Goal: Task Accomplishment & Management: Manage account settings

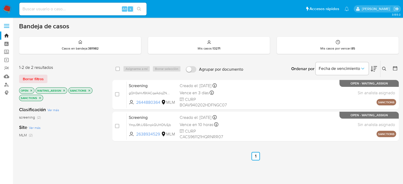
click at [8, 9] on img at bounding box center [7, 9] width 9 height 9
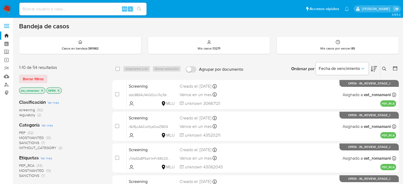
click at [38, 141] on span "SANCTIONS" at bounding box center [29, 142] width 20 height 5
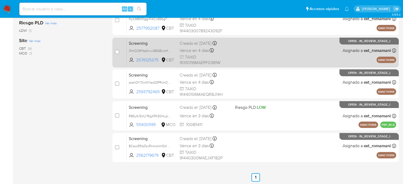
scroll to position [138, 0]
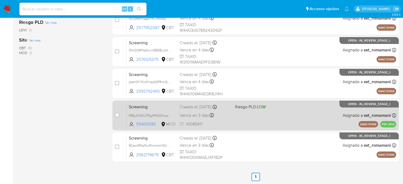
click at [252, 120] on div "Screening R85ufU5VU7RgXPKE0Hypi8ul 55400595 MCO Riesgo PLD: LOW Creado el: 21/0…" at bounding box center [262, 115] width 270 height 27
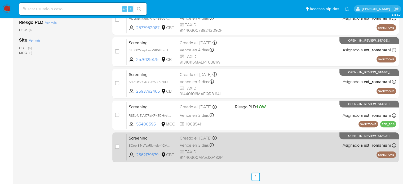
click at [250, 151] on div "Screening 8CeoiEfNqTsxRkmokm1GVDQe 2562179679 CBT Creado el: 21/08/2025 Creado …" at bounding box center [262, 147] width 270 height 27
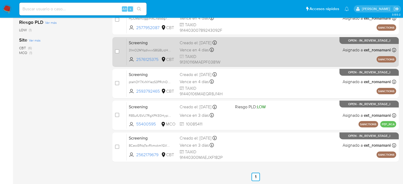
drag, startPoint x: 226, startPoint y: 84, endPoint x: 229, endPoint y: 57, distance: 27.0
click at [226, 84] on div "Vence en 4 días Vence el 25/08/2025 22:56:28" at bounding box center [205, 81] width 51 height 7
click at [229, 57] on span "TAXID 91310116MAEPF0381W" at bounding box center [205, 59] width 51 height 11
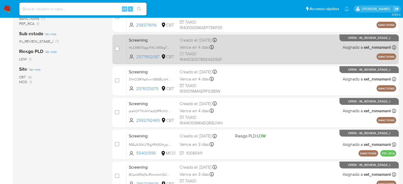
scroll to position [59, 0]
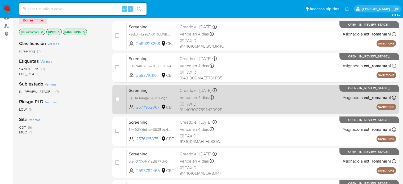
click at [244, 98] on div "Screening HjJLMBX0ggvFACnB5bg7Mgij 2577952087 CBT Creado el: 22/08/2025 Creado …" at bounding box center [262, 99] width 270 height 27
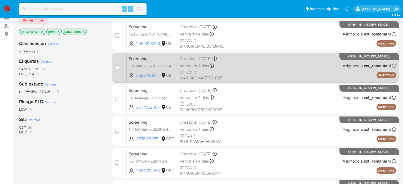
click at [239, 71] on div "Screening rcKwNAfUR1pvuDC6cxt81694 2583716116 CBT Creado el: 22/08/2025 Creado …" at bounding box center [262, 67] width 270 height 27
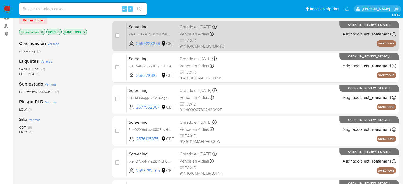
click at [240, 37] on div "Screening xSukLkHLa9EAjd07SdcWBnOl 2599223268 CBT Creado el: 22/08/2025 Creado …" at bounding box center [262, 36] width 270 height 27
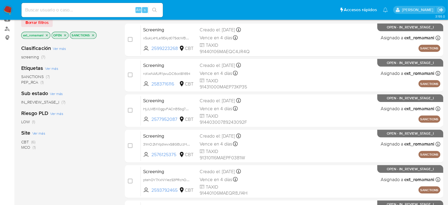
scroll to position [0, 0]
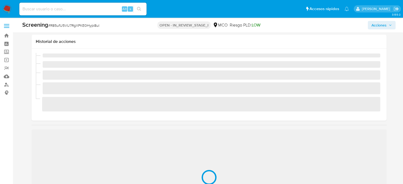
scroll to position [80, 0]
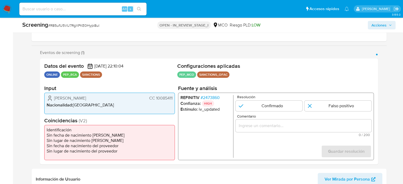
select select "10"
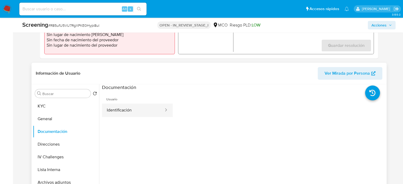
click at [135, 110] on button "Identificación" at bounding box center [133, 111] width 62 height 14
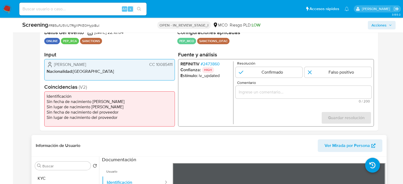
scroll to position [106, 0]
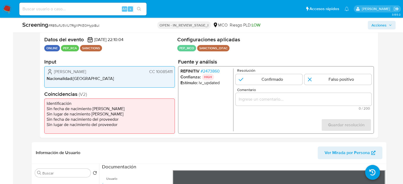
click at [259, 102] on input "Comentario" at bounding box center [304, 99] width 136 height 7
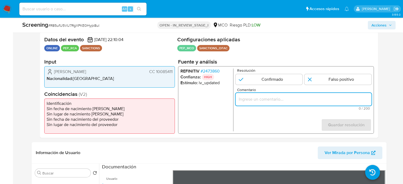
paste input "Titular de cuenta sin coincidencias en listas activas."
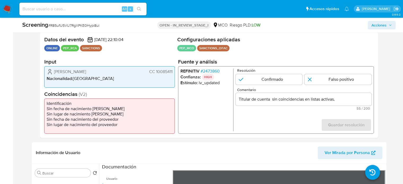
drag, startPoint x: 51, startPoint y: 73, endPoint x: 175, endPoint y: 73, distance: 123.9
click at [175, 73] on div "Eduardo Luis Rico Luna CC 10085411 Nacionalidad : Colombia" at bounding box center [109, 76] width 131 height 21
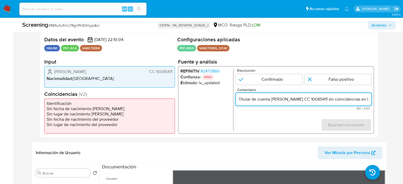
click at [283, 100] on input "Titular de cuenta Eduardo Luis Rico Luna CC 10085411 sin coincidencias en lista…" at bounding box center [304, 99] width 136 height 7
drag, startPoint x: 296, startPoint y: 99, endPoint x: 288, endPoint y: 101, distance: 8.0
click at [288, 101] on input "Titular de cuenta Eduardo Luis Rico Luna CC 10085411 sin coincidencias en lista…" at bounding box center [304, 99] width 136 height 7
click at [272, 102] on input "Titular de cuenta Eduardo Rico Luna CC 10085411 sin coincidencias en listas act…" at bounding box center [304, 99] width 136 height 7
paste input "Luis"
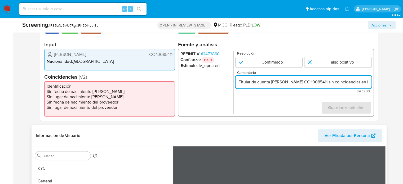
scroll to position [133, 0]
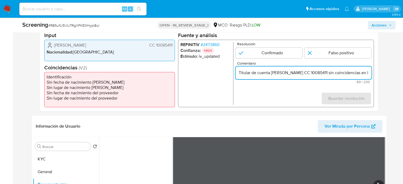
drag, startPoint x: 315, startPoint y: 74, endPoint x: 306, endPoint y: 75, distance: 9.0
click at [306, 75] on input "Titular de cuenta Luis Eduardo Rico Luna CC 10085411 sin coincidencias en lista…" at bounding box center [304, 72] width 136 height 7
click at [296, 73] on input "Titular de cuenta Luis Eduardo Rico CC 10085411 sin coincidencias en listas act…" at bounding box center [304, 72] width 136 height 7
paste input "Luna"
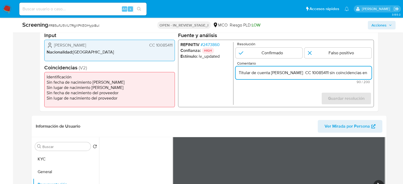
click at [314, 74] on input "Titular de cuenta Luis Eduardo Luna Rico CC 10085411 sin coincidencias en lista…" at bounding box center [304, 72] width 136 height 7
type input "Titular de cuenta Luis Eduardo Luna Rico, CC 10085411 sin coincidencias en list…"
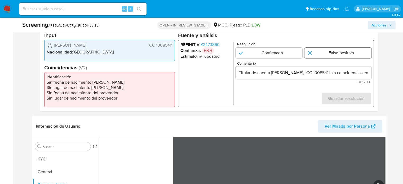
click at [331, 53] on input "1 de 1" at bounding box center [338, 53] width 67 height 11
radio input "true"
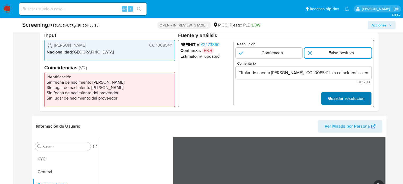
click at [334, 99] on span "Guardar resolución" at bounding box center [346, 99] width 37 height 12
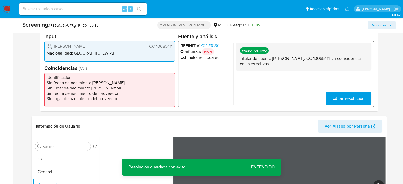
drag, startPoint x: 315, startPoint y: 58, endPoint x: 273, endPoint y: 60, distance: 42.2
click at [273, 60] on p "Titular de cuenta [PERSON_NAME], CC 10085411 sin coincidencias en listas activa…" at bounding box center [304, 61] width 128 height 11
click at [215, 44] on span "# 2473860" at bounding box center [210, 45] width 19 height 5
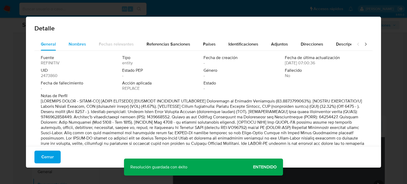
click at [78, 47] on div "Nombres" at bounding box center [78, 44] width 18 height 13
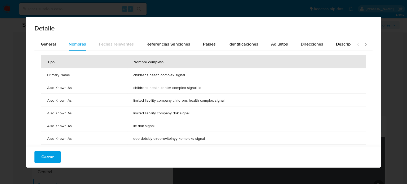
drag, startPoint x: 130, startPoint y: 76, endPoint x: 186, endPoint y: 76, distance: 56.0
click at [186, 76] on td "childrens health complex signal" at bounding box center [247, 74] width 240 height 13
click at [208, 49] on div "Países" at bounding box center [209, 44] width 13 height 13
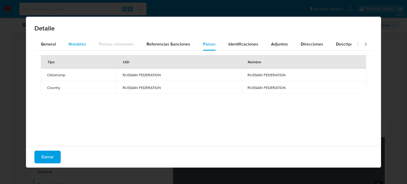
click at [73, 42] on span "Nombres" at bounding box center [78, 44] width 18 height 6
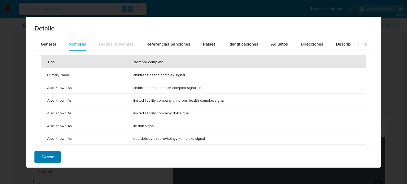
click at [47, 158] on span "Cerrar" at bounding box center [47, 157] width 12 height 12
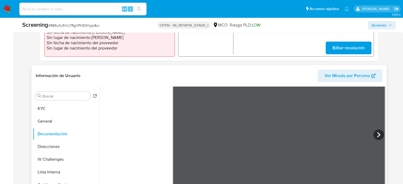
scroll to position [186, 0]
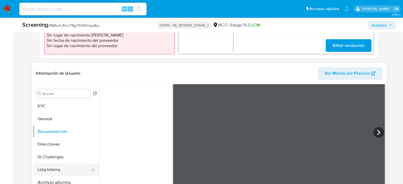
click at [59, 171] on button "Lista Interna" at bounding box center [64, 170] width 62 height 13
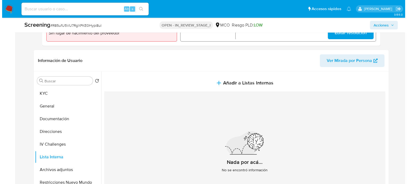
scroll to position [159, 0]
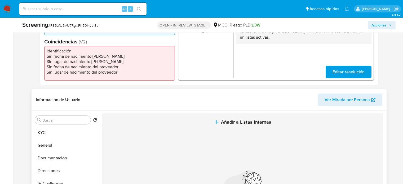
click at [240, 123] on span "Añadir a Listas Internas" at bounding box center [246, 122] width 50 height 6
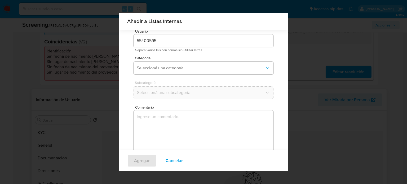
scroll to position [22, 0]
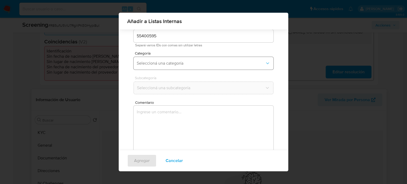
click at [180, 64] on span "Seleccioná una categoría" at bounding box center [201, 63] width 128 height 5
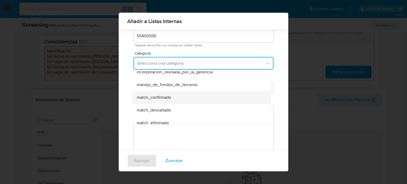
scroll to position [27, 0]
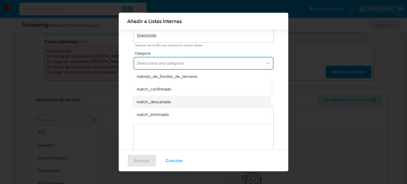
click at [168, 104] on span "match_descartado" at bounding box center [154, 101] width 34 height 5
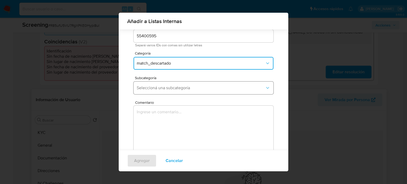
click at [176, 88] on span "Seleccioná una subcategoría" at bounding box center [201, 87] width 128 height 5
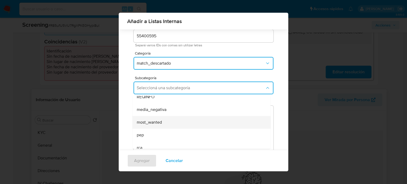
scroll to position [36, 0]
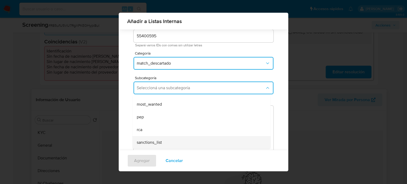
click at [162, 141] on div "sanctions_list" at bounding box center [200, 142] width 127 height 13
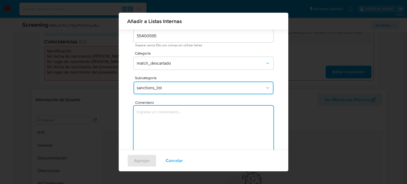
click at [161, 132] on textarea "Comentario" at bounding box center [204, 131] width 140 height 51
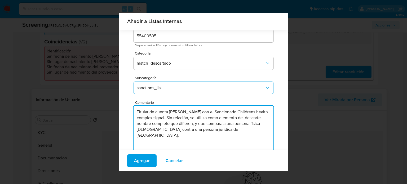
click at [214, 112] on textarea "Titular de cuenta Luis Eduardo Luna Rico con el Sancionado Childrens health com…" at bounding box center [204, 131] width 140 height 51
type textarea "Titular de cuenta Luis Eduardo Luna Rico genera match con el Sancionado Childre…"
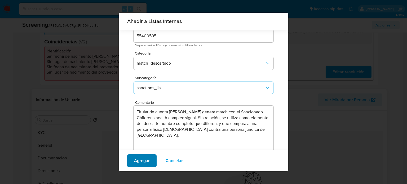
click at [144, 163] on span "Agregar" at bounding box center [142, 161] width 16 height 12
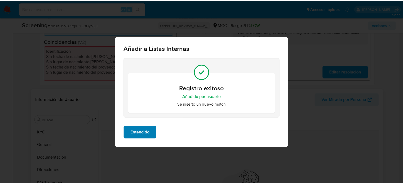
scroll to position [0, 0]
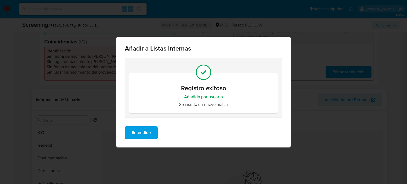
click at [140, 133] on span "Entendido" at bounding box center [141, 133] width 19 height 12
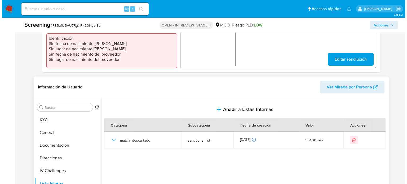
scroll to position [212, 0]
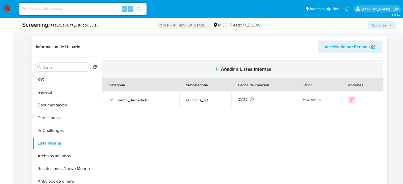
click at [226, 71] on span "Añadir a Listas Internas" at bounding box center [246, 69] width 50 height 6
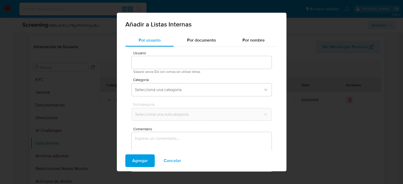
type input "55400595"
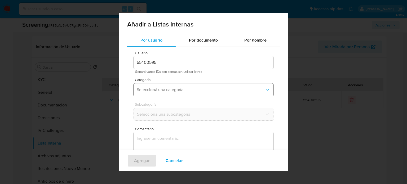
click at [197, 92] on span "Seleccioná una categoría" at bounding box center [201, 89] width 128 height 5
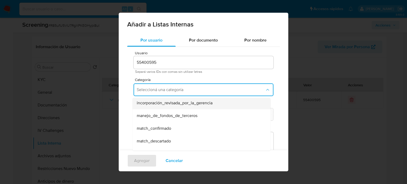
scroll to position [27, 0]
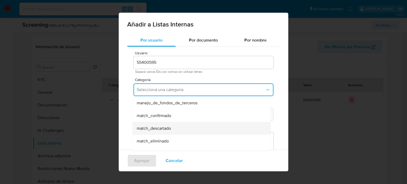
click at [192, 128] on div "match_descartado" at bounding box center [200, 128] width 127 height 13
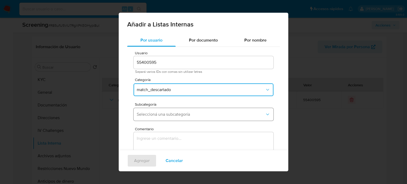
click at [195, 113] on span "Seleccioná una subcategoría" at bounding box center [201, 114] width 128 height 5
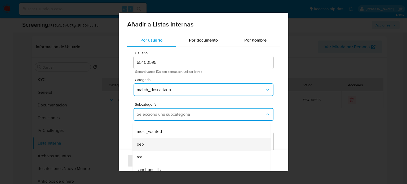
scroll to position [36, 0]
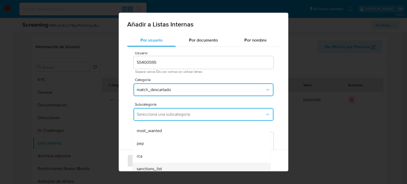
click at [181, 167] on div "sanctions_list" at bounding box center [200, 169] width 127 height 13
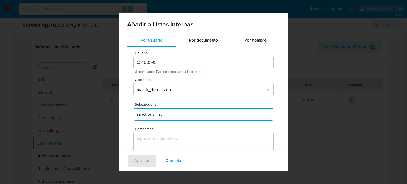
click at [181, 142] on textarea "Comentario" at bounding box center [204, 157] width 140 height 51
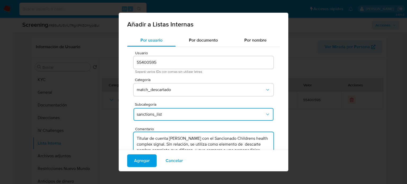
drag, startPoint x: 214, startPoint y: 139, endPoint x: 249, endPoint y: 138, distance: 34.5
click at [249, 138] on textarea "Titular de cuenta Luis Eduardo Luna Rico con el Sancionado Childrens health com…" at bounding box center [204, 157] width 140 height 51
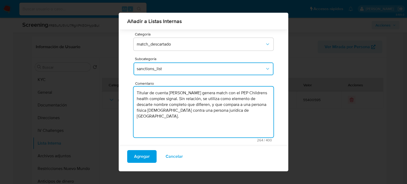
scroll to position [42, 0]
type textarea "Titular de cuenta Luis Eduardo Luna Rico genera match con el PEP Childrens heal…"
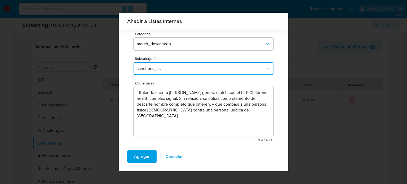
click at [177, 68] on span "sanctions_list" at bounding box center [201, 68] width 128 height 5
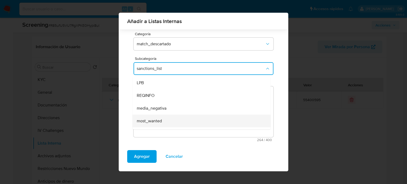
scroll to position [36, 0]
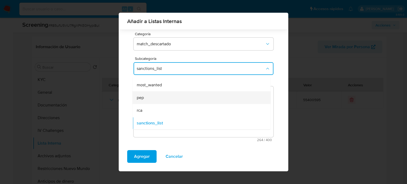
click at [161, 98] on div "pep" at bounding box center [200, 98] width 127 height 13
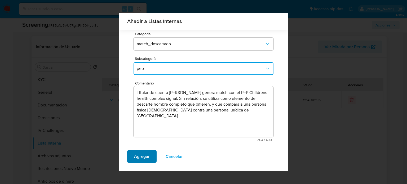
click at [141, 155] on span "Agregar" at bounding box center [142, 157] width 16 height 12
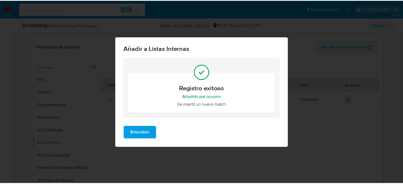
scroll to position [0, 0]
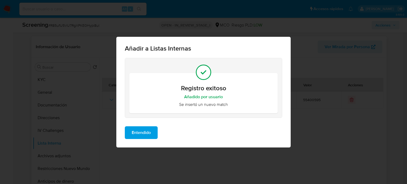
click at [146, 136] on span "Entendido" at bounding box center [141, 133] width 19 height 12
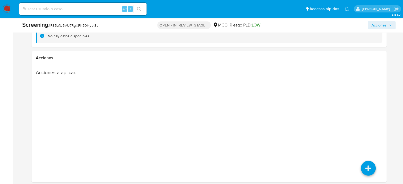
scroll to position [834, 0]
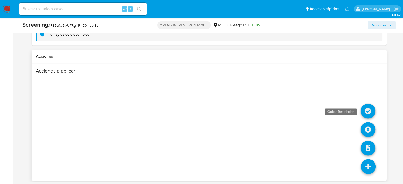
click at [370, 112] on icon at bounding box center [368, 111] width 15 height 15
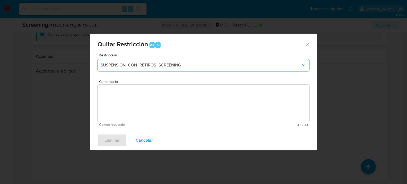
click at [201, 68] on span "SUSPENSION_CON_RETIROS_SCREENING" at bounding box center [201, 65] width 201 height 5
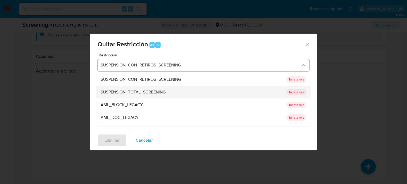
click at [180, 93] on div "SUSPENSION_TOTAL_SCREENING" at bounding box center [192, 92] width 183 height 13
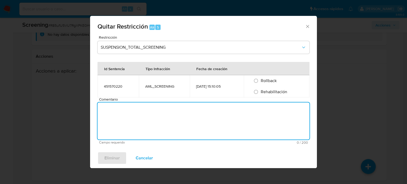
click at [181, 114] on textarea "Comentario" at bounding box center [204, 121] width 212 height 37
paste textarea "Se quita restricción automática, ya que se logra desestimar el match en lista d…"
type textarea "Se quita restricción automática, ya que se logra desestimar el match en lista d…"
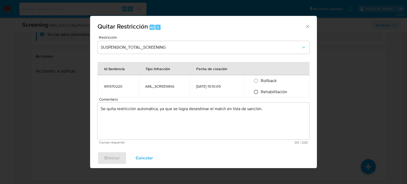
click at [255, 91] on input "Rehabilitación" at bounding box center [256, 92] width 8 height 8
radio input "true"
click at [111, 159] on span "Eliminar" at bounding box center [112, 159] width 15 height 12
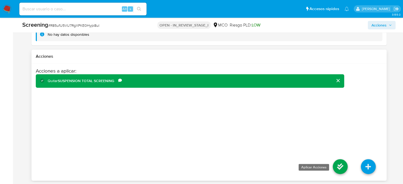
click at [339, 166] on icon at bounding box center [340, 166] width 15 height 15
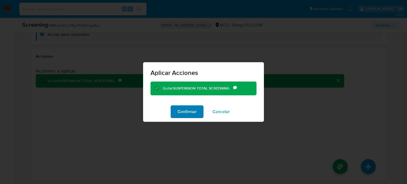
click at [181, 111] on span "Confirmar" at bounding box center [187, 112] width 19 height 12
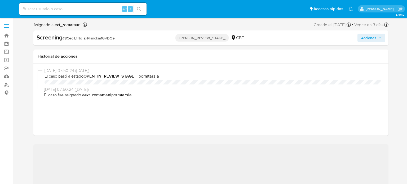
select select "10"
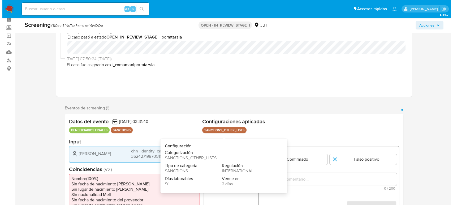
scroll to position [88, 0]
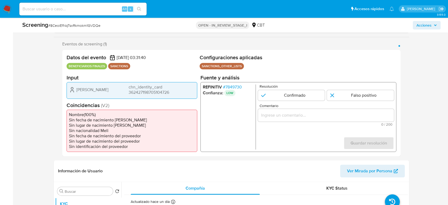
click at [237, 87] on span "# 7849730" at bounding box center [232, 86] width 19 height 5
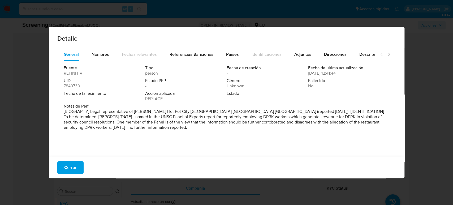
click at [386, 56] on icon at bounding box center [388, 54] width 5 height 5
click at [380, 55] on icon at bounding box center [381, 54] width 2 height 3
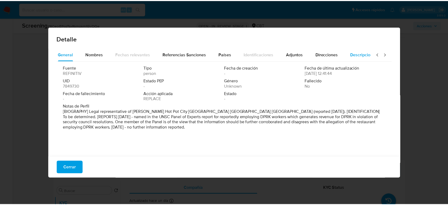
scroll to position [0, 0]
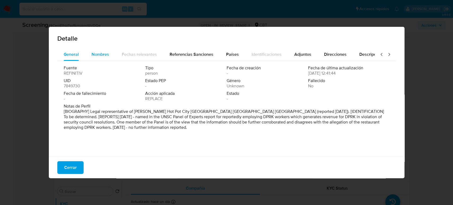
click at [97, 55] on span "Nombres" at bounding box center [101, 54] width 18 height 6
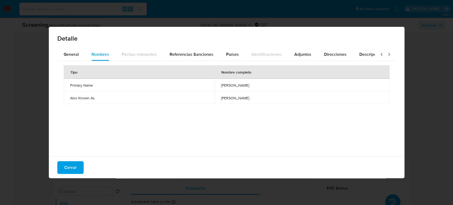
drag, startPoint x: 75, startPoint y: 167, endPoint x: 104, endPoint y: 98, distance: 74.6
click at [75, 167] on span "Cerrar" at bounding box center [70, 168] width 12 height 12
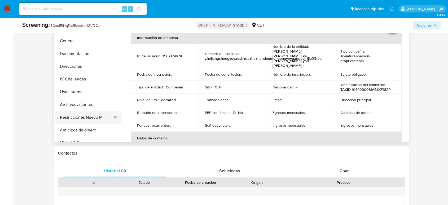
scroll to position [265, 0]
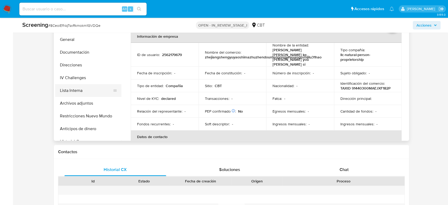
click at [82, 92] on button "Lista Interna" at bounding box center [86, 90] width 62 height 13
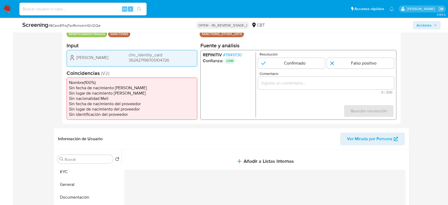
scroll to position [118, 0]
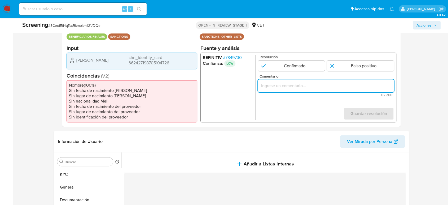
click at [279, 84] on input "Comentario" at bounding box center [326, 85] width 136 height 7
type input "U"
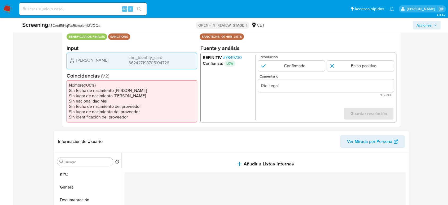
drag, startPoint x: 77, startPoint y: 61, endPoint x: 176, endPoint y: 66, distance: 98.8
click at [176, 66] on div "Yanping Wang chn_identity_card 362427198705104726" at bounding box center [132, 60] width 131 height 17
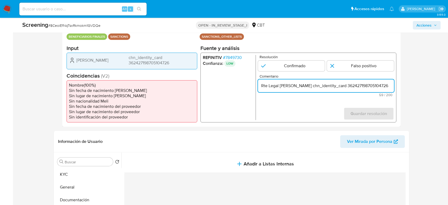
click at [387, 85] on input "Rte Legal Yanping Wang chn_identity_card 362427198705104726" at bounding box center [326, 85] width 136 height 7
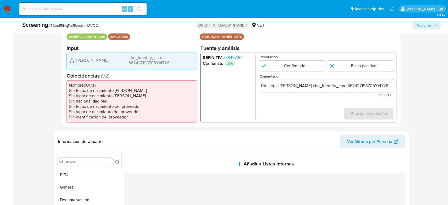
drag, startPoint x: 74, startPoint y: 58, endPoint x: 171, endPoint y: 65, distance: 97.6
click at [171, 65] on div "Yanping Wang chn_identity_card 362427198705104726" at bounding box center [132, 60] width 131 height 17
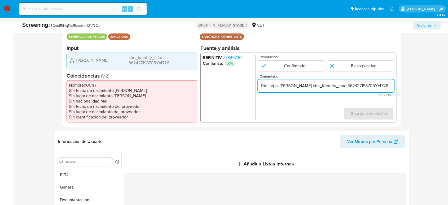
click at [312, 86] on input "Rte Legal Yanping Wang chn_identity_card 362427198705104726" at bounding box center [326, 85] width 136 height 7
paste input ", chn_identity_card 362427198705104726 coincide por el nombre y nacionalidad co…"
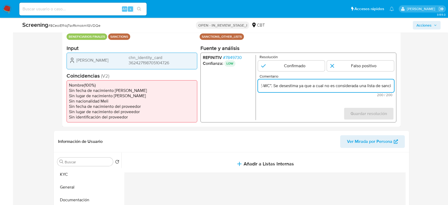
drag, startPoint x: 309, startPoint y: 87, endPoint x: 322, endPoint y: 88, distance: 13.3
click at [322, 88] on input "Rte Legal Yanping Wang, chn_identity_card 362427198705104726 coincide por el no…" at bounding box center [326, 85] width 136 height 7
drag, startPoint x: 372, startPoint y: 85, endPoint x: 392, endPoint y: 87, distance: 20.0
click at [392, 87] on input "Rte Legal Yanping Wang, chn_identity_card 362427198705104726 coincide por el no…" at bounding box center [326, 85] width 136 height 7
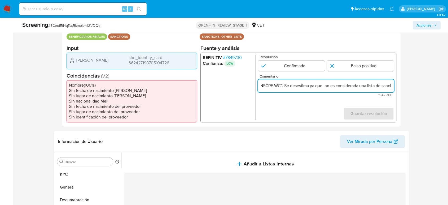
click at [392, 87] on input "Rte Legal Yanping Wang, chn_identity_card 362427198705104726 coincide por el no…" at bounding box center [326, 85] width 136 height 7
type input "Rte Legal Yanping Wang, chn_identity_card 362427198705104726 coincide por el no…"
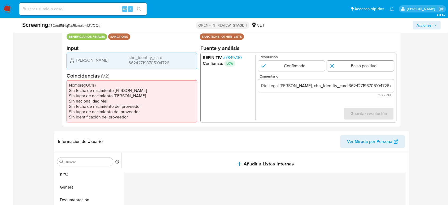
click at [349, 64] on input "1 de 1" at bounding box center [360, 65] width 67 height 11
radio input "true"
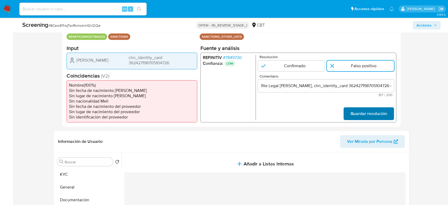
click at [353, 112] on span "Guardar resolución" at bounding box center [369, 114] width 37 height 12
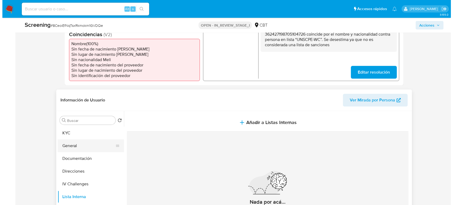
scroll to position [177, 0]
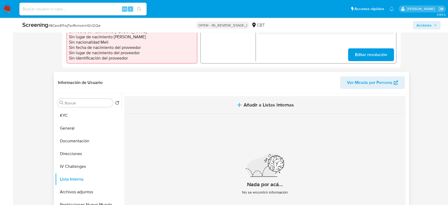
click at [269, 107] on span "Añadir a Listas Internas" at bounding box center [269, 105] width 50 height 6
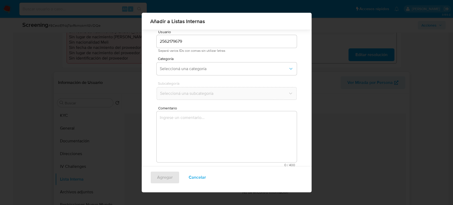
scroll to position [21, 0]
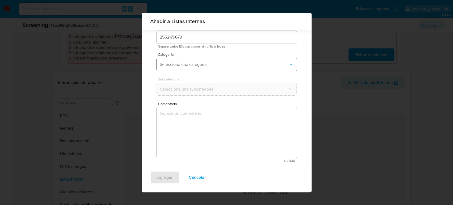
click at [195, 62] on span "Seleccioná una categoría" at bounding box center [224, 64] width 128 height 5
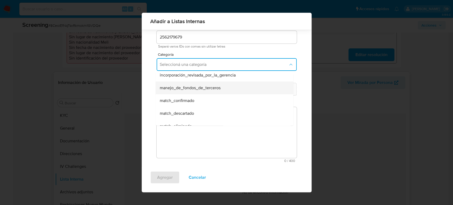
scroll to position [29, 0]
drag, startPoint x: 185, startPoint y: 101, endPoint x: 192, endPoint y: 94, distance: 9.2
click at [186, 101] on span "match_descartado" at bounding box center [177, 100] width 34 height 5
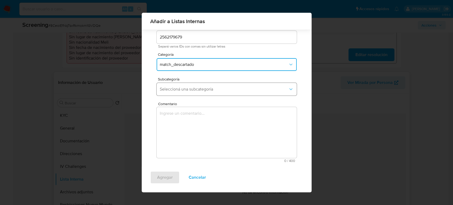
click at [198, 89] on span "Seleccioná una subcategoría" at bounding box center [224, 88] width 128 height 5
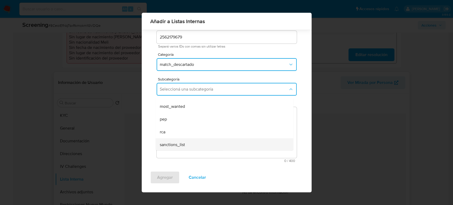
scroll to position [36, 0]
drag, startPoint x: 174, startPoint y: 144, endPoint x: 175, endPoint y: 134, distance: 9.3
click at [173, 144] on span "sanctions_list" at bounding box center [172, 143] width 25 height 5
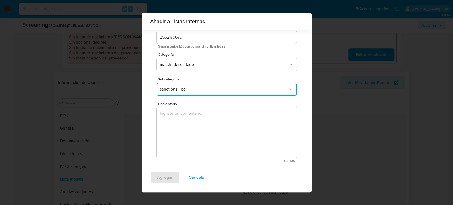
click at [175, 134] on textarea "Comentario" at bounding box center [227, 132] width 140 height 51
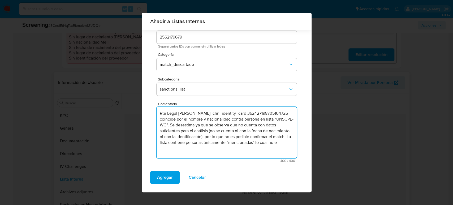
drag, startPoint x: 218, startPoint y: 149, endPoint x: 144, endPoint y: 109, distance: 84.0
click at [144, 109] on div "Por usuario Por documento Por nombre Usuario 2562179679 Separá varios IDs con c…" at bounding box center [227, 89] width 170 height 162
paste textarea "no cuenta con datos suficientes para el análisis (no se cuenta ni con la fecha …"
drag, startPoint x: 274, startPoint y: 142, endPoint x: 280, endPoint y: 144, distance: 6.2
click at [280, 144] on textarea "Rte Legal Yanping Wang, chn_identity_card 362427198705104726 coincide por el no…" at bounding box center [227, 132] width 140 height 51
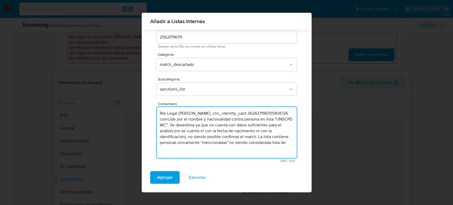
click at [291, 143] on textarea "Rte Legal Yanping Wang, chn_identity_card 362427198705104726 coincide por el no…" at bounding box center [227, 132] width 140 height 51
drag, startPoint x: 195, startPoint y: 148, endPoint x: 145, endPoint y: 113, distance: 61.3
click at [145, 113] on div "Por usuario Por documento Por nombre Usuario 2562179679 Separá varios IDs con c…" at bounding box center [227, 89] width 170 height 162
paste textarea "n nombre y nacionalidad contra persona en lista “UNSCPE-WC”. Se desestima ya qu…"
type textarea "Rte Legal Yanping Wang, chn_identity_card 362427198705104726 coinciden nombre y…"
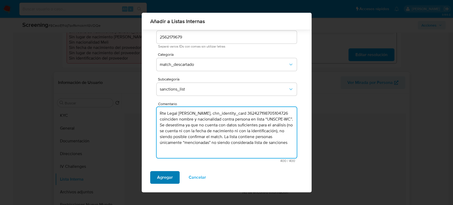
click at [162, 177] on span "Agregar" at bounding box center [165, 177] width 16 height 12
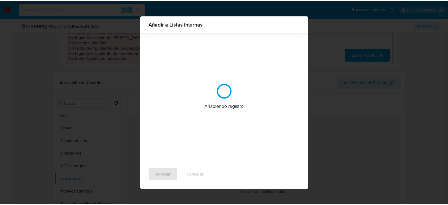
scroll to position [0, 0]
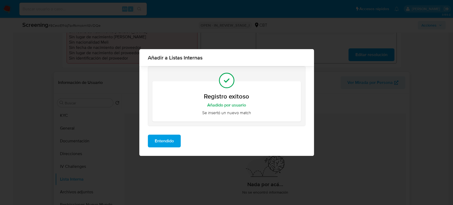
click at [169, 144] on span "Entendido" at bounding box center [164, 141] width 19 height 12
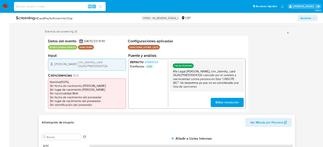
scroll to position [88, 0]
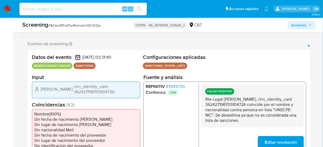
drag, startPoint x: 34, startPoint y: 66, endPoint x: 70, endPoint y: 66, distance: 36.3
click at [70, 66] on p "BENEFICIARIOS FINALES" at bounding box center [52, 66] width 41 height 6
drag, startPoint x: 117, startPoint y: 93, endPoint x: 72, endPoint y: 88, distance: 45.3
click at [74, 88] on span "chn_identity_card 362427198705104726" at bounding box center [106, 89] width 64 height 11
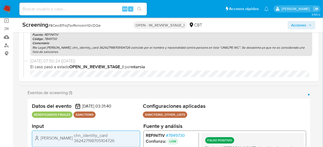
scroll to position [0, 0]
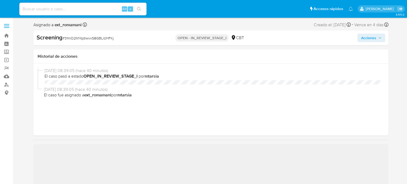
select select "10"
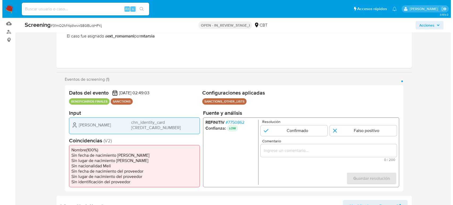
scroll to position [88, 0]
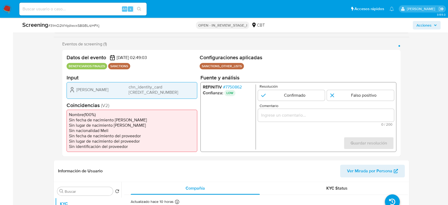
click at [240, 86] on span "# 7750862" at bounding box center [232, 86] width 19 height 5
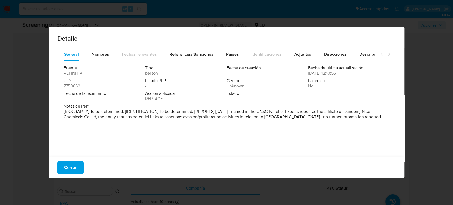
click at [386, 55] on icon at bounding box center [388, 54] width 5 height 5
click at [379, 55] on icon at bounding box center [381, 54] width 5 height 5
click at [97, 53] on span "Nombres" at bounding box center [101, 54] width 18 height 6
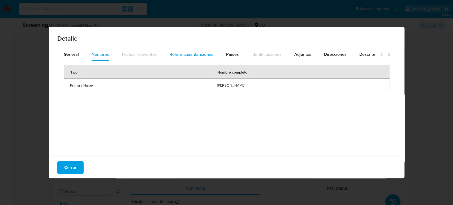
click at [200, 55] on span "Referencias Sanciones" at bounding box center [191, 54] width 44 height 6
click at [233, 53] on span "Países" at bounding box center [232, 54] width 13 height 6
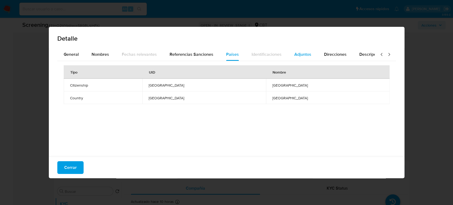
click at [300, 53] on span "Adjuntos" at bounding box center [302, 54] width 17 height 6
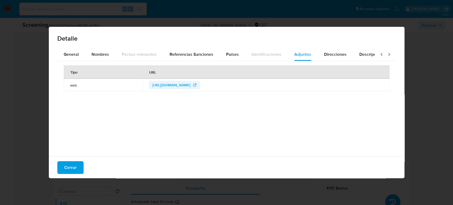
click at [190, 86] on span "https://www.undocs.org/Home/Mobile?FinalSymbol=S%2F2017%2F742&Language=E&Device…" at bounding box center [171, 85] width 38 height 8
click at [73, 172] on span "Cerrar" at bounding box center [70, 168] width 12 height 12
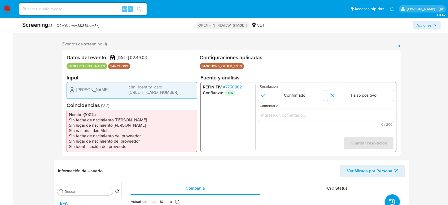
click at [234, 86] on span "# 7750862" at bounding box center [232, 86] width 19 height 5
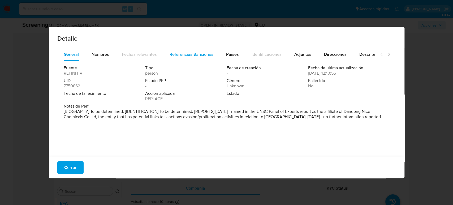
click at [200, 56] on span "Referencias Sanciones" at bounding box center [191, 54] width 44 height 6
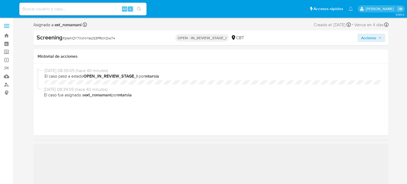
select select "10"
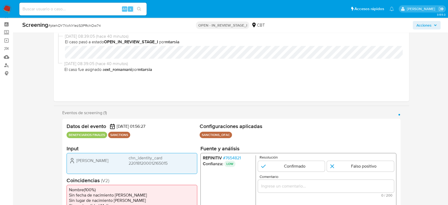
scroll to position [118, 0]
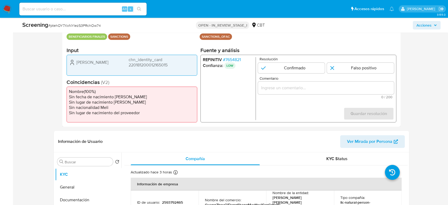
click at [236, 58] on span "# 7654821" at bounding box center [232, 59] width 18 height 5
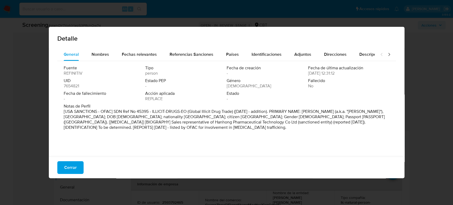
click at [67, 165] on span "Cerrar" at bounding box center [70, 168] width 12 height 12
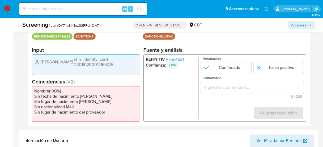
click at [172, 59] on span "# 7654821" at bounding box center [175, 59] width 18 height 5
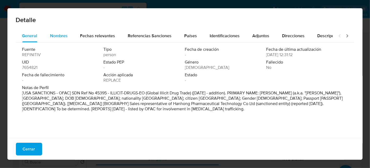
click at [59, 40] on div "Nombres" at bounding box center [59, 35] width 18 height 13
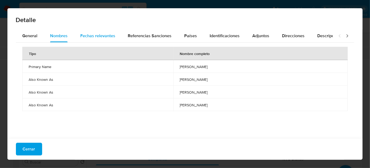
click at [82, 38] on span "Fechas relevantes" at bounding box center [97, 36] width 35 height 6
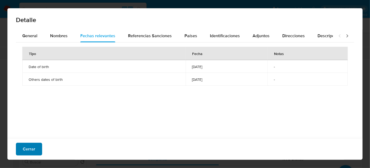
click at [32, 148] on span "Cerrar" at bounding box center [29, 149] width 12 height 12
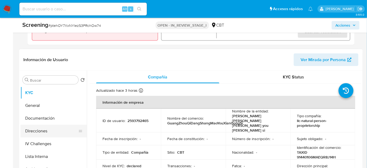
scroll to position [214, 0]
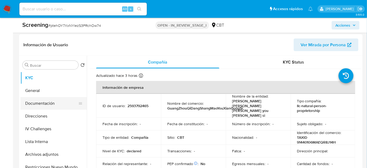
click at [44, 105] on button "Documentación" at bounding box center [51, 103] width 62 height 13
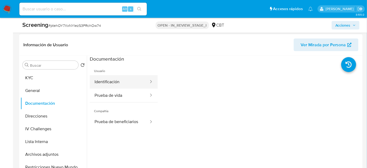
click at [127, 85] on button "Identificación" at bounding box center [119, 82] width 59 height 14
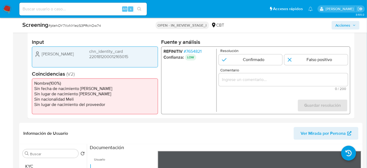
scroll to position [118, 0]
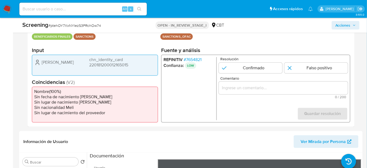
click at [229, 91] on input "Comentario" at bounding box center [283, 87] width 129 height 7
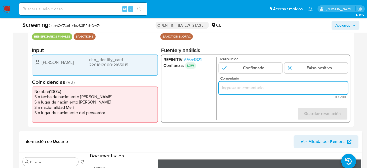
paste input "Compara al Rte Legal con el Sancionado , se desestima el match ya que difieren …"
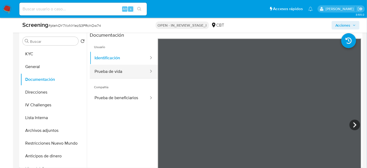
scroll to position [0, 0]
click at [109, 73] on button "Prueba de vida" at bounding box center [119, 72] width 59 height 14
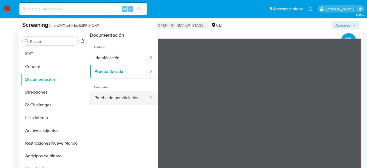
click at [126, 98] on button "Prueba de beneficiarios" at bounding box center [119, 98] width 59 height 14
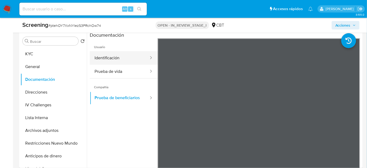
click at [114, 55] on button "Identificación" at bounding box center [119, 58] width 59 height 14
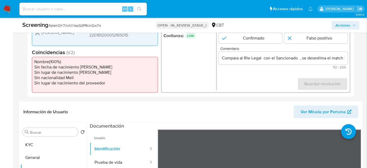
scroll to position [118, 0]
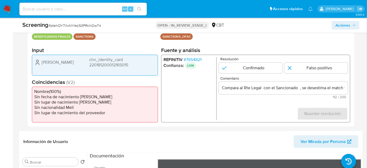
drag, startPoint x: 65, startPoint y: 62, endPoint x: 137, endPoint y: 66, distance: 72.2
click at [137, 66] on div "Yang Qi chn_identity_card 220181200012165015" at bounding box center [94, 62] width 121 height 11
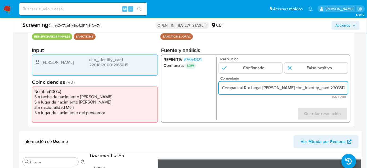
click at [263, 90] on input "Compara al Rte Legal Yang Qi chn_identity_card 220181200012165015 con el Sancio…" at bounding box center [283, 87] width 129 height 7
click at [277, 89] on input "Compara al Rte Legal Yang Qi chn_identity_card 220181200012165015 con el Sancio…" at bounding box center [283, 87] width 129 height 7
drag, startPoint x: 334, startPoint y: 88, endPoint x: 345, endPoint y: 88, distance: 10.3
click at [345, 88] on input "Compara al Rte Legal Yang Qi, chn_identity_card 220181200012165015 con el Sanci…" at bounding box center [283, 87] width 129 height 7
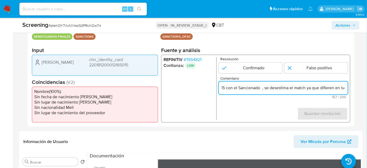
click at [262, 89] on input "Compara al Rte Legal Yang Qi, chn_identity_card 220181200012165015 con el Sanci…" at bounding box center [283, 87] width 129 height 7
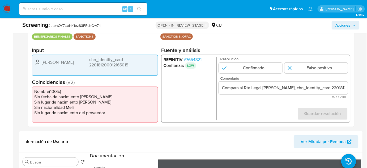
drag, startPoint x: 58, startPoint y: 62, endPoint x: 43, endPoint y: 64, distance: 15.2
click at [41, 63] on div "Yang Qi chn_identity_card 220181200012165015" at bounding box center [94, 62] width 121 height 11
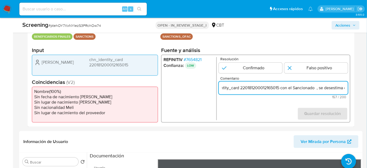
scroll to position [0, 126]
drag, startPoint x: 336, startPoint y: 88, endPoint x: 343, endPoint y: 88, distance: 6.7
click at [343, 88] on input "Compara al Rte Legal Yang Qi, chn_identity_card 220181200012165015 con el Sanci…" at bounding box center [283, 87] width 129 height 7
click at [264, 88] on input "Compara al Rte Legal Yang Qi, chn_identity_card 220181200012165015 con el Sanci…" at bounding box center [283, 87] width 129 height 7
paste input "Yang Qi"
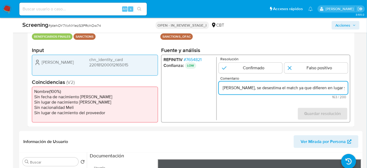
scroll to position [0, 192]
drag, startPoint x: 333, startPoint y: 90, endPoint x: 344, endPoint y: 89, distance: 11.4
click at [344, 89] on input "Compara al Rte Legal Yang Qi, chn_identity_card 220181200012165015 con el Sanci…" at bounding box center [283, 87] width 129 height 7
click at [338, 89] on input "Compara al Rte Legal Yang Qi, chn_identity_card 220181200012165015 con el Sanci…" at bounding box center [283, 87] width 129 height 7
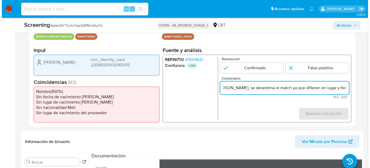
scroll to position [0, 0]
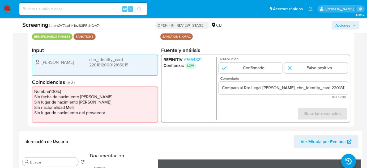
click at [199, 60] on span "# 7654821" at bounding box center [193, 59] width 18 height 5
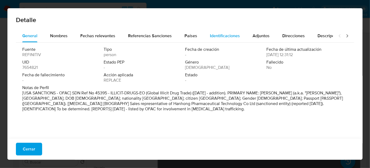
click at [225, 37] on span "Identificaciones" at bounding box center [225, 36] width 30 height 6
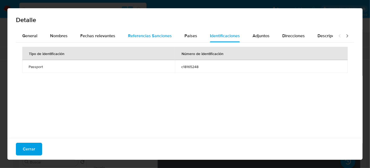
click at [153, 35] on span "Referencias Sanciones" at bounding box center [150, 36] width 44 height 6
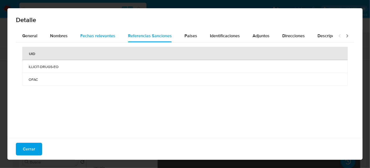
click at [107, 35] on span "Fechas relevantes" at bounding box center [97, 36] width 35 height 6
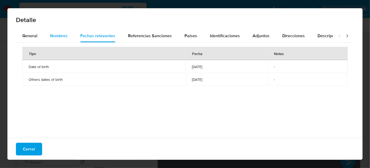
click at [56, 36] on span "Nombres" at bounding box center [59, 36] width 18 height 6
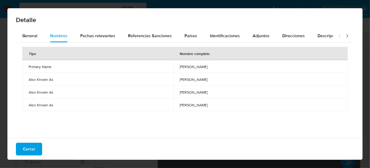
click at [345, 36] on icon at bounding box center [347, 35] width 5 height 5
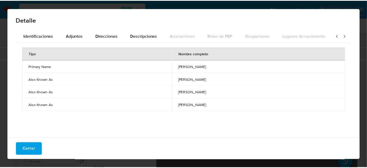
scroll to position [0, 187]
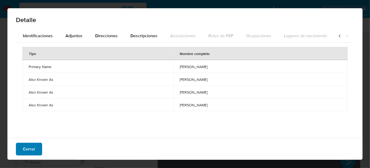
drag, startPoint x: 36, startPoint y: 149, endPoint x: 39, endPoint y: 147, distance: 3.3
click at [35, 149] on button "Cerrar" at bounding box center [29, 148] width 26 height 13
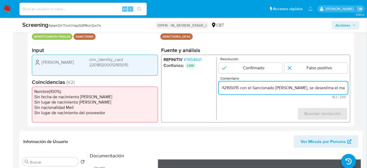
click at [347, 90] on div "REFINITIV # 7654821 Confianza: LOW Resolución Confirmado Falso positivo Comenta…" at bounding box center [255, 89] width 189 height 68
click at [332, 87] on input "Compara al Rte Legal Yang Qi, chn_identity_card 220181200012165015 con el Sanci…" at bounding box center [283, 87] width 129 height 7
drag, startPoint x: 329, startPoint y: 89, endPoint x: 346, endPoint y: 90, distance: 17.5
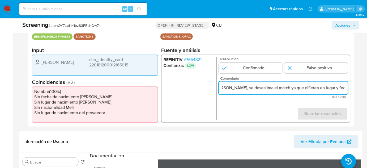
click at [346, 90] on input "Compara al Rte Legal Yang Qi, chn_identity_card 220181200012165015 con el Sanci…" at bounding box center [283, 87] width 129 height 7
click at [308, 90] on input "Compara al Rte Legal Yang Qi, chn_identity_card 220181200012165015 con el Sanci…" at bounding box center [283, 87] width 129 height 7
click at [306, 88] on input "Compara al Rte Legal Yang Qi, chn_identity_card 220181200012165015 con el Sanci…" at bounding box center [283, 87] width 129 height 7
drag, startPoint x: 306, startPoint y: 88, endPoint x: 291, endPoint y: 89, distance: 14.6
click at [291, 89] on input "Compara al Rte Legal Yang Qi, chn_identity_card 220181200012165015 con el Sanci…" at bounding box center [283, 87] width 129 height 7
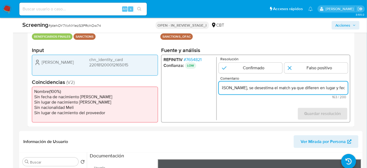
click at [306, 91] on div "Compara al Rte Legal Yang Qi, chn_identity_card 220181200012165015 con el Sanci…" at bounding box center [283, 87] width 129 height 13
drag, startPoint x: 336, startPoint y: 88, endPoint x: 348, endPoint y: 88, distance: 12.5
click at [348, 88] on div "REFINITIV # 7654821 Confianza: LOW Resolución Confirmado Falso positivo Comenta…" at bounding box center [255, 89] width 189 height 68
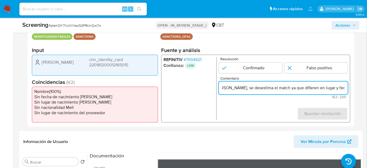
click at [299, 88] on input "Compara al Rte Legal Yang Qi, chn_identity_card 220181200012165015 con el Sanci…" at bounding box center [283, 87] width 129 height 7
drag, startPoint x: 302, startPoint y: 88, endPoint x: 291, endPoint y: 88, distance: 10.9
click at [291, 88] on input "Compara al Rte Legal Yang Qi, chn_identity_card 220181200012165015 con el Sanci…" at bounding box center [283, 87] width 129 height 7
type input "Compara al Rte Legal Yang Qi, chn_identity_card 220181200012165015 con el Sanci…"
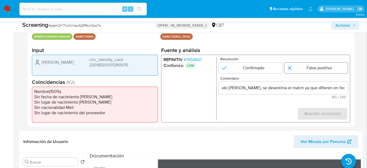
scroll to position [0, 0]
click at [314, 68] on input "1 de 1" at bounding box center [315, 68] width 63 height 11
radio input "true"
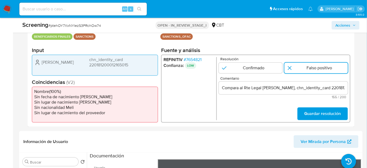
click at [198, 61] on span "# 7654821" at bounding box center [193, 59] width 18 height 5
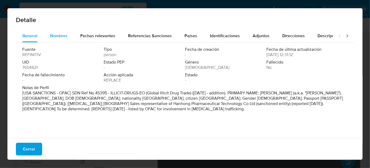
click at [59, 37] on span "Nombres" at bounding box center [59, 36] width 18 height 6
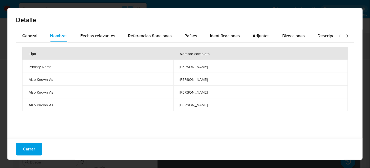
drag, startPoint x: 175, startPoint y: 68, endPoint x: 189, endPoint y: 67, distance: 14.1
click at [189, 67] on td "qi yang" at bounding box center [260, 66] width 175 height 13
click at [31, 150] on span "Cerrar" at bounding box center [29, 149] width 12 height 12
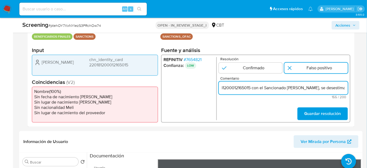
drag, startPoint x: 310, startPoint y: 87, endPoint x: 345, endPoint y: 88, distance: 35.3
click at [345, 88] on input "Compara al Rte Legal Yang Qi, chn_identity_card 220181200012165015 con el Sanci…" at bounding box center [283, 87] width 129 height 7
click at [267, 87] on input "Compara al Rte Legal Yang Qi, chn_identity_card 220181200012165015 con el Sanci…" at bounding box center [283, 87] width 129 height 7
click at [265, 89] on input "Compara al Rte Legal Yang Qi, chn_identity_card 220181200012165015 con el Sanci…" at bounding box center [283, 87] width 129 height 7
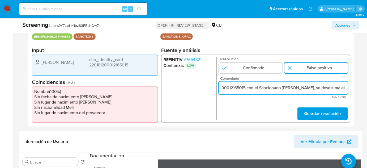
paste input "qi yang"
click at [266, 90] on input "Compara al Rte Legal Yang Qi, chn_identity_card 220181200012165015 con el Sanci…" at bounding box center [283, 87] width 129 height 7
click at [271, 90] on input "Compara al Rte Legal Yang Qi, chn_identity_card 220181200012165015 con el Sanci…" at bounding box center [283, 87] width 129 height 7
type input "Compara al Rte Legal Yang Qi, chn_identity_card 220181200012165015 con el Sanci…"
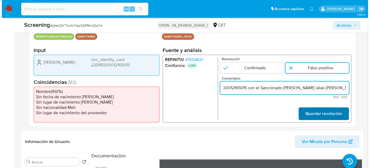
scroll to position [0, 0]
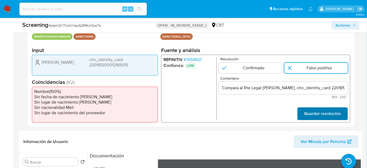
click at [318, 112] on span "Guardar resolución" at bounding box center [322, 114] width 37 height 12
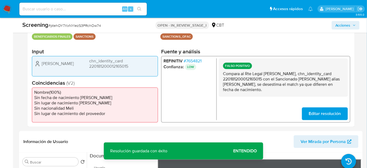
click at [264, 78] on p "Compara al Rte Legal Yang Qi, chn_identity_card 220181200012165015 con el Sanci…" at bounding box center [283, 81] width 120 height 21
drag, startPoint x: 263, startPoint y: 72, endPoint x: 264, endPoint y: 79, distance: 7.2
click at [264, 79] on p "Compara al Rte Legal Yang Qi, chn_identity_card 220181200012165015 con el Sanci…" at bounding box center [283, 81] width 120 height 21
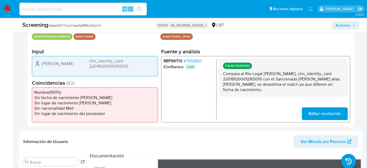
drag, startPoint x: 300, startPoint y: 78, endPoint x: 341, endPoint y: 81, distance: 40.9
click at [341, 81] on p "Compara al Rte Legal Yang Qi, chn_identity_card 220181200012165015 con el Sanci…" at bounding box center [283, 81] width 120 height 21
click at [195, 60] on span "# 7654821" at bounding box center [193, 60] width 18 height 5
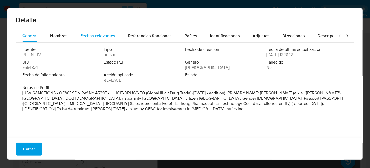
click at [104, 37] on span "Fechas relevantes" at bounding box center [97, 36] width 35 height 6
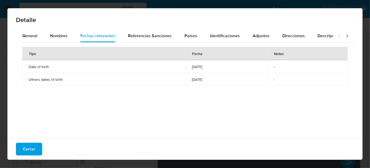
click at [345, 35] on icon at bounding box center [347, 35] width 5 height 5
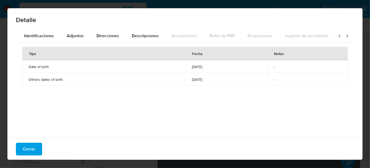
scroll to position [0, 187]
click at [333, 35] on div at bounding box center [343, 35] width 21 height 13
click at [337, 36] on icon at bounding box center [339, 35] width 5 height 5
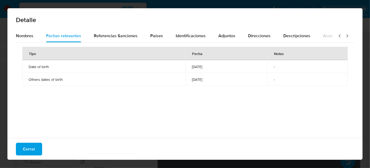
click at [337, 36] on icon at bounding box center [339, 35] width 5 height 5
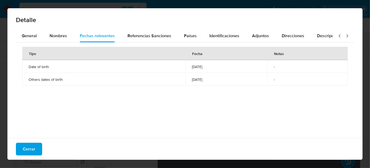
scroll to position [0, 0]
click at [337, 36] on icon at bounding box center [339, 35] width 5 height 5
click at [142, 37] on span "Referencias Sanciones" at bounding box center [150, 36] width 44 height 6
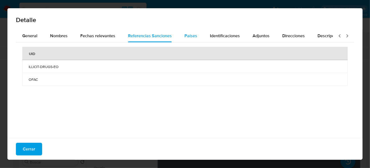
click at [188, 34] on span "Países" at bounding box center [191, 36] width 13 height 6
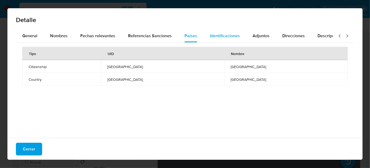
click at [210, 35] on span "Identificaciones" at bounding box center [225, 36] width 30 height 6
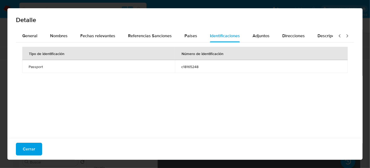
drag, startPoint x: 178, startPoint y: 68, endPoint x: 198, endPoint y: 69, distance: 19.6
click at [198, 69] on td "c18165248" at bounding box center [261, 66] width 173 height 13
click at [80, 37] on button "Fechas relevantes" at bounding box center [98, 35] width 48 height 13
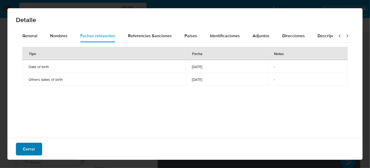
click at [33, 148] on span "Cerrar" at bounding box center [29, 149] width 12 height 12
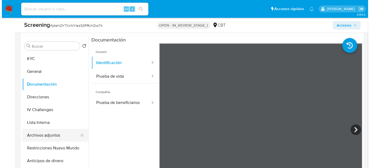
scroll to position [238, 0]
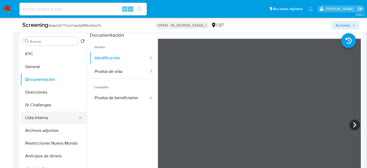
click at [44, 119] on button "Lista Interna" at bounding box center [51, 117] width 62 height 13
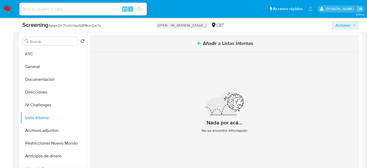
click at [214, 49] on button "Añadir a Listas Internas" at bounding box center [224, 43] width 269 height 18
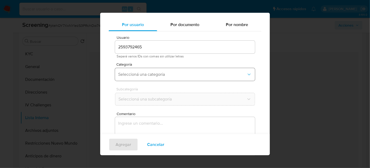
scroll to position [20, 0]
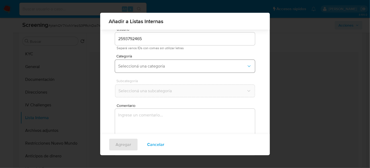
click at [168, 64] on span "Seleccioná una categoría" at bounding box center [182, 65] width 128 height 5
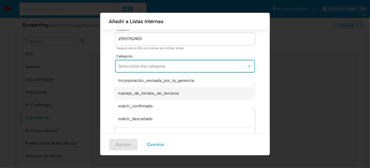
scroll to position [24, 0]
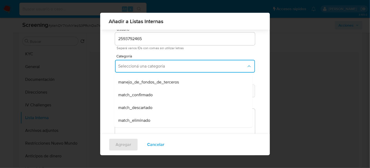
drag, startPoint x: 141, startPoint y: 107, endPoint x: 148, endPoint y: 94, distance: 13.9
click at [142, 106] on span "match_descartado" at bounding box center [135, 107] width 34 height 5
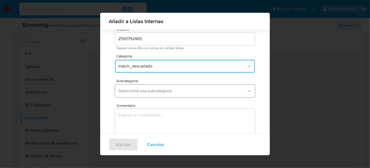
click at [150, 92] on span "Seleccioná una subcategoría" at bounding box center [182, 90] width 128 height 5
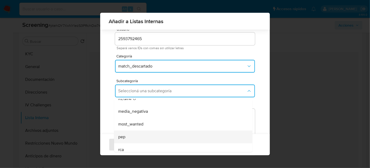
scroll to position [36, 0]
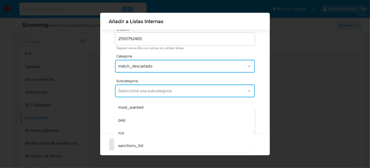
drag, startPoint x: 138, startPoint y: 146, endPoint x: 138, endPoint y: 140, distance: 6.1
click at [138, 145] on span "sanctions_list" at bounding box center [130, 145] width 25 height 5
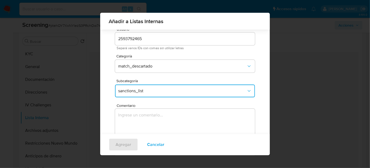
click at [139, 121] on textarea "Comentario" at bounding box center [185, 133] width 140 height 51
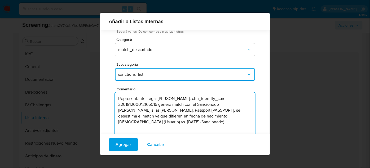
scroll to position [44, 0]
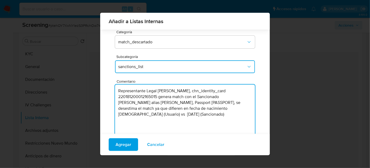
click at [174, 103] on textarea "Representante Legal Yang Qi, chn_identity_card 220181200012165015 genera match …" at bounding box center [185, 109] width 140 height 51
click at [157, 117] on textarea "Representante Legal Yang Qi, chn_identity_card 220181200012165015 genera match …" at bounding box center [185, 109] width 140 height 51
type textarea "Representante Legal Yang Qi, chn_identity_card 220181200012165015 genera match …"
click at [122, 142] on span "Agregar" at bounding box center [124, 144] width 16 height 12
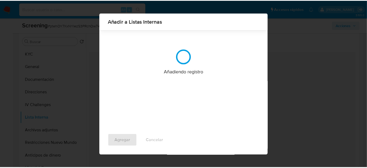
scroll to position [0, 0]
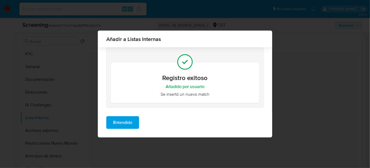
click at [125, 124] on span "Entendido" at bounding box center [122, 122] width 19 height 12
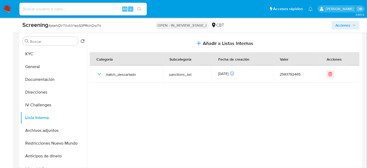
click at [344, 29] on span "Acciones" at bounding box center [342, 25] width 15 height 8
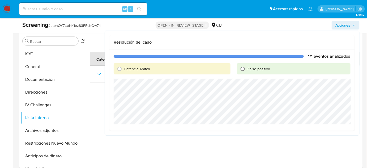
click at [244, 69] on input "Falso positivo" at bounding box center [242, 68] width 8 height 8
radio input "true"
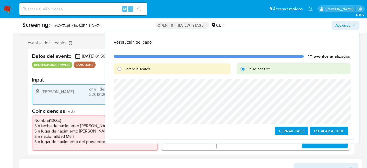
scroll to position [69, 0]
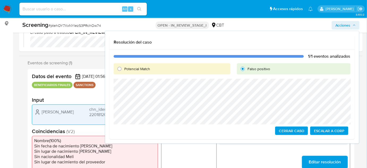
click at [284, 129] on span "Cerrar Caso" at bounding box center [291, 130] width 25 height 7
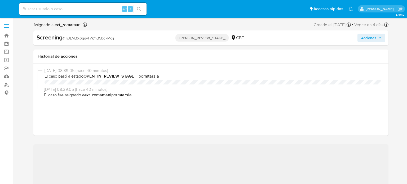
select select "10"
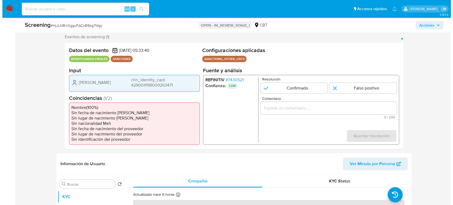
scroll to position [118, 0]
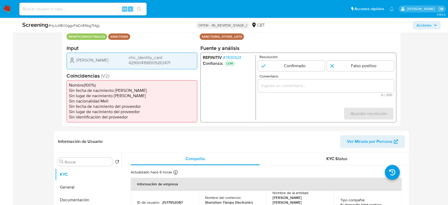
click at [228, 58] on span "# 7430521" at bounding box center [232, 57] width 18 height 5
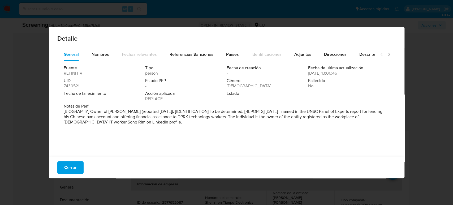
click at [386, 54] on icon at bounding box center [388, 54] width 5 height 5
click at [380, 55] on icon at bounding box center [381, 54] width 2 height 3
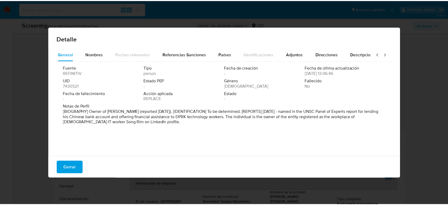
scroll to position [0, 0]
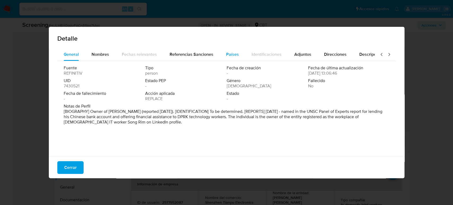
click at [226, 53] on span "Países" at bounding box center [232, 54] width 13 height 6
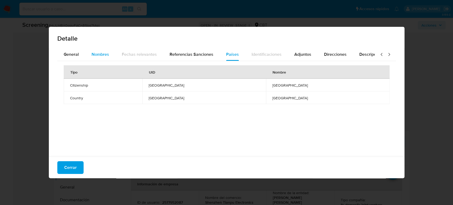
click at [94, 60] on div "Nombres" at bounding box center [101, 54] width 18 height 13
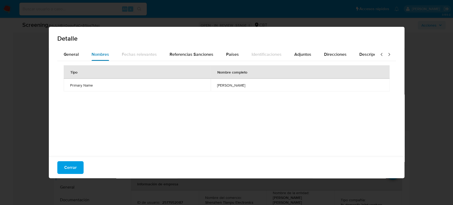
click at [95, 59] on div "Nombres" at bounding box center [101, 54] width 18 height 13
click at [99, 55] on span "Nombres" at bounding box center [101, 54] width 18 height 6
click at [99, 56] on span "Nombres" at bounding box center [101, 54] width 18 height 6
click at [207, 59] on div "Referencias Sanciones" at bounding box center [191, 54] width 44 height 13
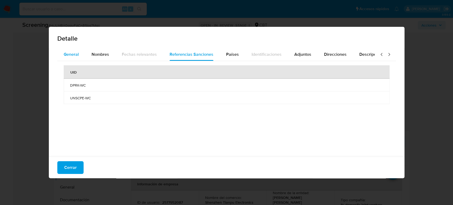
click at [79, 57] on button "General" at bounding box center [71, 54] width 28 height 13
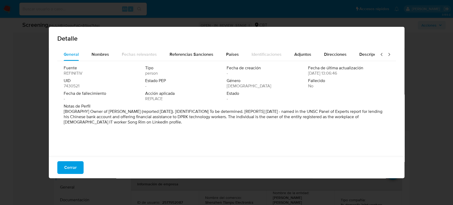
drag, startPoint x: 224, startPoint y: 84, endPoint x: 234, endPoint y: 84, distance: 10.4
click at [234, 84] on div "Género [DEMOGRAPHIC_DATA]" at bounding box center [267, 83] width 81 height 11
drag, startPoint x: 224, startPoint y: 86, endPoint x: 236, endPoint y: 87, distance: 12.2
click at [236, 87] on div "Fuente REFINITIV Tipo person Fecha de creación - Fecha de última actualización …" at bounding box center [227, 84] width 326 height 38
click at [245, 83] on span "Género" at bounding box center [267, 80] width 80 height 5
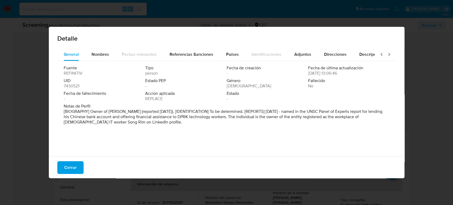
click at [235, 88] on div "Género [DEMOGRAPHIC_DATA]" at bounding box center [267, 83] width 81 height 11
click at [67, 169] on span "Cerrar" at bounding box center [70, 168] width 12 height 12
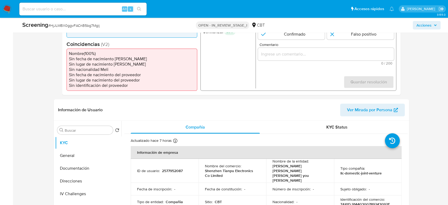
scroll to position [236, 0]
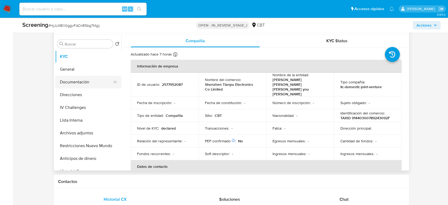
click at [83, 79] on button "Documentación" at bounding box center [86, 82] width 62 height 13
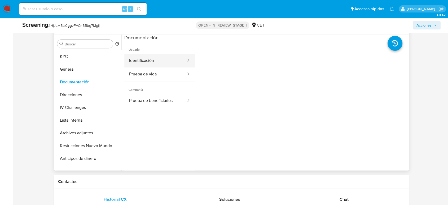
click at [151, 66] on button "Identificación" at bounding box center [155, 61] width 62 height 14
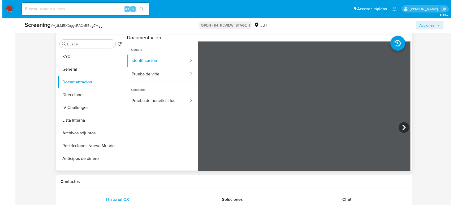
scroll to position [88, 0]
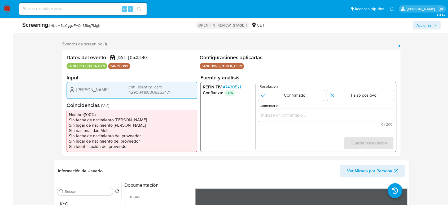
click at [237, 86] on span "# 7430521" at bounding box center [232, 86] width 18 height 5
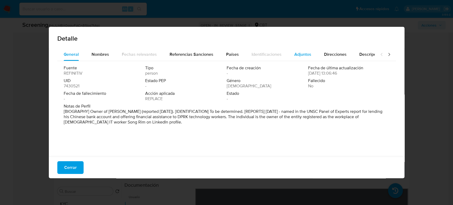
click at [301, 55] on span "Adjuntos" at bounding box center [302, 54] width 17 height 6
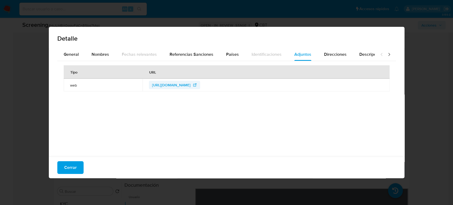
click at [190, 85] on span "[URL][DOMAIN_NAME]" at bounding box center [171, 85] width 38 height 8
click at [95, 54] on span "Nombres" at bounding box center [101, 54] width 18 height 6
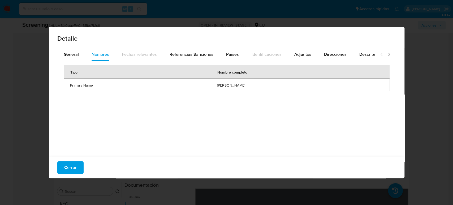
drag, startPoint x: 214, startPoint y: 86, endPoint x: 238, endPoint y: 86, distance: 24.1
click at [238, 86] on td "[PERSON_NAME]" at bounding box center [300, 85] width 179 height 13
drag, startPoint x: 14, startPoint y: 115, endPoint x: 10, endPoint y: 107, distance: 8.3
click at [14, 115] on div "Detalle General Nombres Fechas relevantes Referencias Sanciones Países Identifi…" at bounding box center [226, 102] width 453 height 205
click at [70, 165] on span "Cerrar" at bounding box center [70, 168] width 12 height 12
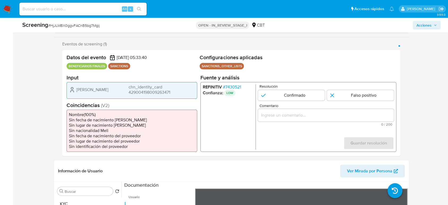
drag, startPoint x: 102, startPoint y: 89, endPoint x: 71, endPoint y: 93, distance: 31.6
click at [73, 90] on div "[PERSON_NAME] chn_identity_card 429004198009263471" at bounding box center [132, 89] width 126 height 11
click at [234, 87] on span "# 7430521" at bounding box center [232, 86] width 18 height 5
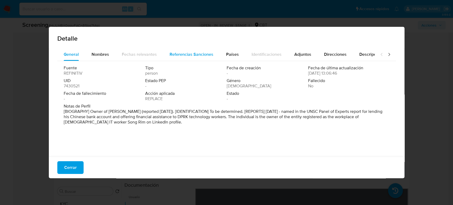
click at [185, 57] on span "Referencias Sanciones" at bounding box center [191, 54] width 44 height 6
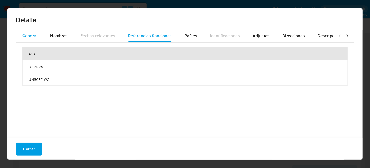
click at [29, 40] on div "General" at bounding box center [29, 35] width 15 height 13
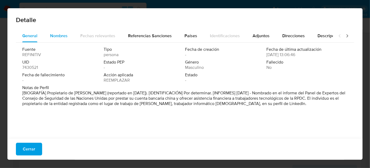
click at [58, 41] on div "Nombres" at bounding box center [59, 35] width 18 height 13
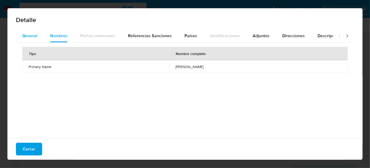
click at [28, 38] on font "General" at bounding box center [29, 36] width 15 height 6
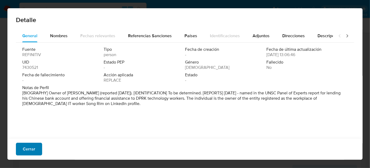
click at [23, 143] on span "Cerrar" at bounding box center [29, 149] width 12 height 12
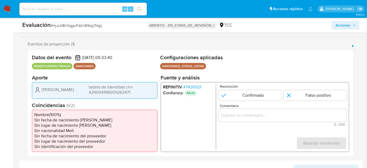
drag, startPoint x: 40, startPoint y: 89, endPoint x: 69, endPoint y: 92, distance: 29.3
click at [69, 92] on div "[PERSON_NAME] tarjeta de identidad chn 429004198009263471" at bounding box center [94, 89] width 121 height 11
click at [197, 88] on font "7430521" at bounding box center [193, 87] width 16 height 6
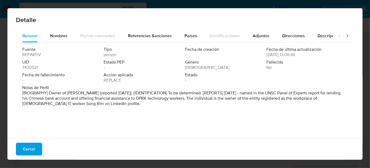
drag, startPoint x: 122, startPoint y: 117, endPoint x: 100, endPoint y: 109, distance: 23.4
click at [100, 109] on div "Fuente REFINITIV Tipo person Fecha de creación - Fecha de última actualización …" at bounding box center [185, 88] width 338 height 93
drag, startPoint x: 77, startPoint y: 93, endPoint x: 111, endPoint y: 94, distance: 34.0
click at [111, 94] on p "[BIOGRAPHY] Owner of [PERSON_NAME] (reported [DATE]). [IDENTIFICATION] To be de…" at bounding box center [184, 98] width 325 height 16
drag, startPoint x: 68, startPoint y: 92, endPoint x: 110, endPoint y: 94, distance: 41.9
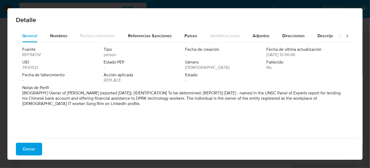
click at [110, 94] on p "[BIOGRAPHY] Owner of [PERSON_NAME] (reported [DATE]). [IDENTIFICATION] To be de…" at bounding box center [184, 98] width 325 height 16
drag, startPoint x: 111, startPoint y: 94, endPoint x: 68, endPoint y: 94, distance: 43.2
click at [68, 94] on p "[BIOGRAPHY] Owner of [PERSON_NAME] (reported [DATE]). [IDENTIFICATION] To be de…" at bounding box center [184, 98] width 325 height 16
click at [35, 151] on button "Cerrar" at bounding box center [29, 148] width 26 height 13
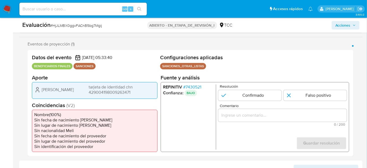
drag, startPoint x: 41, startPoint y: 89, endPoint x: 151, endPoint y: 91, distance: 110.4
click at [151, 91] on div "[PERSON_NAME] tarjeta de identidad chn 429004198009263471" at bounding box center [94, 89] width 121 height 11
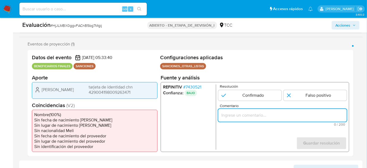
click at [234, 115] on input "Comentario" at bounding box center [282, 114] width 128 height 7
paste input "[PERSON_NAME] tarjeta de identidad chn 429004198009263471"
click at [247, 118] on input "[PERSON_NAME] tarjeta de identidad chn 429004198009263471" at bounding box center [282, 114] width 128 height 7
click at [247, 118] on input "Feng Wang tarjeta de identidad chn 429004198009263471" at bounding box center [282, 114] width 128 height 7
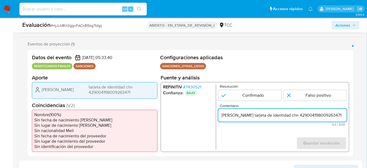
type input "Feng Wang tarjeta de identidad chn 429004198009263471"
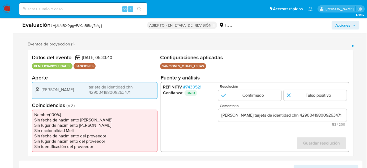
click at [260, 118] on div "Feng Wang tarjeta de identidad chn 429004198009263471" at bounding box center [282, 114] width 128 height 13
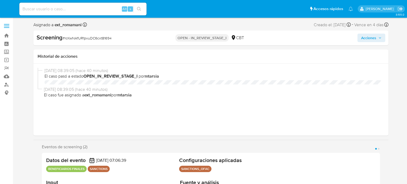
select select "10"
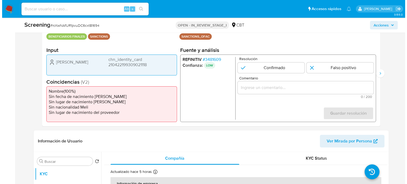
scroll to position [106, 0]
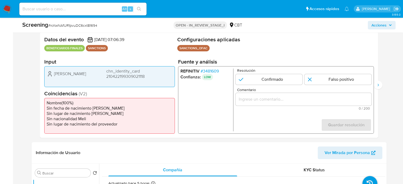
click at [212, 70] on span "# 3481609" at bounding box center [210, 71] width 18 height 5
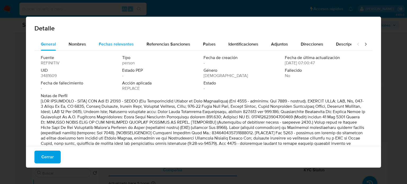
click at [117, 41] on span "Fechas relevantes" at bounding box center [116, 44] width 35 height 6
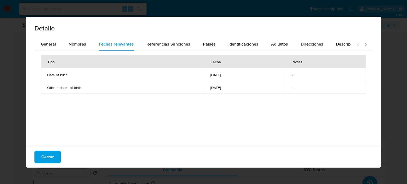
click at [137, 109] on div "Tipo Fecha Notas Date of birth 1982-07-01 - Others dates of birth 1982-07-01 -" at bounding box center [203, 97] width 338 height 93
drag, startPoint x: 242, startPoint y: 106, endPoint x: 241, endPoint y: 102, distance: 4.1
click at [245, 106] on div "Tipo Fecha Notas Date of birth 1982-07-01 - Others dates of birth 1982-07-01 -" at bounding box center [203, 97] width 338 height 93
click at [242, 50] on div "Identificaciones" at bounding box center [244, 44] width 30 height 13
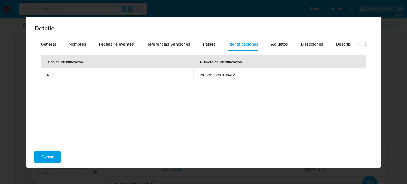
drag, startPoint x: 197, startPoint y: 75, endPoint x: 237, endPoint y: 76, distance: 40.6
click at [237, 76] on td "210521198207010412" at bounding box center [280, 74] width 173 height 13
click at [329, 85] on div "Tipo de identificación Número de identificación RIC 210521198207010412" at bounding box center [203, 97] width 338 height 93
click at [363, 44] on icon at bounding box center [365, 44] width 5 height 5
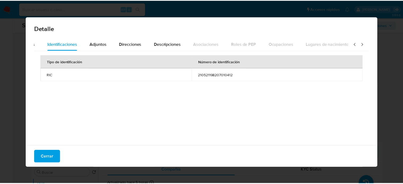
scroll to position [0, 188]
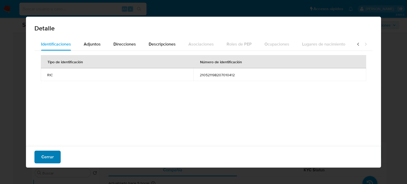
click at [51, 160] on span "Cerrar" at bounding box center [47, 157] width 12 height 12
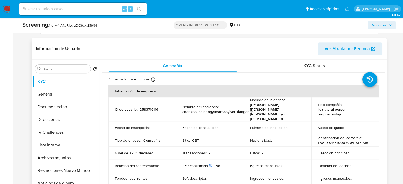
scroll to position [212, 0]
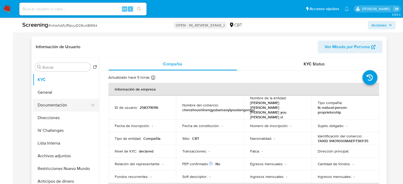
click at [60, 107] on button "Documentación" at bounding box center [64, 105] width 62 height 13
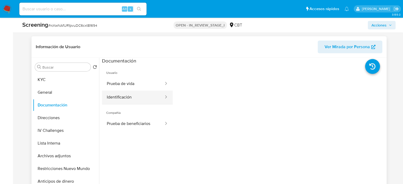
click at [151, 101] on button "Identificación" at bounding box center [133, 98] width 62 height 14
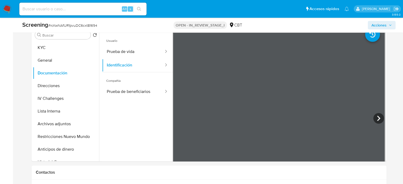
scroll to position [239, 0]
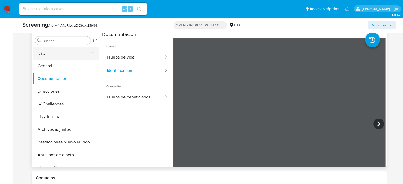
click at [52, 56] on button "KYC" at bounding box center [64, 53] width 62 height 13
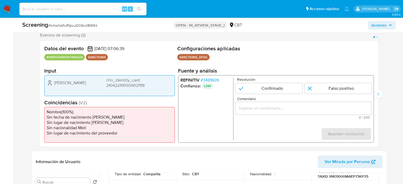
scroll to position [106, 0]
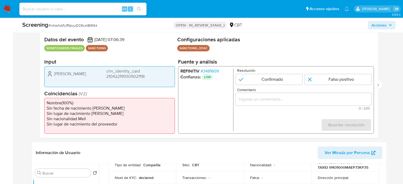
click at [256, 99] on input "Comentario" at bounding box center [304, 99] width 136 height 7
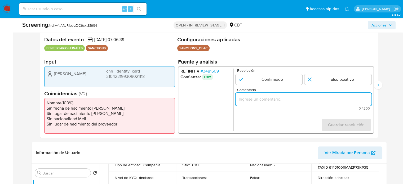
paste input "Compara al Rte Legal con el Sancionado , se desestima el match ya que difieren …"
click at [218, 116] on ul "REFINITIV # 3481609 Confianza: LOW" at bounding box center [206, 100] width 53 height 63
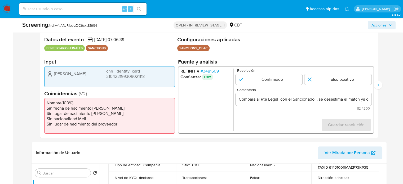
drag, startPoint x: 53, startPoint y: 73, endPoint x: 150, endPoint y: 76, distance: 97.1
click at [150, 76] on div "Wei Sun chn_identity_card 210422199309021118" at bounding box center [110, 74] width 126 height 11
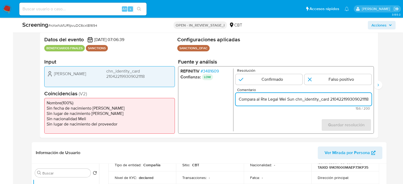
click at [295, 101] on input "Compara al Rte Legal Wei Sun chn_identity_card 210422199309021118 con el Sancio…" at bounding box center [304, 99] width 136 height 7
click at [277, 111] on form "Resolución Confirmado Falso positivo Comentario Compara al Rte Legal Wei Sun, c…" at bounding box center [304, 100] width 136 height 63
drag, startPoint x: 329, startPoint y: 98, endPoint x: 357, endPoint y: 100, distance: 28.4
click at [357, 100] on input "Compara al Rte Legal Wei Sun, chn_identity_card 210422199309021118 con el Sanci…" at bounding box center [304, 99] width 136 height 7
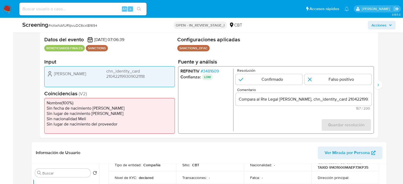
click at [214, 71] on span "# 3481609" at bounding box center [210, 71] width 18 height 5
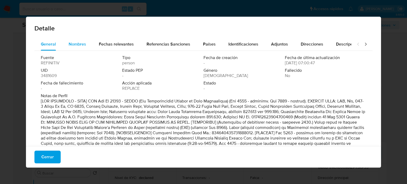
click at [75, 43] on span "Nombres" at bounding box center [78, 44] width 18 height 6
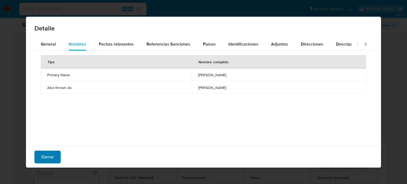
click at [45, 159] on span "Cerrar" at bounding box center [47, 157] width 12 height 12
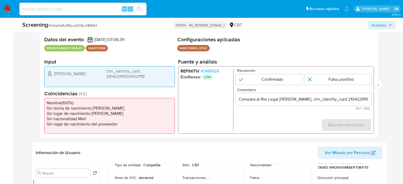
drag, startPoint x: 66, startPoint y: 76, endPoint x: 51, endPoint y: 77, distance: 14.4
click at [51, 77] on div "Wei Sun chn_identity_card 210422199309021118" at bounding box center [110, 74] width 126 height 11
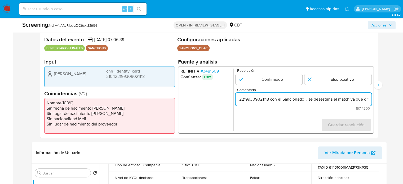
drag, startPoint x: 360, startPoint y: 101, endPoint x: 368, endPoint y: 101, distance: 8.2
click at [368, 101] on input "Compara al Rte Legal Wei Sun, chn_identity_card 210422199309021118 con el Sanci…" at bounding box center [304, 99] width 136 height 7
click at [270, 101] on input "Compara al Rte Legal Wei Sun, chn_identity_card 210422199309021118 con el Sanci…" at bounding box center [304, 99] width 136 height 7
paste input "Wei Sun"
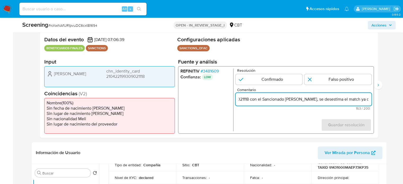
scroll to position [0, 186]
drag, startPoint x: 360, startPoint y: 100, endPoint x: 372, endPoint y: 101, distance: 12.2
click at [372, 101] on div "REFINITIV # 3481609 Confianza: LOW Resolución Confirmado Falso positivo Comenta…" at bounding box center [276, 100] width 196 height 68
click at [331, 102] on input "Compara al Rte Legal Wei Sun, chn_identity_card 210422199309021118 con el Sanci…" at bounding box center [304, 99] width 136 height 7
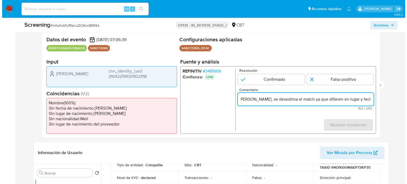
scroll to position [0, 0]
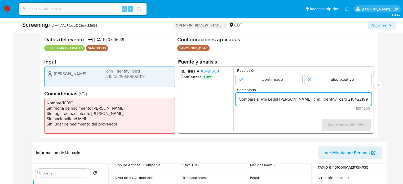
click at [217, 72] on span "# 3481609" at bounding box center [210, 71] width 18 height 5
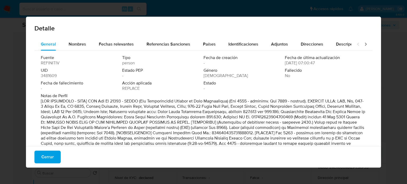
click at [363, 46] on icon at bounding box center [365, 44] width 5 height 5
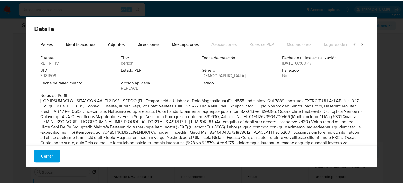
scroll to position [0, 188]
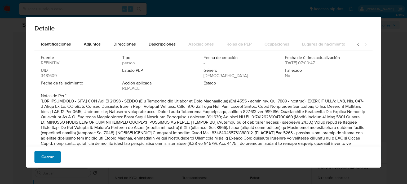
click at [53, 158] on span "Cerrar" at bounding box center [47, 157] width 12 height 12
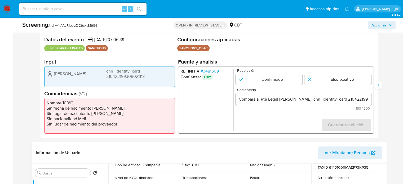
click at [225, 107] on ul "REFINITIV # 3481609 Confianza: LOW" at bounding box center [206, 100] width 53 height 63
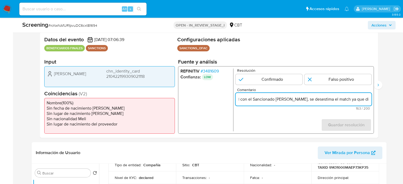
drag, startPoint x: 354, startPoint y: 99, endPoint x: 372, endPoint y: 99, distance: 18.8
click at [372, 99] on div "REFINITIV # 3481609 Confianza: LOW Resolución Confirmado Falso positivo Comenta…" at bounding box center [276, 100] width 196 height 68
click at [295, 99] on input "Compara al Rte Legal Wei Sun, chn_identity_card 210422199309021118 con el Sanci…" at bounding box center [304, 99] width 136 height 7
drag, startPoint x: 260, startPoint y: 100, endPoint x: 253, endPoint y: 100, distance: 7.2
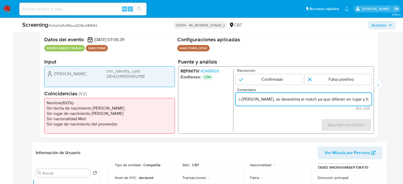
click at [253, 100] on input "Compara al Rte Legal Wei Sun, chn_identity_card 210422199309021118 con el Sanci…" at bounding box center [304, 99] width 136 height 7
drag, startPoint x: 330, startPoint y: 100, endPoint x: 320, endPoint y: 101, distance: 10.1
click at [320, 101] on input "Compara al Rte Legal Wei Sun, chn_identity_card 210422199309021118 con el Sanci…" at bounding box center [304, 99] width 136 height 7
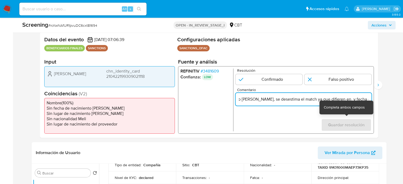
scroll to position [0, 176]
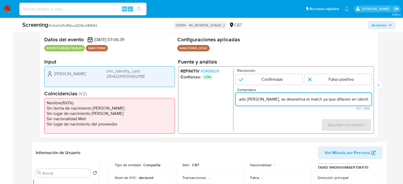
click at [246, 100] on input "Compara al Rte Legal Wei Sun, chn_identity_card 210422199309021118 con el Sanci…" at bounding box center [304, 99] width 136 height 7
paste input "RIC 210521198207010412"
drag, startPoint x: 355, startPoint y: 101, endPoint x: 366, endPoint y: 102, distance: 11.2
click at [366, 102] on input "Compara al Rte Legal Wei Sun, chn_identity_card 210422199309021118 con el Sanci…" at bounding box center [304, 99] width 136 height 7
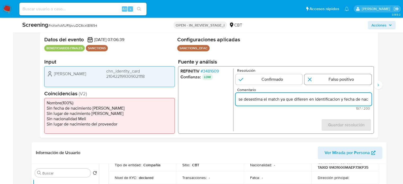
type input "Compara al Rte Legal Wei Sun, chn_identity_card 210422199309021118 con el Sanci…"
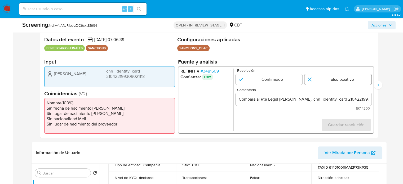
click at [320, 81] on input "1 de 2" at bounding box center [338, 79] width 67 height 11
radio input "true"
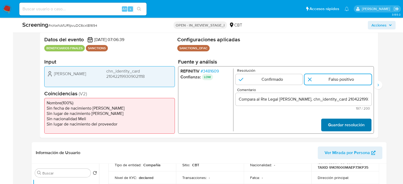
click at [343, 127] on span "Guardar resolución" at bounding box center [346, 125] width 37 height 12
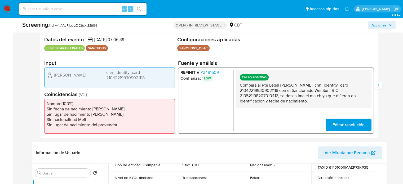
drag, startPoint x: 316, startPoint y: 103, endPoint x: 238, endPoint y: 87, distance: 79.6
click at [238, 87] on div "FALSO POSITIVO Compara al Rte Legal Wei Sun, chn_identity_card 2104221993090211…" at bounding box center [304, 89] width 136 height 38
click at [376, 86] on button "Siguiente" at bounding box center [378, 85] width 8 height 8
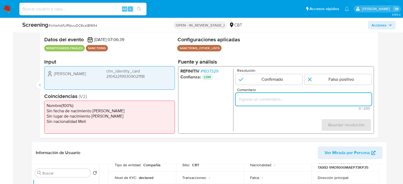
click at [240, 100] on input "Comentario" at bounding box center [304, 99] width 136 height 7
paste input "Compara al Rte Legal Wei Sun, chn_identity_card 210422199309021118 con el Sanci…"
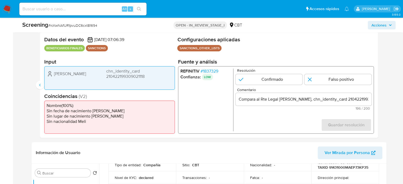
click at [217, 72] on span "# 1837329" at bounding box center [210, 71] width 18 height 5
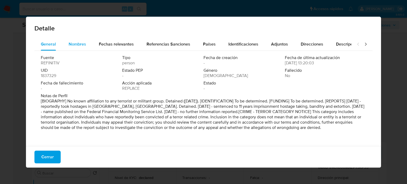
click at [72, 45] on span "Nombres" at bounding box center [78, 44] width 18 height 6
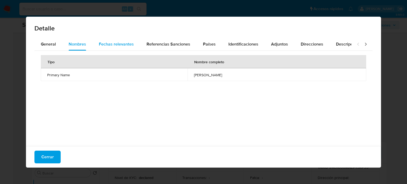
drag, startPoint x: 113, startPoint y: 45, endPoint x: 116, endPoint y: 45, distance: 3.8
click at [113, 45] on span "Fechas relevantes" at bounding box center [116, 44] width 35 height 6
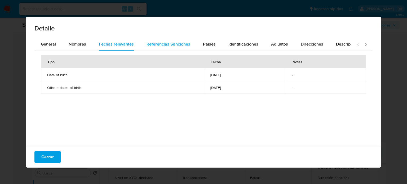
click at [173, 45] on span "Referencias Sanciones" at bounding box center [169, 44] width 44 height 6
click at [204, 46] on span "Países" at bounding box center [209, 44] width 13 height 6
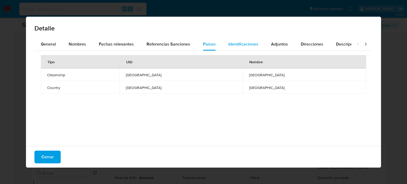
click at [234, 47] on span "Identificaciones" at bounding box center [244, 44] width 30 height 6
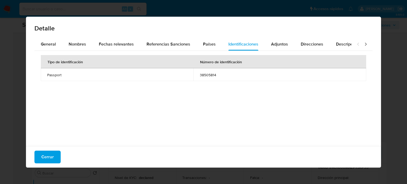
click at [359, 44] on div at bounding box center [362, 44] width 21 height 13
click at [363, 44] on icon at bounding box center [365, 44] width 5 height 5
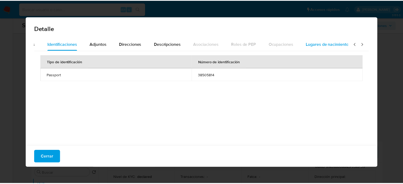
scroll to position [0, 188]
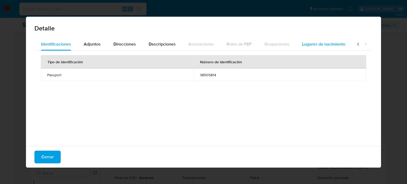
click at [309, 45] on span "Lugares de nacimiento" at bounding box center [323, 44] width 43 height 6
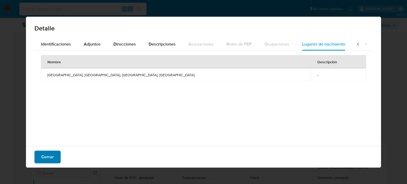
drag, startPoint x: 44, startPoint y: 158, endPoint x: 52, endPoint y: 154, distance: 8.9
click at [45, 157] on span "Cerrar" at bounding box center [47, 157] width 12 height 12
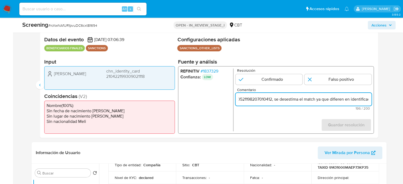
scroll to position [0, 233]
drag, startPoint x: 350, startPoint y: 100, endPoint x: 366, endPoint y: 100, distance: 16.2
click at [366, 100] on input "Compara al Rte Legal Wei Sun, chn_identity_card 210422199309021118 con el Sanci…" at bounding box center [304, 99] width 136 height 7
click at [317, 101] on input "Compara al Rte Legal Wei Sun, chn_identity_card 210422199309021118 con el Sanci…" at bounding box center [304, 99] width 136 height 7
drag, startPoint x: 346, startPoint y: 100, endPoint x: 318, endPoint y: 103, distance: 27.5
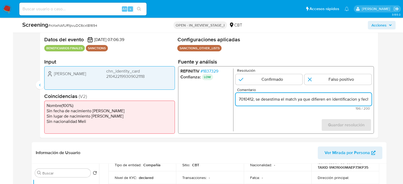
click at [318, 103] on input "Compara al Rte Legal Wei Sun, chn_identity_card 210422199309021118 con el Sanci…" at bounding box center [304, 99] width 136 height 7
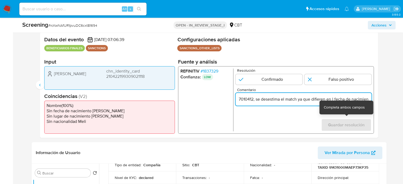
scroll to position [0, 223]
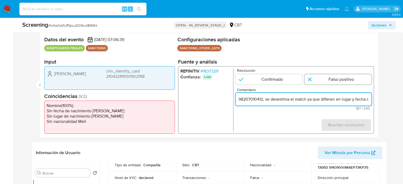
type input "Compara al Rte Legal Wei Sun, chn_identity_card 210422199309021118 con el Sanci…"
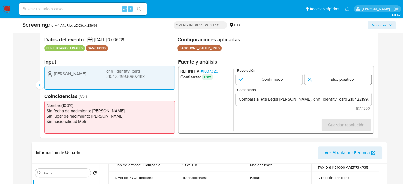
click at [340, 83] on input "2 de 2" at bounding box center [338, 79] width 67 height 11
radio input "true"
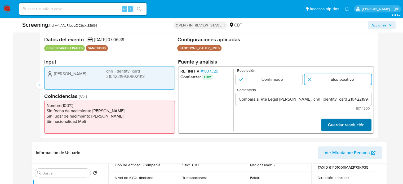
click at [336, 125] on span "Guardar resolución" at bounding box center [346, 125] width 37 height 12
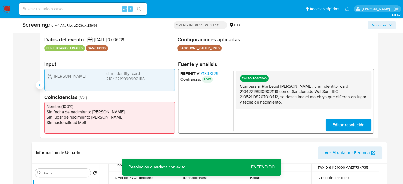
click at [37, 85] on button "Anterior" at bounding box center [40, 85] width 8 height 8
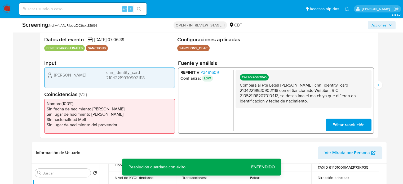
drag, startPoint x: 282, startPoint y: 85, endPoint x: 280, endPoint y: 91, distance: 6.2
click at [280, 91] on p "Compara al Rte Legal Wei Sun, chn_identity_card 210422199309021118 con el Sanci…" at bounding box center [304, 93] width 128 height 21
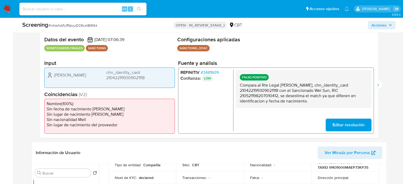
click at [297, 94] on p "Compara al Rte Legal Wei Sun, chn_identity_card 210422199309021118 con el Sanci…" at bounding box center [304, 93] width 128 height 21
drag, startPoint x: 317, startPoint y: 90, endPoint x: 280, endPoint y: 96, distance: 37.6
click at [280, 96] on p "Compara al Rte Legal Wei Sun, chn_identity_card 210422199309021118 con el Sanci…" at bounding box center [304, 93] width 128 height 21
click at [378, 85] on icon "Siguiente" at bounding box center [378, 85] width 4 height 4
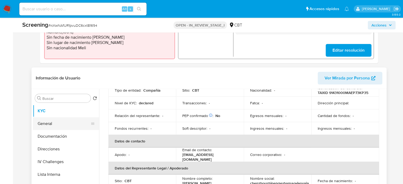
scroll to position [212, 0]
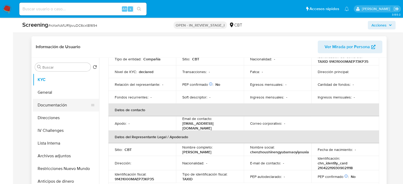
click at [65, 106] on button "Documentación" at bounding box center [64, 105] width 62 height 13
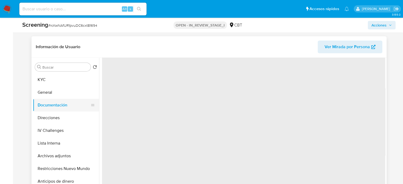
scroll to position [0, 0]
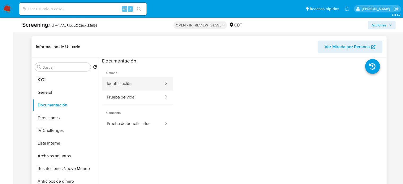
click at [139, 88] on button "Identificación" at bounding box center [133, 84] width 62 height 14
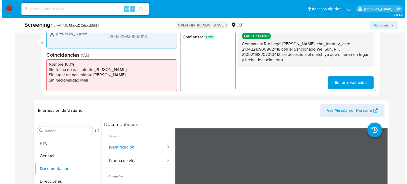
scroll to position [133, 0]
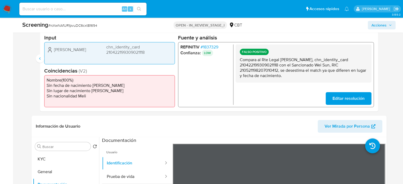
click at [213, 48] on span "# 1837329" at bounding box center [210, 46] width 18 height 5
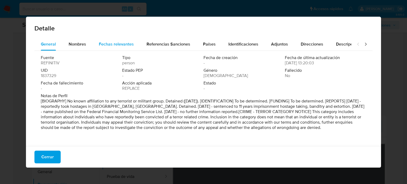
click at [109, 47] on span "Fechas relevantes" at bounding box center [116, 44] width 35 height 6
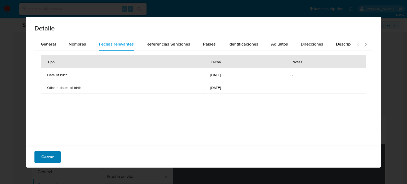
click at [48, 157] on span "Cerrar" at bounding box center [47, 157] width 12 height 12
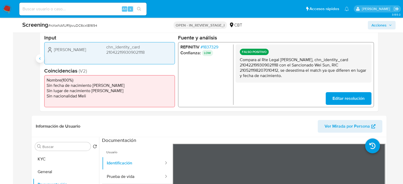
click at [38, 58] on icon "Anterior" at bounding box center [40, 58] width 4 height 4
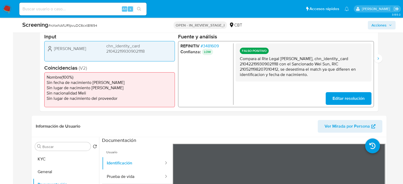
click at [210, 45] on span "# 3481609" at bounding box center [210, 46] width 18 height 5
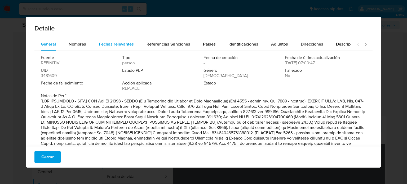
click at [115, 40] on div "Fechas relevantes" at bounding box center [116, 44] width 35 height 13
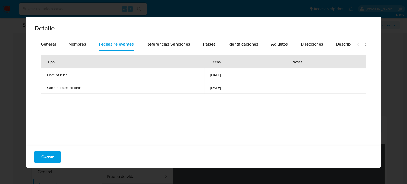
click at [363, 46] on icon at bounding box center [365, 44] width 5 height 5
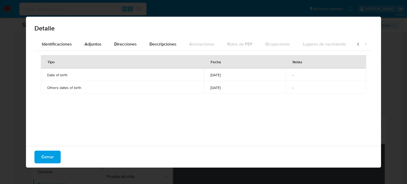
scroll to position [0, 188]
drag, startPoint x: 53, startPoint y: 159, endPoint x: 56, endPoint y: 155, distance: 5.3
click at [53, 158] on button "Cerrar" at bounding box center [47, 157] width 26 height 13
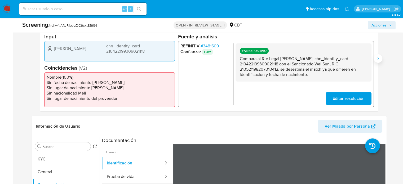
click at [377, 59] on icon "Siguiente" at bounding box center [378, 58] width 4 height 4
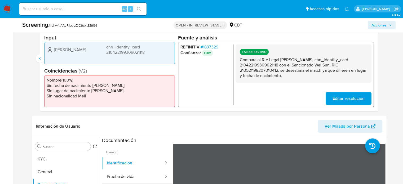
click at [211, 47] on span "# 1837329" at bounding box center [210, 46] width 18 height 5
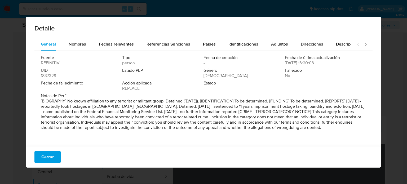
click at [363, 45] on icon at bounding box center [365, 44] width 5 height 5
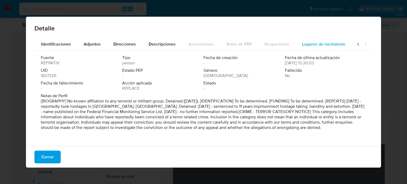
click at [342, 45] on button "Lugares de nacimiento" at bounding box center [324, 44] width 56 height 13
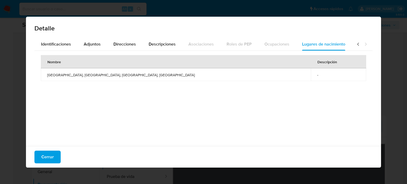
drag, startPoint x: 47, startPoint y: 75, endPoint x: 116, endPoint y: 76, distance: 68.7
click at [116, 76] on span "Li County, Baoding, Hebei province, China" at bounding box center [176, 75] width 258 height 5
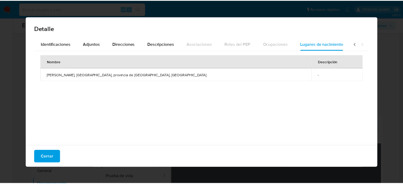
scroll to position [0, 189]
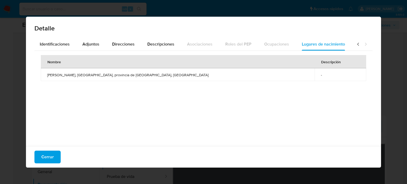
drag, startPoint x: 46, startPoint y: 74, endPoint x: 131, endPoint y: 76, distance: 85.4
click at [131, 76] on td "Condado de Li, Baoding, provincia de Hebei, China" at bounding box center [178, 74] width 274 height 13
click at [46, 154] on span "Cerrar" at bounding box center [47, 157] width 12 height 12
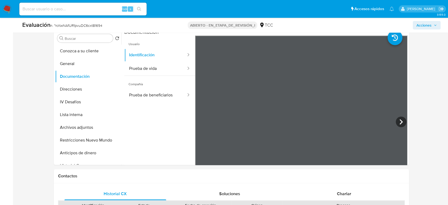
scroll to position [245, 0]
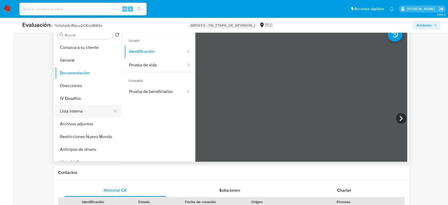
click at [76, 112] on button "Lista interna" at bounding box center [86, 111] width 62 height 13
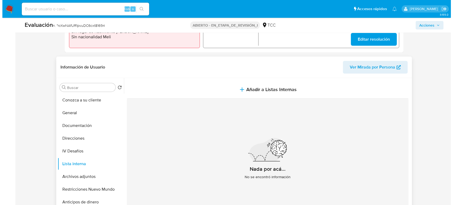
scroll to position [186, 0]
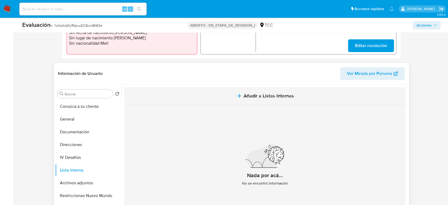
click at [225, 94] on button "Añadir a Listas Internas" at bounding box center [264, 96] width 281 height 18
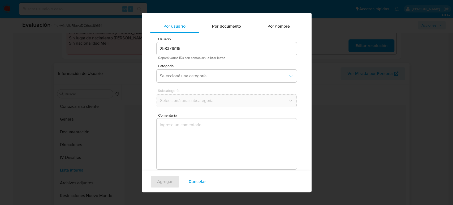
scroll to position [21, 0]
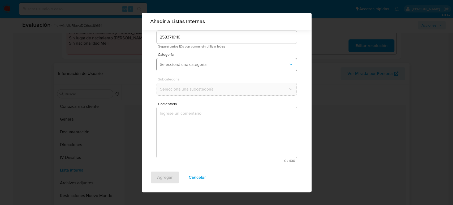
click at [199, 62] on span "Seleccioná una categoría" at bounding box center [224, 64] width 128 height 5
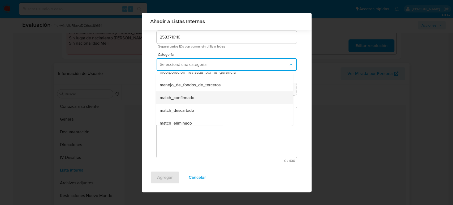
scroll to position [29, 0]
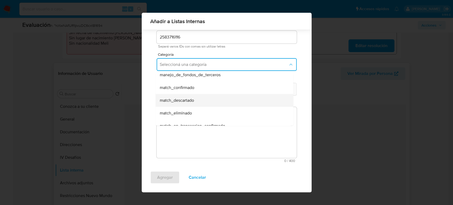
click at [185, 101] on span "match_descartado" at bounding box center [177, 100] width 34 height 5
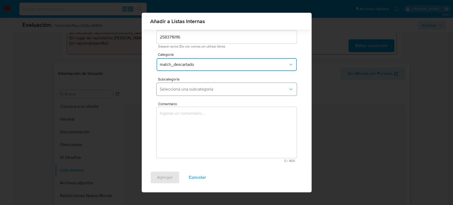
click at [196, 91] on span "Seleccioná una subcategoría" at bounding box center [224, 88] width 128 height 5
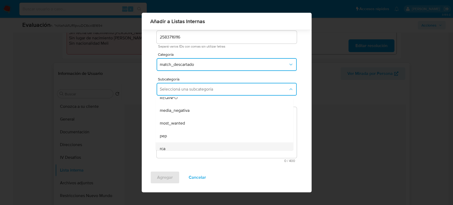
scroll to position [36, 0]
click at [173, 140] on div "sanctions_list" at bounding box center [223, 143] width 126 height 13
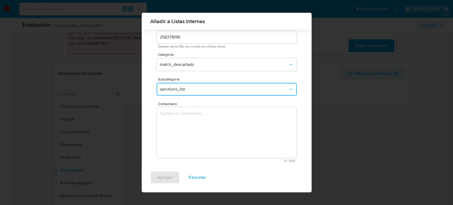
click at [176, 132] on textarea "Comentario" at bounding box center [227, 132] width 140 height 51
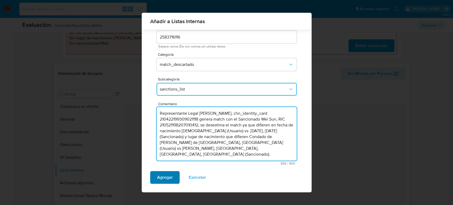
type textarea "Representante Legal Wei Sun, chn_identity_card 210422199309021118 genera match …"
click at [157, 180] on span "Agregar" at bounding box center [165, 177] width 16 height 12
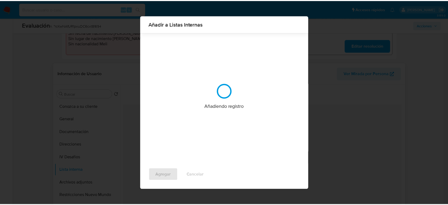
scroll to position [0, 0]
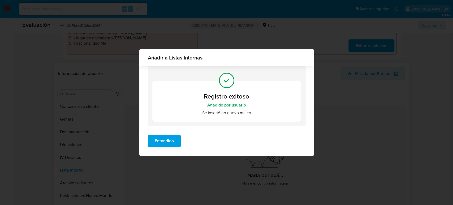
click at [160, 147] on div "Entendido" at bounding box center [226, 142] width 175 height 25
click at [163, 142] on span "Entendido" at bounding box center [164, 141] width 19 height 12
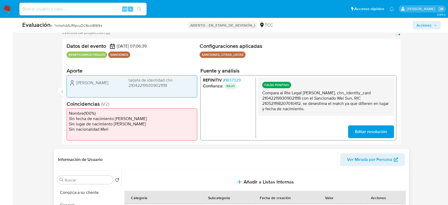
scroll to position [97, 0]
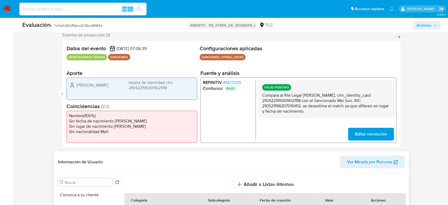
click at [407, 26] on span "Acciones" at bounding box center [424, 25] width 15 height 8
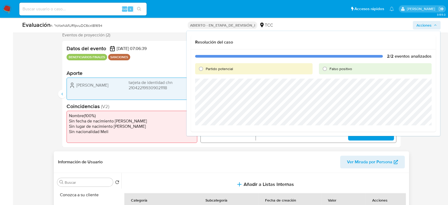
click at [334, 69] on span "Falso positivo" at bounding box center [341, 68] width 23 height 5
click at [329, 69] on input "Falso positivo" at bounding box center [325, 68] width 8 height 8
radio input "true"
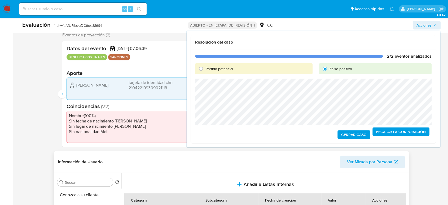
click at [348, 134] on span "Cerrar Caso" at bounding box center [353, 134] width 25 height 7
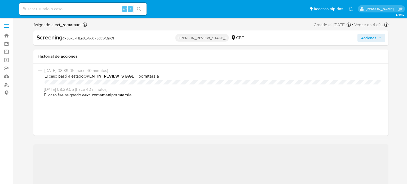
select select "10"
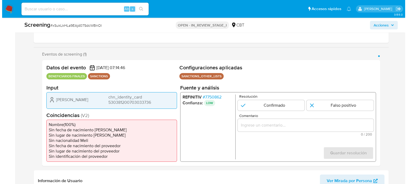
scroll to position [80, 0]
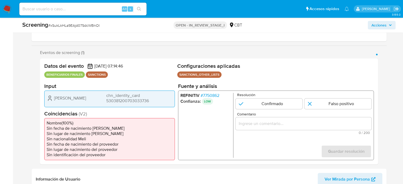
click at [216, 94] on span "# 7750862" at bounding box center [210, 95] width 19 height 5
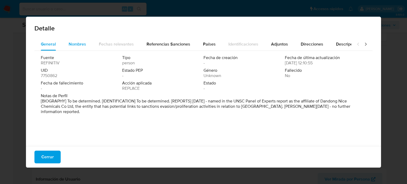
click at [82, 45] on span "Nombres" at bounding box center [78, 44] width 18 height 6
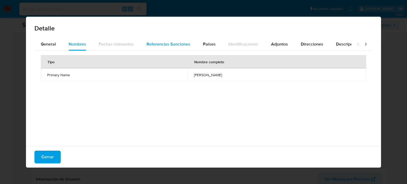
click at [158, 44] on span "Referencias Sanciones" at bounding box center [169, 44] width 44 height 6
click at [197, 44] on button "Países" at bounding box center [209, 44] width 25 height 13
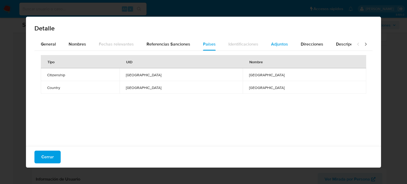
click at [281, 44] on span "Adjuntos" at bounding box center [279, 44] width 17 height 6
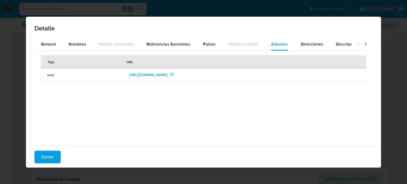
click at [363, 43] on icon at bounding box center [365, 44] width 5 height 5
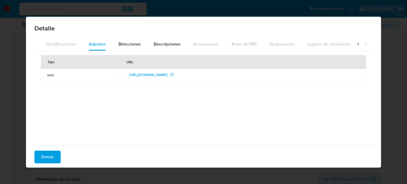
scroll to position [0, 188]
click at [151, 44] on span "Descripciones" at bounding box center [162, 44] width 27 height 6
click at [356, 44] on icon at bounding box center [358, 44] width 5 height 5
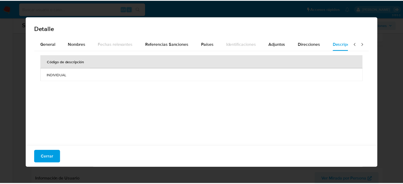
scroll to position [0, 0]
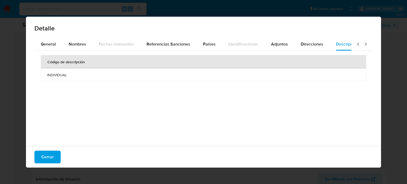
click at [356, 44] on icon at bounding box center [358, 44] width 5 height 5
click at [50, 46] on span "General" at bounding box center [48, 44] width 15 height 6
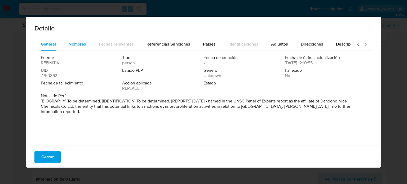
click at [76, 46] on span "Nombres" at bounding box center [78, 44] width 18 height 6
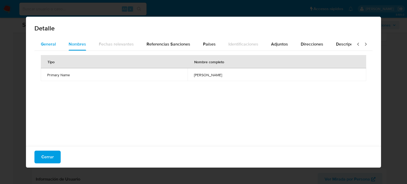
click at [57, 44] on button "General" at bounding box center [48, 44] width 28 height 13
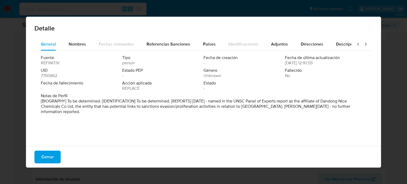
click at [133, 9] on div "Detalle General Nombres Fechas relevantes Referencias Sanciones Países Identifi…" at bounding box center [203, 92] width 407 height 184
click at [280, 42] on span "Adjuntos" at bounding box center [279, 44] width 17 height 6
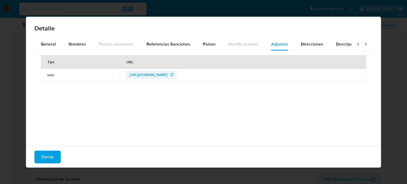
click at [168, 75] on span "https://www.undocs.org/Home/Mobile?FinalSymbol=S%2F2017%2F742&Language=E&Device…" at bounding box center [148, 75] width 38 height 8
click at [48, 155] on span "Cerrar" at bounding box center [47, 157] width 12 height 12
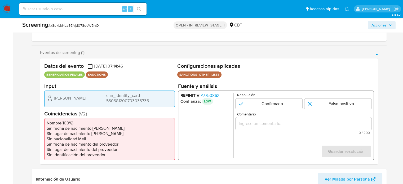
drag, startPoint x: 80, startPoint y: 99, endPoint x: 52, endPoint y: 101, distance: 28.4
click at [52, 101] on div "Chuan Liu chn_identity_card 530381200703033736" at bounding box center [110, 98] width 126 height 11
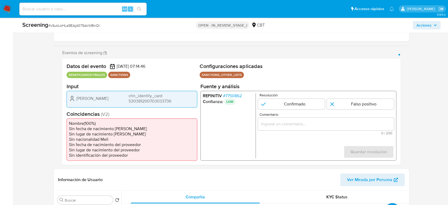
click at [99, 96] on div "Chuan Liu chn_identity_card 530381200703033736" at bounding box center [132, 98] width 126 height 11
drag, startPoint x: 100, startPoint y: 96, endPoint x: 75, endPoint y: 99, distance: 24.6
click at [75, 99] on div "Chuan Liu chn_identity_card 530381200703033736" at bounding box center [132, 98] width 126 height 11
click at [239, 95] on span "# 7750862" at bounding box center [232, 95] width 19 height 5
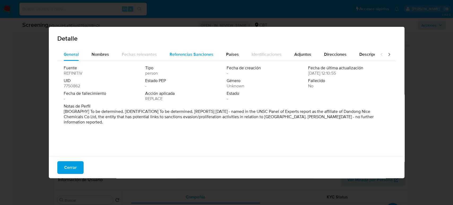
click at [187, 56] on span "Referencias Sanciones" at bounding box center [191, 54] width 44 height 6
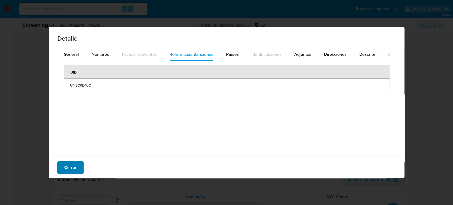
click at [70, 165] on span "Cerrar" at bounding box center [70, 168] width 12 height 12
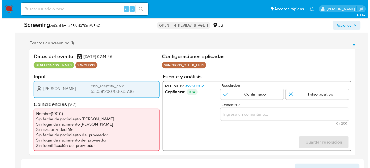
scroll to position [104, 0]
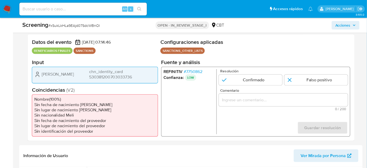
click at [197, 70] on span "# 7750862" at bounding box center [193, 71] width 19 height 5
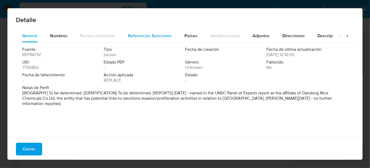
click at [138, 36] on span "Referencias Sanciones" at bounding box center [150, 36] width 44 height 6
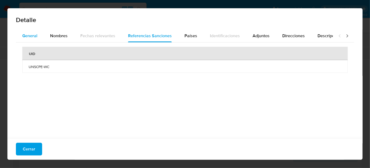
click at [28, 37] on span "General" at bounding box center [29, 36] width 15 height 6
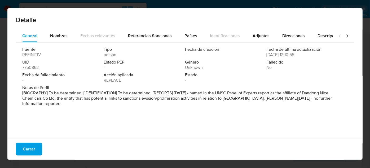
click at [141, 27] on div "Detalle" at bounding box center [184, 18] width 355 height 21
click at [139, 33] on span "Referencias Sanciones" at bounding box center [150, 36] width 44 height 6
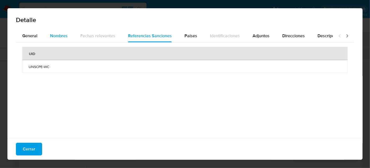
click at [60, 38] on span "Nombres" at bounding box center [59, 36] width 18 height 6
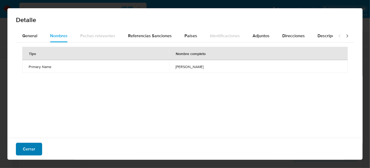
click at [33, 147] on span "Cerrar" at bounding box center [29, 149] width 12 height 12
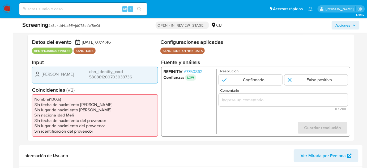
drag, startPoint x: 39, startPoint y: 73, endPoint x: 137, endPoint y: 76, distance: 98.5
click at [137, 76] on div "Chuan Liu chn_identity_card 530381200703033736" at bounding box center [94, 74] width 121 height 11
click at [194, 70] on span "# 7750862" at bounding box center [193, 71] width 19 height 5
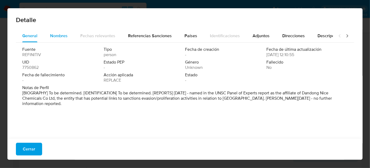
click at [59, 35] on span "Nombres" at bounding box center [59, 36] width 18 height 6
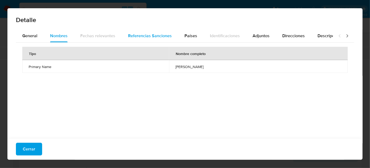
click at [145, 35] on span "Referencias Sanciones" at bounding box center [150, 36] width 44 height 6
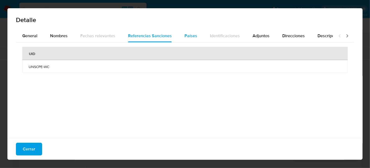
click at [189, 36] on span "Países" at bounding box center [191, 36] width 13 height 6
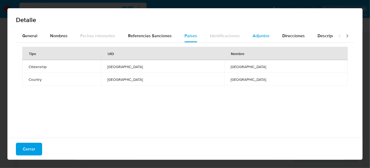
click at [253, 36] on span "Adjuntos" at bounding box center [261, 36] width 17 height 6
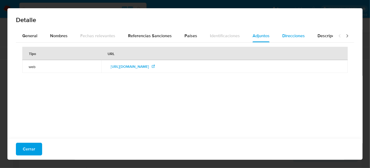
click at [282, 35] on span "Direcciones" at bounding box center [293, 36] width 23 height 6
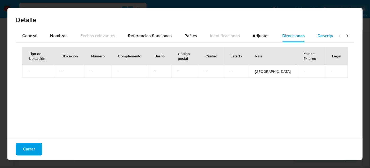
click at [319, 37] on span "Descripciones" at bounding box center [331, 36] width 27 height 6
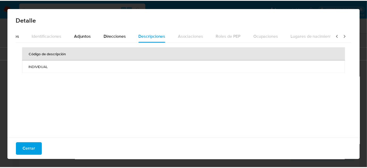
scroll to position [0, 187]
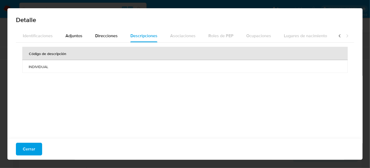
click at [345, 36] on icon at bounding box center [347, 35] width 5 height 5
click at [27, 147] on span "Cerrar" at bounding box center [29, 149] width 12 height 12
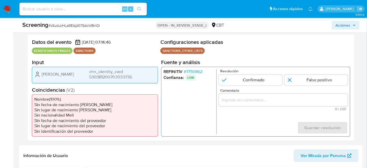
click at [230, 103] on div "1 de 1" at bounding box center [283, 99] width 129 height 13
click at [233, 102] on input "Comentario" at bounding box center [283, 99] width 129 height 7
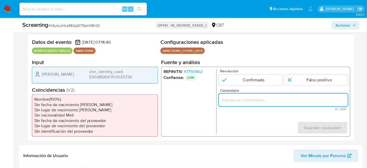
paste input "Rte Legal Chuan Liu, chn_identity_card 530381200703033736 coinciden nombre y na…"
type input "Rte Legal Chuan Liu, chn_identity_card 530381200703033736 coinciden nombre y na…"
click at [321, 78] on input "1 de 1" at bounding box center [315, 79] width 63 height 11
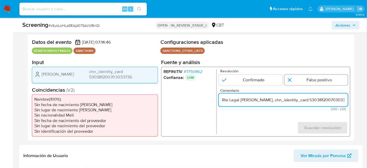
radio input "true"
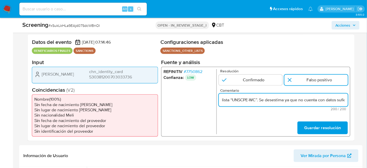
scroll to position [0, 266]
drag, startPoint x: 324, startPoint y: 101, endPoint x: 349, endPoint y: 102, distance: 24.2
click at [349, 102] on div "REFINITIV # 7750862 Confianza: LOW Resolución Confirmado Falso positivo Comenta…" at bounding box center [255, 101] width 189 height 70
click at [341, 99] on input "Rte Legal Chuan Liu, chn_identity_card 530381200703033736 coinciden nombre y na…" at bounding box center [283, 99] width 129 height 7
drag, startPoint x: 336, startPoint y: 99, endPoint x: 350, endPoint y: 99, distance: 13.5
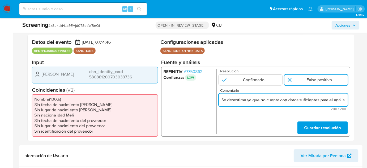
click at [350, 99] on div "Datos del evento 22/08/2025 07:14:46 BENEFICIARIOS FINALES SANCTIONS Configurac…" at bounding box center [191, 87] width 327 height 106
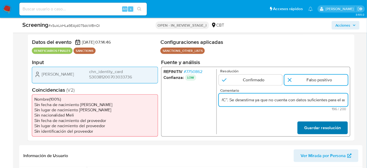
type input "Rte Legal Chuan Liu, chn_identity_card 530381200703033736 coinciden nombre y na…"
click at [311, 125] on span "Guardar resolución" at bounding box center [322, 128] width 37 height 12
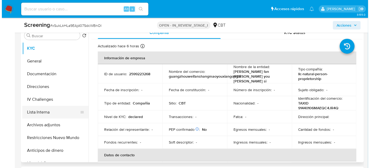
scroll to position [248, 0]
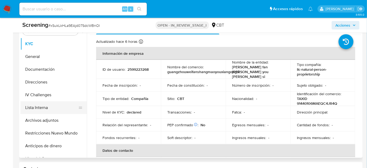
click at [32, 102] on button "Lista Interna" at bounding box center [51, 107] width 62 height 13
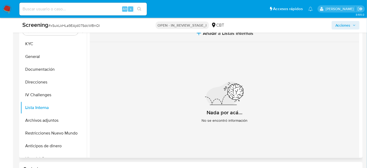
click at [207, 34] on span "Añadir a Listas Internas" at bounding box center [228, 33] width 50 height 6
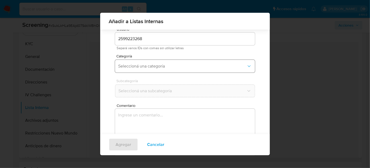
scroll to position [20, 0]
click at [174, 68] on span "Seleccioná una categoría" at bounding box center [182, 65] width 128 height 5
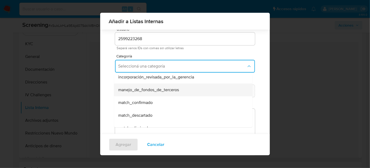
scroll to position [24, 0]
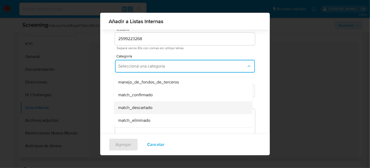
click at [135, 105] on span "match_descartado" at bounding box center [135, 107] width 34 height 5
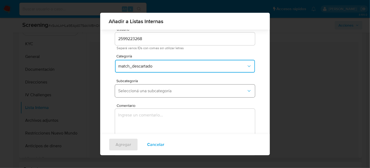
click at [150, 92] on span "Seleccioná una subcategoría" at bounding box center [182, 90] width 128 height 5
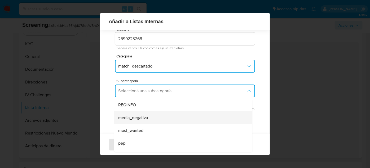
scroll to position [36, 0]
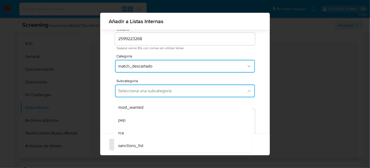
click at [135, 144] on span "sanctions_list" at bounding box center [130, 145] width 25 height 5
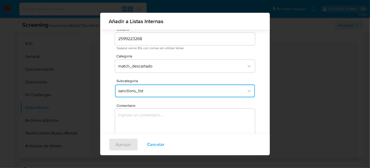
click at [142, 125] on textarea "Comentario" at bounding box center [185, 133] width 140 height 51
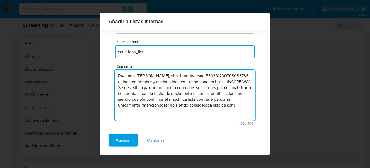
scroll to position [59, 0]
drag, startPoint x: 191, startPoint y: 111, endPoint x: 171, endPoint y: 113, distance: 20.8
click at [171, 113] on textarea "Rte Legal Yanping Chuan Liu, chn_identity_card 530381200703033736 coinciden nom…" at bounding box center [185, 94] width 140 height 51
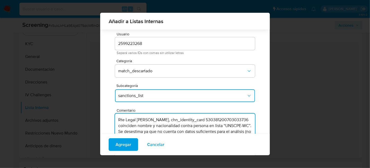
scroll to position [10, 0]
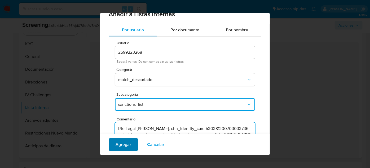
type textarea "Rte Legal Yanping Chuan Liu, chn_identity_card 530381200703033736 coinciden nom…"
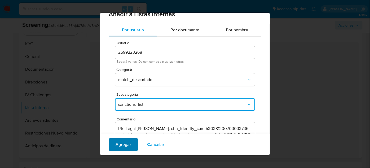
click at [121, 145] on span "Agregar" at bounding box center [124, 144] width 16 height 12
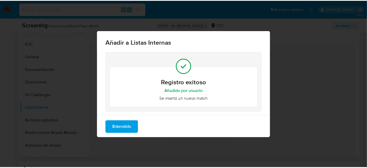
scroll to position [0, 0]
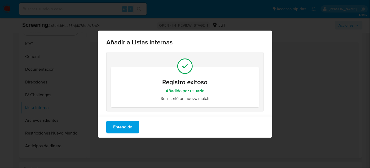
click at [123, 128] on span "Entendido" at bounding box center [122, 127] width 19 height 12
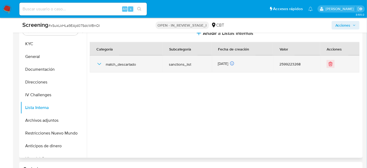
click at [99, 62] on icon "button" at bounding box center [99, 64] width 6 height 6
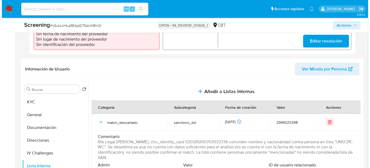
scroll to position [224, 0]
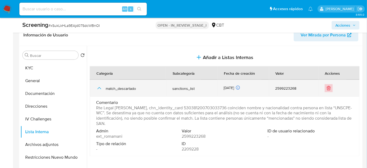
click at [324, 88] on button "Eliminar" at bounding box center [328, 88] width 8 height 8
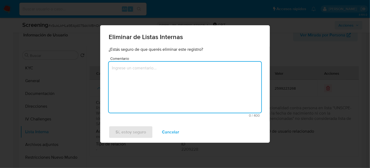
click at [196, 89] on textarea "Comentario" at bounding box center [185, 87] width 153 height 51
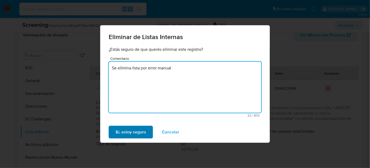
type textarea "Se elimina lista por error manual"
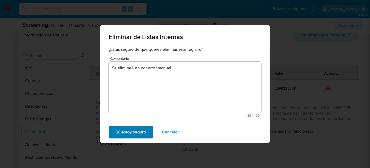
click at [141, 132] on span "Sí, estoy seguro" at bounding box center [131, 132] width 31 height 12
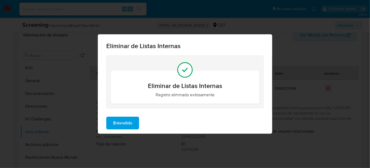
click at [120, 125] on span "Entendido" at bounding box center [122, 123] width 19 height 12
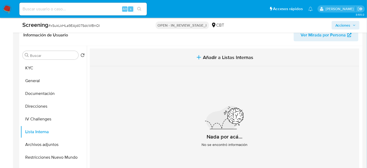
click at [220, 63] on button "Añadir a Listas Internas" at bounding box center [224, 58] width 269 height 18
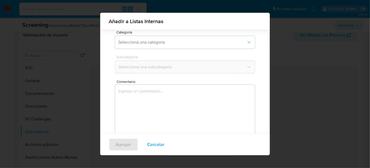
scroll to position [44, 0]
click at [140, 45] on button "Seleccioná una categoría" at bounding box center [185, 42] width 140 height 13
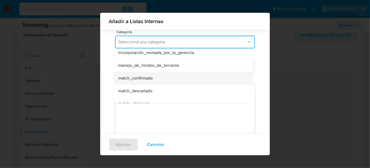
scroll to position [24, 0]
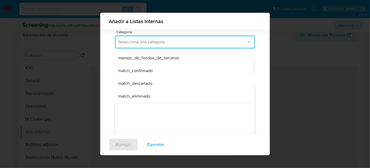
drag, startPoint x: 139, startPoint y: 83, endPoint x: 145, endPoint y: 70, distance: 14.6
click at [139, 83] on span "match_descartado" at bounding box center [135, 83] width 34 height 5
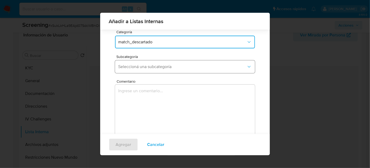
click at [146, 68] on span "Seleccioná una subcategoría" at bounding box center [182, 66] width 128 height 5
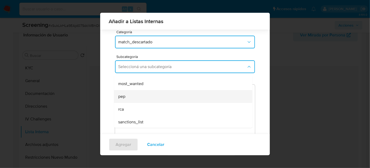
scroll to position [36, 0]
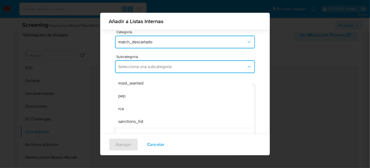
drag, startPoint x: 141, startPoint y: 123, endPoint x: 141, endPoint y: 111, distance: 11.4
click at [141, 122] on span "sanctions_list" at bounding box center [130, 121] width 25 height 5
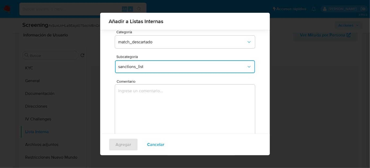
click at [141, 111] on textarea "Comentario" at bounding box center [185, 109] width 140 height 51
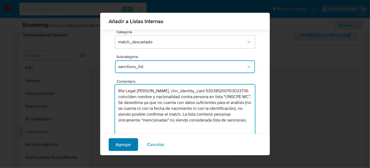
type textarea "Rte Legal Chuan Liu, chn_identity_card 530381200703033736 coinciden nombre y na…"
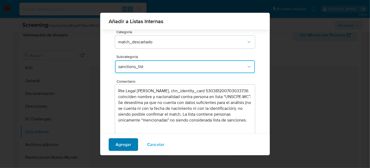
click at [121, 148] on span "Agregar" at bounding box center [124, 144] width 16 height 12
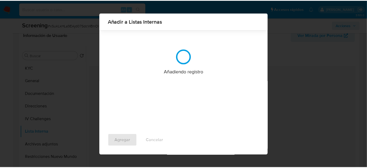
scroll to position [0, 0]
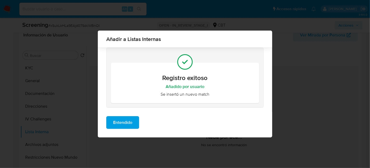
click at [126, 124] on span "Entendido" at bounding box center [122, 122] width 19 height 12
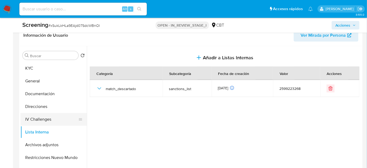
scroll to position [224, 0]
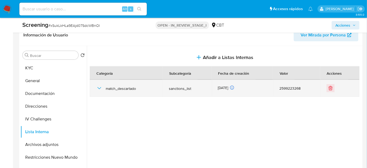
click at [98, 88] on icon "button" at bounding box center [99, 88] width 6 height 6
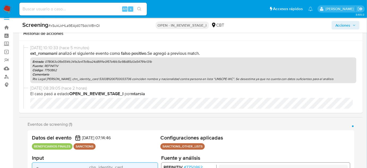
scroll to position [0, 0]
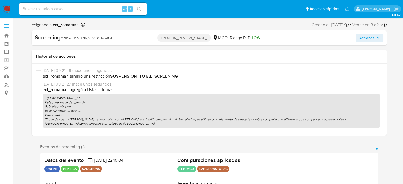
select select "10"
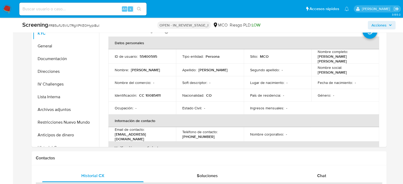
scroll to position [265, 0]
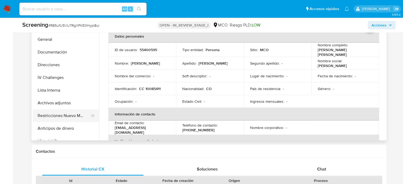
click at [76, 120] on button "Restricciones Nuevo Mundo" at bounding box center [64, 116] width 62 height 13
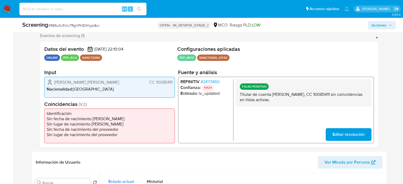
scroll to position [80, 0]
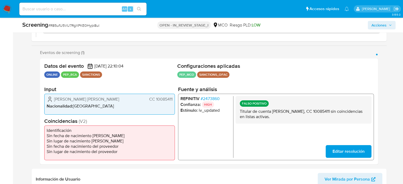
click at [388, 23] on span "Acciones" at bounding box center [382, 24] width 20 height 7
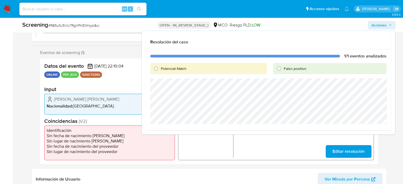
click at [284, 71] on label "Falso positivo" at bounding box center [295, 68] width 23 height 5
click at [284, 71] on input "Falso positivo" at bounding box center [279, 68] width 8 height 8
radio input "true"
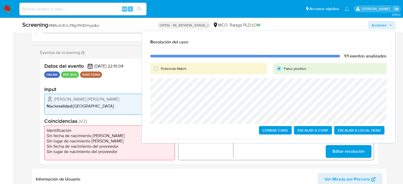
click at [281, 131] on span "Cerrar Caso" at bounding box center [275, 130] width 25 height 7
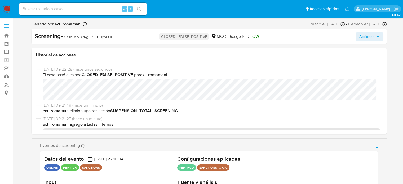
select select "10"
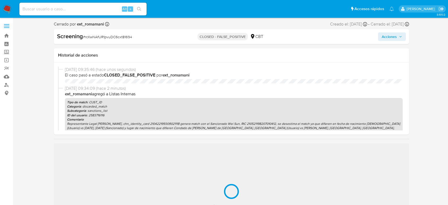
select select "10"
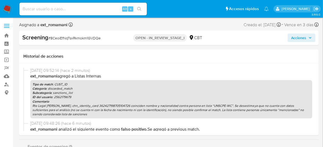
select select "10"
click at [300, 37] on span "Acciones" at bounding box center [298, 38] width 15 height 8
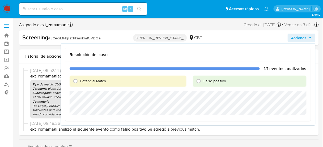
click at [40, 107] on p "Rte Legal [PERSON_NAME], chn_identity_card 362427198705104726 coinciden nombre …" at bounding box center [170, 110] width 277 height 13
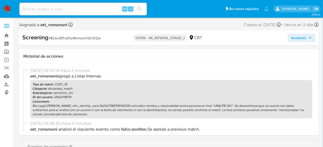
click at [296, 37] on span "Acciones" at bounding box center [298, 38] width 15 height 8
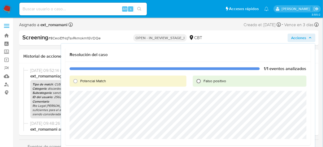
click at [202, 82] on input "Falso positivo" at bounding box center [198, 81] width 8 height 8
radio input "true"
click at [239, 145] on span "Cerrar Caso" at bounding box center [246, 145] width 25 height 7
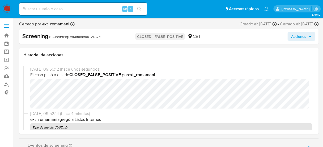
select select "10"
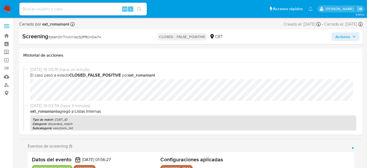
select select "10"
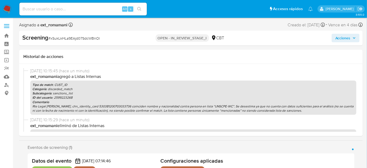
select select "10"
click at [342, 39] on span "Acciones" at bounding box center [342, 38] width 15 height 8
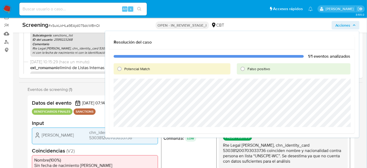
scroll to position [48, 0]
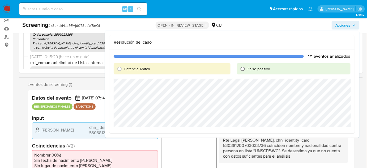
click at [243, 71] on input "Falso positivo" at bounding box center [242, 68] width 8 height 8
radio input "true"
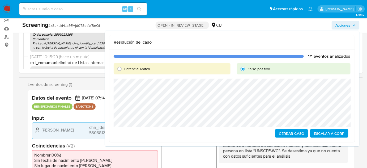
click at [291, 133] on span "Cerrar Caso" at bounding box center [291, 132] width 25 height 7
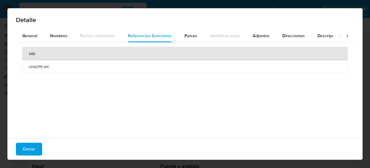
select select "10"
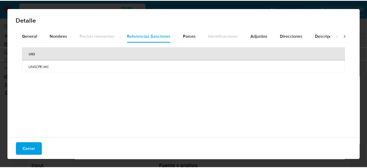
scroll to position [88, 0]
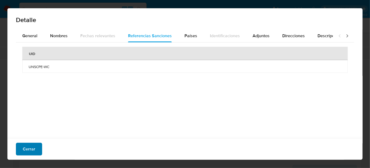
click at [34, 150] on span "Cerrar" at bounding box center [29, 149] width 12 height 12
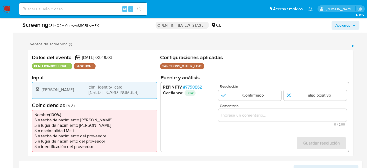
drag, startPoint x: 42, startPoint y: 90, endPoint x: 134, endPoint y: 91, distance: 92.6
click at [134, 91] on div "[PERSON_NAME] chn_identity_card [CREDIT_CARD_NUMBER]" at bounding box center [94, 89] width 121 height 11
click at [234, 115] on input "Comentario" at bounding box center [282, 114] width 128 height 7
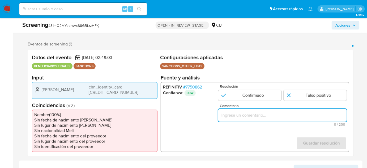
paste input "[PERSON_NAME] chn_identity_card [CREDIT_CARD_NUMBER]"
type input "[PERSON_NAME] chn_identity_card [CREDIT_CARD_NUMBER]"
drag, startPoint x: 326, startPoint y: 115, endPoint x: 183, endPoint y: 132, distance: 144.0
click at [184, 132] on div "REFINITIV # 7750862 Confianza: LOW Resolución Confirmado Falso positivo Comenta…" at bounding box center [254, 117] width 188 height 70
click at [258, 112] on input "Comentario" at bounding box center [282, 114] width 128 height 7
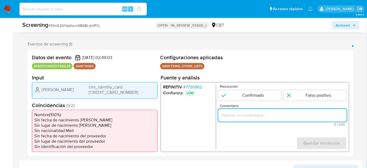
paste input "Rte Legal Chuan Liu chn_identity_card 210103199007190623 coinciden nombre y nac…"
drag, startPoint x: 335, startPoint y: 114, endPoint x: 352, endPoint y: 116, distance: 17.1
click at [352, 116] on div "Datos del evento 22/08/2025 02:49:03 BENEFICIARIOS FINALES SANCTIONS Configurac…" at bounding box center [190, 103] width 325 height 106
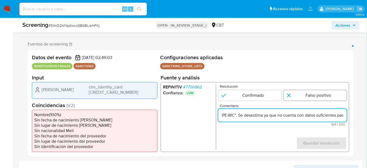
type input "Rte Legal [PERSON_NAME] chn_identity_card [CREDIT_CARD_NUMBER] coinciden nombre…"
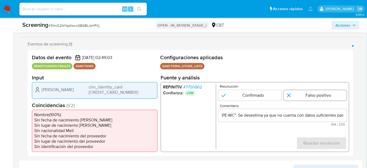
scroll to position [0, 0]
click at [314, 96] on input "1 de 1" at bounding box center [314, 95] width 63 height 11
radio input "true"
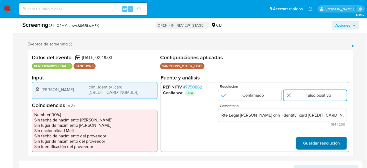
click at [308, 139] on span "Guardar resolución" at bounding box center [321, 143] width 37 height 12
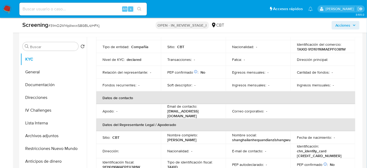
scroll to position [72, 0]
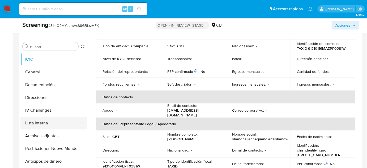
click at [56, 124] on button "Lista Interna" at bounding box center [51, 122] width 62 height 13
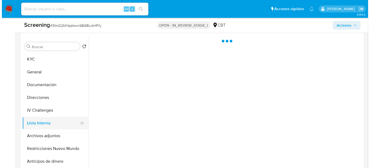
scroll to position [0, 0]
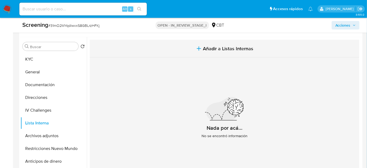
click at [193, 51] on button "Añadir a Listas Internas" at bounding box center [224, 49] width 269 height 18
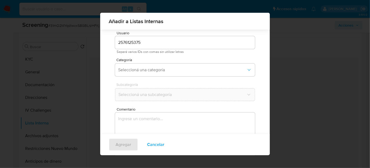
scroll to position [20, 0]
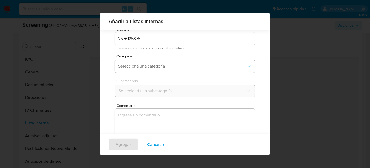
click at [169, 63] on button "Seleccioná una categoría" at bounding box center [185, 66] width 140 height 13
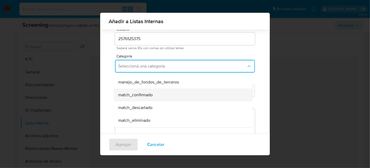
scroll to position [24, 0]
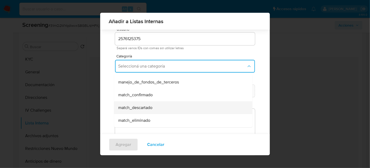
click at [149, 105] on span "match_descartado" at bounding box center [135, 107] width 34 height 5
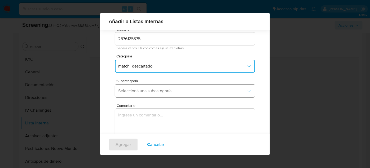
click at [154, 94] on button "Seleccioná una subcategoría" at bounding box center [185, 90] width 140 height 13
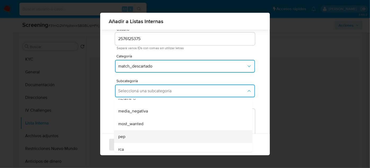
scroll to position [36, 0]
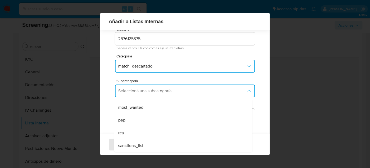
drag, startPoint x: 143, startPoint y: 144, endPoint x: 149, endPoint y: 110, distance: 35.0
click at [143, 143] on span "sanctions_list" at bounding box center [130, 145] width 25 height 5
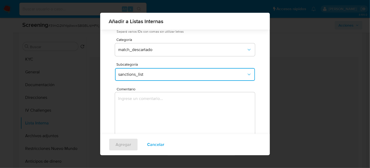
scroll to position [59, 0]
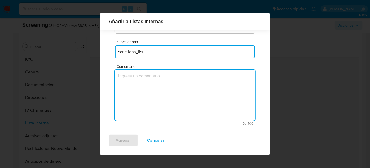
click at [146, 85] on textarea "Comentario" at bounding box center [185, 94] width 140 height 51
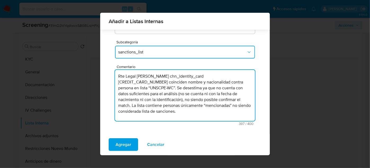
scroll to position [34, 0]
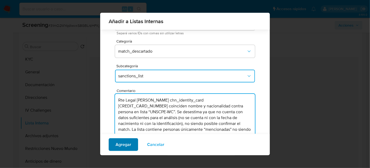
type textarea "Rte Legal Chuan Liu chn_identity_card 210103199007190623 coinciden nombre y nac…"
click at [117, 143] on span "Agregar" at bounding box center [124, 144] width 16 height 12
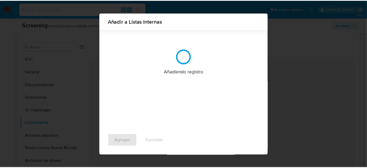
scroll to position [0, 0]
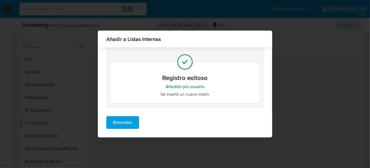
click at [127, 127] on span "Entendido" at bounding box center [122, 122] width 19 height 12
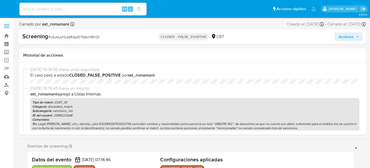
select select "10"
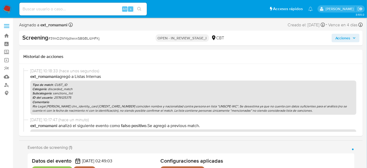
select select "10"
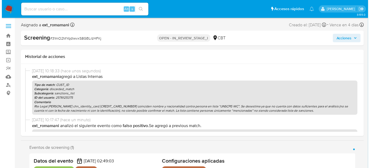
scroll to position [96, 0]
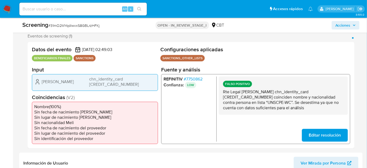
click at [194, 79] on span "# 7750862" at bounding box center [193, 78] width 19 height 5
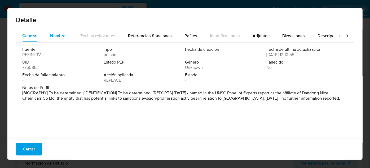
click at [62, 37] on span "Nombres" at bounding box center [59, 36] width 18 height 6
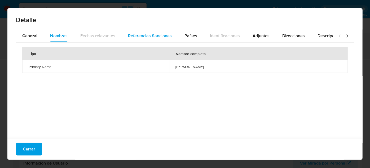
click at [140, 37] on span "Referencias Sanciones" at bounding box center [150, 36] width 44 height 6
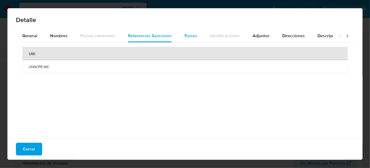
click at [192, 37] on span "Países" at bounding box center [191, 36] width 13 height 6
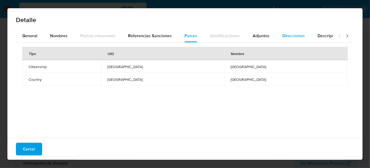
drag, startPoint x: 252, startPoint y: 36, endPoint x: 278, endPoint y: 33, distance: 26.2
click at [253, 36] on span "Adjuntos" at bounding box center [261, 36] width 17 height 6
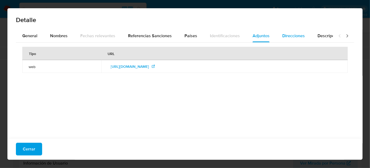
click at [285, 33] on span "Direcciones" at bounding box center [293, 36] width 23 height 6
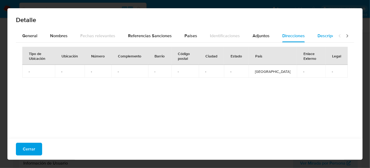
click at [318, 36] on span "Descripciones" at bounding box center [331, 36] width 27 height 6
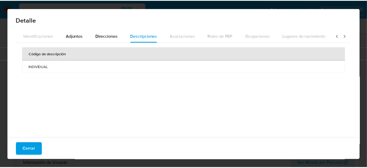
scroll to position [0, 187]
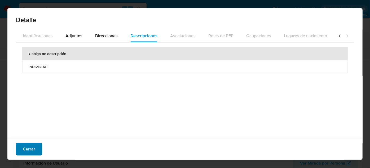
click at [25, 150] on span "Cerrar" at bounding box center [29, 149] width 12 height 12
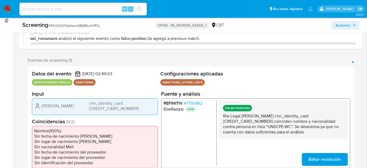
scroll to position [0, 0]
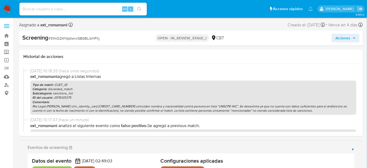
click at [336, 36] on span "Acciones" at bounding box center [342, 38] width 15 height 8
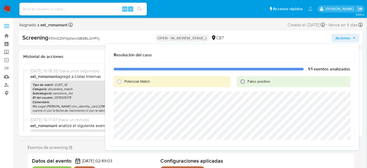
click at [243, 81] on input "Falso positivo" at bounding box center [242, 81] width 8 height 8
radio input "true"
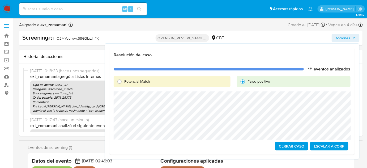
click at [282, 146] on span "Cerrar Caso" at bounding box center [291, 145] width 25 height 7
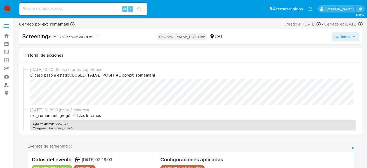
select select "10"
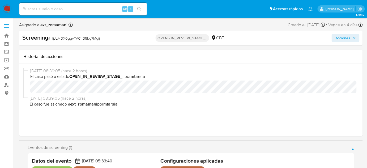
select select "10"
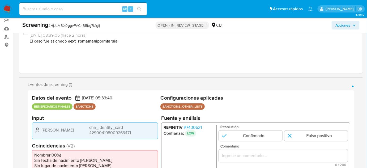
scroll to position [72, 0]
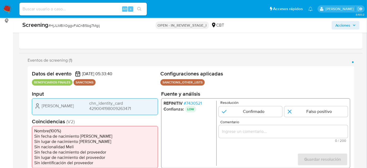
drag, startPoint x: 42, startPoint y: 103, endPoint x: 154, endPoint y: 110, distance: 112.9
click at [154, 110] on div "[PERSON_NAME] chn_identity_card 429004198009263471" at bounding box center [94, 105] width 121 height 11
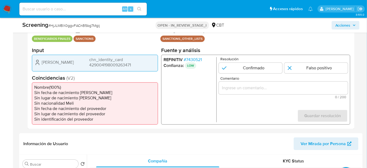
scroll to position [120, 0]
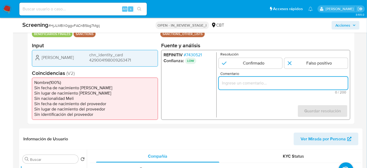
click at [257, 86] on div "1 de 1" at bounding box center [283, 82] width 129 height 13
paste input "[PERSON_NAME] chn_identity_card 429004198009263471"
type input "[PERSON_NAME] chn_identity_card 429004198009263471"
drag, startPoint x: 332, startPoint y: 84, endPoint x: 205, endPoint y: 86, distance: 127.1
click at [205, 86] on div "REFINITIV # 7430521 Confianza: LOW Resolución Confirmado Falso positivo Comenta…" at bounding box center [255, 85] width 189 height 70
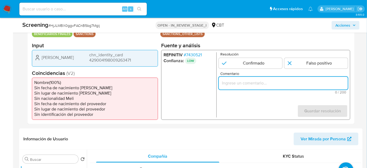
click at [237, 81] on input "Comentario" at bounding box center [283, 82] width 129 height 7
paste input "Rte Legal [PERSON_NAME] chn_identity_card 429004198009263471 coinciden nombre y…"
drag, startPoint x: 334, startPoint y: 84, endPoint x: 351, endPoint y: 85, distance: 17.0
click at [351, 85] on div "Datos del evento [DATE] 05:33:40 BENEFICIARIOS FINALES SANCTIONS Configuracione…" at bounding box center [191, 71] width 327 height 106
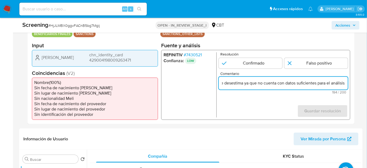
scroll to position [0, 258]
type input "Rte Legal [PERSON_NAME] chn_identity_card 429004198009263471 coinciden nombre y…"
click at [320, 62] on input "1 de 1" at bounding box center [315, 63] width 63 height 11
radio input "true"
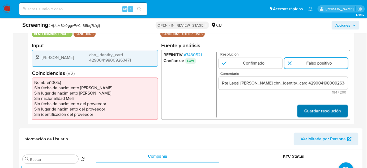
click at [310, 112] on span "Guardar resolución" at bounding box center [322, 111] width 37 height 12
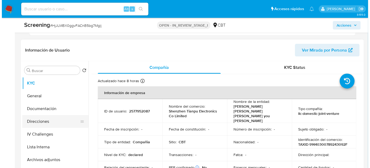
scroll to position [217, 0]
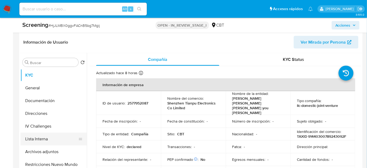
click at [43, 139] on button "Lista Interna" at bounding box center [51, 138] width 62 height 13
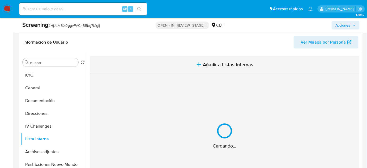
click at [214, 62] on span "Añadir a Listas Internas" at bounding box center [228, 65] width 50 height 6
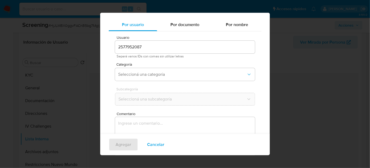
scroll to position [20, 0]
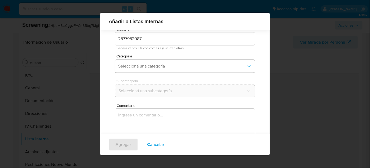
click at [165, 66] on span "Seleccioná una categoría" at bounding box center [182, 65] width 128 height 5
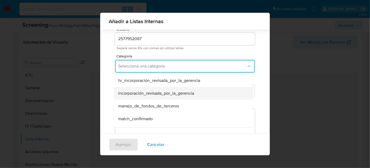
scroll to position [24, 0]
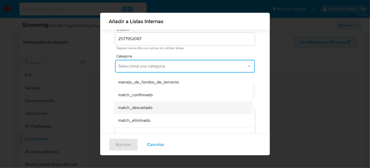
click at [145, 108] on span "match_descartado" at bounding box center [135, 107] width 34 height 5
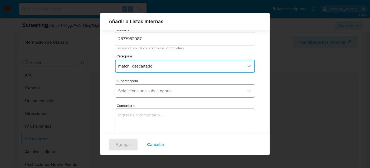
click at [154, 93] on button "Seleccioná una subcategoría" at bounding box center [185, 90] width 140 height 13
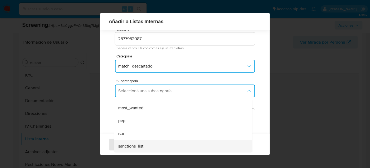
scroll to position [36, 0]
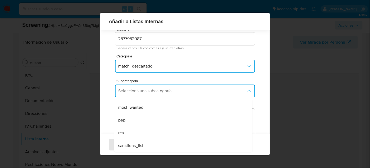
drag, startPoint x: 132, startPoint y: 143, endPoint x: 133, endPoint y: 137, distance: 6.2
click at [132, 143] on span "sanctions_list" at bounding box center [130, 145] width 25 height 5
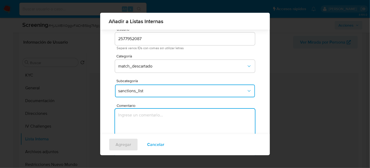
click at [141, 126] on textarea "Comentario" at bounding box center [185, 133] width 140 height 51
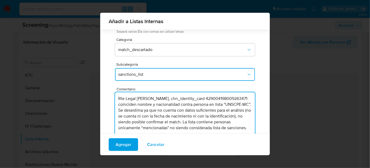
scroll to position [44, 0]
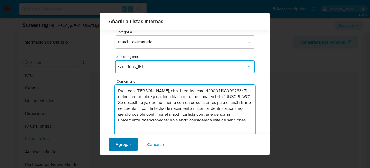
type textarea "Rte Legal [PERSON_NAME], chn_identity_card 429004198009263471 coinciden nombre …"
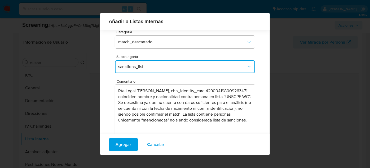
click at [121, 145] on span "Agregar" at bounding box center [124, 144] width 16 height 12
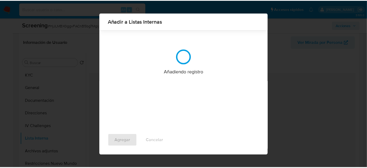
scroll to position [0, 0]
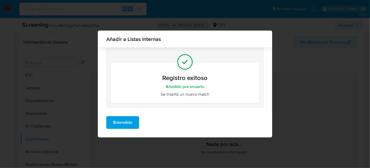
click at [120, 123] on span "Entendido" at bounding box center [122, 122] width 19 height 12
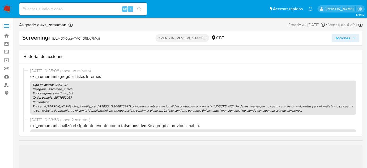
click at [346, 38] on span "Acciones" at bounding box center [342, 38] width 15 height 8
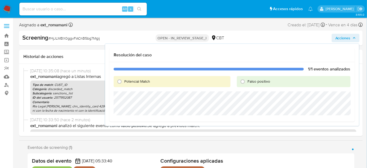
select select "10"
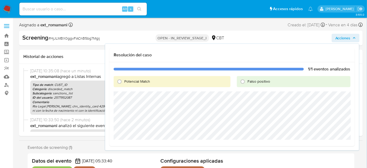
click at [255, 82] on span "Falso positivo" at bounding box center [258, 81] width 23 height 5
click at [247, 82] on input "Falso positivo" at bounding box center [242, 81] width 8 height 8
radio input "true"
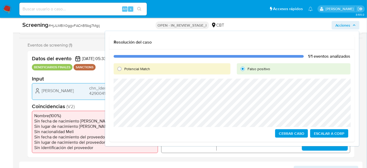
scroll to position [96, 0]
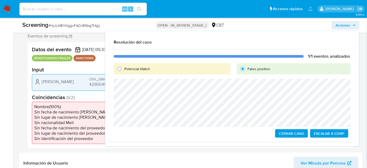
click at [285, 133] on span "Cerrar Caso" at bounding box center [291, 132] width 25 height 7
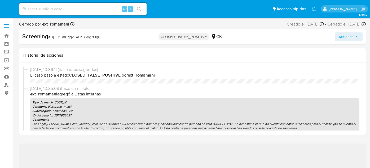
select select "10"
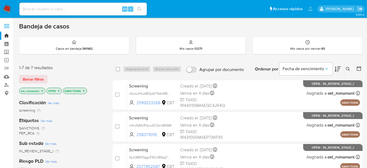
drag, startPoint x: 0, startPoint y: 0, endPoint x: 6, endPoint y: 10, distance: 11.1
click at [6, 10] on img at bounding box center [7, 9] width 9 height 9
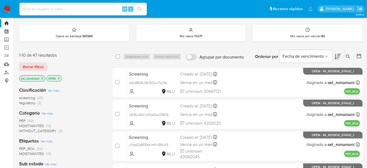
scroll to position [24, 0]
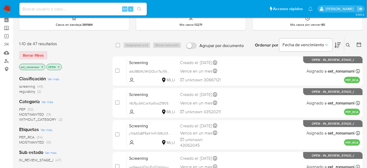
click at [34, 92] on span "regulatory" at bounding box center [27, 91] width 16 height 5
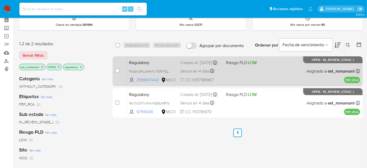
click at [243, 75] on div "Regulatory P0qbhzRqJ4AmYy7QRiPZgsmt 2569147442 MCO Riesgo PLD: LOW Creado el: 2…" at bounding box center [243, 71] width 233 height 27
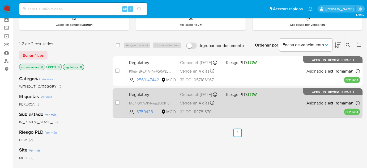
drag, startPoint x: 233, startPoint y: 104, endPoint x: 143, endPoint y: 96, distance: 90.8
click at [233, 104] on div "Regulatory Mlc7jlOX7w1K4vYqE8y0fRTd 6759438 MCO Riesgo PLD: LOW Creado el: 21/0…" at bounding box center [243, 102] width 233 height 27
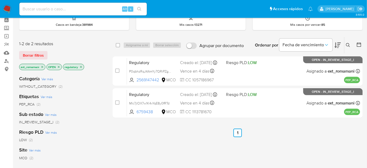
click at [81, 66] on icon "close-filter" at bounding box center [81, 67] width 2 height 2
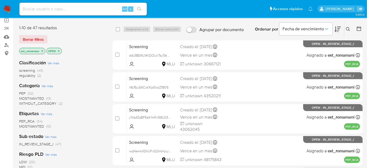
scroll to position [72, 0]
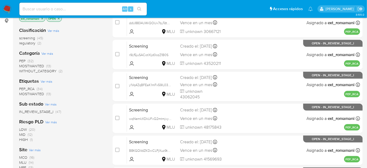
click at [37, 93] on span "MOSTWANTED" at bounding box center [31, 93] width 25 height 5
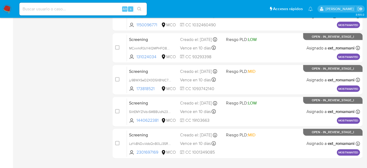
scroll to position [251, 0]
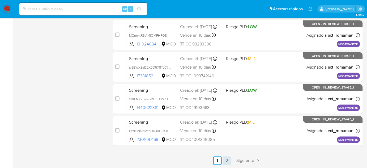
click at [225, 160] on link "2" at bounding box center [227, 160] width 8 height 8
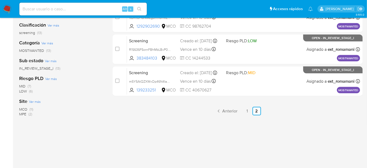
scroll to position [24, 0]
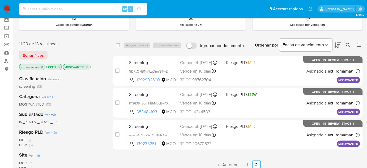
click at [83, 9] on input at bounding box center [82, 9] width 127 height 7
paste input "huEndcPG5Axlfe3p0R45jwZJ"
type input "huEndcPG5Axlfe3p0R45jwZJ"
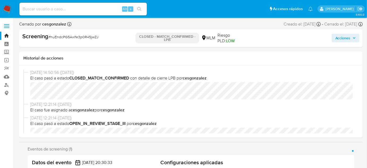
select select "10"
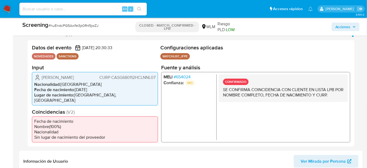
scroll to position [96, 0]
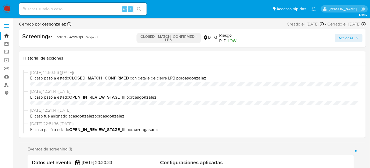
select select "10"
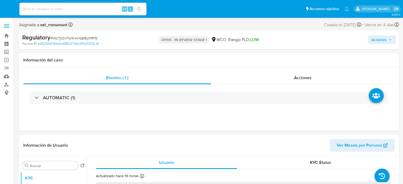
select select "10"
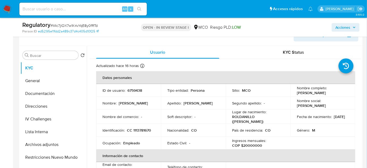
scroll to position [96, 0]
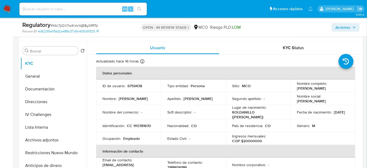
drag, startPoint x: 340, startPoint y: 88, endPoint x: 291, endPoint y: 88, distance: 48.8
click at [291, 88] on td "Nombre completo : [PERSON_NAME]" at bounding box center [322, 85] width 65 height 13
copy p "[PERSON_NAME]"
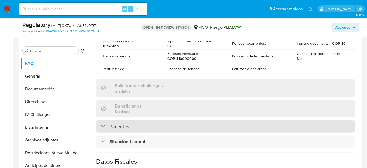
scroll to position [193, 0]
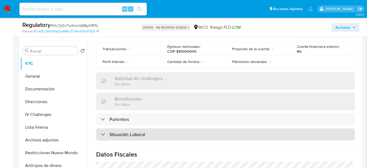
click at [152, 132] on div "Situación Laboral" at bounding box center [225, 134] width 259 height 12
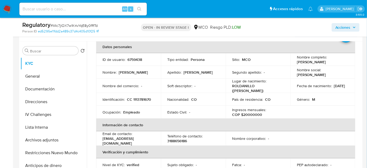
scroll to position [0, 0]
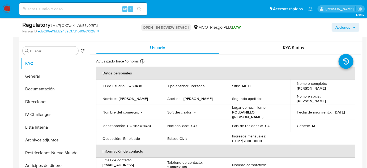
drag, startPoint x: 341, startPoint y: 88, endPoint x: 293, endPoint y: 88, distance: 48.3
click at [293, 88] on td "Nombre completo : Julio Cesar Garcia Varela" at bounding box center [322, 85] width 65 height 13
copy p "Julio Cesar Garcia Varela"
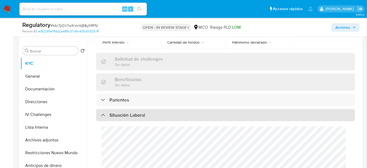
scroll to position [217, 0]
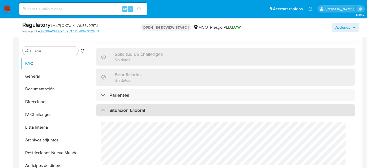
click at [149, 107] on div "Situación Laboral" at bounding box center [225, 110] width 259 height 12
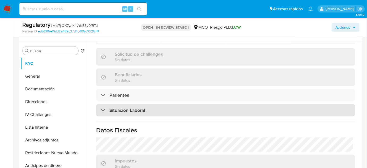
click at [149, 107] on div "Situación Laboral" at bounding box center [225, 110] width 259 height 12
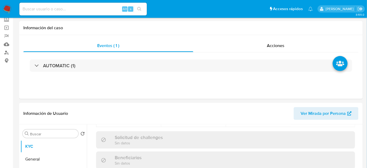
scroll to position [96, 0]
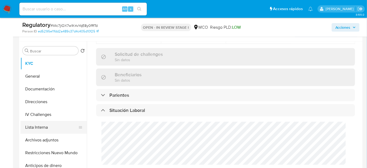
click at [44, 127] on button "Lista Interna" at bounding box center [51, 127] width 62 height 13
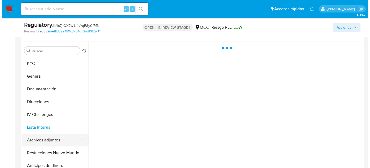
scroll to position [0, 0]
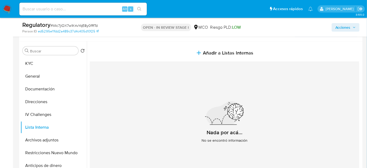
click at [208, 51] on span "Añadir a Listas Internas" at bounding box center [228, 53] width 50 height 6
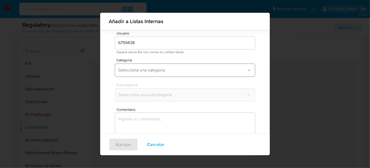
scroll to position [20, 0]
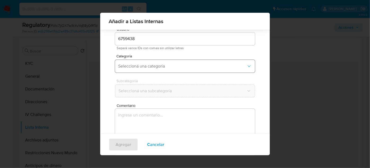
click at [178, 64] on span "Seleccioná una categoría" at bounding box center [182, 65] width 128 height 5
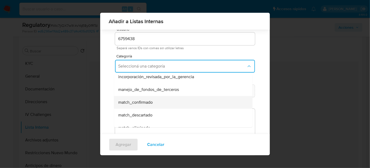
scroll to position [24, 0]
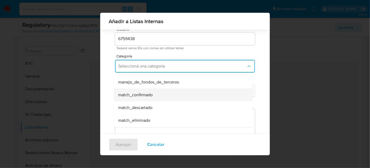
click at [155, 95] on div "match_confirmado" at bounding box center [181, 94] width 127 height 13
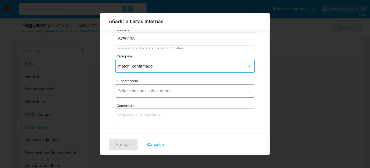
click at [159, 89] on span "Seleccioná una subcategoría" at bounding box center [182, 90] width 128 height 5
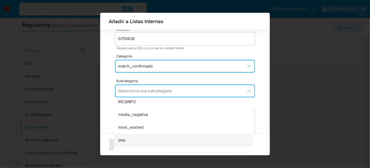
scroll to position [36, 0]
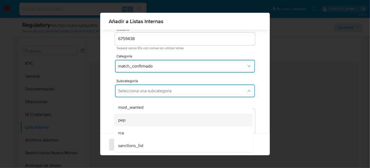
click at [143, 119] on div "pep" at bounding box center [181, 120] width 127 height 13
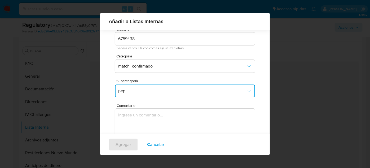
click at [143, 114] on textarea "Comentario" at bounding box center [185, 133] width 140 height 51
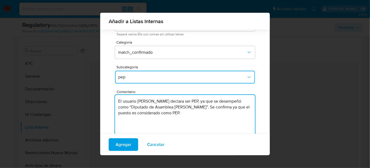
scroll to position [44, 0]
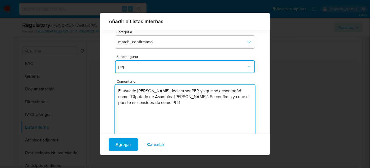
click at [140, 98] on textarea "El usuario Julio Cesar Garcia Varela declara ser PEP, ya que se desempeñó como …" at bounding box center [185, 109] width 140 height 51
type textarea "El usuario Julio Cesar Garcia Varela declara ser PEP, ya que se desempeña como …"
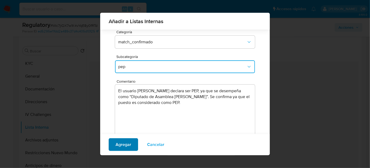
click at [128, 145] on span "Agregar" at bounding box center [124, 144] width 16 height 12
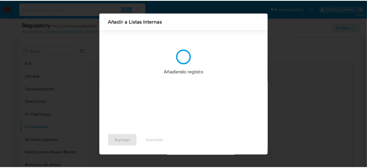
scroll to position [0, 0]
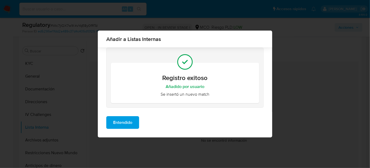
click at [127, 126] on span "Entendido" at bounding box center [122, 122] width 19 height 12
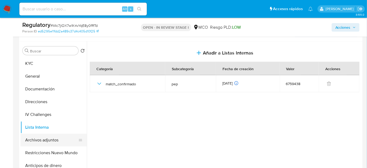
click at [41, 143] on button "Archivos adjuntos" at bounding box center [51, 139] width 62 height 13
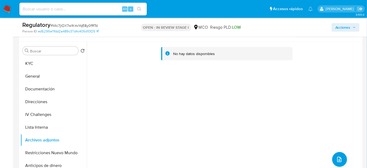
click at [337, 158] on icon "upload-file" at bounding box center [339, 159] width 4 height 5
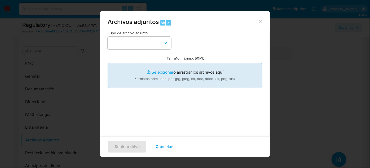
click at [169, 78] on input "Tamaño máximo: 50MB Seleccionar archivos" at bounding box center [185, 75] width 155 height 25
type input "C:\fakepath\Diputados _ Pontificia Universidad Javeriana Cali.pdf"
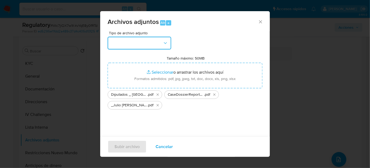
click at [153, 42] on button "button" at bounding box center [140, 43] width 64 height 13
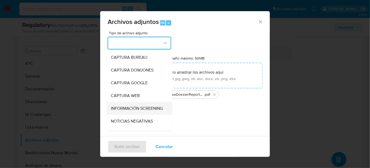
click at [128, 108] on span "INFORMACIÓN SCREENING" at bounding box center [137, 108] width 52 height 5
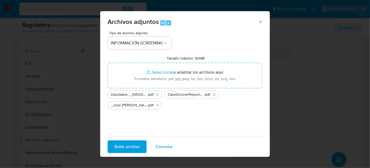
click at [130, 147] on span "Subir archivo" at bounding box center [127, 147] width 25 height 12
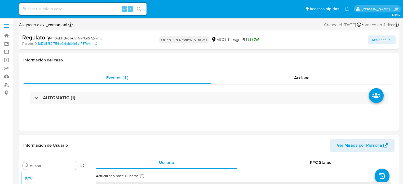
select select "10"
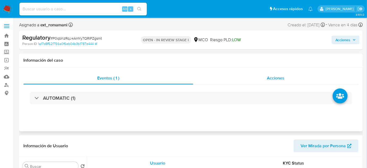
click at [267, 81] on div "Acciones" at bounding box center [275, 78] width 165 height 13
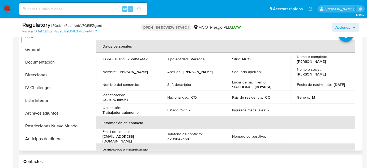
scroll to position [169, 0]
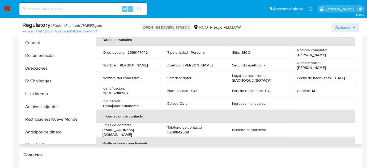
drag, startPoint x: 339, startPoint y: 55, endPoint x: 296, endPoint y: 56, distance: 42.7
click at [297, 56] on div "Nombre completo : Carlos Daniel Sora Orozco" at bounding box center [323, 52] width 52 height 10
copy p "Carlos Daniel Sora Orozco"
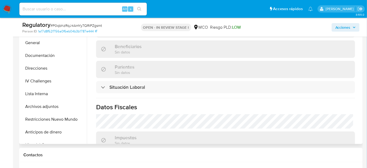
scroll to position [217, 0]
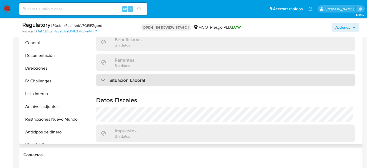
click at [156, 82] on div "Situación Laboral" at bounding box center [225, 80] width 259 height 12
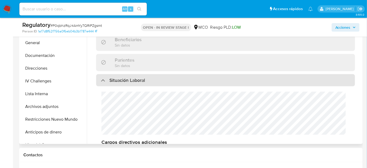
click at [107, 77] on div "Situación Laboral" at bounding box center [123, 80] width 44 height 6
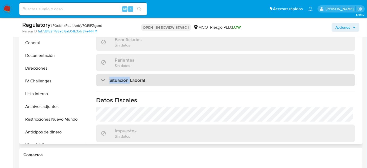
click at [107, 77] on div "Situación Laboral" at bounding box center [123, 80] width 44 height 6
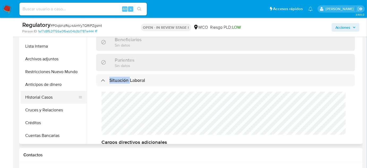
scroll to position [48, 0]
click at [51, 96] on button "Historial Casos" at bounding box center [51, 96] width 62 height 13
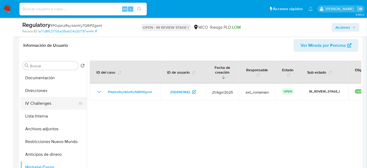
scroll to position [0, 0]
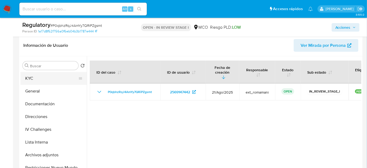
click at [41, 78] on button "KYC" at bounding box center [51, 78] width 62 height 13
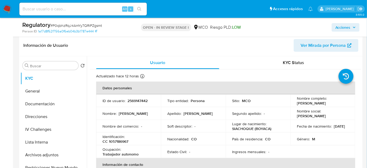
drag, startPoint x: 347, startPoint y: 102, endPoint x: 295, endPoint y: 104, distance: 51.5
click at [295, 104] on td "Nombre completo : Carlos Daniel Sora Orozco" at bounding box center [322, 100] width 65 height 13
copy p "Carlos Daniel Sora Orozco"
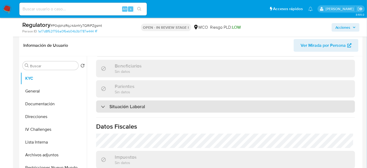
scroll to position [241, 0]
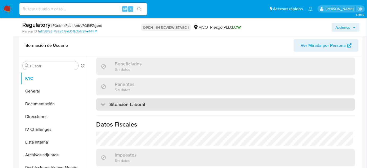
click at [150, 105] on div "Situación Laboral" at bounding box center [225, 104] width 259 height 12
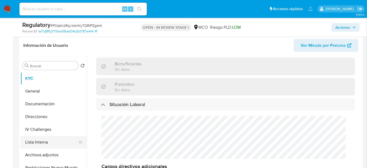
click at [36, 144] on button "Lista Interna" at bounding box center [51, 142] width 62 height 13
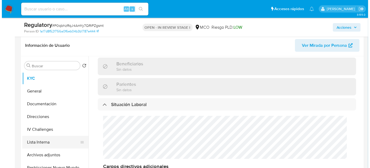
scroll to position [0, 0]
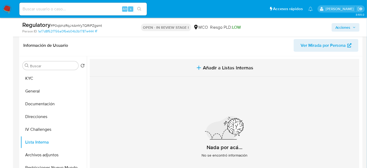
click at [218, 62] on button "Añadir a Listas Internas" at bounding box center [224, 68] width 269 height 18
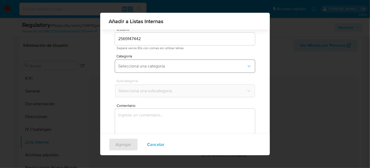
click at [165, 61] on button "Seleccioná una categoría" at bounding box center [185, 66] width 140 height 13
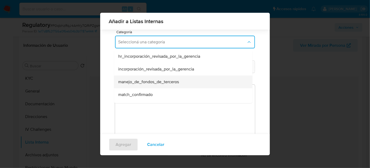
scroll to position [24, 0]
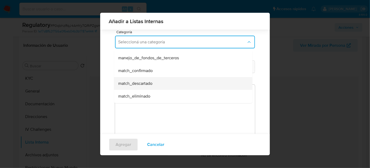
click at [154, 79] on div "match_descartado" at bounding box center [181, 83] width 127 height 13
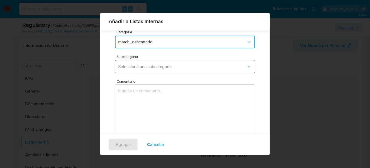
click at [160, 69] on button "Seleccioná una subcategoría" at bounding box center [185, 66] width 140 height 13
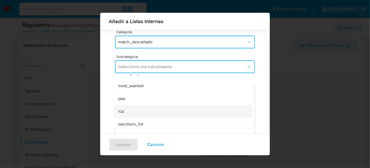
scroll to position [36, 0]
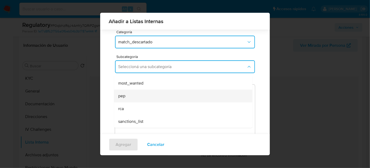
click at [146, 96] on div "pep" at bounding box center [181, 95] width 127 height 13
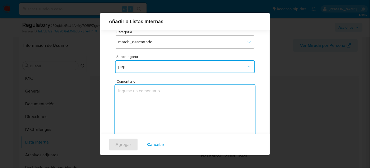
click at [146, 96] on textarea "Comentario" at bounding box center [185, 109] width 140 height 51
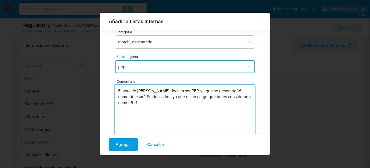
drag, startPoint x: 142, startPoint y: 96, endPoint x: 194, endPoint y: 111, distance: 54.1
click at [194, 111] on textarea "El usuario Carlos Daniel Sora Orozco declara ser PEP, ya que se desempeñó como …" at bounding box center [185, 109] width 140 height 51
click at [171, 102] on textarea "El usuario Carlos Daniel Sora Orozco declara ser PEP, ya que se desempeñó como …" at bounding box center [185, 109] width 140 height 51
drag, startPoint x: 171, startPoint y: 96, endPoint x: 142, endPoint y: 96, distance: 29.2
click at [142, 96] on textarea "El usuario Carlos Daniel Sora Orozco declara ser PEP, ya que se desempeñó como …" at bounding box center [185, 109] width 140 height 51
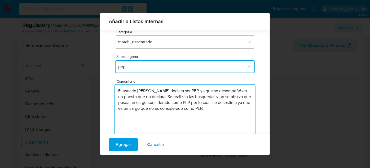
drag, startPoint x: 152, startPoint y: 109, endPoint x: 175, endPoint y: 139, distance: 37.7
click at [175, 139] on div "Añadir a Listas Internas Por usuario Por documento Por nombre Usuario 256914744…" at bounding box center [185, 84] width 170 height 142
drag, startPoint x: 167, startPoint y: 98, endPoint x: 190, endPoint y: 114, distance: 27.8
click at [190, 114] on textarea "El usuario Carlos Daniel Sora Orozco declara ser PEP, ya que se desempeñó en un…" at bounding box center [185, 109] width 140 height 51
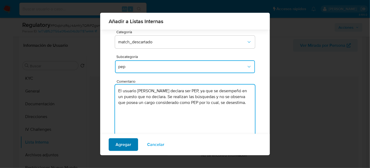
type textarea "El usuario Carlos Daniel Sora Orozco declara ser PEP, ya que se desempeñó en un…"
click at [120, 144] on span "Agregar" at bounding box center [124, 144] width 16 height 12
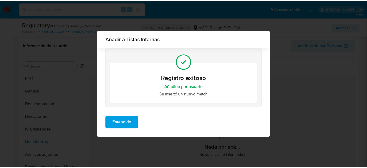
scroll to position [0, 0]
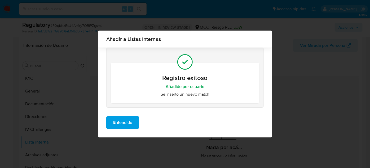
drag, startPoint x: 129, startPoint y: 123, endPoint x: 70, endPoint y: 141, distance: 62.4
click at [129, 123] on span "Entendido" at bounding box center [122, 122] width 19 height 12
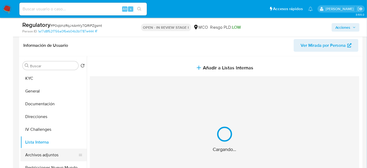
click at [54, 153] on button "Archivos adjuntos" at bounding box center [51, 154] width 62 height 13
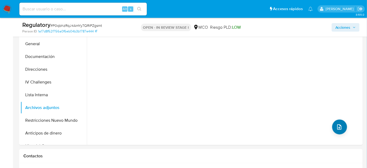
scroll to position [169, 0]
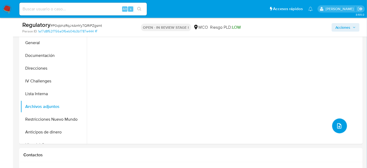
click at [336, 121] on button "upload-file" at bounding box center [339, 125] width 15 height 15
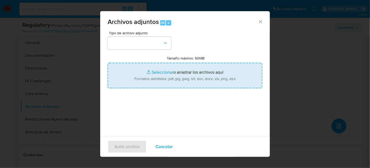
click at [213, 77] on input "Tamaño máximo: 50MB Seleccionar archivos" at bounding box center [185, 75] width 155 height 25
type input "C:\fakepath\CaseDossierReport_5jb6mw78bcng1jybd6wyjhzh3.pdf"
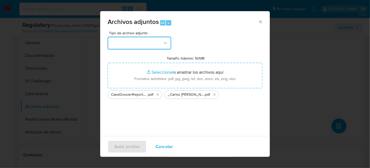
click at [161, 44] on button "button" at bounding box center [140, 43] width 64 height 13
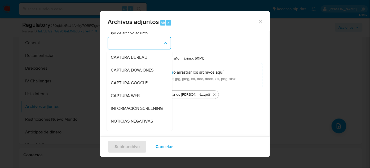
drag, startPoint x: 127, startPoint y: 109, endPoint x: 132, endPoint y: 134, distance: 25.1
click at [127, 109] on span "INFORMACIÓN SCREENING" at bounding box center [137, 108] width 52 height 5
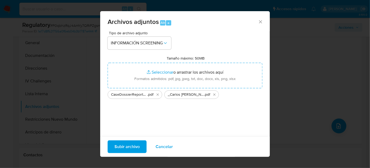
click at [134, 146] on span "Subir archivo" at bounding box center [127, 147] width 25 height 12
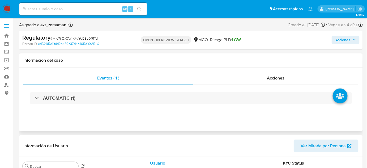
select select "10"
click at [270, 81] on div "Acciones" at bounding box center [275, 78] width 165 height 13
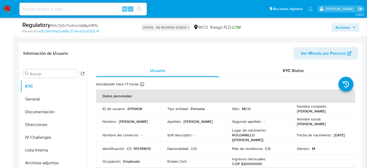
scroll to position [120, 0]
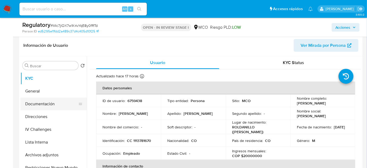
click at [50, 101] on button "Documentación" at bounding box center [51, 103] width 62 height 13
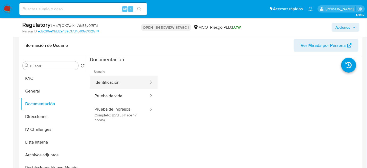
click at [131, 81] on button "Identificación" at bounding box center [119, 83] width 59 height 14
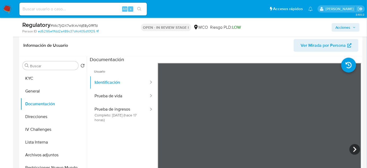
scroll to position [24, 0]
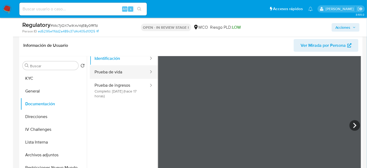
click at [118, 75] on button "Prueba de vida" at bounding box center [119, 72] width 59 height 14
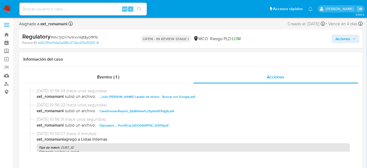
scroll to position [0, 0]
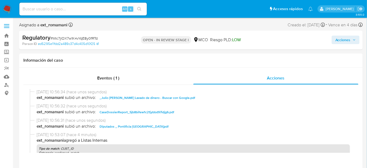
click at [344, 37] on span "Acciones" at bounding box center [342, 40] width 15 height 8
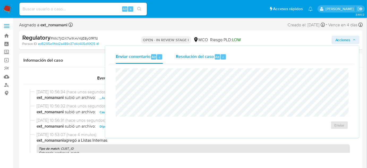
click at [202, 59] on div "Resolución del caso Alt r" at bounding box center [201, 57] width 51 height 14
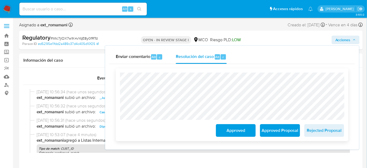
click at [286, 131] on span "Approved Proposal" at bounding box center [280, 130] width 26 height 12
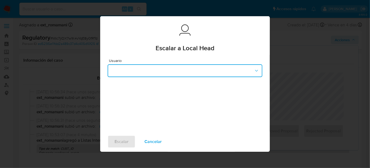
click at [141, 71] on button "button" at bounding box center [185, 70] width 155 height 13
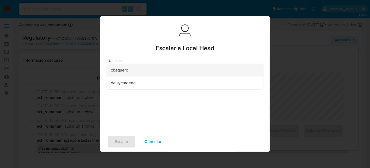
click at [127, 70] on span "cbaquero" at bounding box center [120, 69] width 18 height 5
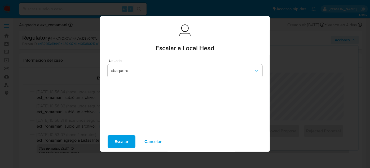
click at [123, 141] on span "Escalar" at bounding box center [122, 142] width 14 height 12
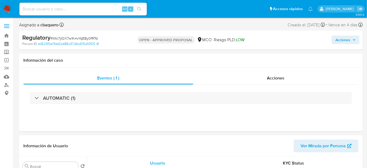
select select "10"
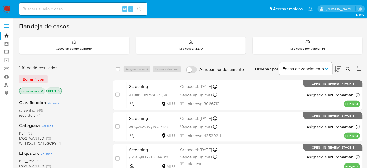
click at [39, 115] on span "(1)" at bounding box center [38, 114] width 3 height 5
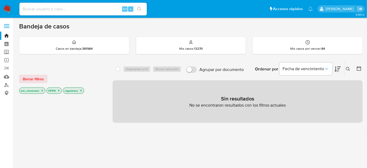
click at [80, 90] on icon "close-filter" at bounding box center [80, 90] width 3 height 3
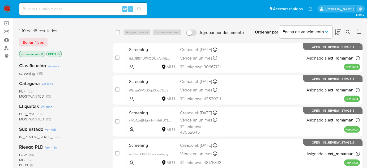
scroll to position [72, 0]
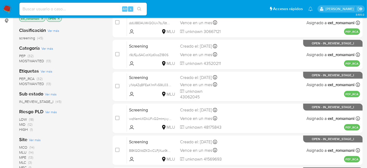
click at [37, 84] on span "MOSTWANTED" at bounding box center [31, 83] width 25 height 5
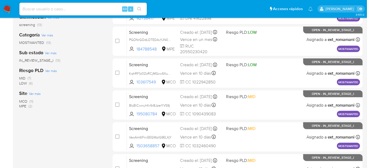
scroll to position [96, 0]
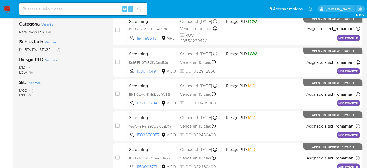
click at [31, 89] on span "(11)" at bounding box center [31, 90] width 4 height 5
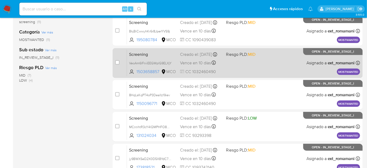
scroll to position [96, 0]
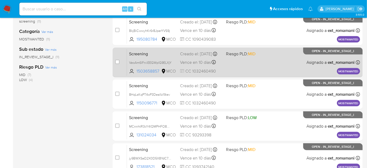
click at [238, 62] on div "Screening VeoAm6lFniiEEGWplG9ELXjY 1503658857 MCO Riesgo PLD: MID Creado el: [D…" at bounding box center [243, 62] width 233 height 27
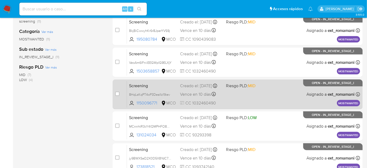
click at [229, 92] on div "Screening 8HqLsKqPT4oP3DeaIIz19iev 1150096771 MCO Riesgo PLD: MID Creado el: [D…" at bounding box center [243, 94] width 233 height 27
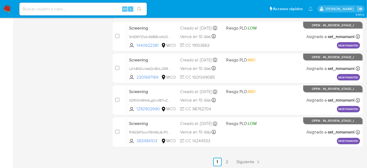
scroll to position [251, 0]
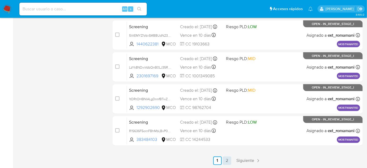
click at [227, 162] on link "2" at bounding box center [227, 160] width 8 height 8
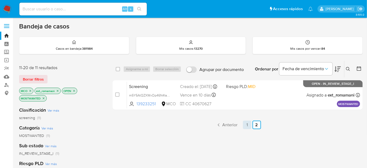
click at [247, 126] on link "1" at bounding box center [247, 124] width 8 height 8
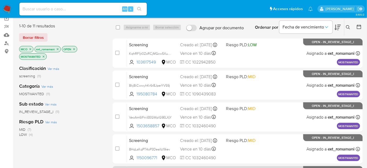
scroll to position [34, 0]
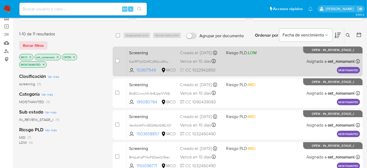
click at [233, 65] on div "Screening KqhRF1jt0ZoRCjMGcw5XuvoJ 103617549 MCO Riesgo PLD: LOW Creado el: [DA…" at bounding box center [243, 61] width 233 height 27
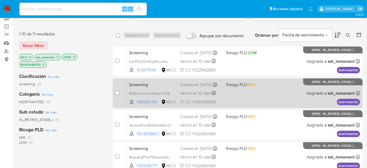
click at [231, 97] on div "Screening BkjBiCwwyhKr6r8JperYVS9j 195080784 MCO Riesgo PLD: MID Creado el: [DA…" at bounding box center [243, 93] width 233 height 27
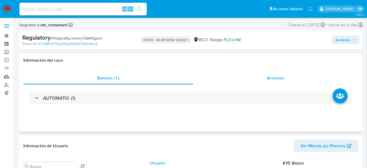
click at [275, 74] on div "Acciones" at bounding box center [275, 78] width 165 height 13
select select "10"
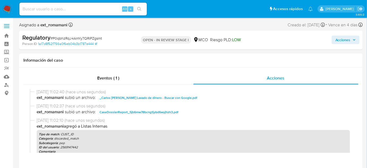
click at [337, 39] on span "Acciones" at bounding box center [342, 40] width 15 height 8
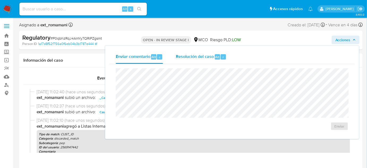
click at [185, 55] on span "Resolución del caso" at bounding box center [195, 57] width 38 height 6
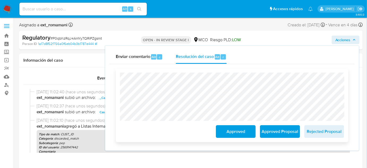
click at [236, 134] on span "Approved" at bounding box center [236, 131] width 26 height 12
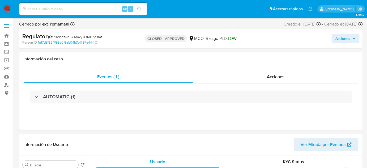
select select "10"
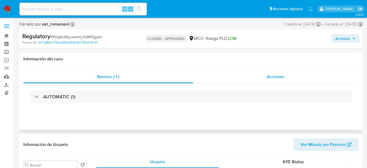
click at [275, 72] on div "Acciones" at bounding box center [275, 76] width 165 height 13
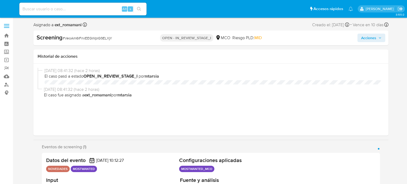
select select "10"
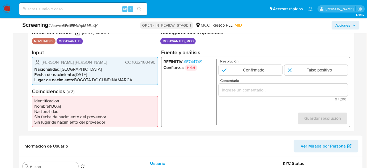
scroll to position [96, 0]
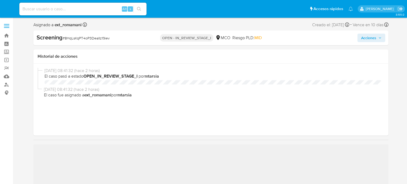
select select "10"
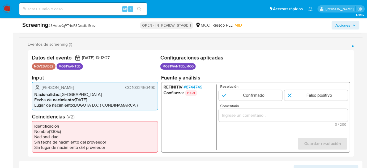
scroll to position [96, 0]
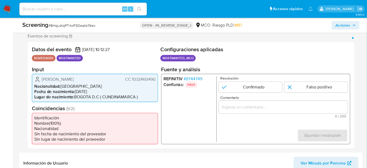
click at [198, 76] on span "# 8744749" at bounding box center [193, 78] width 19 height 5
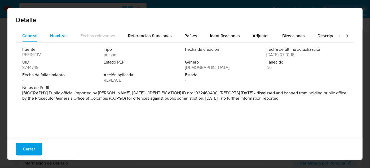
click at [62, 35] on span "Nombres" at bounding box center [59, 36] width 18 height 6
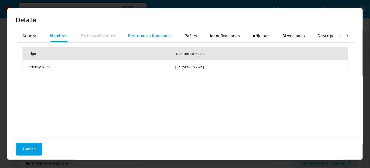
click at [143, 36] on span "Referencias Sanciones" at bounding box center [150, 36] width 44 height 6
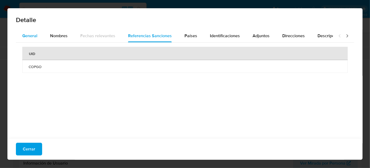
click at [29, 36] on span "General" at bounding box center [29, 36] width 15 height 6
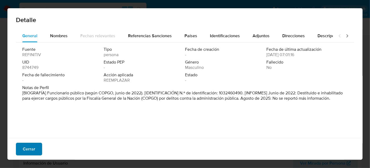
click at [36, 144] on button "Cerrar" at bounding box center [29, 148] width 26 height 13
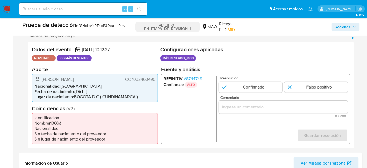
drag, startPoint x: 157, startPoint y: 77, endPoint x: 132, endPoint y: 81, distance: 25.2
click at [132, 81] on div "[PERSON_NAME] CC 1032460490 Nacionalidad : [DEMOGRAPHIC_DATA] Fecha de nacimien…" at bounding box center [95, 87] width 126 height 28
click at [147, 91] on li "Fecha de nacimiento : [DEMOGRAPHIC_DATA]" at bounding box center [94, 91] width 121 height 5
drag, startPoint x: 156, startPoint y: 79, endPoint x: 132, endPoint y: 81, distance: 24.8
click at [132, 81] on div "[PERSON_NAME] CC 1032460490 Nacionalidad : [DEMOGRAPHIC_DATA] Fecha de nacimien…" at bounding box center [95, 87] width 126 height 28
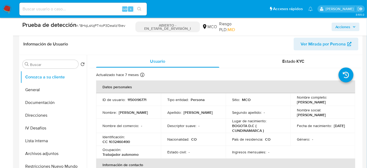
scroll to position [217, 0]
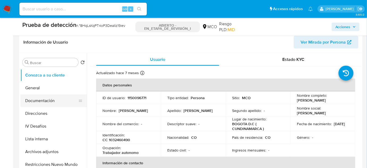
click at [51, 103] on button "Documentación" at bounding box center [51, 100] width 62 height 13
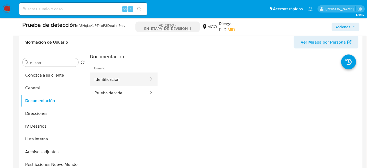
click at [129, 82] on button "Identificación" at bounding box center [119, 79] width 59 height 14
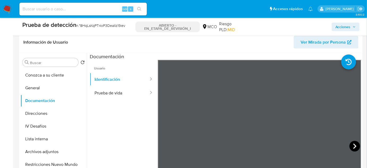
click at [350, 145] on icon at bounding box center [354, 146] width 11 height 11
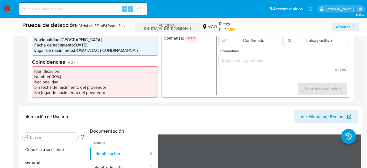
scroll to position [120, 0]
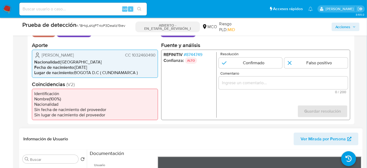
drag, startPoint x: 156, startPoint y: 55, endPoint x: 132, endPoint y: 57, distance: 24.2
click at [132, 57] on div "Juan Felipe Ramírez Rodríguez CC 1032460490 Nacionalidad : Colombia Fecha de na…" at bounding box center [95, 63] width 126 height 28
click at [138, 59] on li "Nacionalidad : Colombia" at bounding box center [94, 61] width 121 height 5
drag, startPoint x: 155, startPoint y: 55, endPoint x: 132, endPoint y: 57, distance: 23.2
click at [132, 57] on div "Juan Felipe Ramírez Rodríguez CC 1032460490 Nacionalidad : Colombia Fecha de na…" at bounding box center [95, 63] width 126 height 28
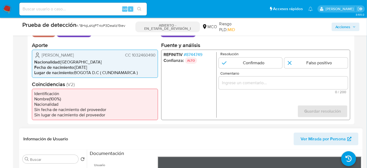
drag, startPoint x: 111, startPoint y: 57, endPoint x: 41, endPoint y: 56, distance: 70.6
click at [39, 56] on div "Juan Felipe Ramírez Rodríguez CC 1032460490" at bounding box center [94, 55] width 121 height 6
click at [105, 54] on div "Juan Felipe Ramírez Rodríguez CC 1032460490" at bounding box center [94, 55] width 121 height 6
drag, startPoint x: 107, startPoint y: 54, endPoint x: 40, endPoint y: 57, distance: 66.7
click at [40, 57] on div "Juan Felipe Ramírez Rodríguez CC 1032460490" at bounding box center [94, 55] width 121 height 6
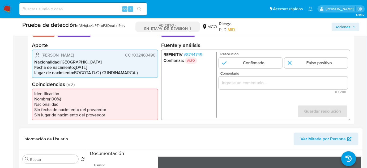
drag, startPoint x: 155, startPoint y: 56, endPoint x: 132, endPoint y: 58, distance: 22.9
click at [132, 58] on div "Juan Felipe Ramírez Rodríguez CC 1032460490" at bounding box center [94, 55] width 121 height 6
drag, startPoint x: 41, startPoint y: 55, endPoint x: 49, endPoint y: 55, distance: 8.5
click at [49, 55] on div "Juan Felipe Ramírez Rodríguez CC 1032460490" at bounding box center [94, 55] width 121 height 6
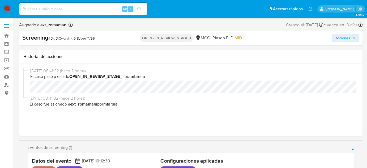
select select "10"
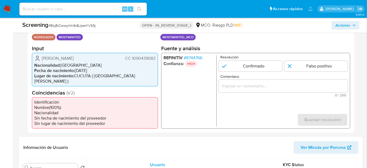
scroll to position [96, 0]
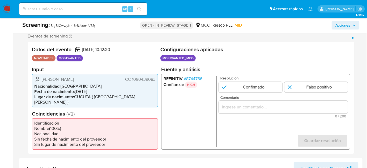
drag, startPoint x: 156, startPoint y: 78, endPoint x: 131, endPoint y: 80, distance: 25.1
click at [131, 80] on div "[PERSON_NAME] [PERSON_NAME] 1090439083 Nacionalidad : Colombia Fecha de nacimie…" at bounding box center [95, 87] width 126 height 28
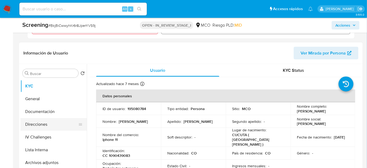
scroll to position [217, 0]
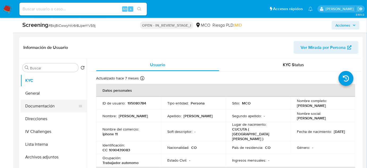
click at [53, 101] on button "Documentación" at bounding box center [51, 100] width 62 height 13
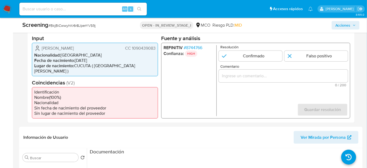
scroll to position [96, 0]
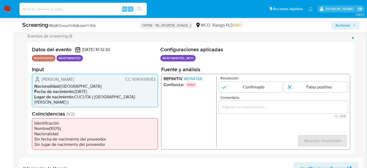
click at [200, 77] on span "# 8744766" at bounding box center [193, 78] width 19 height 5
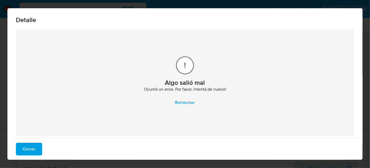
click at [35, 148] on button "Cerrar" at bounding box center [29, 148] width 26 height 13
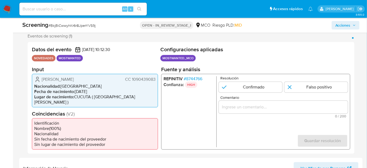
drag, startPoint x: 157, startPoint y: 78, endPoint x: 125, endPoint y: 79, distance: 32.4
click at [125, 79] on div "[PERSON_NAME] [PERSON_NAME] 1090439083 Nacionalidad : Colombia Fecha de nacimie…" at bounding box center [95, 87] width 126 height 28
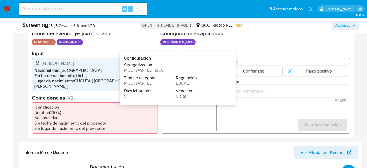
scroll to position [120, 0]
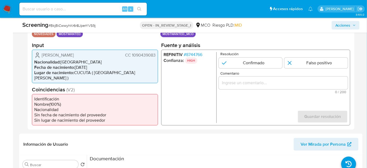
click at [253, 79] on input "Comentario" at bounding box center [283, 82] width 129 height 7
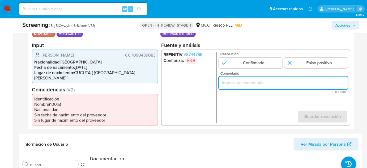
paste input "Titular de cuenta [PERSON_NAME] [PERSON_NAME] 1032460490, aun se encuentra enli…"
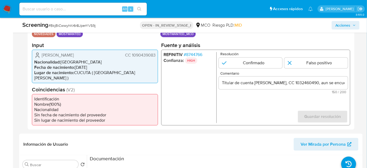
click at [190, 101] on ul "REFINITIV # 8744766 Confianza: HIGH" at bounding box center [189, 85] width 53 height 66
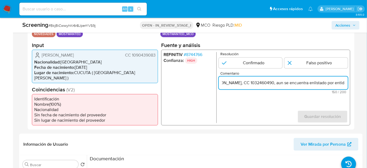
drag, startPoint x: 253, startPoint y: 84, endPoint x: 302, endPoint y: 82, distance: 49.1
click at [302, 82] on input "Titular de cuenta Juan Felipe Ramirez Rodriguez, CC 1032460490, aun se encuentr…" at bounding box center [283, 82] width 129 height 7
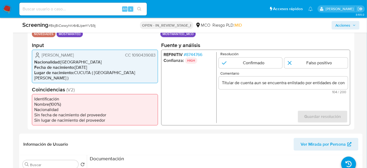
click at [236, 103] on form "Resolución Confirmado Falso positivo Comentario Titular de cuenta aun se encuen…" at bounding box center [283, 85] width 129 height 66
click at [254, 84] on input "Titular de cuenta aun se encuentra enlistado por entidades de contralor por lo …" at bounding box center [283, 82] width 129 height 7
drag, startPoint x: 40, startPoint y: 55, endPoint x: 155, endPoint y: 57, distance: 115.7
click at [155, 57] on div "Edwin Alexander Marquez Padua CC 1090439083 Nacionalidad : Colombia Fecha de na…" at bounding box center [95, 63] width 126 height 28
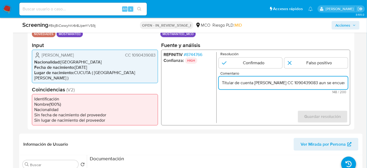
click at [272, 83] on input "Titular de cuenta Edwin Alexander Marquez Padua CC 1090439083 aun se encuentra …" at bounding box center [283, 82] width 129 height 7
type input "Titular de cuenta Edwin Alexander Marquez Padua CC 1090439083 aun se encuentra …"
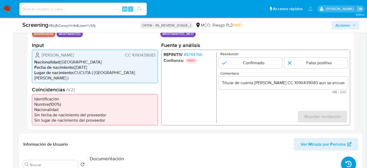
drag, startPoint x: 253, startPoint y: 61, endPoint x: 299, endPoint y: 83, distance: 50.9
click at [253, 62] on input "1 de 1" at bounding box center [250, 62] width 63 height 11
radio input "true"
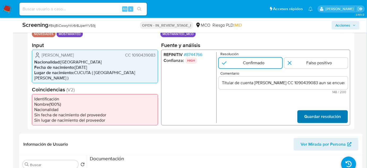
click at [321, 112] on span "Guardar resolución" at bounding box center [322, 111] width 37 height 12
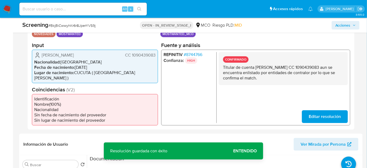
drag, startPoint x: 303, startPoint y: 78, endPoint x: 223, endPoint y: 68, distance: 81.5
click at [223, 68] on p "Titular de cuenta Edwin Alexander Marquez Padua CC 1090439083 aun se encuentra …" at bounding box center [283, 72] width 120 height 16
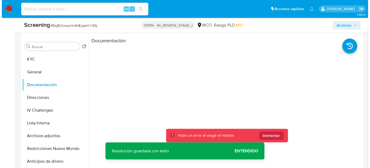
scroll to position [241, 0]
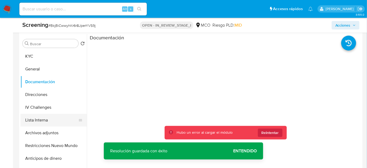
click at [56, 115] on button "Lista Interna" at bounding box center [51, 114] width 62 height 13
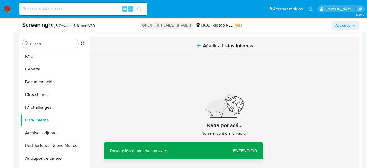
click at [206, 38] on span "Añadir a Listas Internas" at bounding box center [228, 40] width 50 height 6
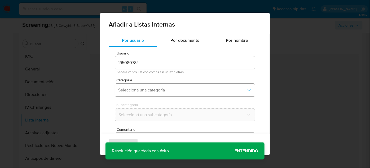
click at [147, 94] on button "Seleccioná una categoría" at bounding box center [185, 90] width 140 height 13
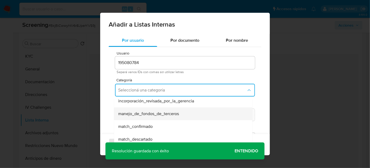
scroll to position [24, 0]
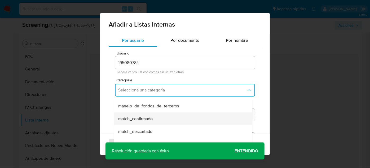
click at [147, 116] on span "match_confirmado" at bounding box center [135, 118] width 34 height 5
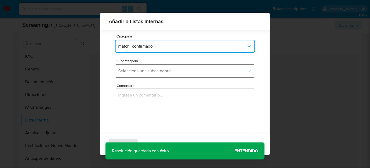
scroll to position [44, 0]
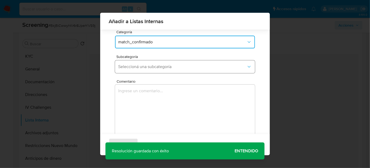
click at [173, 65] on span "Seleccioná una subcategoría" at bounding box center [182, 66] width 128 height 5
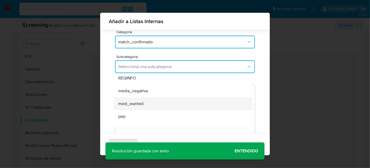
scroll to position [24, 0]
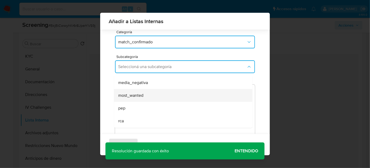
click at [147, 94] on div "most_wanted" at bounding box center [181, 95] width 127 height 13
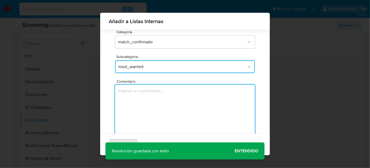
click at [147, 94] on textarea "Comentario" at bounding box center [185, 109] width 140 height 51
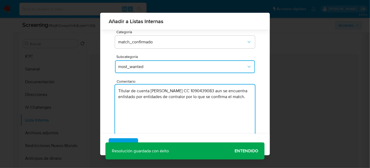
type textarea "Titular de cuenta Edwin Alexander Marquez Padua CC 1090439083 aun se encuentra …"
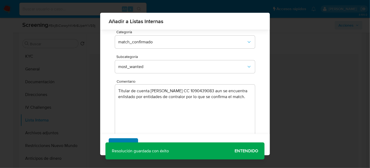
click at [130, 141] on span "Agregar" at bounding box center [124, 144] width 16 height 12
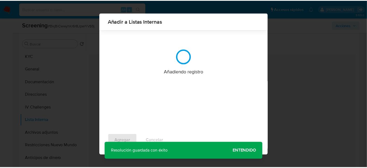
scroll to position [0, 0]
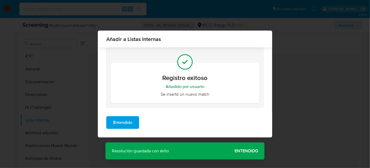
click at [247, 153] on div "Añadir a Listas Internas Registro exitoso Añadido por usuario Se insertó un nue…" at bounding box center [185, 84] width 370 height 168
click at [124, 125] on span "Entendido" at bounding box center [122, 122] width 19 height 12
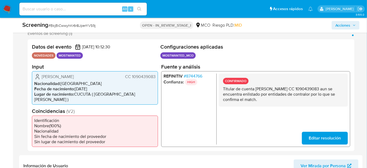
scroll to position [96, 0]
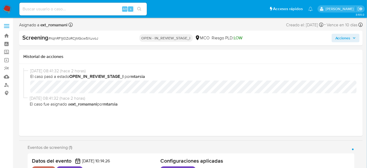
select select "10"
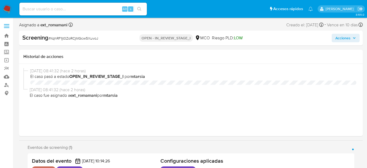
select select "10"
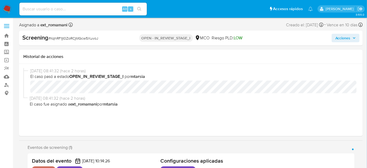
click at [144, 3] on div "Alt s" at bounding box center [82, 9] width 127 height 13
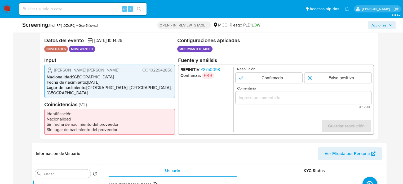
scroll to position [106, 0]
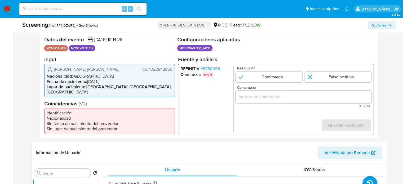
drag, startPoint x: 174, startPoint y: 73, endPoint x: 149, endPoint y: 73, distance: 25.7
click at [149, 73] on div "[PERSON_NAME] [PERSON_NAME] CC 1022942850 Nacionalidad : [DEMOGRAPHIC_DATA] Fec…" at bounding box center [109, 80] width 131 height 33
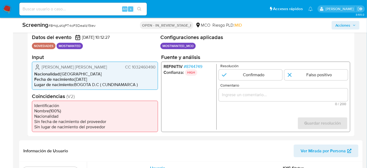
scroll to position [120, 0]
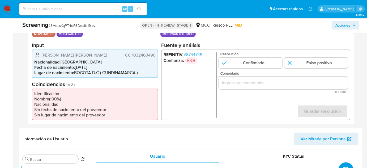
select select "10"
drag, startPoint x: 155, startPoint y: 56, endPoint x: 124, endPoint y: 56, distance: 31.0
click at [124, 56] on div "Juan Felipe Ramirez Rodriguez CC 1032460490" at bounding box center [94, 55] width 121 height 6
click at [136, 58] on div "Juan Felipe Ramirez Rodriguez CC 1032460490 Nacionalidad : Colombia Fecha de na…" at bounding box center [95, 63] width 126 height 28
drag, startPoint x: 132, startPoint y: 54, endPoint x: 157, endPoint y: 55, distance: 24.7
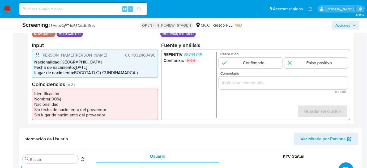
click at [157, 55] on div "Juan Felipe Ramirez Rodriguez CC 1032460490 Nacionalidad : Colombia Fecha de na…" at bounding box center [95, 63] width 126 height 28
click at [156, 55] on div "Juan Felipe Ramirez Rodriguez CC 1032460490 Nacionalidad : Colombia Fecha de na…" at bounding box center [95, 63] width 126 height 28
drag, startPoint x: 156, startPoint y: 54, endPoint x: 132, endPoint y: 57, distance: 24.3
click at [132, 57] on div "Juan Felipe Ramirez Rodriguez CC 1032460490 Nacionalidad : Colombia Fecha de na…" at bounding box center [95, 63] width 126 height 28
click at [228, 79] on input "Comentario" at bounding box center [283, 82] width 129 height 7
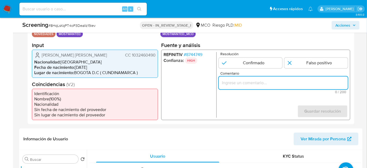
click at [240, 80] on input "Comentario" at bounding box center [283, 82] width 129 height 7
click at [258, 111] on form "Resolución Confirmado Falso positivo Comentario Titular de cuenta aun se encuen…" at bounding box center [283, 85] width 129 height 66
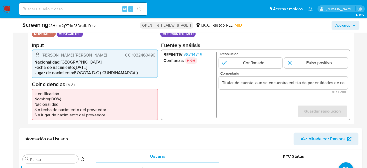
drag, startPoint x: 39, startPoint y: 54, endPoint x: 155, endPoint y: 55, distance: 116.5
click at [155, 55] on div "Juan Felipe Ramirez Rodriguez CC 1032460490 Nacionalidad : Colombia Fecha de na…" at bounding box center [95, 63] width 126 height 28
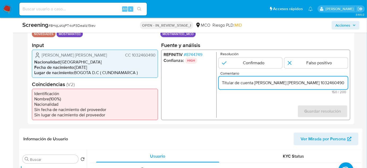
click at [311, 83] on input "Titular de cuenta Juan Felipe Ramirez Rodriguez CC 1032460490 aun se encuentra …" at bounding box center [283, 82] width 129 height 7
click at [343, 84] on input "Titular de cuenta Juan Felipe Ramirez Rodriguez, CC 1032460490 aun se encuentra…" at bounding box center [283, 82] width 129 height 7
click at [277, 82] on input "Titular de cuenta Juan Felipe Ramirez Rodriguez, CC 1032460490 aun se encuentra…" at bounding box center [283, 82] width 129 height 7
click at [340, 84] on input "Titular de cuenta Juan Felipe Ramirez Rodriguez, CC 1032460490, aun se encuentr…" at bounding box center [283, 82] width 129 height 7
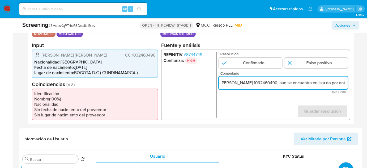
click at [331, 85] on input "Titular de cuenta Juan Felipe Ramirez Rodriguez, CC 1032460490, aun se encuentr…" at bounding box center [283, 82] width 129 height 7
click at [326, 83] on input "Titular de cuenta Juan Felipe Ramirez Rodriguez, CC 1032460490, aun se encuentr…" at bounding box center [283, 82] width 129 height 7
drag, startPoint x: 333, startPoint y: 82, endPoint x: 343, endPoint y: 83, distance: 10.4
click at [343, 83] on input "Titular de cuenta Juan Felipe Ramirez Rodriguez, CC 1032460490, aun se encuentr…" at bounding box center [283, 82] width 129 height 7
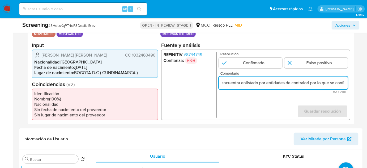
click at [318, 80] on input "Titular de cuenta Juan Felipe Ramirez Rodriguez, CC 1032460490, aun se encuentr…" at bounding box center [283, 82] width 129 height 7
click at [309, 82] on input "Titular de cuenta Juan Felipe Ramirez Rodriguez, CC 1032460490, aun se encuentr…" at bounding box center [283, 82] width 129 height 7
drag, startPoint x: 318, startPoint y: 83, endPoint x: 348, endPoint y: 84, distance: 29.4
click at [348, 84] on div "REFINITIV # 8744749 Confianza: HIGH Resolución Confirmado Falso positivo Coment…" at bounding box center [255, 84] width 189 height 70
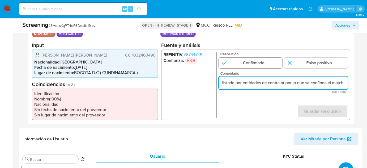
type input "Titular de cuenta Juan Felipe Ramirez Rodriguez, CC 1032460490, aun se encuentr…"
drag, startPoint x: 258, startPoint y: 60, endPoint x: 259, endPoint y: 64, distance: 4.7
click at [258, 60] on input "1 de 1" at bounding box center [250, 62] width 63 height 11
radio input "true"
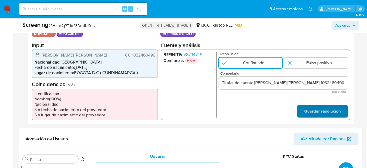
click at [312, 110] on span "Guardar resolución" at bounding box center [322, 111] width 37 height 12
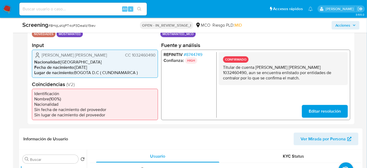
drag, startPoint x: 310, startPoint y: 80, endPoint x: 221, endPoint y: 67, distance: 90.1
click at [221, 67] on div "CONFIRMADO Titular de cuenta Juan Felipe Ramirez Rodriguez, CC 1032460490, aun …" at bounding box center [283, 68] width 129 height 33
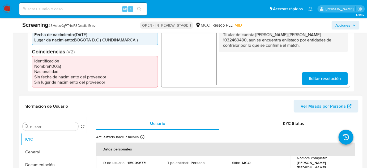
scroll to position [217, 0]
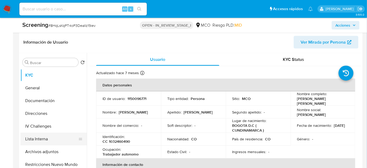
click at [40, 140] on button "Lista Interna" at bounding box center [51, 138] width 62 height 13
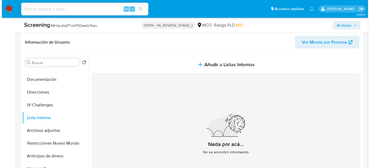
scroll to position [24, 0]
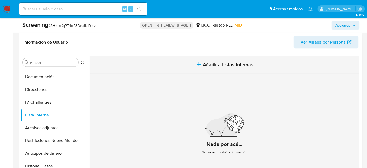
click at [203, 64] on span "Añadir a Listas Internas" at bounding box center [228, 65] width 50 height 6
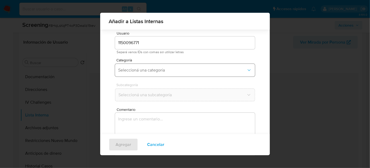
scroll to position [20, 0]
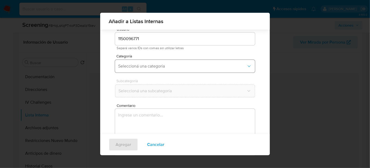
click at [170, 63] on span "Seleccioná una categoría" at bounding box center [182, 65] width 128 height 5
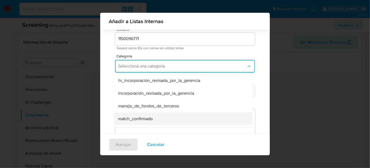
click at [145, 122] on div "match_confirmado" at bounding box center [181, 118] width 127 height 13
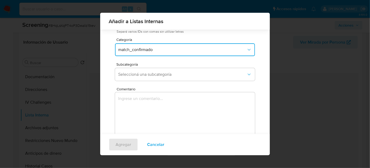
scroll to position [44, 0]
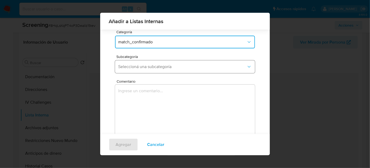
click at [167, 67] on span "Seleccioná una subcategoría" at bounding box center [182, 66] width 128 height 5
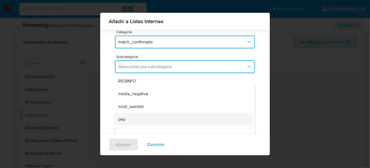
scroll to position [24, 0]
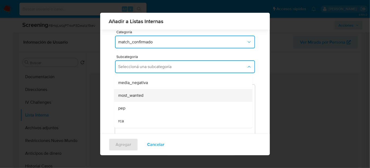
click at [136, 97] on span "most_wanted" at bounding box center [130, 95] width 25 height 5
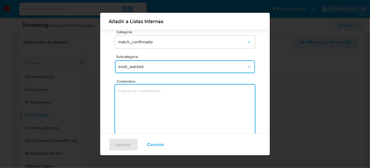
click at [136, 97] on textarea "Comentario" at bounding box center [185, 109] width 140 height 51
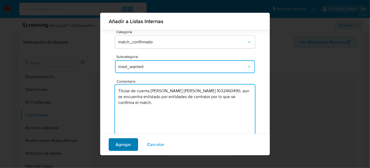
type textarea "Titular de cuenta Juan Felipe Ramirez Rodriguez, CC 1032460490, aun se encuentr…"
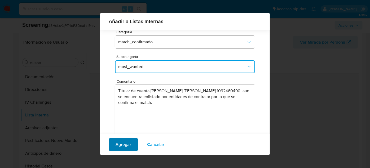
click at [123, 144] on span "Agregar" at bounding box center [124, 144] width 16 height 12
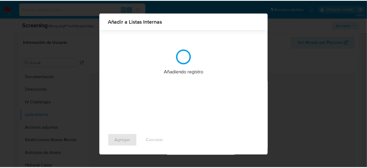
scroll to position [0, 0]
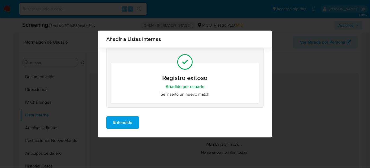
drag, startPoint x: 128, startPoint y: 124, endPoint x: 116, endPoint y: 129, distance: 12.7
click at [127, 124] on span "Entendido" at bounding box center [122, 122] width 19 height 12
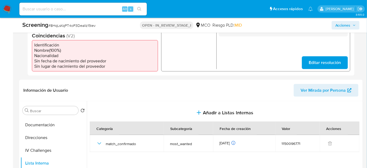
scroll to position [120, 0]
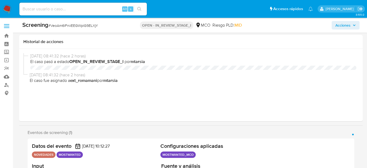
select select "10"
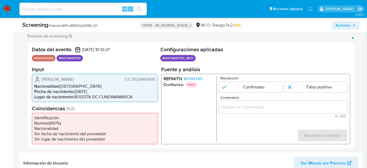
scroll to position [72, 0]
drag, startPoint x: 122, startPoint y: 79, endPoint x: 156, endPoint y: 81, distance: 34.0
click at [156, 81] on div "[PERSON_NAME] CC 1032460490 Nacionalidad : [DEMOGRAPHIC_DATA] Fecha de nacimien…" at bounding box center [95, 87] width 126 height 28
click at [140, 93] on ul "Nacionalidad : [DEMOGRAPHIC_DATA] Fecha de nacimiento : [DEMOGRAPHIC_DATA] Luga…" at bounding box center [94, 91] width 121 height 16
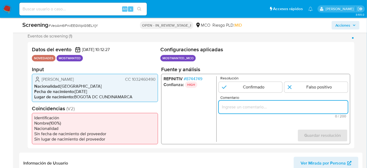
click at [250, 104] on input "Comentario" at bounding box center [283, 106] width 129 height 7
paste input "Titular de cuenta [PERSON_NAME], CC 1032460490, aun se encuentra enlistado por …"
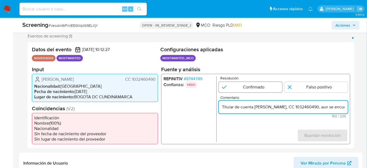
scroll to position [0, 163]
type input "Titular de cuenta [PERSON_NAME], CC 1032460490, aun se encuentra enlistado por …"
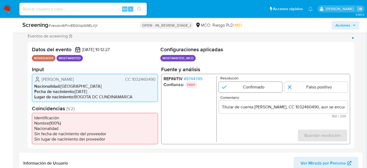
click at [242, 87] on input "1 de 1" at bounding box center [250, 86] width 63 height 11
radio input "true"
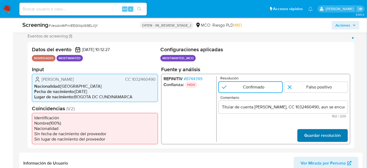
click at [305, 133] on span "Guardar resolución" at bounding box center [322, 135] width 37 height 12
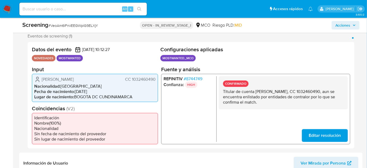
drag, startPoint x: 308, startPoint y: 103, endPoint x: 223, endPoint y: 91, distance: 85.9
click at [223, 91] on p "Titular de cuenta [PERSON_NAME], CC 1032460490, aun se encuentra enlistado por …" at bounding box center [283, 97] width 120 height 16
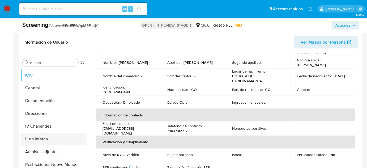
click at [50, 137] on button "Lista Interna" at bounding box center [51, 138] width 62 height 13
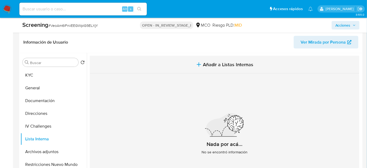
click at [213, 66] on span "Añadir a Listas Internas" at bounding box center [228, 65] width 50 height 6
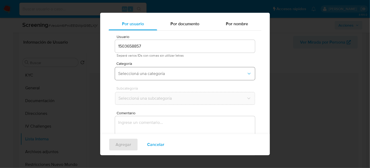
scroll to position [20, 0]
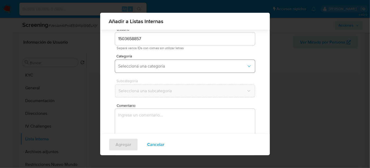
click at [177, 68] on button "Seleccioná una categoría" at bounding box center [185, 66] width 140 height 13
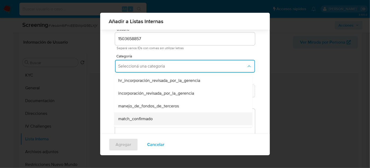
click at [151, 115] on div "match_confirmado" at bounding box center [181, 118] width 127 height 13
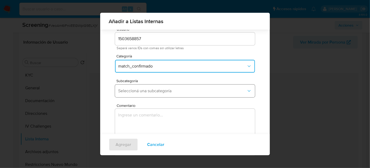
click at [174, 90] on span "Seleccioná una subcategoría" at bounding box center [182, 90] width 128 height 5
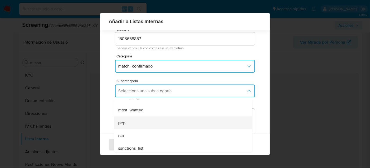
scroll to position [36, 0]
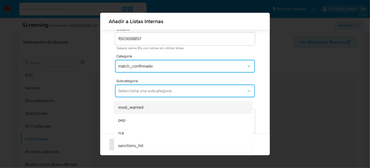
click at [147, 106] on div "most_wanted" at bounding box center [181, 107] width 127 height 13
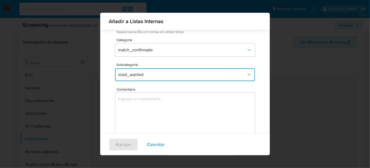
scroll to position [44, 0]
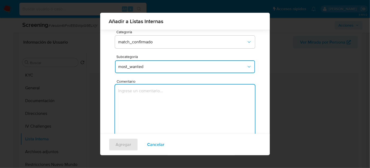
click at [159, 102] on textarea "Comentario" at bounding box center [185, 109] width 140 height 51
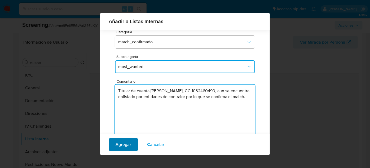
type textarea "Titular de cuenta Juan Felipe Ramirez Rodriguez, CC 1032460490, aun se encuentr…"
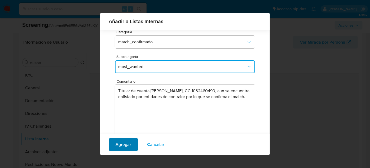
click at [127, 147] on span "Agregar" at bounding box center [124, 144] width 16 height 12
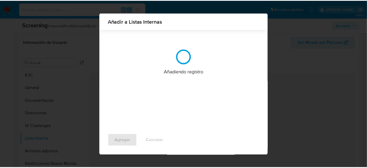
scroll to position [0, 0]
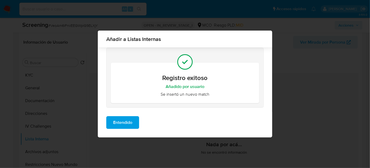
drag, startPoint x: 131, startPoint y: 126, endPoint x: 129, endPoint y: 126, distance: 2.7
click at [131, 125] on span "Entendido" at bounding box center [122, 122] width 19 height 12
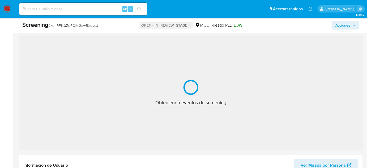
scroll to position [96, 0]
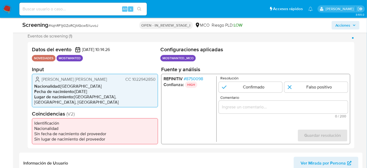
select select "10"
drag, startPoint x: 156, startPoint y: 80, endPoint x: 124, endPoint y: 80, distance: 32.1
click at [124, 80] on div "[PERSON_NAME] [PERSON_NAME] CC 1022942850 Nacionalidad : [DEMOGRAPHIC_DATA] Fec…" at bounding box center [95, 89] width 126 height 33
click at [117, 62] on div "Datos del evento [DATE] 10:14:26 NOVEDADES MOSTWANTED" at bounding box center [95, 54] width 126 height 17
click at [231, 107] on input "Comentario" at bounding box center [283, 106] width 129 height 7
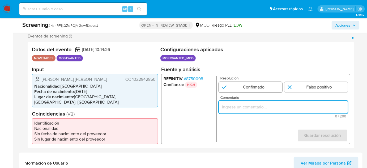
paste input "Titular de cuenta [PERSON_NAME] CC 1090439083 aun se encuentra enlistado por en…"
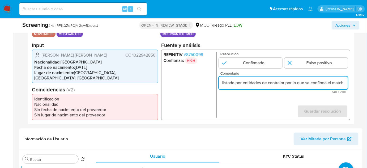
scroll to position [0, 0]
click at [200, 110] on ul "REFINITIV # 8750098 Confianza: HIGH" at bounding box center [189, 85] width 53 height 66
drag, startPoint x: 254, startPoint y: 83, endPoint x: 258, endPoint y: 87, distance: 5.6
click at [258, 86] on input "Titular de cuenta [PERSON_NAME] CC 1090439083 aun se encuentra enlistado por en…" at bounding box center [283, 82] width 129 height 7
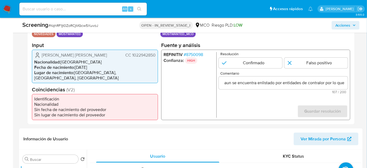
scroll to position [0, 0]
click at [245, 111] on form "Resolución Confirmado Falso positivo Comentario Titular de cuenta aun se encuen…" at bounding box center [283, 85] width 129 height 66
drag, startPoint x: 41, startPoint y: 56, endPoint x: 155, endPoint y: 58, distance: 114.6
click at [155, 58] on div "[PERSON_NAME] [PERSON_NAME] CC 1022942850 Nacionalidad : [DEMOGRAPHIC_DATA] Fec…" at bounding box center [95, 65] width 126 height 33
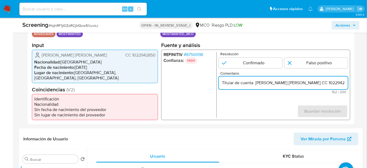
click at [254, 85] on input "Titular de cuenta Gonzalez Lozano Andres Mauricio CC 1022942850 aun se encuentr…" at bounding box center [283, 82] width 129 height 7
drag, startPoint x: 318, startPoint y: 84, endPoint x: 289, endPoint y: 84, distance: 29.2
click at [289, 84] on input "Titular de cuenta Gonzalez Lozano Andres Mauricio CC 1022942850 aun se encuentr…" at bounding box center [283, 82] width 129 height 7
drag, startPoint x: 254, startPoint y: 85, endPoint x: 264, endPoint y: 94, distance: 13.9
click at [254, 85] on input "Titular de cuenta Gonzalez Lozano CC 1022942850 aun se encuentra enlistado por …" at bounding box center [283, 82] width 129 height 7
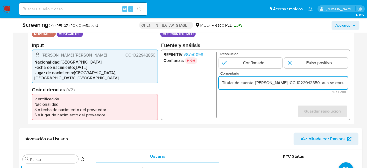
paste input "Andres Mauricio"
click at [316, 85] on input "Titular de cuenta Andres Mauricio Gonzalez Lozano CC 1022942850 aun se encuentr…" at bounding box center [283, 82] width 129 height 7
drag, startPoint x: 338, startPoint y: 86, endPoint x: 327, endPoint y: 84, distance: 11.8
click at [341, 86] on input "Titular de cuenta Andres Mauricio Gonzalez Lozano, CC 1022942850 aun se encuent…" at bounding box center [283, 82] width 129 height 7
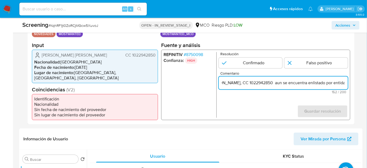
click at [304, 83] on input "Titular de cuenta Andres Mauricio Gonzalez Lozano, CC 1022942850 aun se encuent…" at bounding box center [283, 82] width 129 height 7
type input "Titular de cuenta Andres Mauricio Gonzalez Lozano, CC 1022942850, aun se encuen…"
click at [253, 64] on input "1 de 1" at bounding box center [250, 62] width 63 height 11
radio input "true"
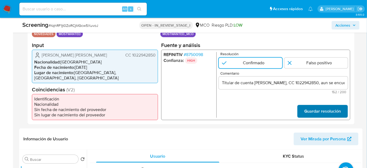
click at [318, 109] on span "Guardar resolución" at bounding box center [322, 111] width 37 height 12
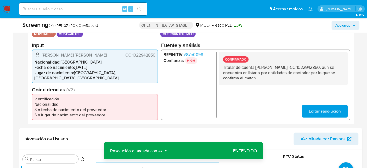
drag, startPoint x: 242, startPoint y: 71, endPoint x: 303, endPoint y: 80, distance: 62.0
click at [303, 80] on div "CONFIRMADO Titular de cuenta Andres Mauricio Gonzalez Lozano, CC 1022942850, au…" at bounding box center [283, 68] width 129 height 33
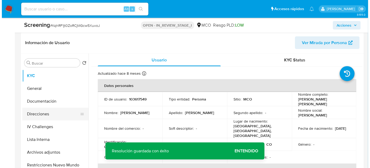
scroll to position [217, 0]
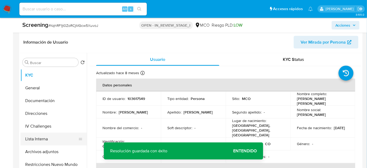
click at [45, 136] on button "Lista Interna" at bounding box center [51, 138] width 62 height 13
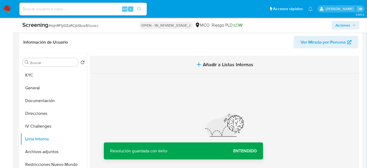
click at [225, 66] on span "Añadir a Listas Internas" at bounding box center [228, 65] width 50 height 6
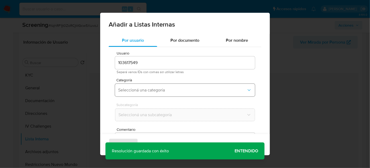
click at [154, 92] on span "Seleccioná una categoría" at bounding box center [182, 89] width 128 height 5
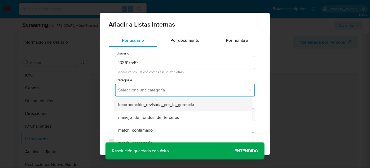
scroll to position [24, 0]
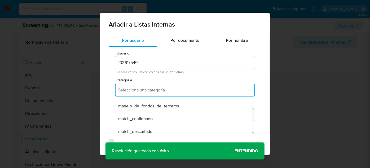
drag, startPoint x: 146, startPoint y: 118, endPoint x: 155, endPoint y: 111, distance: 11.5
click at [147, 117] on span "match_confirmado" at bounding box center [135, 118] width 34 height 5
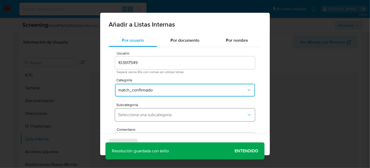
click at [156, 111] on button "Seleccioná una subcategoría" at bounding box center [185, 114] width 140 height 13
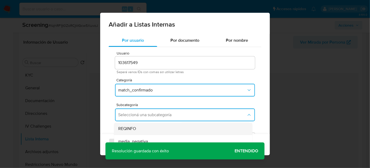
scroll to position [36, 0]
click at [148, 130] on div "most_wanted" at bounding box center [181, 131] width 127 height 13
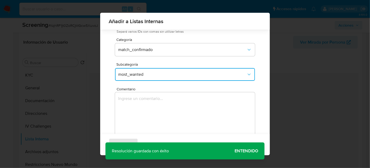
scroll to position [44, 0]
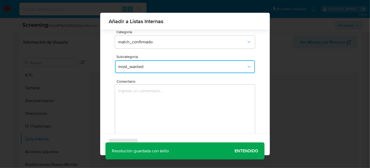
click at [141, 114] on textarea "Comentario" at bounding box center [185, 109] width 140 height 51
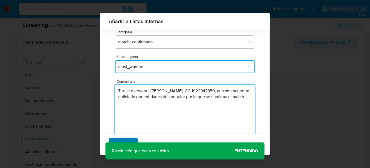
type textarea "Titular de cuenta Andres Mauricio Gonzalez Lozano, CC 1022942850, aun se encuen…"
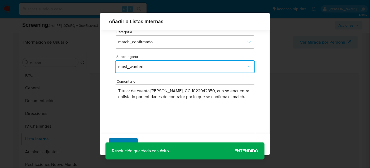
click at [121, 141] on span "Agregar" at bounding box center [124, 144] width 16 height 12
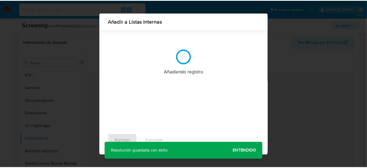
scroll to position [0, 0]
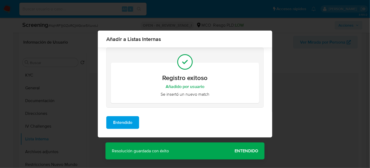
click at [245, 153] on div "Añadir a Listas Internas Registro exitoso Añadido por usuario Se insertó un nue…" at bounding box center [185, 84] width 370 height 168
click at [243, 151] on div "Añadir a Listas Internas Registro exitoso Añadido por usuario Se insertó un nue…" at bounding box center [185, 84] width 370 height 168
click at [129, 123] on span "Entendido" at bounding box center [122, 122] width 19 height 12
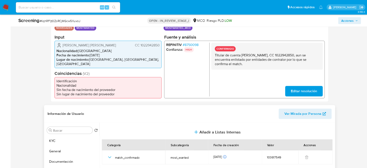
scroll to position [120, 0]
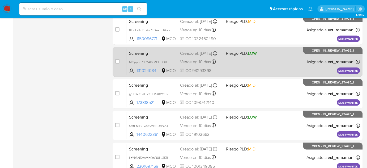
scroll to position [169, 0]
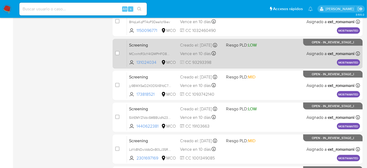
drag, startPoint x: 186, startPoint y: 64, endPoint x: 214, endPoint y: 63, distance: 28.4
click at [214, 63] on span "CC 93293398" at bounding box center [201, 62] width 42 height 6
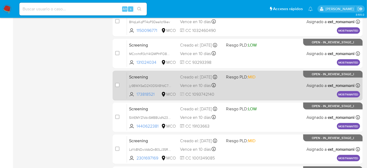
click at [235, 85] on div "Screening jy9BWXSeD2X0D5X8YdC7P6Qk 173818521 MCO Riesgo PLD: MID Creado el: [DA…" at bounding box center [243, 85] width 233 height 27
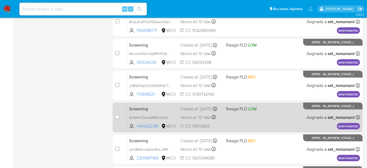
click at [200, 117] on span "Vence en 10 días" at bounding box center [195, 117] width 31 height 6
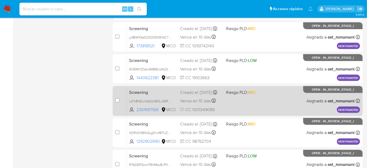
scroll to position [241, 0]
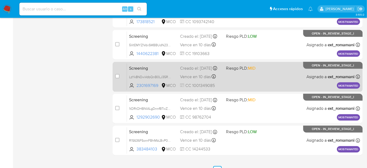
click at [208, 75] on span "Vence en 10 días" at bounding box center [195, 77] width 31 height 6
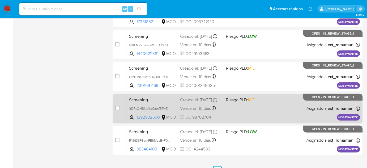
click at [199, 110] on span "Vence en 10 días" at bounding box center [195, 109] width 31 height 6
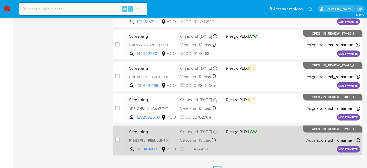
click at [197, 142] on span "Vence en 10 días" at bounding box center [195, 140] width 31 height 6
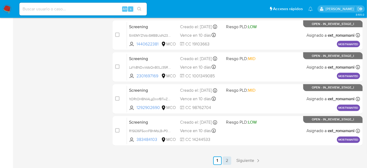
click at [228, 159] on link "2" at bounding box center [227, 160] width 8 height 8
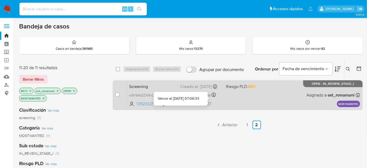
click at [225, 98] on div "Screening m5Y5AtQZXWxOp46N4IaZZj8a 139233251 MCO Riesgo PLD: MID Creado el: [DA…" at bounding box center [243, 94] width 233 height 27
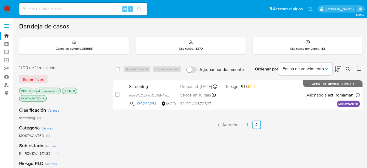
click at [8, 7] on img at bounding box center [7, 9] width 9 height 9
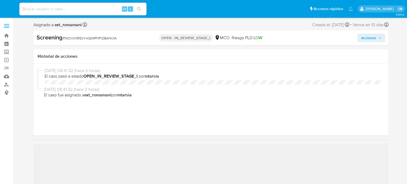
select select "10"
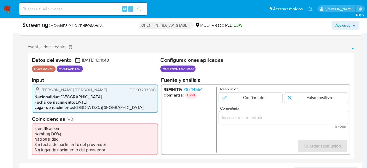
scroll to position [96, 0]
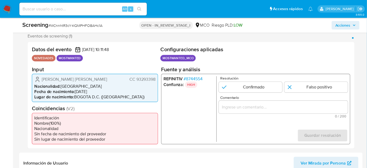
click at [128, 58] on ul "NOVEDADES MOSTWANTED" at bounding box center [95, 58] width 126 height 6
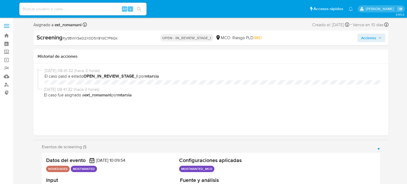
select select "10"
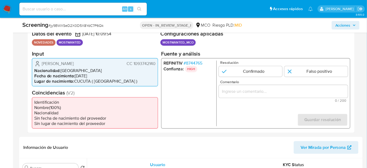
scroll to position [120, 0]
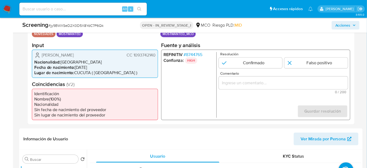
drag, startPoint x: 134, startPoint y: 54, endPoint x: 154, endPoint y: 55, distance: 20.7
click at [154, 55] on div "[PERSON_NAME] Ropero CC 1093742140" at bounding box center [94, 55] width 121 height 6
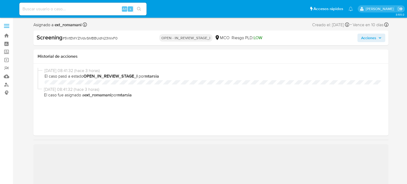
select select "10"
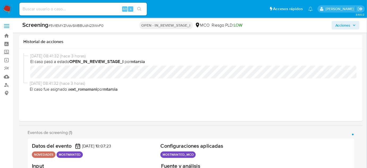
scroll to position [96, 0]
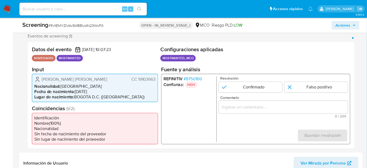
drag, startPoint x: 128, startPoint y: 78, endPoint x: 155, endPoint y: 79, distance: 27.6
click at [156, 79] on div "[PERSON_NAME] [PERSON_NAME] 19103663 Nacionalidad : Colombia Fecha de nacimient…" at bounding box center [95, 87] width 126 height 28
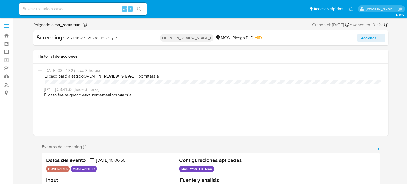
select select "10"
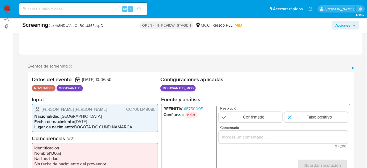
scroll to position [96, 0]
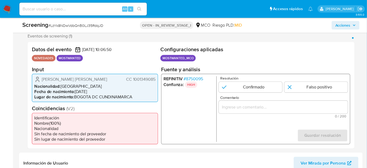
drag, startPoint x: 125, startPoint y: 80, endPoint x: 155, endPoint y: 81, distance: 30.3
click at [155, 81] on div "[PERSON_NAME] [PERSON_NAME] 1001349085" at bounding box center [94, 79] width 121 height 6
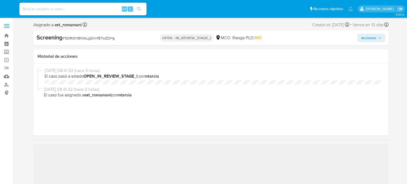
select select "10"
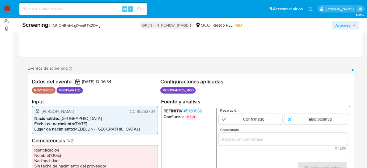
scroll to position [72, 0]
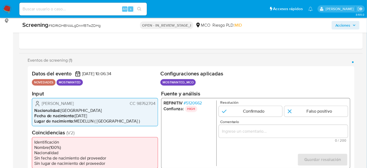
drag, startPoint x: 143, startPoint y: 105, endPoint x: 159, endPoint y: 105, distance: 16.4
click at [159, 105] on div "Datos del evento [DATE] 10:06:34 NOVEDADES MOSTWANTED Configuraciones aplicadas…" at bounding box center [191, 119] width 327 height 106
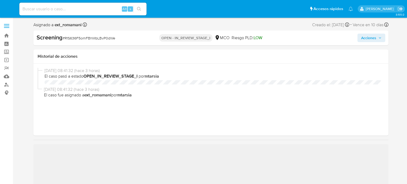
select select "10"
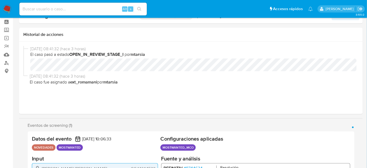
scroll to position [72, 0]
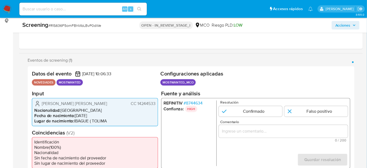
drag, startPoint x: 129, startPoint y: 104, endPoint x: 156, endPoint y: 107, distance: 27.2
click at [156, 107] on div "[PERSON_NAME] [PERSON_NAME] 14244533 Nacionalidad : Colombia Fecha de nacimient…" at bounding box center [95, 112] width 126 height 28
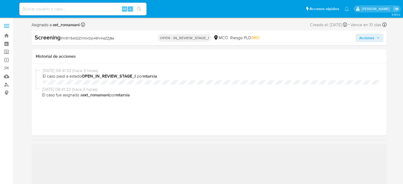
select select "10"
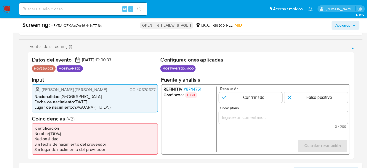
scroll to position [120, 0]
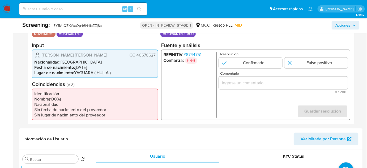
drag, startPoint x: 129, startPoint y: 54, endPoint x: 156, endPoint y: 55, distance: 27.3
click at [156, 55] on div "Johana Farley Mayorca Vargas CC 40670627 Nacionalidad : Colombia Fecha de nacim…" at bounding box center [95, 63] width 126 height 28
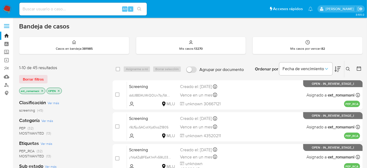
click at [7, 8] on img at bounding box center [7, 9] width 9 height 9
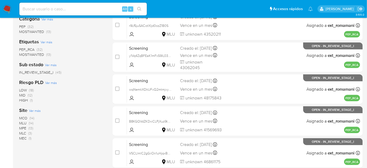
scroll to position [120, 0]
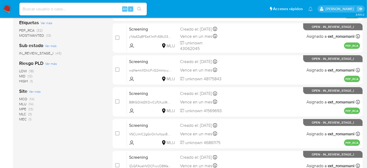
click at [31, 98] on span "(14)" at bounding box center [31, 98] width 5 height 5
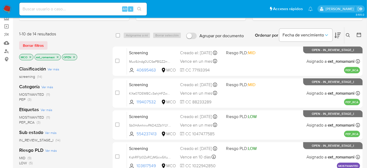
scroll to position [48, 0]
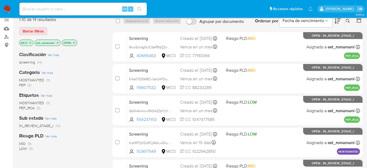
click at [27, 85] on span "PEP (3)" at bounding box center [25, 84] width 12 height 5
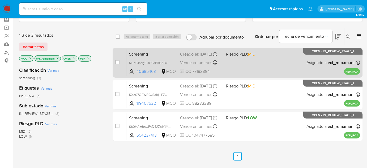
scroll to position [24, 0]
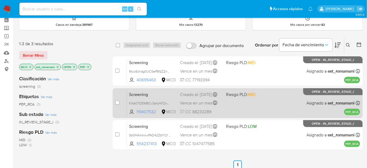
drag, startPoint x: 255, startPoint y: 72, endPoint x: 259, endPoint y: 90, distance: 18.4
click at [256, 73] on div "Screening Muo9Jndg0UC6ePBGZ2rrFj2Z 40695463 MCO Riesgo PLD: MID Creado el: 21/0…" at bounding box center [243, 71] width 233 height 27
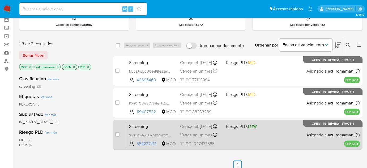
drag, startPoint x: 259, startPoint y: 99, endPoint x: 259, endPoint y: 126, distance: 27.3
click at [259, 99] on div "Screening KXe07OEWBCv3ahjHFZwY77xF 119407532 MCO Riesgo PLD: MID Creado el: 21/…" at bounding box center [243, 102] width 233 height 27
click at [259, 128] on span "Riesgo PLD: LOW" at bounding box center [247, 125] width 42 height 7
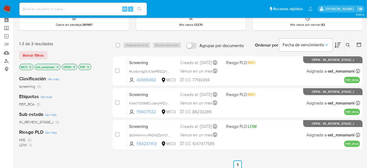
click at [32, 66] on p "MCO" at bounding box center [26, 67] width 14 height 6
click at [32, 66] on icon "close-filter" at bounding box center [30, 66] width 3 height 3
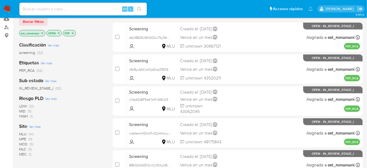
scroll to position [96, 0]
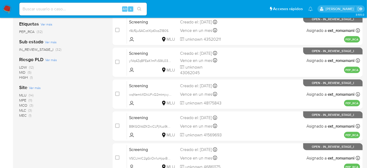
click at [28, 109] on span "MLC (3)" at bounding box center [25, 110] width 13 height 5
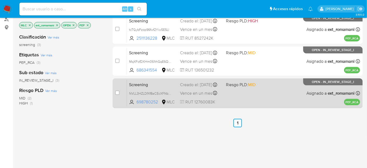
scroll to position [48, 0]
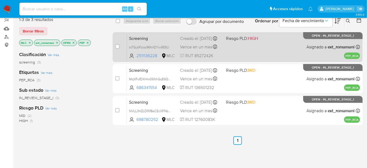
click at [231, 50] on div "Screening tcTGybFzop96fwf2Yiw5ESLl 2511136228 MLC Riesgo PLD: HIGH Creado el: 2…" at bounding box center [243, 46] width 233 height 27
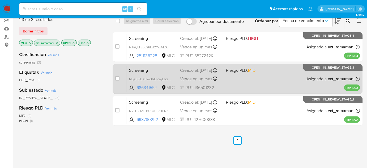
drag, startPoint x: 231, startPoint y: 74, endPoint x: 226, endPoint y: 91, distance: 17.5
click at [231, 76] on div "Screening MqXFofDXHm061thGqE6QdAof 686341554 MLC Riesgo PLD: MID Creado el: 20/…" at bounding box center [243, 78] width 233 height 27
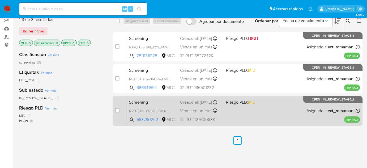
click at [221, 105] on div "Creado el: 20/08/2025 Creado el: 20/08/2025 23:11:05" at bounding box center [201, 102] width 42 height 6
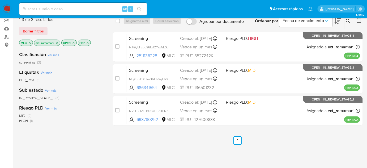
click at [29, 42] on icon "close-filter" at bounding box center [29, 42] width 3 height 3
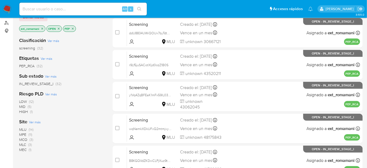
scroll to position [96, 0]
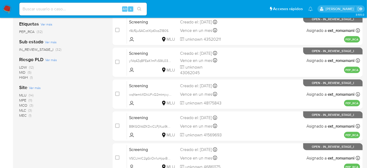
click at [31, 95] on span "(14)" at bounding box center [31, 94] width 5 height 5
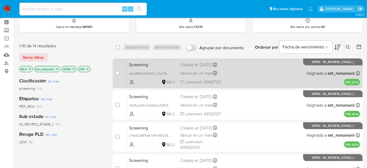
scroll to position [48, 0]
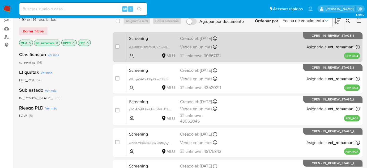
click at [230, 49] on div "Screening ddU8834UWiQOUx7byTdtnhgC MLU Creado el: 21/08/2025 Creado el: 21/08/2…" at bounding box center [243, 46] width 233 height 27
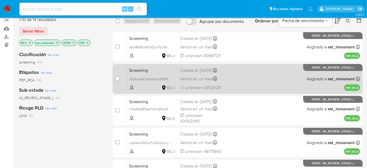
click at [230, 83] on div "Screening r9Lf5juSACotXIjd0ozZ1B0S MLU Creado el: 21/08/2025 Creado el: 21/08/2…" at bounding box center [243, 78] width 233 height 27
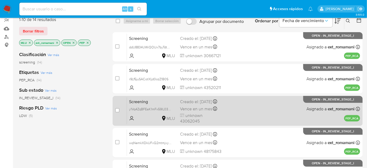
click at [230, 109] on div "Screening y1Vq4ZqBFEaK1mFx59lL03Gv MLU Creado el: 21/08/2025 Creado el: 21/08/2…" at bounding box center [243, 110] width 233 height 27
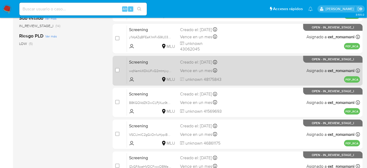
scroll to position [120, 0]
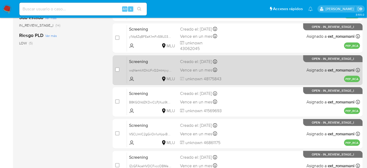
click at [237, 77] on div "Screening wqNemkXDkUFvQ2mtmjvy3CPJ MLU Creado el: 21/08/2025 Creado el: 21/08/2…" at bounding box center [243, 69] width 233 height 27
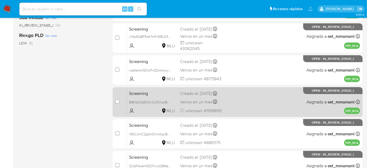
click at [236, 99] on div "Screening B8KGQVdZKDxiCLPjXuz9tv8i MLU Creado el: 21/08/2025 Creado el: 21/08/2…" at bounding box center [243, 101] width 233 height 27
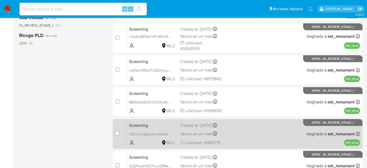
click at [231, 130] on div "Screening VSCLlmlC2gGiiOn1uHjqxBHg MLU Creado el: 21/08/2025 Creado el: 21/08/2…" at bounding box center [243, 133] width 233 height 27
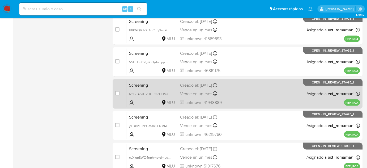
scroll to position [193, 0]
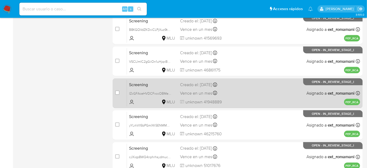
drag, startPoint x: 243, startPoint y: 90, endPoint x: 243, endPoint y: 94, distance: 4.3
click at [243, 94] on div "Screening lZcGFAceHVDCFxccOBMe023e MLU Creado el: 21/08/2025 Creado el: 21/08/2…" at bounding box center [243, 93] width 233 height 27
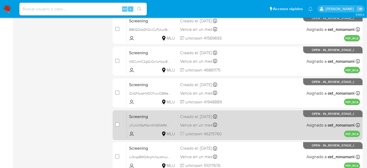
click at [238, 119] on div "Screening yYLrkVlI5bPGmXK5ENMMN916 MLU Creado el: 21/08/2025 Creado el: 21/08/2…" at bounding box center [243, 124] width 233 height 27
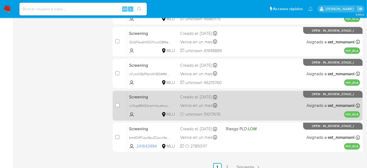
scroll to position [251, 0]
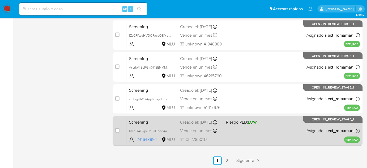
drag, startPoint x: 240, startPoint y: 97, endPoint x: 242, endPoint y: 127, distance: 30.6
click at [240, 97] on div "Screening cJXiqp8WQ4nphrhsydmucW7y MLU Creado el: 21/08/2025 Creado el: 21/08/2…" at bounding box center [243, 98] width 233 height 27
click at [242, 128] on div "Screening bmdO4FUpc9pu3Cpcvl4a3lY9 241643994 MLU Riesgo PLD: LOW Creado el: 21/…" at bounding box center [243, 130] width 233 height 27
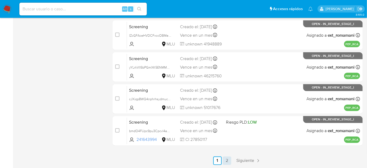
click at [228, 160] on link "2" at bounding box center [227, 160] width 8 height 8
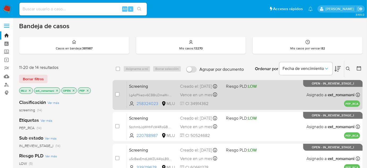
scroll to position [48, 0]
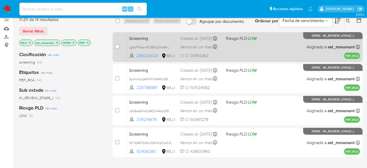
click at [251, 46] on div "Screening LgAzP1kezw6CB8njDmaWvgvM 258324023 MLU Riesgo PLD: LOW Creado el: 21/…" at bounding box center [243, 46] width 233 height 27
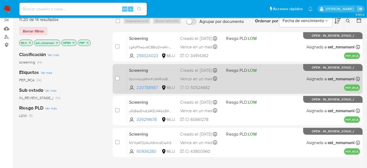
click at [250, 73] on span "LOW" at bounding box center [252, 70] width 9 height 6
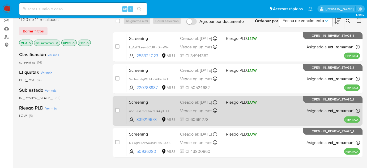
click at [243, 107] on div "Screening u5cBasEmdLbWZU44IpLB9K6v 339219678 MLU Riesgo PLD: LOW Creado el: 21/…" at bounding box center [243, 110] width 233 height 27
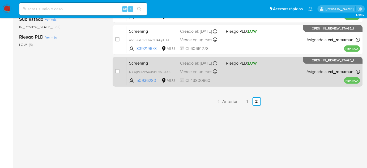
scroll to position [120, 0]
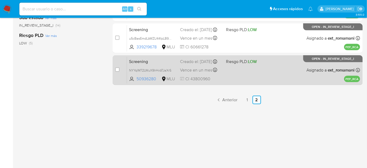
click at [246, 75] on div "Screening NYYqlM72LWuX9IrHxbTJaXrS 50936280 MLU Riesgo PLD: LOW Creado el: 21/0…" at bounding box center [243, 69] width 233 height 27
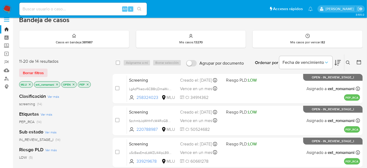
scroll to position [0, 0]
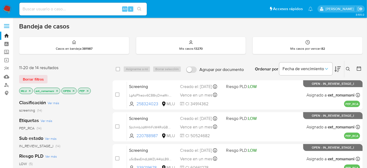
click at [9, 7] on img at bounding box center [7, 9] width 9 height 9
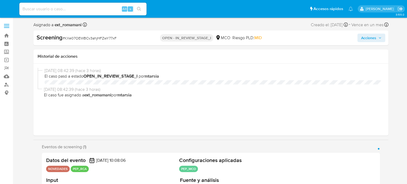
select select "10"
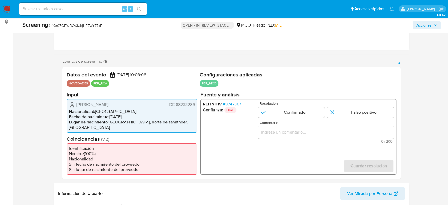
scroll to position [88, 0]
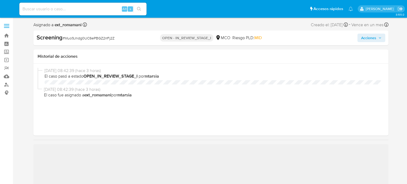
select select "10"
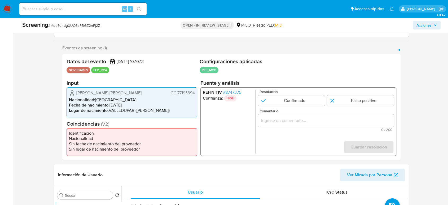
scroll to position [88, 0]
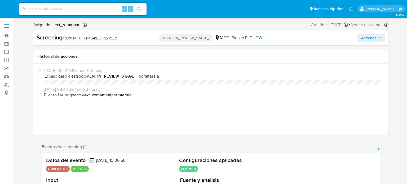
select select "10"
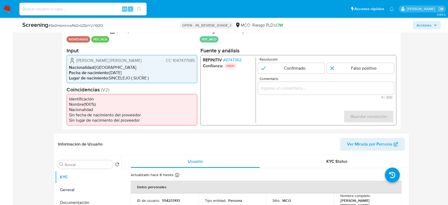
scroll to position [118, 0]
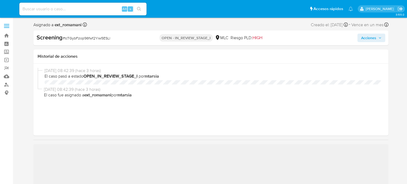
select select "10"
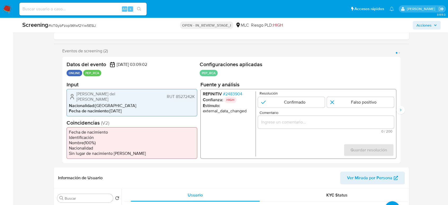
scroll to position [88, 0]
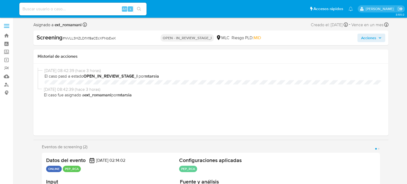
select select "10"
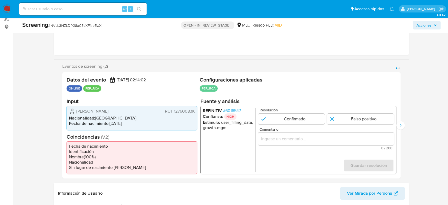
scroll to position [88, 0]
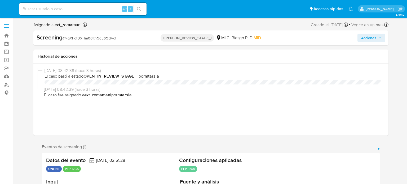
select select "10"
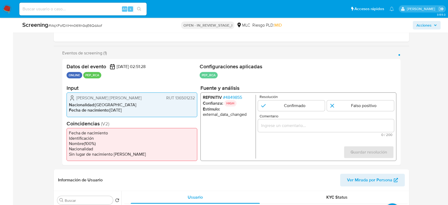
scroll to position [88, 0]
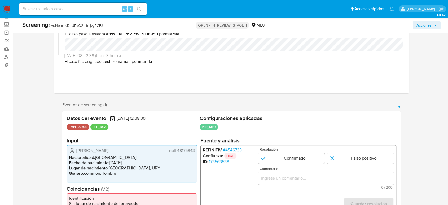
scroll to position [88, 0]
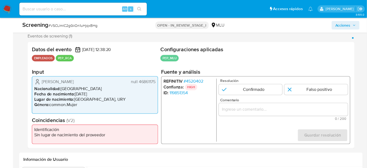
scroll to position [120, 0]
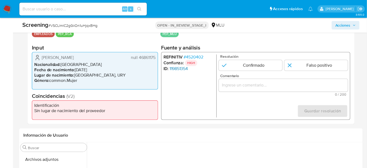
click at [176, 68] on link "119851354" at bounding box center [178, 68] width 18 height 5
click at [199, 55] on span "# 4520402" at bounding box center [194, 56] width 20 height 5
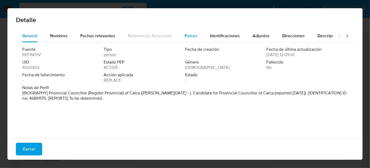
click at [192, 36] on span "Países" at bounding box center [191, 36] width 13 height 6
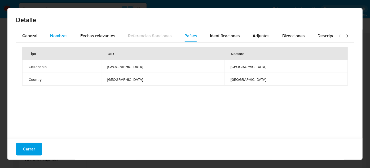
click at [57, 41] on div "Nombres" at bounding box center [59, 35] width 18 height 13
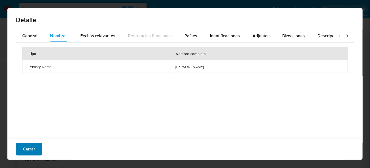
click at [32, 149] on span "Cerrar" at bounding box center [29, 149] width 12 height 12
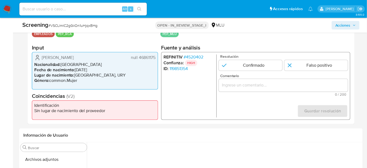
click at [198, 56] on span "# 4520402" at bounding box center [194, 56] width 20 height 5
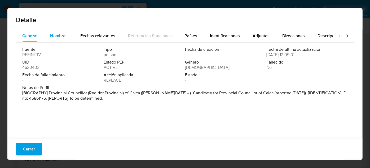
click at [62, 37] on span "Nombres" at bounding box center [59, 36] width 18 height 6
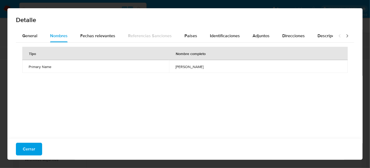
drag, startPoint x: 151, startPoint y: 68, endPoint x: 198, endPoint y: 70, distance: 46.2
click at [198, 70] on td "miguel angel bravo maruri" at bounding box center [258, 66] width 179 height 13
click at [189, 37] on span "Países" at bounding box center [191, 36] width 13 height 6
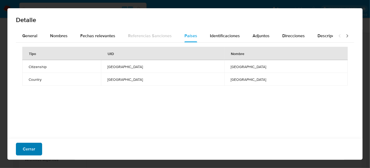
click at [30, 149] on span "Cerrar" at bounding box center [29, 149] width 12 height 12
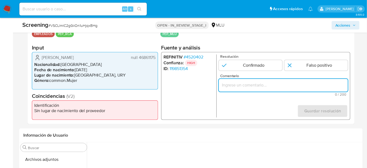
click at [261, 84] on input "Comentario" at bounding box center [283, 85] width 129 height 7
paste input "Empleado Ana Paula Comunales Romero genera match con el PEP Miguel Angel Bravo …"
type input "Empleado Ana Paula Comunales Romero genera match con el PEP Miguel Angel Bravo …"
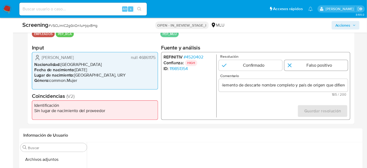
scroll to position [0, 0]
click at [295, 65] on input "1 de 1" at bounding box center [315, 65] width 63 height 11
radio input "true"
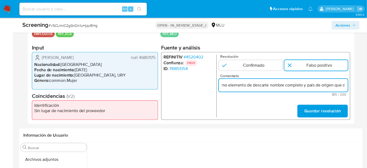
scroll to position [0, 237]
drag, startPoint x: 319, startPoint y: 87, endPoint x: 351, endPoint y: 88, distance: 31.6
click at [351, 88] on div "Datos del evento 21/08/2025 12:38:20 EMPLEADOS PEP_RCA Configuraciones aplicada…" at bounding box center [191, 71] width 327 height 106
click at [342, 86] on input "Empleado Ana Paula Comunales Romero genera match con el PEP Miguel Angel Bravo …" at bounding box center [283, 85] width 129 height 7
click at [290, 86] on input "Empleado Ana Paula Comunales Romero genera match con el PEP Miguel Angel Bravo …" at bounding box center [283, 85] width 129 height 7
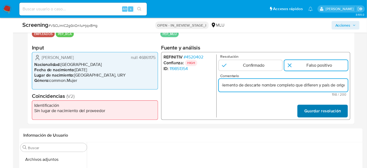
type input "Empleado Ana Paula Comunales Romero genera match con el PEP Miguel Angel Bravo …"
click at [321, 112] on span "Guardar resolución" at bounding box center [322, 111] width 37 height 12
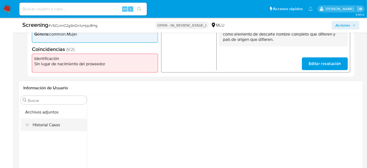
scroll to position [169, 0]
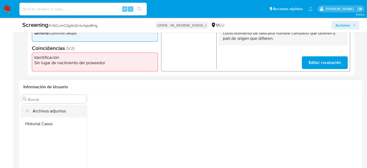
click at [52, 115] on button "Archivos adjuntos" at bounding box center [53, 111] width 66 height 13
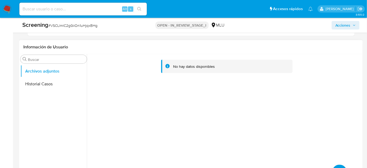
scroll to position [217, 0]
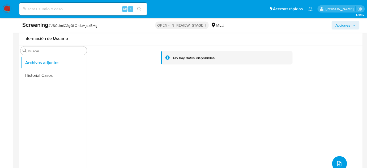
click at [337, 163] on icon "upload-file" at bounding box center [339, 163] width 4 height 5
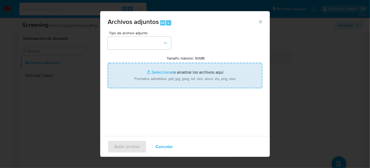
click at [202, 82] on input "Tamaño máximo: 50MB Seleccionar archivos" at bounding box center [185, 75] width 155 height 25
type input "C:\fakepath\_Ana Paula Comunales Romero_ Lavado de dinero - Buscar con Google.p…"
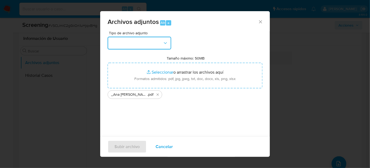
click at [133, 46] on button "button" at bounding box center [140, 43] width 64 height 13
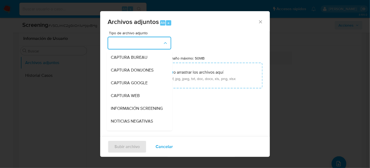
drag, startPoint x: 124, startPoint y: 110, endPoint x: 127, endPoint y: 122, distance: 13.1
click at [124, 110] on span "INFORMACIÓN SCREENING" at bounding box center [137, 108] width 52 height 5
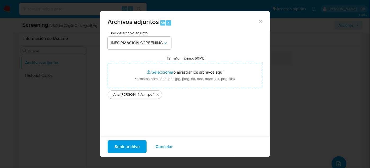
click at [131, 149] on span "Subir archivo" at bounding box center [127, 147] width 25 height 12
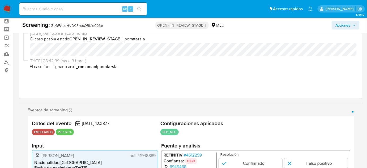
scroll to position [96, 0]
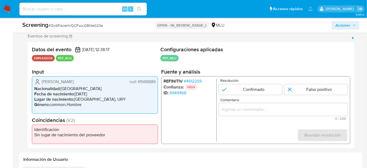
click at [193, 81] on span "# 4612259" at bounding box center [193, 81] width 18 height 5
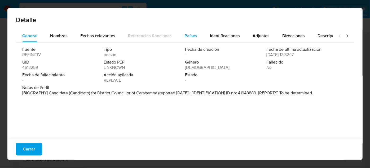
click at [186, 38] on span "Países" at bounding box center [191, 36] width 13 height 6
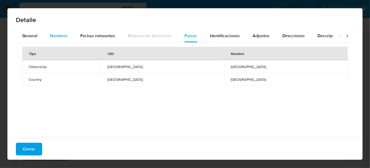
click at [61, 41] on div "Nombres" at bounding box center [59, 35] width 18 height 13
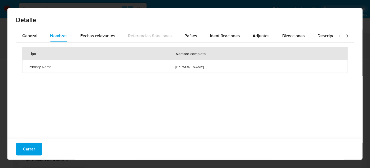
drag, startPoint x: 154, startPoint y: 67, endPoint x: 204, endPoint y: 69, distance: 50.2
click at [204, 69] on td "fredi jose cabrera ventura" at bounding box center [258, 66] width 179 height 13
click at [29, 40] on div "General" at bounding box center [29, 35] width 15 height 13
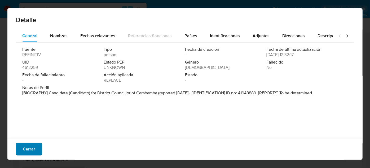
click at [29, 150] on span "Cerrar" at bounding box center [29, 149] width 12 height 12
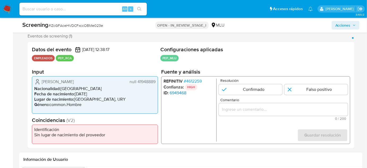
click at [176, 92] on link "6949468" at bounding box center [177, 92] width 17 height 5
click at [245, 113] on div "1 de 1" at bounding box center [283, 109] width 129 height 13
click at [245, 110] on input "Comentario" at bounding box center [283, 109] width 129 height 7
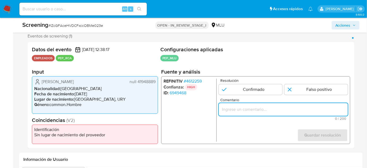
paste input "Empleado Guillermo Canabal Dominguez genera match con el PEP Fredi Jose Cabrera…"
type input "Empleado Guillermo Canabal Dominguez genera match con el PEP Fredi Jose Cabrera…"
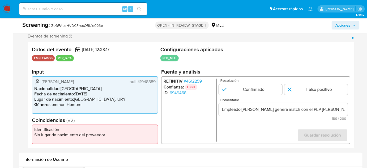
click at [223, 124] on form "Resolución Confirmado Falso positivo Comentario Empleado Guillermo Canabal Domi…" at bounding box center [283, 110] width 129 height 63
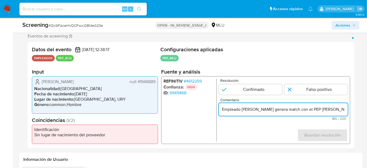
click at [221, 111] on input "Empleado Guillermo Canabal Dominguez genera match con el PEP Fredi Jose Cabrera…" at bounding box center [283, 109] width 129 height 7
drag, startPoint x: 330, startPoint y: 109, endPoint x: 342, endPoint y: 110, distance: 12.5
click at [342, 110] on input "Empleado Guillermo Canabal Dominguez genera match con el PEP Fredi Jose Cabrera…" at bounding box center [283, 109] width 129 height 7
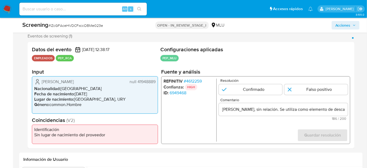
scroll to position [0, 0]
click at [195, 81] on span "# 4612259" at bounding box center [193, 81] width 18 height 5
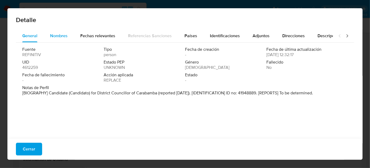
click at [60, 37] on span "Nombres" at bounding box center [59, 36] width 18 height 6
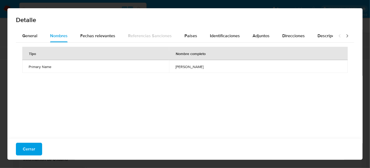
drag, startPoint x: 23, startPoint y: 149, endPoint x: 111, endPoint y: 151, distance: 87.5
click at [23, 150] on span "Cerrar" at bounding box center [29, 149] width 12 height 12
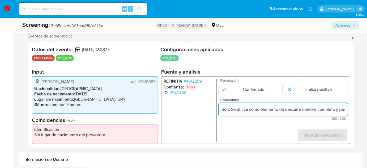
scroll to position [0, 165]
drag, startPoint x: 337, startPoint y: 110, endPoint x: 342, endPoint y: 110, distance: 5.8
click at [342, 110] on input "Empleado Guillermo Canabal Dominguez genera match con el PEP Fredi Jose Cabrera…" at bounding box center [283, 109] width 129 height 7
click at [337, 110] on input "Empleado Guillermo Canabal Dominguez genera match con el PEP Fredi Jose Cabrera…" at bounding box center [283, 109] width 129 height 7
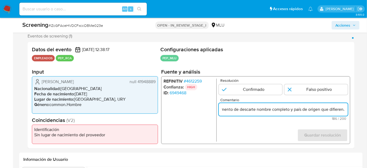
drag, startPoint x: 334, startPoint y: 110, endPoint x: 349, endPoint y: 110, distance: 14.3
click at [349, 110] on div "REFINITIV # 4612259 Confianza: HIGH ID: 6949468 Resolución Confirmado Falso pos…" at bounding box center [255, 110] width 189 height 68
click at [325, 92] on input "1 de 1" at bounding box center [315, 89] width 63 height 11
radio input "true"
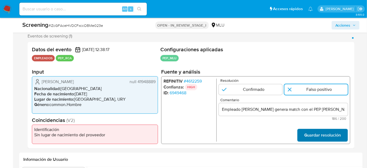
click at [317, 136] on span "Guardar resolución" at bounding box center [322, 135] width 37 height 12
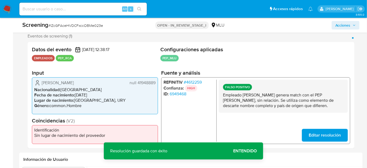
drag, startPoint x: 243, startPoint y: 94, endPoint x: 299, endPoint y: 95, distance: 56.2
click at [299, 95] on p "Empleado Guillermo Canabal Dominguez genera match con el PEP Fredi Jose Cabrera…" at bounding box center [283, 100] width 120 height 16
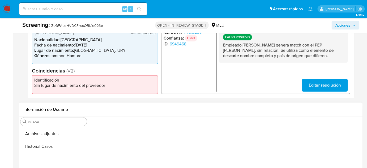
scroll to position [169, 0]
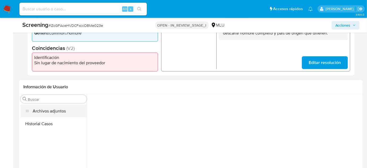
click at [51, 111] on button "Archivos adjuntos" at bounding box center [53, 111] width 66 height 13
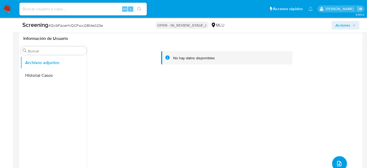
scroll to position [234, 0]
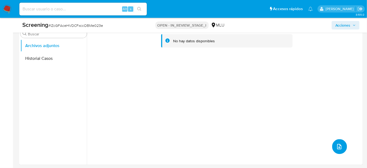
click at [336, 149] on span "upload-file" at bounding box center [339, 146] width 6 height 6
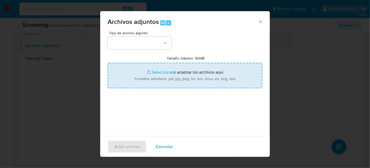
click at [203, 73] on input "Tamaño máximo: 50MB Seleccionar archivos" at bounding box center [185, 75] width 155 height 25
type input "C:\fakepath\_Guillermo Canabal Dominguez_ Lavado de dinero - Buscar con Google.…"
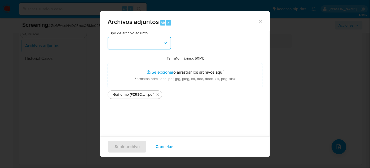
click at [158, 43] on button "button" at bounding box center [140, 43] width 64 height 13
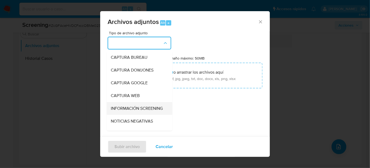
click at [129, 109] on span "INFORMACIÓN SCREENING" at bounding box center [137, 108] width 52 height 5
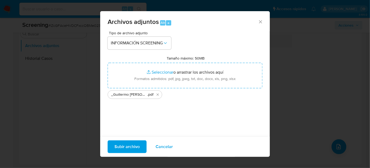
click at [137, 146] on span "Subir archivo" at bounding box center [127, 147] width 25 height 12
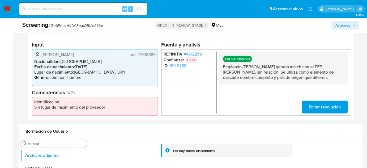
scroll to position [89, 0]
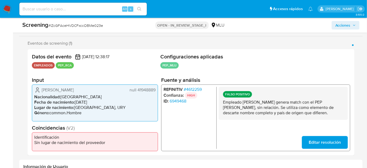
click at [198, 88] on span "# 4612259" at bounding box center [193, 88] width 18 height 5
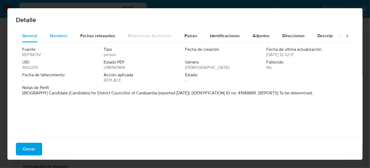
click at [56, 36] on span "Nombres" at bounding box center [59, 36] width 18 height 6
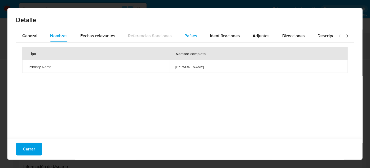
click at [185, 37] on span "Países" at bounding box center [191, 36] width 13 height 6
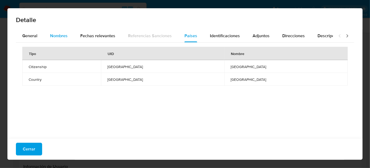
click at [59, 41] on div "Nombres" at bounding box center [59, 35] width 18 height 13
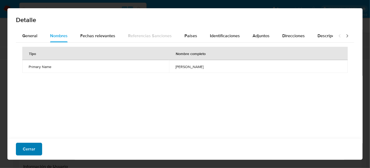
click at [23, 148] on span "Cerrar" at bounding box center [29, 149] width 12 height 12
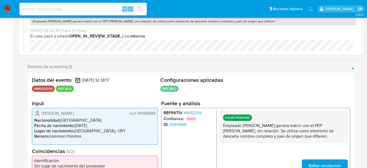
scroll to position [0, 0]
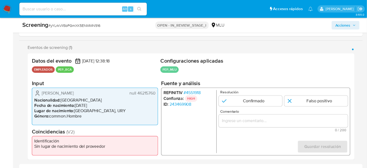
scroll to position [96, 0]
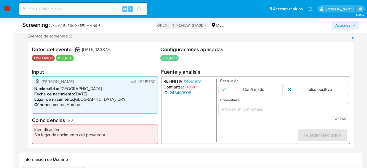
click at [185, 94] on link "243469908" at bounding box center [180, 92] width 22 height 5
click at [198, 81] on span "# 4551918" at bounding box center [192, 81] width 17 height 5
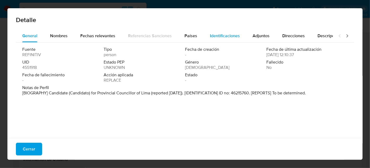
click at [215, 36] on span "Identificaciones" at bounding box center [225, 36] width 30 height 6
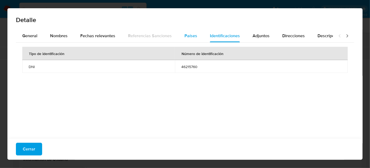
click at [185, 35] on span "Países" at bounding box center [191, 36] width 13 height 6
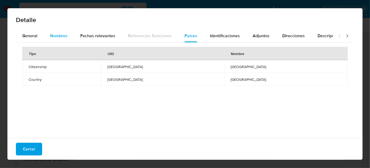
click at [57, 36] on span "Nombres" at bounding box center [59, 36] width 18 height 6
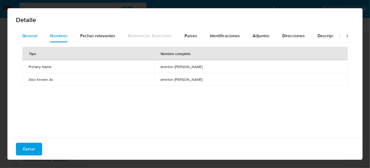
click at [32, 34] on span "General" at bounding box center [29, 36] width 15 height 6
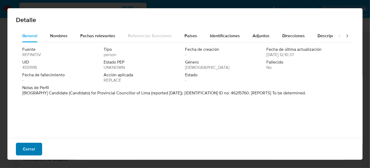
click at [39, 150] on button "Cerrar" at bounding box center [29, 148] width 26 height 13
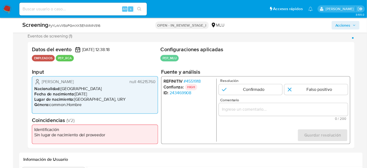
click at [196, 81] on span "# 4551918" at bounding box center [192, 81] width 17 height 5
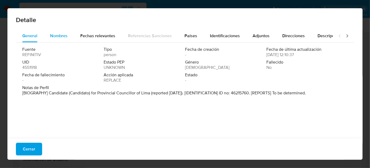
click at [56, 39] on div "Nombres" at bounding box center [59, 35] width 18 height 13
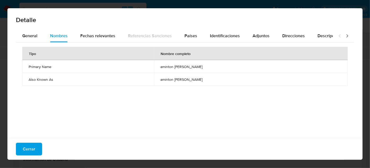
drag, startPoint x: 134, startPoint y: 66, endPoint x: 199, endPoint y: 69, distance: 64.8
click at [199, 69] on td "aminton [PERSON_NAME]" at bounding box center [251, 66] width 194 height 13
click at [189, 34] on span "Países" at bounding box center [191, 36] width 13 height 6
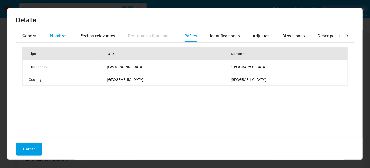
click at [56, 38] on span "Nombres" at bounding box center [59, 36] width 18 height 6
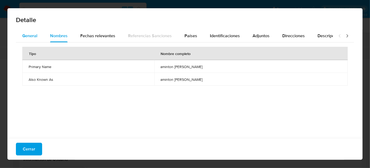
click at [25, 36] on span "General" at bounding box center [29, 36] width 15 height 6
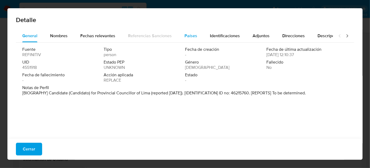
click at [187, 37] on span "Países" at bounding box center [191, 36] width 13 height 6
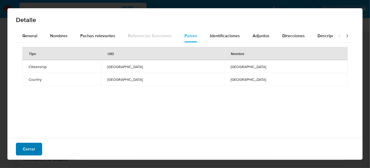
click at [30, 148] on span "Cerrar" at bounding box center [29, 149] width 12 height 12
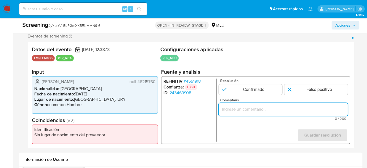
click at [226, 107] on input "Comentario" at bounding box center [283, 109] width 129 height 7
paste input "Empleado Diego Alejandro Farkas Boghossian con el PEP Aminton Amilcar Castaneda…"
click at [221, 111] on input "Empleado Diego Alejandro Farkas Boghossian con el PEP Aminton Amilcar Castaneda…" at bounding box center [283, 109] width 129 height 7
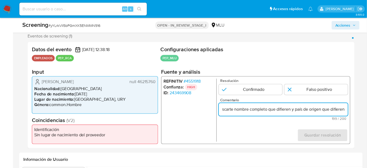
drag, startPoint x: 310, startPoint y: 110, endPoint x: 346, endPoint y: 111, distance: 36.1
click at [346, 111] on input "Empleado Diego Alejandro Farkas Boghossian con el PEP Aminton Amilcar Castaneda…" at bounding box center [283, 109] width 129 height 7
click at [337, 110] on input "Empleado Diego Alejandro Farkas Boghossian con el PEP Aminton Amilcar Castaneda…" at bounding box center [283, 109] width 129 height 7
drag, startPoint x: 346, startPoint y: 109, endPoint x: 320, endPoint y: 111, distance: 25.5
click at [320, 111] on input "Empleado Diego Alejandro Farkas Boghossian con el PEP Aminton Amilcar Castaneda…" at bounding box center [283, 109] width 129 height 7
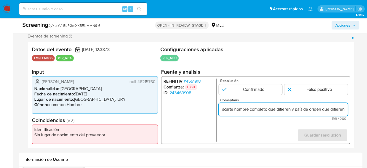
drag, startPoint x: 344, startPoint y: 109, endPoint x: 353, endPoint y: 109, distance: 9.0
click at [353, 109] on div "Datos del evento 21/08/2025 12:38:18 EMPLEADOS PEP_RCA Configuraciones aplicada…" at bounding box center [191, 95] width 327 height 106
click at [334, 111] on input "Empleado Diego Alejandro Farkas Boghossian con el PEP Aminton Amilcar Castaneda…" at bounding box center [283, 109] width 129 height 7
drag, startPoint x: 267, startPoint y: 110, endPoint x: 291, endPoint y: 112, distance: 24.7
click at [291, 112] on input "Empleado Diego Alejandro Farkas Boghossian con el PEP Aminton Amilcar Castaneda…" at bounding box center [283, 109] width 129 height 7
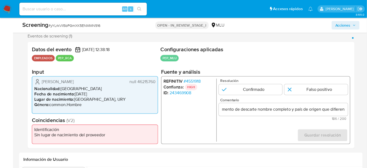
scroll to position [0, 0]
drag, startPoint x: 255, startPoint y: 125, endPoint x: 258, endPoint y: 124, distance: 3.1
click at [255, 125] on form "Resolución Confirmado Falso positivo Comentario Empleado Diego Alejandro Farkas…" at bounding box center [283, 110] width 129 height 63
click at [309, 110] on input "Empleado Diego Alejandro Farkas Boghossian con el PEP Aminton Amilcar Castaneda…" at bounding box center [283, 109] width 129 height 7
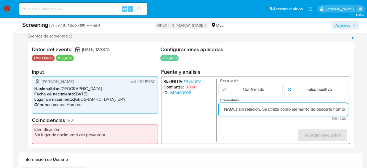
drag, startPoint x: 333, startPoint y: 110, endPoint x: 342, endPoint y: 110, distance: 8.8
click at [342, 110] on input "Empleado Diego Alejandro Farkas Boghossian genera match con el PEP Aminton Amil…" at bounding box center [283, 109] width 129 height 7
click at [294, 110] on input "Empleado Diego Alejandro Farkas Boghossian genera match con el PEP Aminton Amil…" at bounding box center [283, 109] width 129 height 7
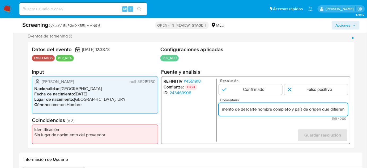
drag, startPoint x: 324, startPoint y: 110, endPoint x: 342, endPoint y: 110, distance: 17.8
click at [342, 110] on input "Empleado Diego Alejandro Farkas Boghossian genera match con el PEP Aminton Amil…" at bounding box center [283, 109] width 129 height 7
type input "Empleado Diego Alejandro Farkas Boghossian genera match con el PEP Aminton Amil…"
click at [301, 91] on input "1 de 1" at bounding box center [315, 89] width 63 height 11
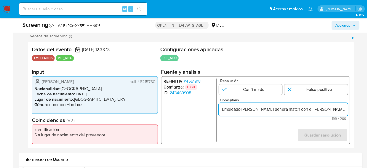
radio input "true"
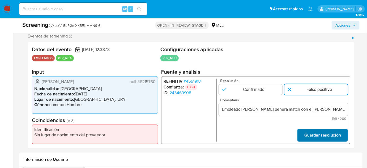
click at [307, 134] on span "Guardar resolución" at bounding box center [322, 135] width 37 height 12
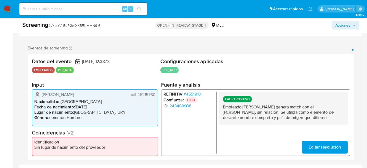
scroll to position [96, 0]
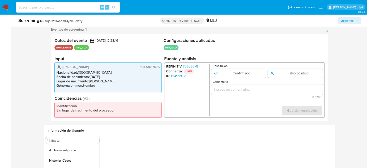
scroll to position [96, 0]
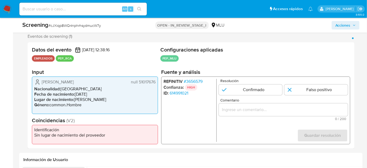
click at [200, 81] on span "# 3656579" at bounding box center [193, 81] width 19 height 5
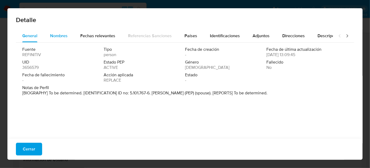
click at [68, 38] on button "Nombres" at bounding box center [59, 35] width 30 height 13
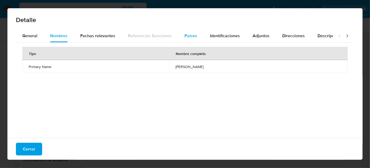
click at [192, 35] on span "Países" at bounding box center [191, 36] width 13 height 6
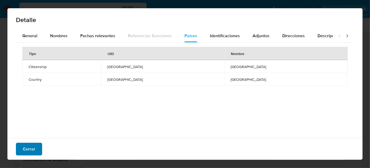
click at [25, 148] on span "Cerrar" at bounding box center [29, 149] width 12 height 12
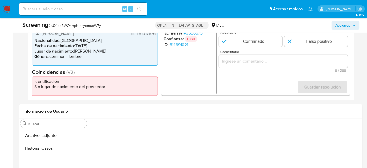
scroll to position [120, 0]
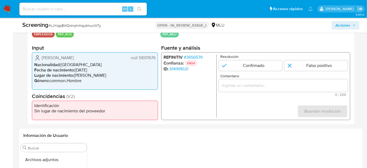
drag, startPoint x: 157, startPoint y: 57, endPoint x: 139, endPoint y: 60, distance: 17.7
click at [139, 60] on div "BRUNO ARNUTI null 51017676 Nacionalidad : Uruguay Fecha de nacimiento : 07/04/2…" at bounding box center [95, 70] width 126 height 37
click at [237, 87] on input "Comentario" at bounding box center [283, 85] width 129 height 7
drag, startPoint x: 40, startPoint y: 57, endPoint x: 155, endPoint y: 57, distance: 114.9
click at [157, 58] on div "BRUNO ARNUTI null 51017676 Nacionalidad : Uruguay Fecha de nacimiento : 07/04/2…" at bounding box center [95, 70] width 126 height 37
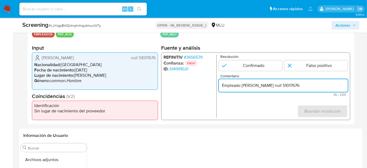
click at [250, 84] on input "Empleado BRUNO ARNUTI null 51017676" at bounding box center [283, 85] width 129 height 7
drag, startPoint x: 275, startPoint y: 87, endPoint x: 280, endPoint y: 88, distance: 5.1
click at [280, 88] on input "Empleado BRUNO ARNUTI null 51017676" at bounding box center [283, 85] width 129 height 7
click at [306, 84] on input "Empleado BRUNO ARNUTI CI 51017676" at bounding box center [283, 85] width 129 height 7
type input "Empleado BRUNO ARNUTI CI 51017676,"
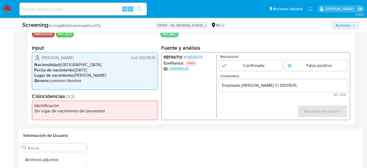
drag, startPoint x: 77, startPoint y: 56, endPoint x: 37, endPoint y: 57, distance: 40.1
click at [37, 57] on div "BRUNO ARNUTI null 51017676" at bounding box center [94, 58] width 121 height 6
click at [200, 56] on span "# 3656579" at bounding box center [193, 57] width 19 height 5
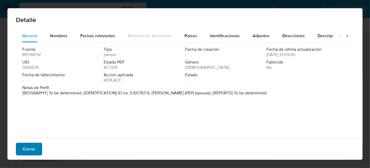
click at [23, 150] on span "Cerrar" at bounding box center [29, 149] width 12 height 12
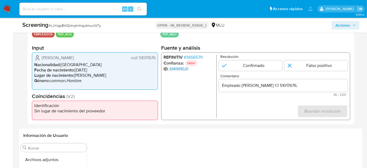
click at [178, 68] on link "614991021" at bounding box center [178, 68] width 19 height 5
click at [200, 58] on span "# 3656579" at bounding box center [193, 57] width 19 height 5
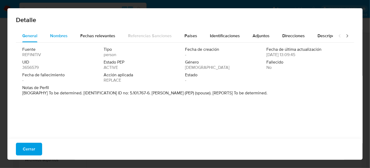
click at [52, 34] on span "Nombres" at bounding box center [59, 36] width 18 height 6
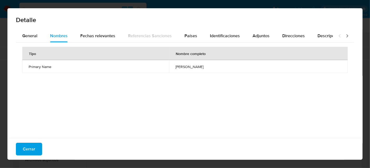
drag, startPoint x: 136, startPoint y: 65, endPoint x: 195, endPoint y: 67, distance: 59.4
click at [195, 67] on td "carmen liliana simonetti valenzuela" at bounding box center [258, 66] width 179 height 13
click at [190, 38] on span "Países" at bounding box center [191, 36] width 13 height 6
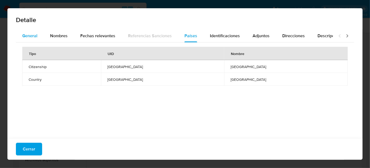
click at [31, 36] on span "General" at bounding box center [29, 36] width 15 height 6
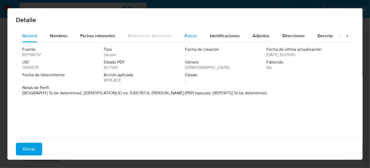
click at [193, 34] on span "Países" at bounding box center [191, 36] width 13 height 6
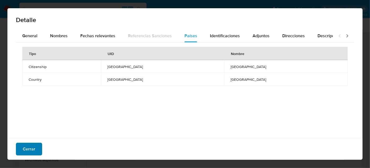
click at [29, 148] on span "Cerrar" at bounding box center [29, 149] width 12 height 12
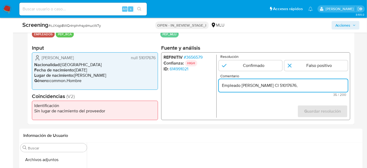
drag, startPoint x: 316, startPoint y: 84, endPoint x: 221, endPoint y: 85, distance: 94.7
click at [221, 85] on input "Empleado BRUNO ARNUTI CI 51017676," at bounding box center [283, 85] width 129 height 7
paste input "runo Arnuti Gonzalez con el PEP Carmen Liliana Simonetti Valenzuela, sin relaci…"
click at [239, 105] on form "Resolución Confirmado Falso positivo Comentario Empleado Bruno Arnuti Gonzalez …" at bounding box center [283, 86] width 129 height 63
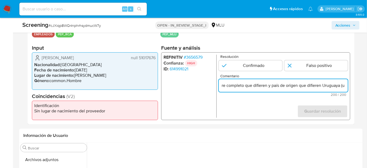
drag, startPoint x: 345, startPoint y: 84, endPoint x: 348, endPoint y: 84, distance: 2.9
click at [348, 84] on div "REFINITIV # 3656579 Confianza: HIGH ID: 614991021 Resolución Confirmado Falso p…" at bounding box center [255, 86] width 189 height 68
click at [332, 87] on input "Empleado Bruno Arnuti Gonzalez con el PEP Carmen Liliana Simonetti Valenzuela, …" at bounding box center [283, 85] width 129 height 7
drag, startPoint x: 320, startPoint y: 86, endPoint x: 348, endPoint y: 89, distance: 27.7
click at [348, 89] on div "REFINITIV # 3656579 Confianza: HIGH ID: 614991021 Resolución Confirmado Falso p…" at bounding box center [255, 86] width 189 height 68
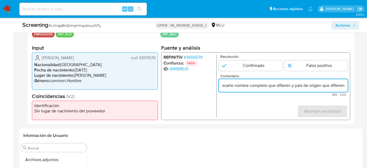
scroll to position [0, 0]
click at [270, 104] on form "Resolución Confirmado Falso positivo Comentario Empleado Bruno Arnuti Gonzalez …" at bounding box center [283, 86] width 129 height 63
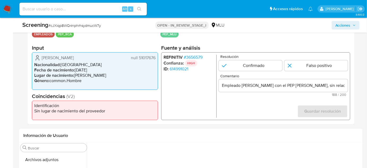
click at [284, 84] on input "Empleado Bruno Arnuti Gonzalez con el PEP Carmen Liliana Simonetti Valenzuela, …" at bounding box center [283, 85] width 129 height 7
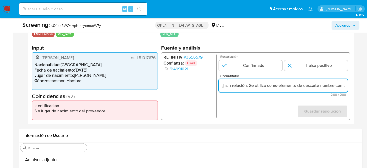
click at [345, 87] on input "Empleado Bruno Arnuti Gonzalez generra matccon el PEP Carmen Liliana Simonetti …" at bounding box center [283, 85] width 129 height 7
click at [321, 86] on input "Empleado Bruno Arnuti Gonzalez generra matccon el PEP Carmen Liliana Simonetti …" at bounding box center [283, 85] width 129 height 7
drag, startPoint x: 328, startPoint y: 85, endPoint x: 342, endPoint y: 85, distance: 13.8
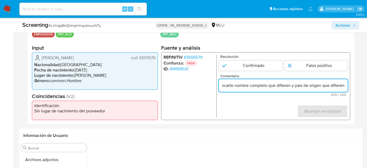
click at [342, 85] on input "Empleado Bruno Arnuti Gonzalez generra matccon el PEP Carmen Liliana Simonetti …" at bounding box center [283, 85] width 129 height 7
click at [301, 83] on input "Empleado Bruno Arnuti Gonzalez generra matccon el PEP Carmen Liliana Simonetti …" at bounding box center [283, 85] width 129 height 7
drag, startPoint x: 321, startPoint y: 86, endPoint x: 349, endPoint y: 85, distance: 27.9
click at [349, 85] on div "REFINITIV # 3656579 Confianza: HIGH ID: 614991021 Resolución Confirmado Falso p…" at bounding box center [255, 86] width 189 height 68
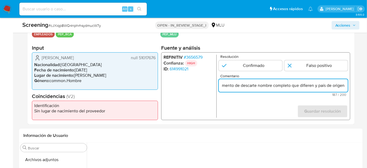
drag, startPoint x: 314, startPoint y: 85, endPoint x: 292, endPoint y: 86, distance: 21.8
click at [292, 86] on input "Empleado Bruno Arnuti Gonzalez generra matccon el PEP Carmen Liliana Simonetti …" at bounding box center [283, 85] width 129 height 7
click at [346, 86] on input "Empleado Bruno Arnuti Gonzalez generra matccon el PEP Carmen Liliana Simonetti …" at bounding box center [283, 85] width 129 height 7
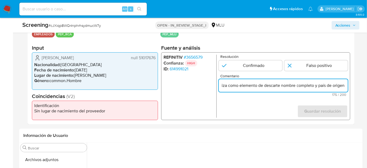
paste input "que difieren"
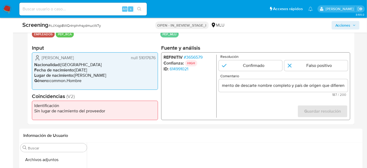
scroll to position [0, 0]
click at [286, 98] on form "Resolución Confirmado Falso positivo Comentario Empleado Bruno Arnuti Gonzalez …" at bounding box center [283, 86] width 129 height 63
click at [309, 86] on input "Empleado Bruno Arnuti Gonzalez generra matccon el PEP Carmen Liliana Simonetti …" at bounding box center [283, 85] width 129 height 7
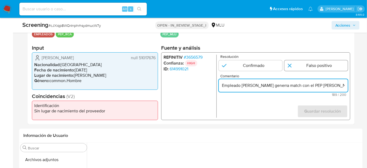
type input "Empleado Bruno Arnuti Gonzalez generra match con el PEP Carmen Liliana Simonett…"
drag, startPoint x: 304, startPoint y: 66, endPoint x: 305, endPoint y: 96, distance: 30.0
click at [304, 66] on input "1 de 1" at bounding box center [315, 65] width 63 height 11
radio input "true"
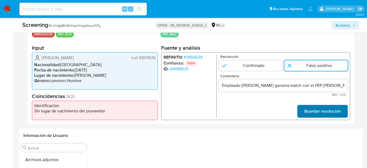
click at [308, 109] on span "Guardar resolución" at bounding box center [322, 111] width 37 height 12
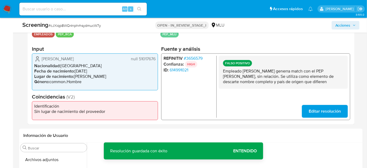
click at [319, 109] on span "Editar resolución" at bounding box center [324, 111] width 32 height 12
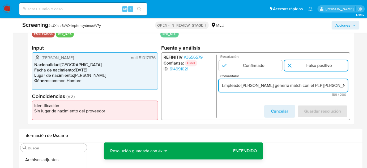
click at [296, 86] on input "Empleado Bruno Arnuti Gonzalez generra match con el PEP Carmen Liliana Simonett…" at bounding box center [283, 85] width 129 height 7
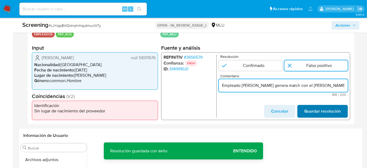
type input "Empleado Bruno Arnuti Gonzalez genera match con el PEP Carmen Liliana Simonetti…"
click at [316, 109] on span "Guardar resolución" at bounding box center [322, 111] width 37 height 12
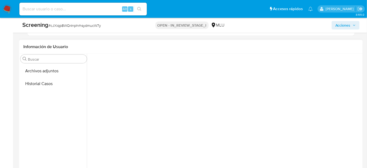
scroll to position [217, 0]
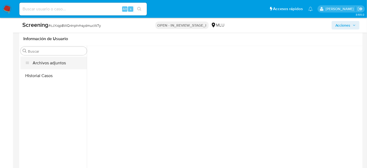
click at [48, 65] on button "Archivos adjuntos" at bounding box center [53, 62] width 66 height 13
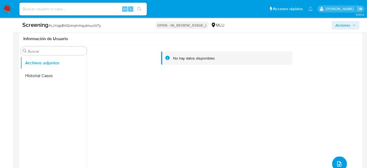
click at [339, 160] on span "upload-file" at bounding box center [339, 163] width 6 height 6
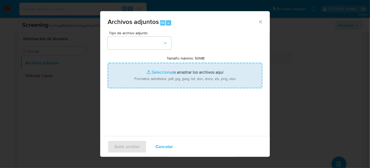
click at [230, 86] on input "Tamaño máximo: 50MB Seleccionar archivos" at bounding box center [185, 75] width 155 height 25
type input "C:\fakepath\_Bruno Arnuti Gonzalez_ Lavado de dinero - Buscar con Google.pdf"
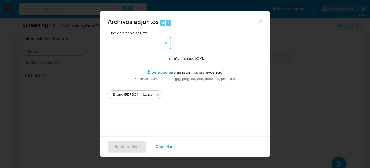
click at [118, 42] on button "button" at bounding box center [140, 43] width 64 height 13
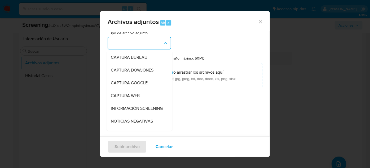
click at [121, 107] on span "INFORMACIÓN SCREENING" at bounding box center [137, 108] width 52 height 5
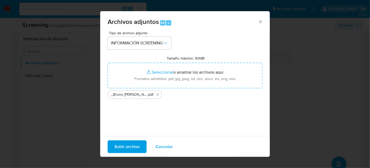
click at [126, 147] on span "Subir archivo" at bounding box center [127, 147] width 25 height 12
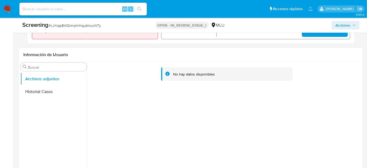
scroll to position [193, 0]
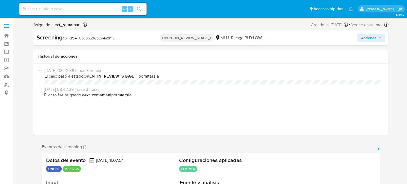
select select "10"
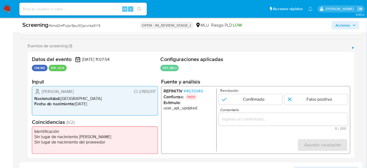
scroll to position [96, 0]
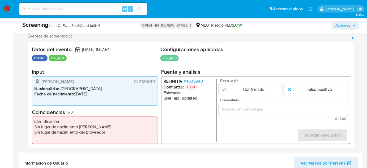
click at [240, 112] on div "1 de 1" at bounding box center [283, 109] width 129 height 13
click at [240, 111] on input "Comentario" at bounding box center [283, 109] width 129 height 7
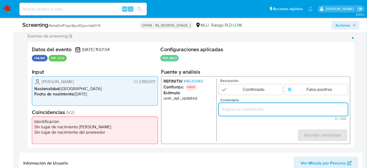
paste input "Titular de cuenta sin coincidencias en listas activas."
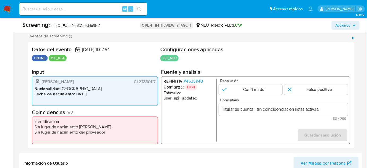
drag, startPoint x: 41, startPoint y: 81, endPoint x: 156, endPoint y: 81, distance: 115.7
click at [156, 81] on div "[PERSON_NAME] CI 27850117 Nacionalidad : [DEMOGRAPHIC_DATA] Fecha de nacimiento…" at bounding box center [95, 90] width 126 height 29
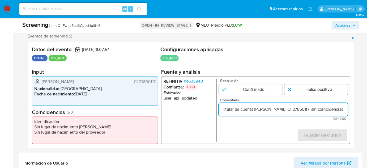
type input "Titular de cuenta Hugo Roberto Castro Souza CI 27850117 sin coincidencias en li…"
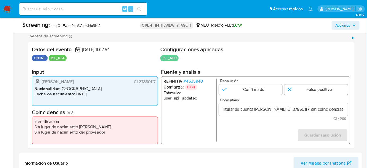
click at [290, 90] on input "1 de 1" at bounding box center [315, 89] width 63 height 11
radio input "true"
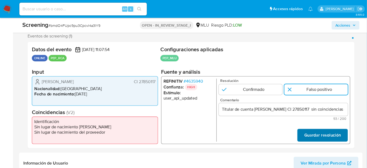
click at [303, 133] on button "Guardar resolución" at bounding box center [322, 135] width 50 height 13
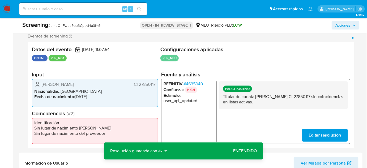
drag, startPoint x: 112, startPoint y: 86, endPoint x: 39, endPoint y: 86, distance: 73.5
click at [39, 86] on div "Hugo Roberto Castro Souza CI 27850117" at bounding box center [94, 84] width 121 height 6
click at [194, 82] on span "# 4635940" at bounding box center [193, 83] width 19 height 5
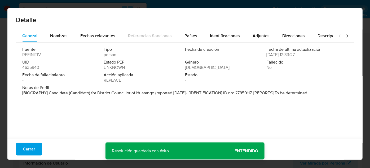
drag, startPoint x: 60, startPoint y: 37, endPoint x: 89, endPoint y: 44, distance: 29.8
click at [60, 37] on span "Nombres" at bounding box center [59, 36] width 18 height 6
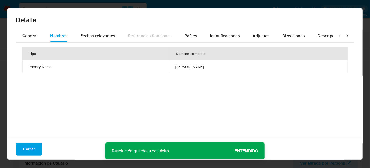
drag, startPoint x: 170, startPoint y: 67, endPoint x: 204, endPoint y: 69, distance: 33.5
click at [204, 69] on td "jose abel jara flores" at bounding box center [258, 66] width 179 height 13
click at [188, 37] on span "Países" at bounding box center [191, 36] width 13 height 6
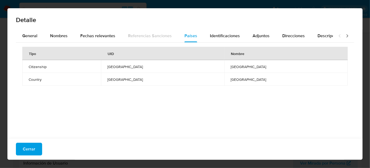
click at [31, 154] on span "Cerrar" at bounding box center [29, 149] width 12 height 12
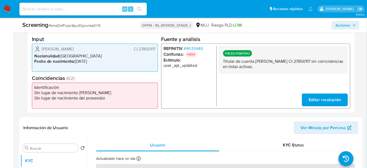
scroll to position [193, 0]
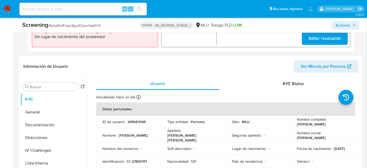
drag, startPoint x: 34, startPoint y: 161, endPoint x: 110, endPoint y: 119, distance: 86.4
click at [34, 162] on button "Lista Interna" at bounding box center [53, 163] width 66 height 13
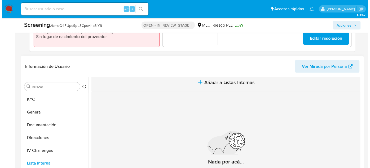
scroll to position [12, 0]
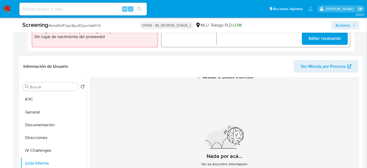
click at [197, 81] on button "Añadir a Listas Internas" at bounding box center [224, 77] width 269 height 18
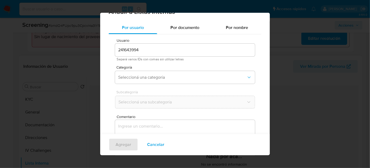
scroll to position [20, 0]
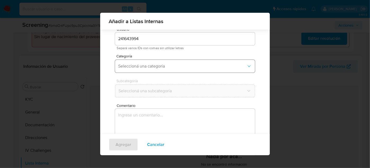
click at [175, 61] on button "Seleccioná una categoría" at bounding box center [185, 66] width 140 height 13
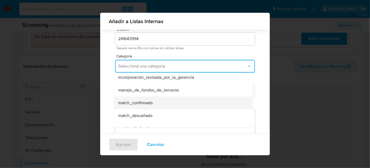
scroll to position [24, 0]
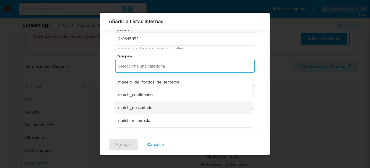
click at [136, 107] on span "match_descartado" at bounding box center [135, 107] width 34 height 5
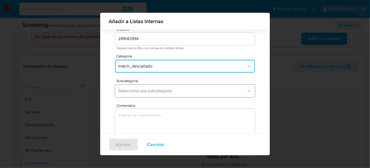
click at [164, 90] on span "Seleccioná una subcategoría" at bounding box center [182, 90] width 128 height 5
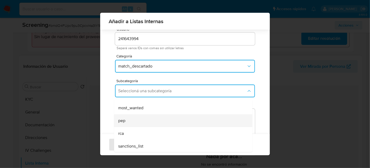
scroll to position [36, 0]
click at [134, 121] on div "pep" at bounding box center [181, 120] width 127 height 13
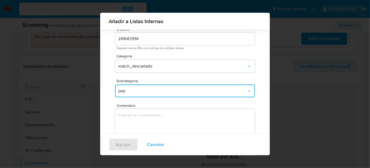
click at [142, 119] on textarea "Comentario" at bounding box center [185, 133] width 140 height 51
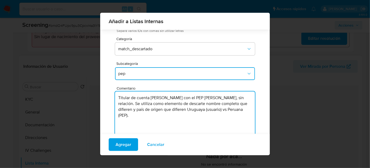
scroll to position [44, 0]
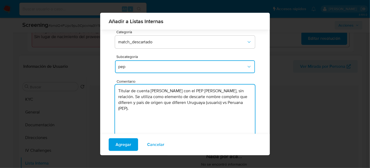
click at [204, 90] on textarea "Titular de cuenta Hugo Roberto Castro Souza con el PEP Jose Abel Jara Flores, s…" at bounding box center [185, 109] width 140 height 51
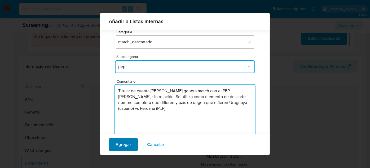
type textarea "Titular de cuenta Hugo Roberto Castro Souza genera match con el PEP Jose Abel J…"
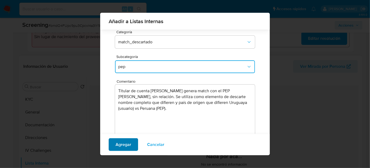
click at [124, 145] on span "Agregar" at bounding box center [124, 144] width 16 height 12
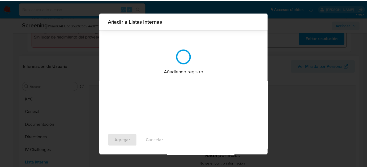
scroll to position [0, 0]
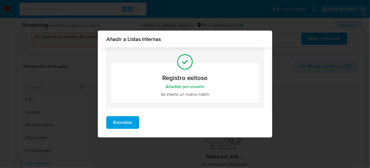
click at [125, 126] on span "Entendido" at bounding box center [122, 122] width 19 height 12
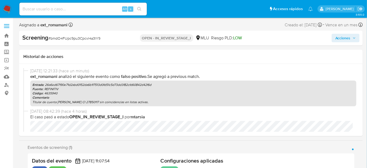
click at [338, 40] on span "Acciones" at bounding box center [342, 38] width 15 height 8
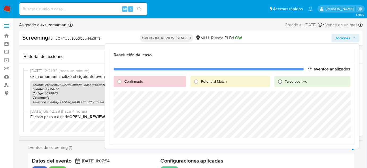
click at [282, 81] on input "Falso positivo" at bounding box center [280, 81] width 8 height 8
radio input "true"
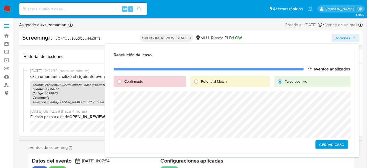
click at [328, 143] on span "Cerrar Caso" at bounding box center [331, 144] width 25 height 7
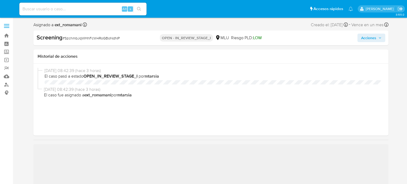
select select "10"
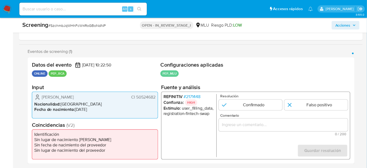
scroll to position [96, 0]
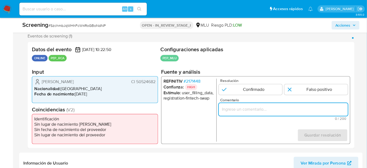
click at [241, 111] on input "Comentario" at bounding box center [283, 109] width 129 height 7
paste input "Titular de cuenta sin coincidencias en listas activas."
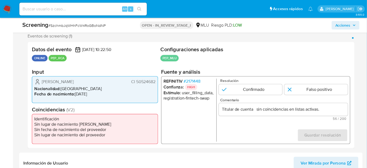
drag, startPoint x: 41, startPoint y: 81, endPoint x: 156, endPoint y: 82, distance: 115.1
click at [156, 82] on div "[PERSON_NAME] CI 50524682 Nacionalidad : [DEMOGRAPHIC_DATA] Fecha de nacimiento…" at bounding box center [95, 89] width 126 height 27
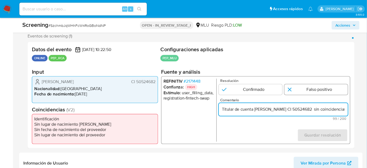
type input "Titular de cuenta [PERSON_NAME] CI 50524682 sin coincidencias en listas activas."
click at [296, 89] on input "1 de 1" at bounding box center [315, 89] width 63 height 11
radio input "true"
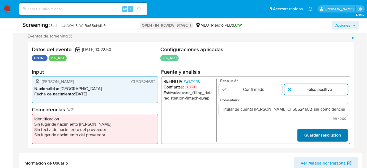
click at [306, 135] on span "Guardar resolución" at bounding box center [322, 135] width 37 height 12
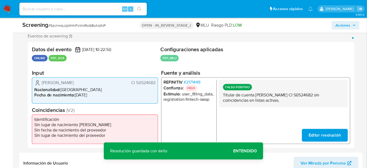
drag, startPoint x: 116, startPoint y: 83, endPoint x: 41, endPoint y: 83, distance: 74.3
click at [41, 83] on div "[PERSON_NAME] CI 50524682" at bounding box center [94, 82] width 121 height 6
click at [196, 81] on span "# 2171448" at bounding box center [192, 81] width 17 height 5
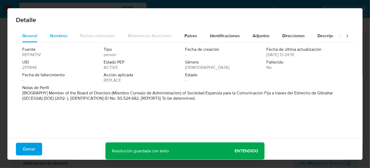
click at [62, 36] on span "Nombres" at bounding box center [59, 36] width 18 height 6
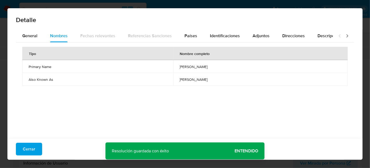
drag, startPoint x: 155, startPoint y: 67, endPoint x: 201, endPoint y: 68, distance: 46.2
click at [201, 68] on td "[PERSON_NAME]" at bounding box center [260, 66] width 175 height 13
click at [193, 36] on span "Países" at bounding box center [191, 36] width 13 height 6
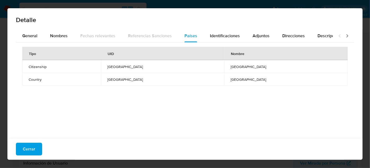
drag, startPoint x: 150, startPoint y: 70, endPoint x: 168, endPoint y: 68, distance: 18.4
click at [168, 68] on td "SPAIN" at bounding box center [163, 66] width 124 height 13
click at [31, 147] on span "Cerrar" at bounding box center [29, 149] width 12 height 12
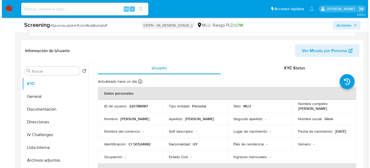
scroll to position [217, 0]
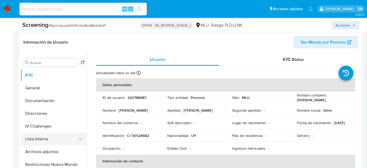
click at [41, 135] on button "Lista Interna" at bounding box center [51, 138] width 62 height 13
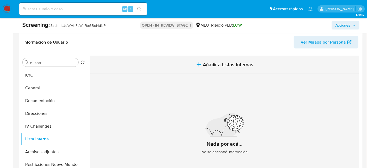
click at [211, 67] on span "Añadir a Listas Internas" at bounding box center [228, 65] width 50 height 6
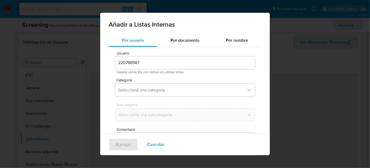
scroll to position [20, 0]
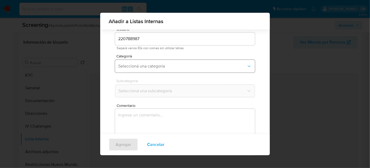
click at [181, 65] on span "Seleccioná una categoría" at bounding box center [182, 65] width 128 height 5
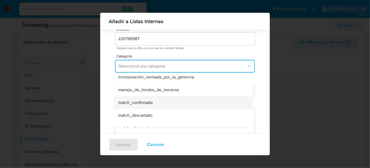
scroll to position [24, 0]
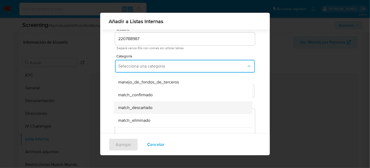
click at [135, 106] on span "match_descartado" at bounding box center [135, 107] width 34 height 5
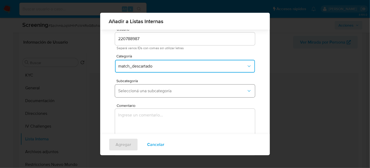
click at [151, 90] on span "Seleccioná una subcategoría" at bounding box center [182, 90] width 128 height 5
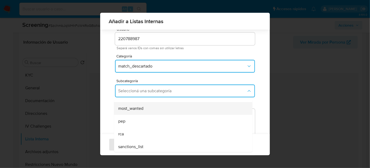
scroll to position [36, 0]
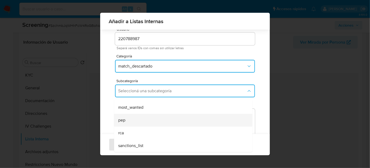
click at [141, 120] on div "pep" at bounding box center [181, 120] width 127 height 13
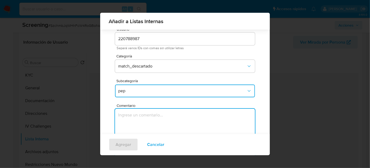
click at [141, 120] on textarea "Comentario" at bounding box center [185, 133] width 140 height 51
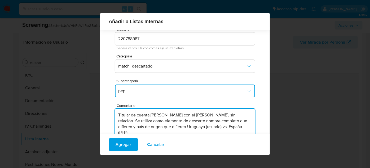
click at [219, 115] on textarea "Titular de cuenta Gimena Makarena Rodriguez Perez con el PEP Carmen Iturriaga F…" at bounding box center [185, 133] width 140 height 51
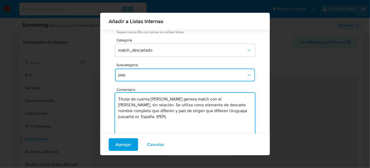
scroll to position [44, 0]
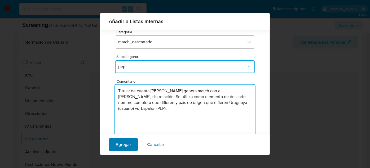
type textarea "Titular de cuenta Gimena Makarena Rodriguez Perez genera match con el PEP Carme…"
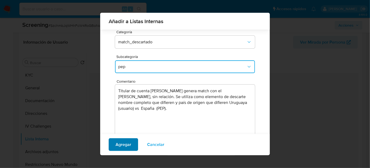
click at [127, 143] on span "Agregar" at bounding box center [124, 144] width 16 height 12
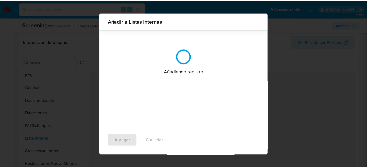
scroll to position [0, 0]
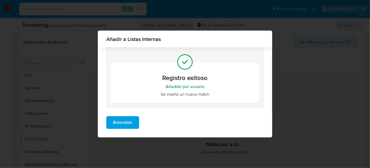
click at [129, 126] on span "Entendido" at bounding box center [122, 122] width 19 height 12
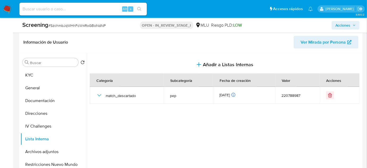
click at [337, 25] on span "Acciones" at bounding box center [342, 25] width 15 height 8
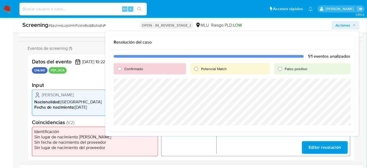
scroll to position [48, 0]
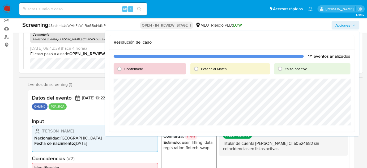
click at [290, 68] on span "Falso positivo" at bounding box center [296, 68] width 23 height 5
click at [284, 68] on input "Falso positivo" at bounding box center [280, 68] width 8 height 8
radio input "true"
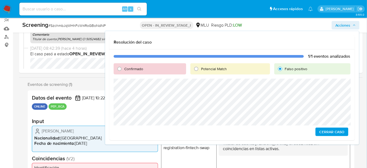
click at [327, 130] on span "Cerrar Caso" at bounding box center [331, 131] width 25 height 7
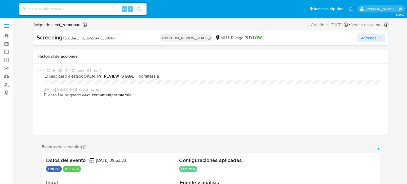
select select "10"
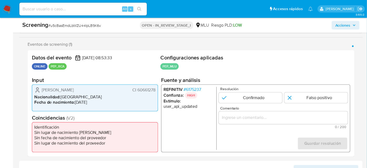
scroll to position [96, 0]
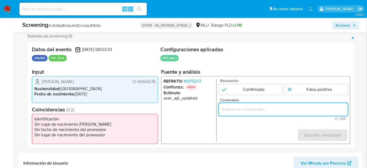
click at [245, 107] on input "Comentario" at bounding box center [283, 109] width 129 height 7
paste input "Titular de cuenta sin coincidencias en listas activas."
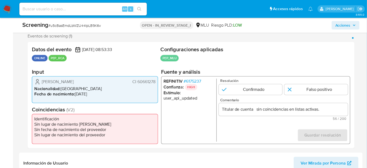
click at [196, 79] on span "# 6175237" at bounding box center [193, 81] width 18 height 5
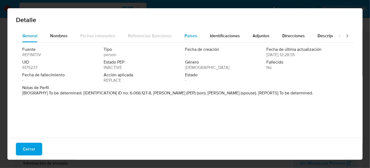
click at [185, 34] on span "Países" at bounding box center [191, 36] width 13 height 6
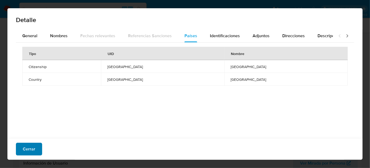
click at [31, 148] on span "Cerrar" at bounding box center [29, 149] width 12 height 12
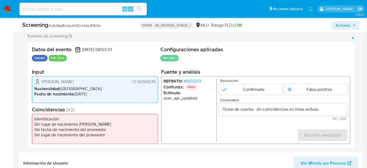
drag, startPoint x: 40, startPoint y: 81, endPoint x: 157, endPoint y: 81, distance: 116.4
click at [157, 81] on div "[PERSON_NAME] CI 60661278 Nacionalidad : [DEMOGRAPHIC_DATA] Fecha de nacimiento…" at bounding box center [95, 89] width 126 height 27
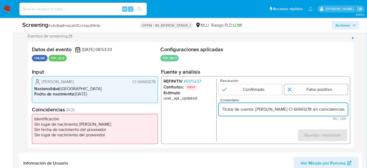
type input "Titular de cuenta [PERSON_NAME] CI 60661278 sin coincidencias en listas activas."
click at [293, 90] on input "1 de 1" at bounding box center [315, 89] width 63 height 11
radio input "true"
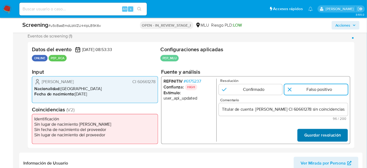
click at [315, 130] on span "Guardar resolución" at bounding box center [322, 135] width 37 height 12
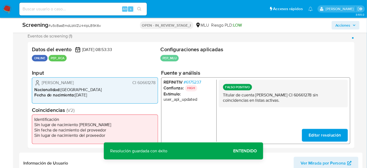
drag, startPoint x: 105, startPoint y: 80, endPoint x: 42, endPoint y: 82, distance: 62.1
click at [42, 82] on div "[PERSON_NAME] CI 60661278" at bounding box center [94, 82] width 121 height 6
click at [193, 79] on span "# 6175237" at bounding box center [193, 81] width 18 height 5
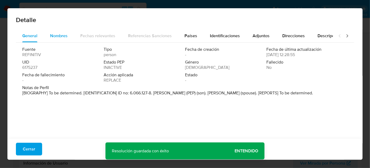
click at [51, 38] on span "Nombres" at bounding box center [59, 36] width 18 height 6
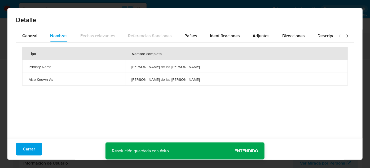
drag, startPoint x: 129, startPoint y: 66, endPoint x: 208, endPoint y: 68, distance: 79.1
click at [208, 68] on td "[PERSON_NAME] de las [PERSON_NAME]" at bounding box center [236, 66] width 223 height 13
click at [188, 36] on span "Países" at bounding box center [191, 36] width 13 height 6
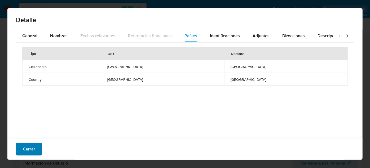
click at [33, 147] on span "Cerrar" at bounding box center [29, 149] width 12 height 12
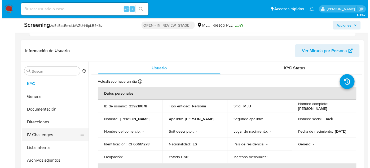
scroll to position [217, 0]
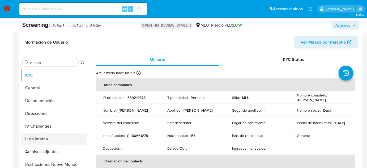
click at [28, 139] on button "Lista Interna" at bounding box center [51, 138] width 62 height 13
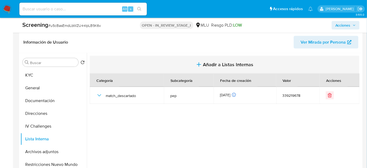
click at [223, 63] on span "Añadir a Listas Internas" at bounding box center [228, 65] width 50 height 6
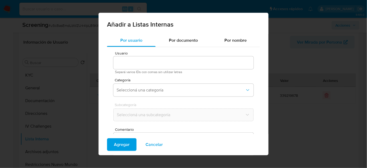
type input "339219678"
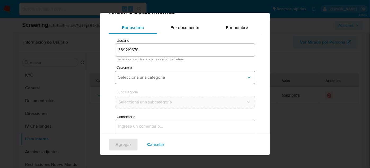
scroll to position [20, 0]
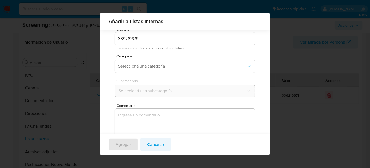
drag, startPoint x: 153, startPoint y: 147, endPoint x: 152, endPoint y: 145, distance: 2.7
click at [153, 147] on span "Cancelar" at bounding box center [155, 144] width 17 height 12
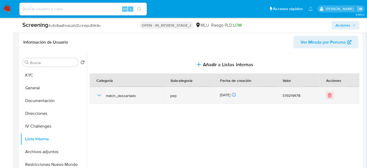
click at [95, 94] on td "match_descartado" at bounding box center [127, 95] width 74 height 17
click at [98, 94] on icon "button" at bounding box center [99, 95] width 4 height 2
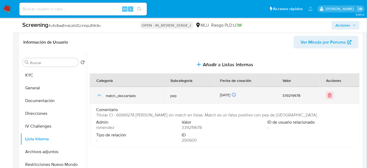
click at [98, 94] on icon "button" at bounding box center [99, 95] width 6 height 6
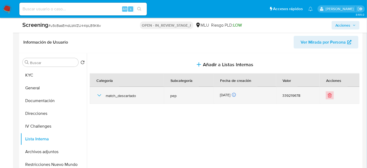
click at [327, 97] on icon "Eliminar" at bounding box center [329, 95] width 5 height 5
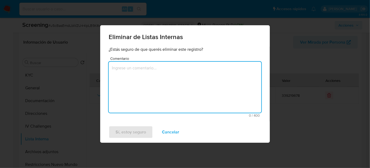
click at [201, 86] on textarea "Comentario" at bounding box center [185, 87] width 153 height 51
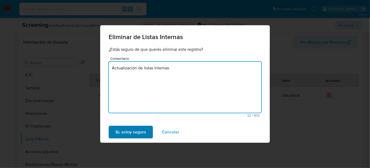
type textarea "Actualización de listas internas"
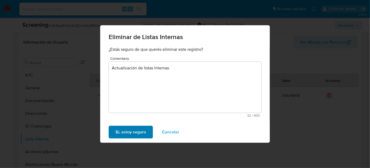
click at [138, 135] on span "Sí, estoy seguro" at bounding box center [131, 132] width 31 height 12
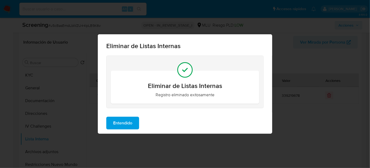
click at [128, 126] on span "Entendido" at bounding box center [122, 123] width 19 height 12
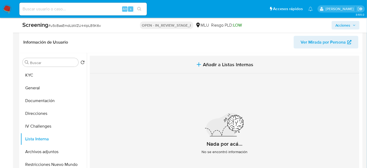
click at [197, 64] on icon "button" at bounding box center [198, 64] width 6 height 6
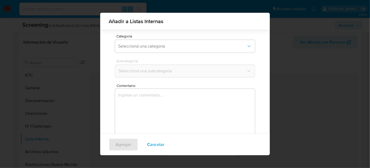
scroll to position [44, 0]
click at [165, 44] on span "Seleccioná una categoría" at bounding box center [182, 41] width 128 height 5
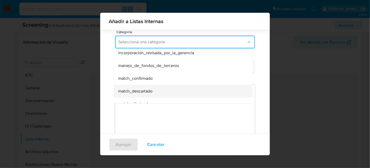
scroll to position [24, 0]
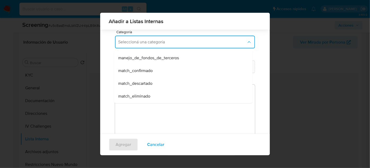
drag, startPoint x: 149, startPoint y: 84, endPoint x: 153, endPoint y: 76, distance: 8.9
click at [149, 83] on span "match_descartado" at bounding box center [135, 83] width 34 height 5
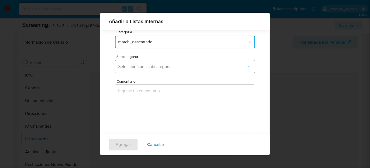
click at [158, 71] on button "Seleccioná una subcategoría" at bounding box center [185, 66] width 140 height 13
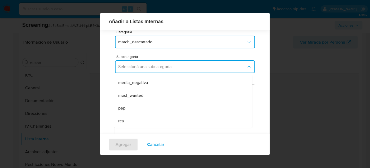
drag, startPoint x: 131, startPoint y: 118, endPoint x: 134, endPoint y: 108, distance: 10.5
click at [130, 118] on div "rca" at bounding box center [181, 120] width 127 height 13
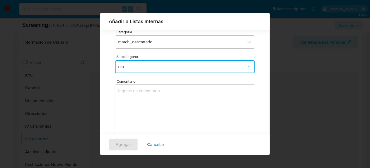
click at [134, 107] on textarea "Comentario" at bounding box center [185, 109] width 140 height 51
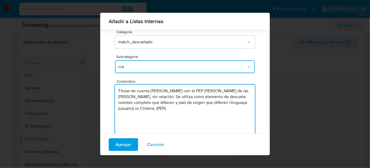
click at [208, 91] on textarea "Titular de cuenta Arminda Dacil Orts Hernandez con el PEP Robertina de las Merc…" at bounding box center [185, 109] width 140 height 51
drag, startPoint x: 119, startPoint y: 96, endPoint x: 126, endPoint y: 97, distance: 6.8
click at [126, 97] on textarea "Titular de cuenta Arminda Dacil Orts Hernandez genera match con el PEP Robertin…" at bounding box center [185, 109] width 140 height 51
drag, startPoint x: 214, startPoint y: 109, endPoint x: 220, endPoint y: 110, distance: 6.9
click at [220, 110] on textarea "Titular de cuenta Arminda Dacil Orts Hernandez genera match con el RCA Robertin…" at bounding box center [185, 109] width 140 height 51
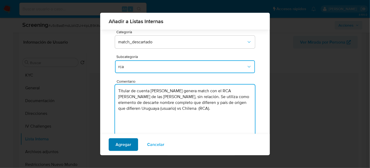
type textarea "Titular de cuenta Arminda Dacil Orts Hernandez genera match con el RCA Robertin…"
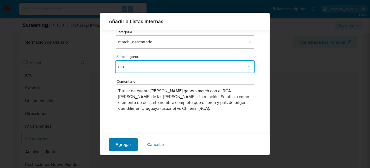
click at [121, 144] on span "Agregar" at bounding box center [124, 144] width 16 height 12
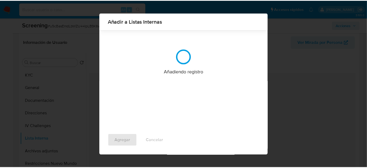
scroll to position [0, 0]
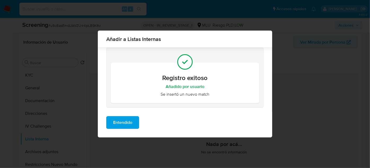
click at [121, 121] on span "Entendido" at bounding box center [122, 122] width 19 height 12
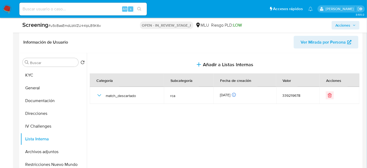
click at [340, 25] on span "Acciones" at bounding box center [342, 25] width 15 height 8
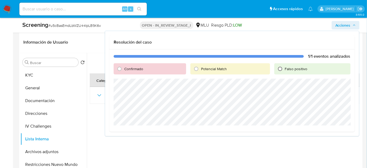
click at [281, 68] on input "Falso positivo" at bounding box center [280, 68] width 8 height 8
radio input "true"
click at [320, 130] on span "Cerrar Caso" at bounding box center [331, 131] width 25 height 7
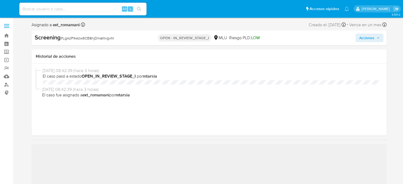
select select "10"
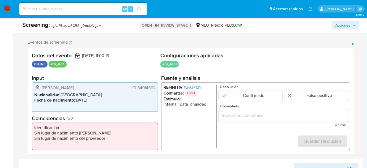
scroll to position [96, 0]
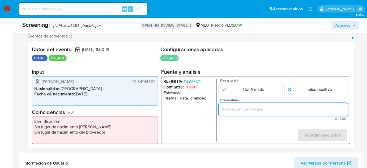
click at [237, 108] on input "Comentario" at bounding box center [283, 109] width 129 height 7
paste input "Titular de cuenta sin coincidencias en listas activas."
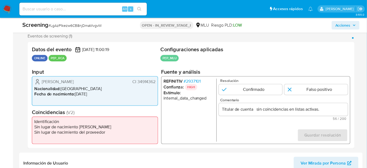
drag, startPoint x: 40, startPoint y: 82, endPoint x: 153, endPoint y: 82, distance: 112.5
click at [156, 84] on div "[PERSON_NAME] CI 34914362 Nacionalidad : [DEMOGRAPHIC_DATA] Fecha de nacimiento…" at bounding box center [95, 90] width 126 height 29
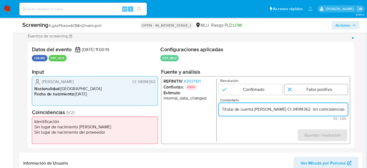
type input "Titular de cuenta [PERSON_NAME] CI 34914362 sin coincidencias en listas activas."
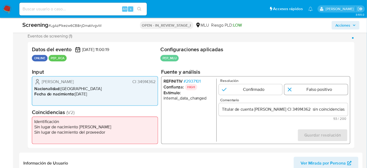
click at [292, 89] on input "1 de 1" at bounding box center [315, 89] width 63 height 11
radio input "true"
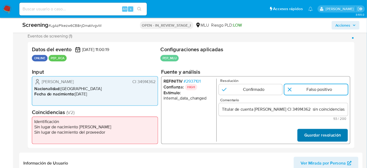
click at [328, 134] on span "Guardar resolución" at bounding box center [322, 135] width 37 height 12
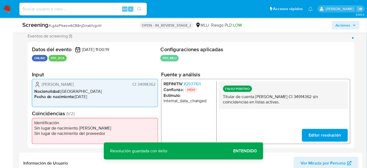
drag, startPoint x: 81, startPoint y: 86, endPoint x: 39, endPoint y: 86, distance: 41.6
click at [39, 86] on div "[PERSON_NAME] CI 34914362" at bounding box center [94, 84] width 121 height 6
click at [193, 84] on span "# 2937101" at bounding box center [192, 83] width 17 height 5
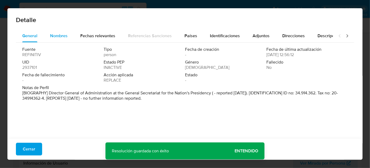
click at [66, 35] on span "Nombres" at bounding box center [59, 36] width 18 height 6
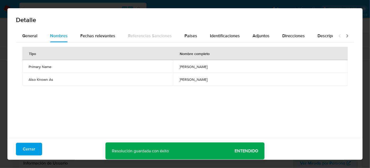
drag, startPoint x: 159, startPoint y: 67, endPoint x: 207, endPoint y: 67, distance: 48.5
click at [207, 67] on td "leonardo martin bellante" at bounding box center [260, 66] width 175 height 13
click at [190, 36] on span "Países" at bounding box center [191, 36] width 13 height 6
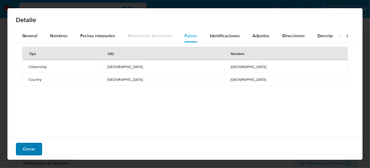
click at [31, 148] on span "Cerrar" at bounding box center [29, 149] width 12 height 12
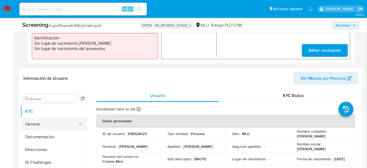
scroll to position [193, 0]
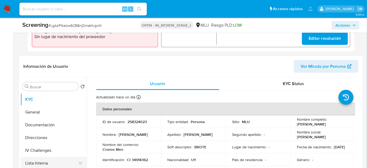
click at [38, 160] on button "Lista Interna" at bounding box center [51, 163] width 62 height 13
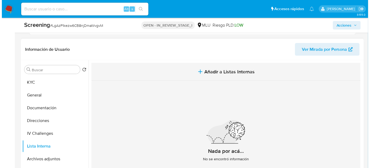
scroll to position [217, 0]
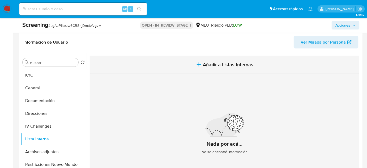
click at [196, 66] on icon "button" at bounding box center [198, 64] width 6 height 6
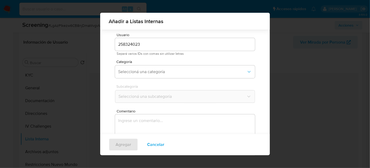
scroll to position [20, 0]
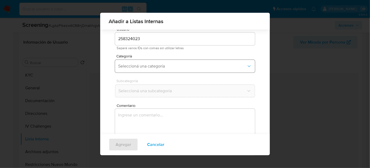
click at [167, 67] on span "Seleccioná una categoría" at bounding box center [182, 65] width 128 height 5
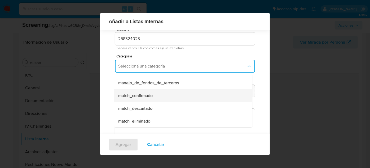
scroll to position [24, 0]
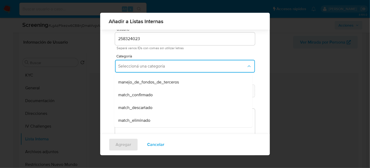
drag, startPoint x: 146, startPoint y: 105, endPoint x: 158, endPoint y: 92, distance: 17.4
click at [146, 103] on div "match_descartado" at bounding box center [181, 107] width 127 height 13
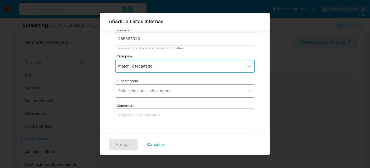
click at [158, 91] on span "Seleccioná una subcategoría" at bounding box center [182, 90] width 128 height 5
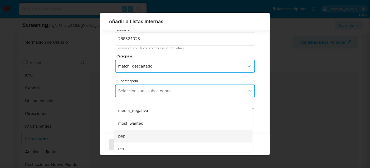
scroll to position [36, 0]
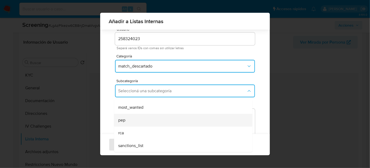
click at [131, 120] on div "pep" at bounding box center [181, 120] width 127 height 13
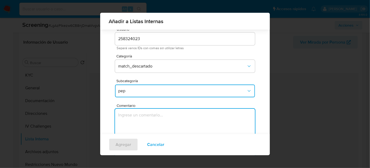
click at [131, 120] on textarea "Comentario" at bounding box center [185, 133] width 140 height 51
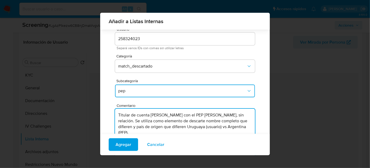
click at [201, 114] on textarea "Titular de cuenta Jorge Daniel Gallo Aquino con el PEP Leonardo Martin Bellante…" at bounding box center [185, 133] width 140 height 51
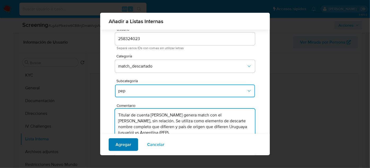
type textarea "Titular de cuenta Jorge Daniel Gallo Aquino genera match con el PEP Leonardo Ma…"
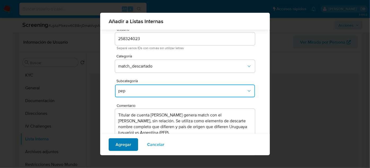
click at [126, 144] on span "Agregar" at bounding box center [124, 144] width 16 height 12
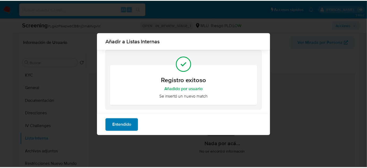
scroll to position [0, 0]
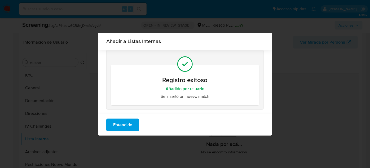
click at [132, 125] on span "Entendido" at bounding box center [122, 125] width 19 height 12
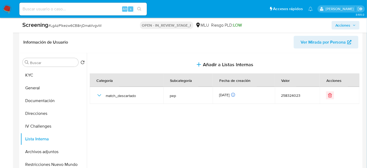
click at [342, 24] on span "Acciones" at bounding box center [342, 25] width 15 height 8
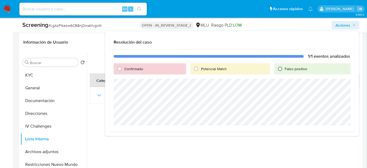
click at [281, 70] on input "Falso positivo" at bounding box center [280, 68] width 8 height 8
radio input "true"
click at [322, 131] on span "Cerrar Caso" at bounding box center [331, 131] width 25 height 7
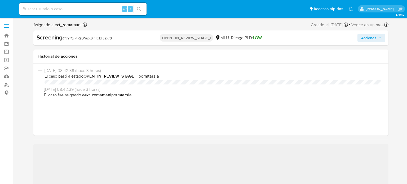
select select "10"
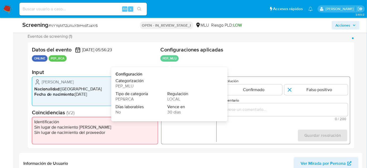
scroll to position [96, 0]
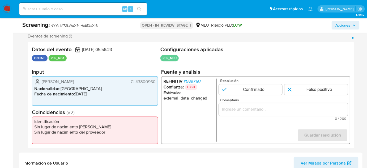
click at [194, 80] on span "# 5897197" at bounding box center [193, 81] width 18 height 5
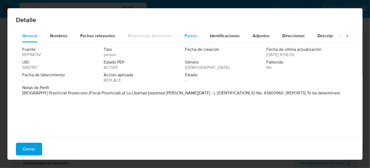
click at [193, 36] on span "Países" at bounding box center [191, 36] width 13 height 6
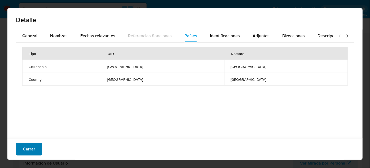
click at [27, 151] on span "Cerrar" at bounding box center [29, 149] width 12 height 12
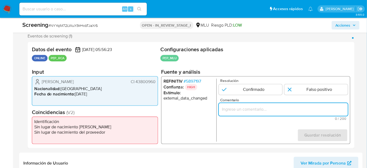
click at [245, 111] on input "Comentario" at bounding box center [283, 109] width 129 height 7
paste input "Titular de cuenta sin coincidencias en listas activas."
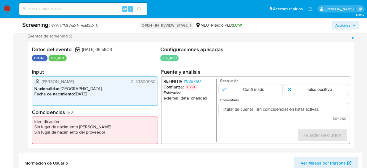
drag, startPoint x: 41, startPoint y: 82, endPoint x: 154, endPoint y: 81, distance: 113.5
click at [154, 81] on div "[PERSON_NAME] CI 43800960" at bounding box center [94, 82] width 121 height 6
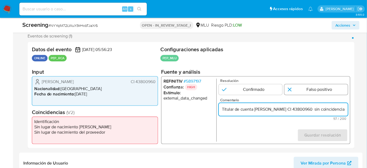
type input "Titular de cuenta [PERSON_NAME] CI 43800960 sin coincidencias en listas activas."
click at [291, 92] on input "1 de 1" at bounding box center [315, 89] width 63 height 11
radio input "true"
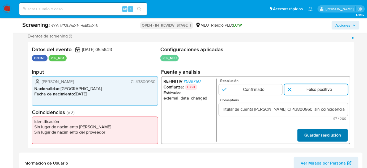
click at [310, 135] on span "Guardar resolución" at bounding box center [322, 135] width 37 height 12
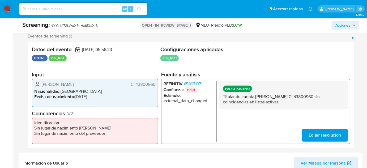
drag, startPoint x: 102, startPoint y: 84, endPoint x: 40, endPoint y: 86, distance: 61.8
click at [40, 86] on div "[PERSON_NAME] CI 43800960" at bounding box center [94, 84] width 121 height 6
click at [194, 84] on span "# 5897197" at bounding box center [193, 83] width 18 height 5
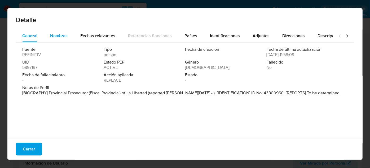
click at [58, 37] on span "Nombres" at bounding box center [59, 36] width 18 height 6
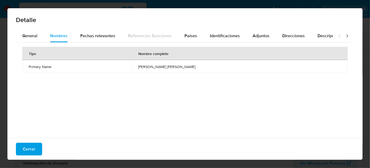
drag, startPoint x: 145, startPoint y: 67, endPoint x: 198, endPoint y: 65, distance: 52.5
click at [198, 65] on td "bladimir colber mariluz ramirez" at bounding box center [240, 66] width 216 height 13
click at [193, 37] on span "Países" at bounding box center [191, 36] width 13 height 6
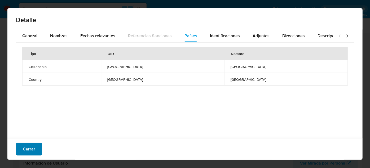
click at [23, 151] on span "Cerrar" at bounding box center [29, 149] width 12 height 12
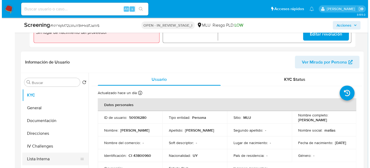
scroll to position [241, 0]
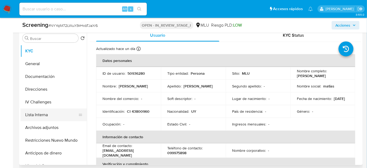
click at [41, 114] on button "Lista Interna" at bounding box center [51, 114] width 62 height 13
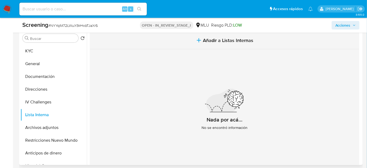
click at [222, 43] on span "Añadir a Listas Internas" at bounding box center [228, 40] width 50 height 6
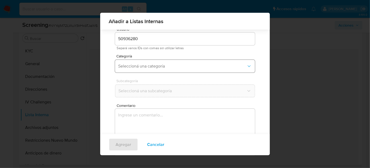
scroll to position [20, 0]
click at [168, 66] on span "Seleccioná una categoría" at bounding box center [182, 65] width 128 height 5
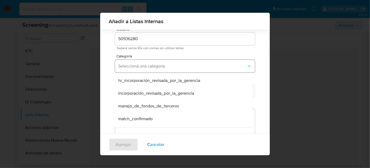
scroll to position [24, 0]
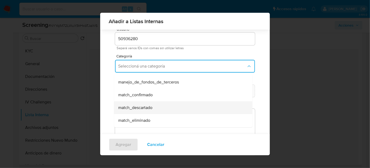
click at [147, 105] on span "match_descartado" at bounding box center [135, 107] width 34 height 5
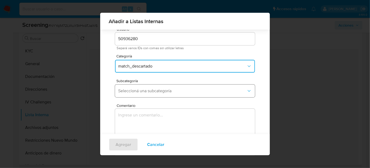
click at [159, 92] on span "Seleccioná una subcategoría" at bounding box center [182, 90] width 128 height 5
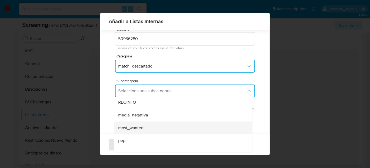
scroll to position [36, 0]
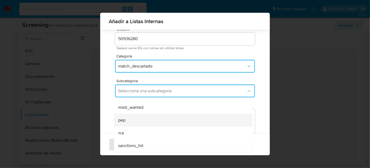
click at [133, 124] on div "pep" at bounding box center [181, 120] width 127 height 13
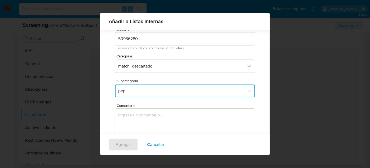
click at [133, 123] on textarea "Comentario" at bounding box center [185, 133] width 140 height 51
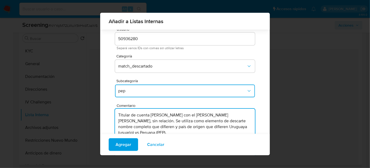
click at [204, 116] on textarea "Titular de cuenta Cristian Matias Araujo Rivero con el PEP Bladimir Colber Mari…" at bounding box center [185, 133] width 140 height 51
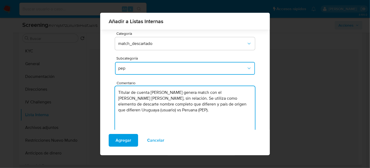
scroll to position [34, 0]
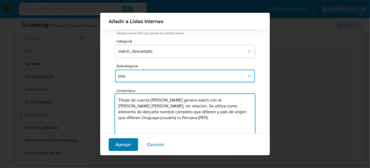
type textarea "Titular de cuenta Cristian Matias Araujo Rivero genera match con el PEP Bladimi…"
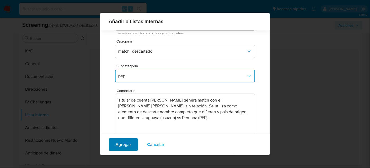
click at [127, 145] on span "Agregar" at bounding box center [124, 144] width 16 height 12
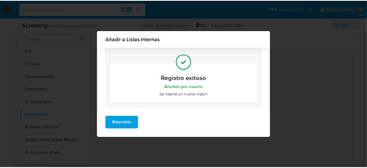
scroll to position [0, 0]
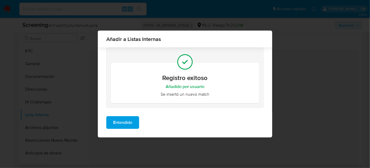
click at [115, 121] on span "Entendido" at bounding box center [122, 122] width 19 height 12
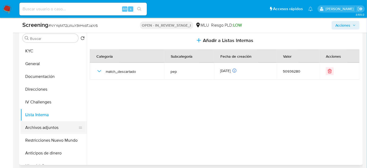
click at [52, 128] on button "Archivos adjuntos" at bounding box center [51, 127] width 62 height 13
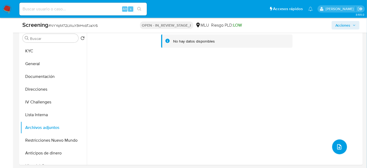
click at [340, 145] on span "upload-file" at bounding box center [339, 147] width 6 height 6
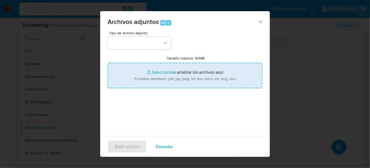
click at [142, 81] on input "Tamaño máximo: 50MB Seleccionar archivos" at bounding box center [185, 75] width 155 height 25
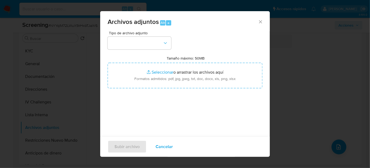
click at [258, 22] on icon "Cerrar" at bounding box center [260, 21] width 5 height 5
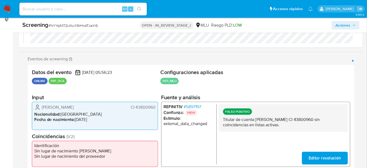
scroll to position [72, 0]
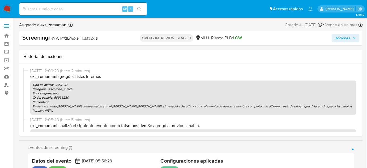
select select "10"
click at [340, 37] on span "Acciones" at bounding box center [342, 38] width 15 height 8
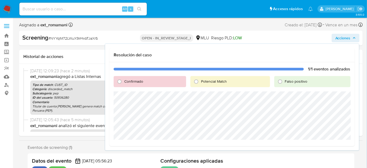
click at [288, 80] on span "Falso positivo" at bounding box center [296, 81] width 23 height 5
click at [284, 80] on input "Falso positivo" at bounding box center [280, 81] width 8 height 8
radio input "true"
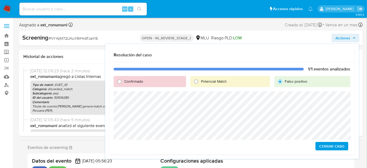
click at [328, 145] on span "Cerrar Caso" at bounding box center [331, 145] width 25 height 7
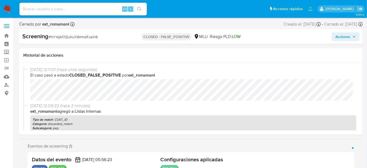
select select "10"
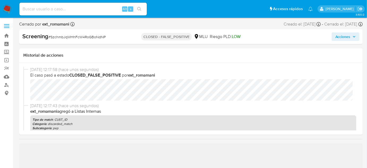
select select "10"
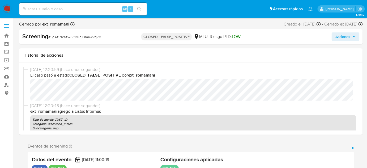
select select "10"
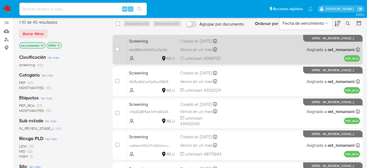
scroll to position [48, 0]
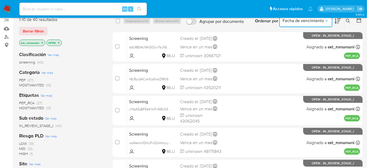
click at [306, 22] on span "Fecha de vencimiento" at bounding box center [302, 20] width 41 height 5
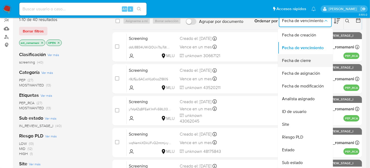
click at [306, 61] on span "Fecha de cierre" at bounding box center [296, 60] width 29 height 5
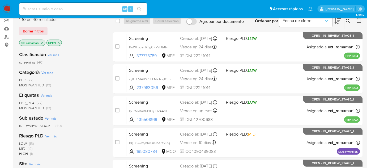
click at [357, 22] on icon at bounding box center [359, 20] width 4 height 4
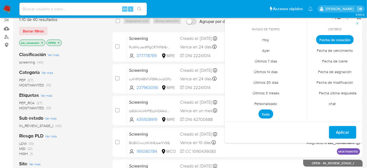
click at [262, 41] on span "Hoy" at bounding box center [266, 39] width 18 height 11
click at [329, 60] on span "Fecha de cierre" at bounding box center [334, 61] width 37 height 11
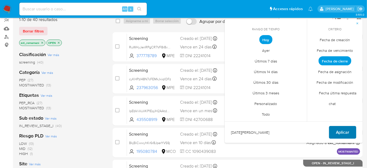
click at [340, 131] on span "Aplicar" at bounding box center [343, 132] width 14 height 12
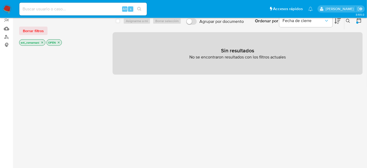
click at [58, 42] on icon "close-filter" at bounding box center [59, 43] width 2 height 2
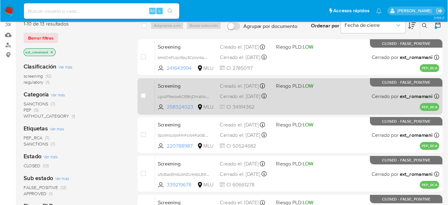
scroll to position [48, 0]
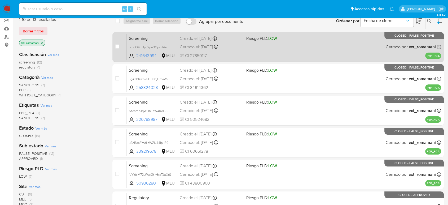
click at [266, 49] on div "Screening bmdO4FUpc9pu3Cpcvl4a3lY9 241643994 MLU Riesgo PLD: LOW Creado el: 21/…" at bounding box center [284, 46] width 315 height 27
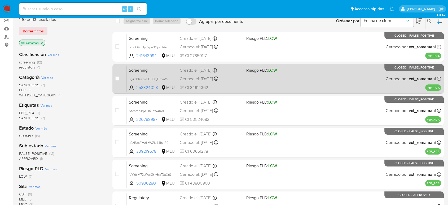
click at [272, 76] on div "Screening LgAzP1kezw6CB8njDmaWvgvM 258324023 MLU Riesgo PLD: LOW Creado el: 21/…" at bounding box center [284, 78] width 315 height 27
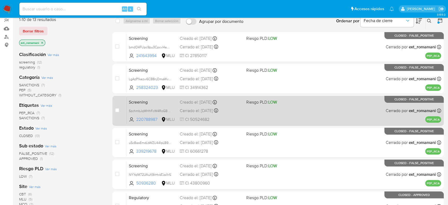
click at [245, 115] on div "Screening SzchmbJqWHhFcW4RoGBoNdNP 220788987 MLU Riesgo PLD: LOW Creado el: 21/…" at bounding box center [284, 110] width 315 height 27
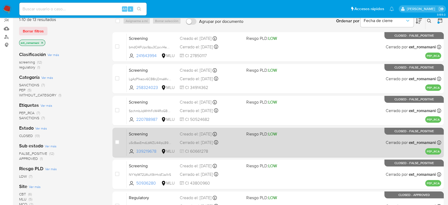
click at [234, 141] on div "Cerrado el: 22/08/2025 Cerrado el: 22/08/2025 12:16:06" at bounding box center [211, 143] width 62 height 6
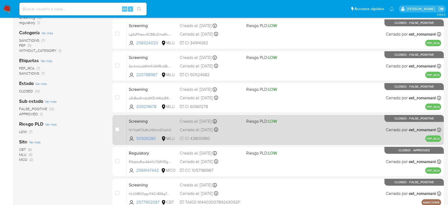
scroll to position [107, 0]
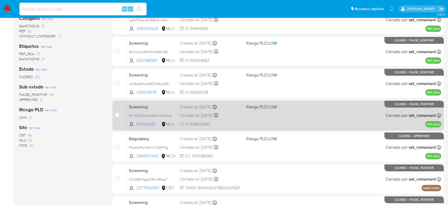
click at [248, 117] on div "Screening NYYqlM72LWuX9IrHxbTJaXrS 50936280 MLU Riesgo PLD: LOW Creado el: 21/0…" at bounding box center [284, 115] width 315 height 27
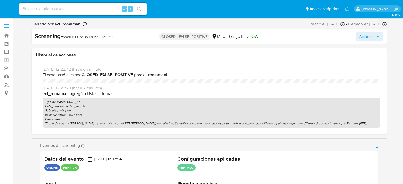
select select "10"
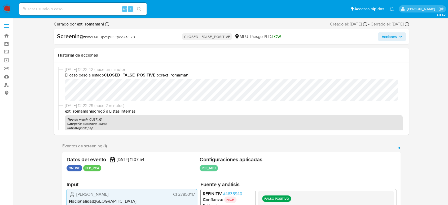
scroll to position [29, 0]
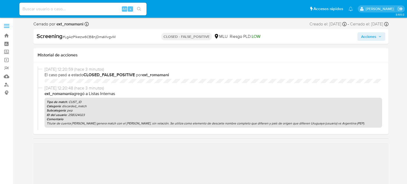
select select "10"
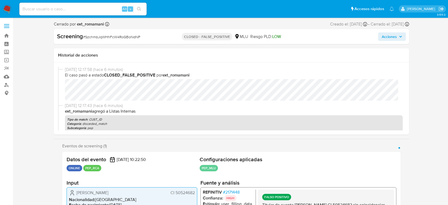
select select "10"
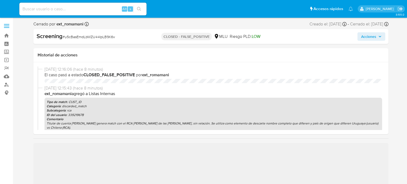
select select "10"
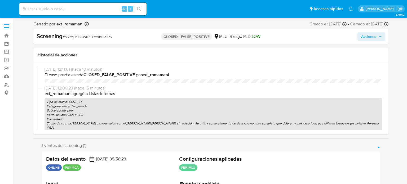
select select "10"
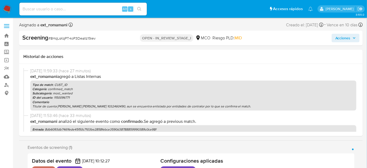
select select "10"
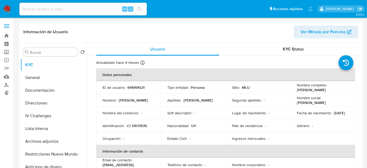
select select "10"
drag, startPoint x: 336, startPoint y: 90, endPoint x: 295, endPoint y: 91, distance: 40.9
click at [297, 91] on div "Nombre completo : Bruno Arnuti Gonzalez" at bounding box center [323, 87] width 52 height 10
copy p "Bruno Arnuti Gonzalez"
click at [297, 91] on p "Bruno Arnuti Gonzalez" at bounding box center [311, 89] width 29 height 5
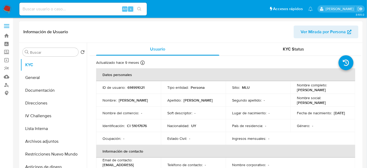
drag, startPoint x: 295, startPoint y: 91, endPoint x: 333, endPoint y: 91, distance: 37.4
click at [333, 91] on div "Nombre completo : Bruno Arnuti Gonzalez" at bounding box center [323, 87] width 52 height 10
copy p "Bruno Arnuti Gonzalez"
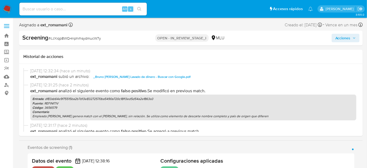
click at [345, 37] on span "Acciones" at bounding box center [342, 38] width 15 height 8
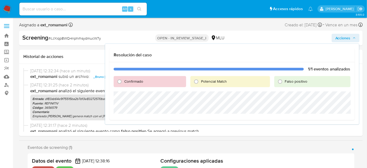
drag, startPoint x: 280, startPoint y: 82, endPoint x: 273, endPoint y: 88, distance: 9.1
click at [279, 83] on input "Falso positivo" at bounding box center [280, 81] width 8 height 8
radio input "true"
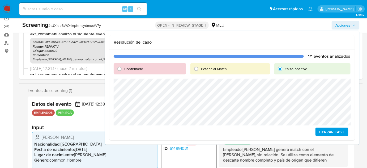
scroll to position [48, 0]
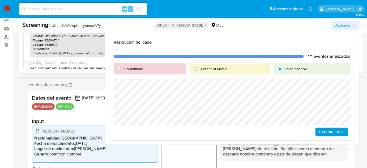
click at [323, 132] on span "Cerrar Caso" at bounding box center [331, 131] width 25 height 7
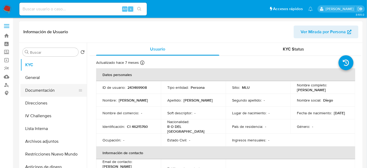
select select "10"
drag, startPoint x: 307, startPoint y: 93, endPoint x: 294, endPoint y: 89, distance: 14.1
click at [294, 89] on td "Nombre completo : [PERSON_NAME]" at bounding box center [322, 87] width 65 height 13
copy p "[PERSON_NAME]"
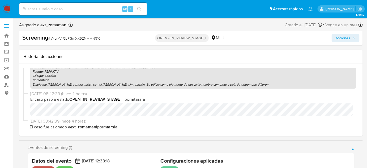
scroll to position [72, 0]
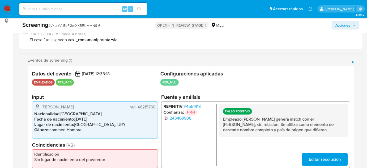
drag, startPoint x: 242, startPoint y: 119, endPoint x: 308, endPoint y: 121, distance: 65.8
click at [308, 121] on p "Empleado [PERSON_NAME] genera match con el [PERSON_NAME], sin relación. Se util…" at bounding box center [283, 124] width 120 height 16
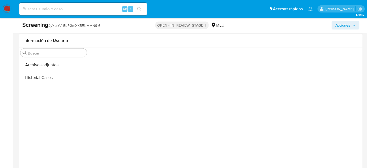
scroll to position [234, 0]
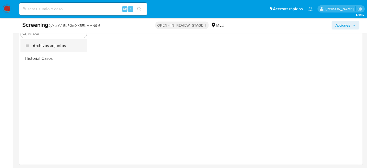
click at [58, 45] on button "Archivos adjuntos" at bounding box center [53, 45] width 66 height 13
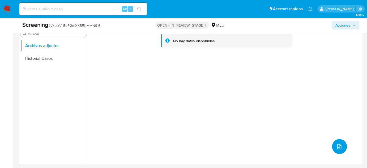
click at [336, 149] on icon "upload-file" at bounding box center [339, 146] width 6 height 6
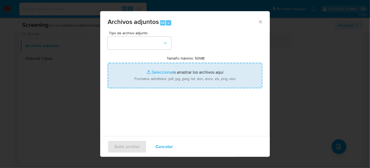
click at [216, 82] on input "Tamaño máximo: 50MB Seleccionar archivos" at bounding box center [185, 75] width 155 height 25
type input "C:\fakepath\_Diego Alejandro Farkas Boghossian_ Lavado de dinero - Buscar con G…"
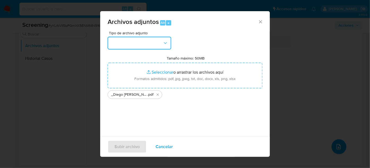
click at [144, 46] on button "button" at bounding box center [140, 43] width 64 height 13
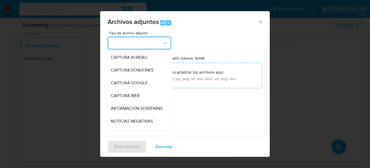
click at [125, 111] on span "INFORMACIÓN SCREENING" at bounding box center [137, 108] width 52 height 5
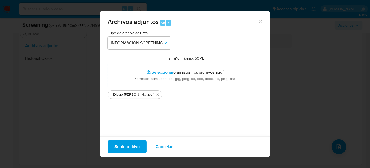
click at [126, 147] on span "Subir archivo" at bounding box center [127, 147] width 25 height 12
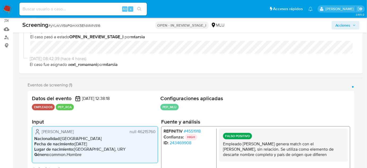
scroll to position [48, 0]
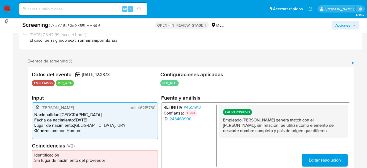
scroll to position [72, 0]
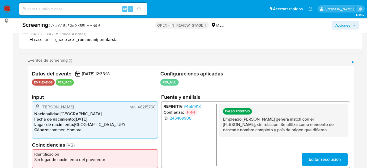
click at [339, 26] on span "Acciones" at bounding box center [342, 25] width 15 height 8
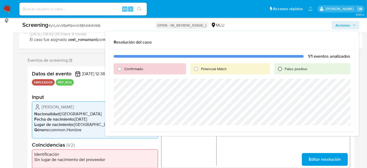
click at [281, 69] on input "Falso positivo" at bounding box center [280, 68] width 8 height 8
radio input "true"
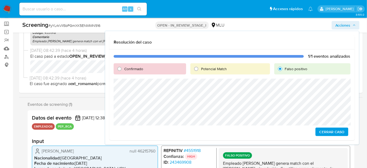
scroll to position [24, 0]
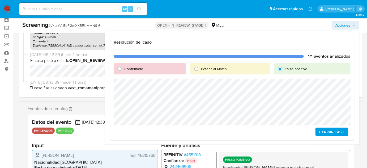
click at [327, 131] on span "Cerrar Caso" at bounding box center [331, 131] width 25 height 7
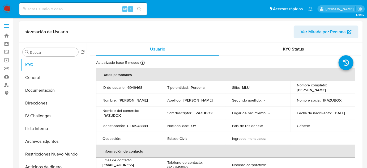
select select "10"
drag, startPoint x: 310, startPoint y: 93, endPoint x: 296, endPoint y: 89, distance: 14.7
click at [297, 89] on p "[PERSON_NAME]" at bounding box center [311, 89] width 29 height 5
copy p "[PERSON_NAME]"
click at [52, 127] on button "Lista Interna" at bounding box center [51, 128] width 62 height 13
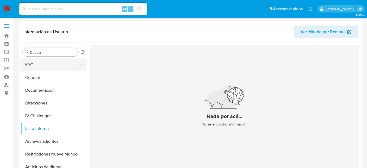
click at [36, 68] on button "KYC" at bounding box center [51, 64] width 62 height 13
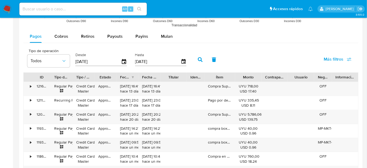
scroll to position [506, 0]
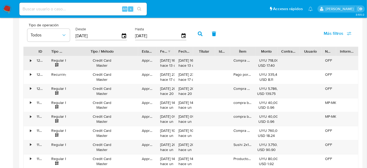
drag, startPoint x: 96, startPoint y: 53, endPoint x: 147, endPoint y: 57, distance: 50.8
click at [147, 57] on div "ID Tipo de operación Tipo / Método Estado Fecha de creación Fecha de aprobación…" at bounding box center [190, 121] width 335 height 150
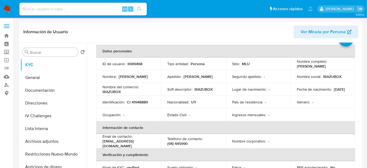
scroll to position [0, 0]
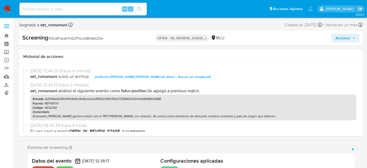
click at [340, 37] on span "Acciones" at bounding box center [342, 38] width 15 height 8
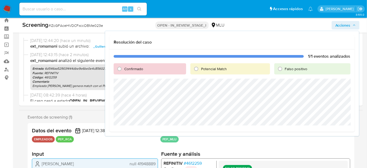
scroll to position [24, 0]
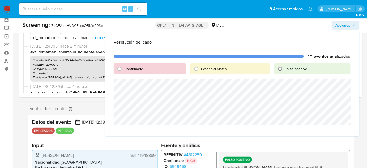
click at [279, 70] on input "Falso positivo" at bounding box center [280, 68] width 8 height 8
radio input "true"
click at [327, 131] on span "Cerrar Caso" at bounding box center [331, 131] width 25 height 7
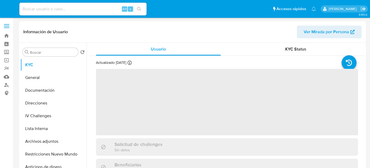
select select "10"
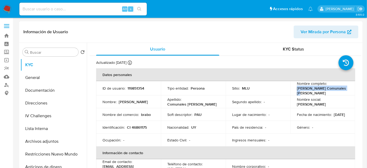
drag, startPoint x: 312, startPoint y: 92, endPoint x: 297, endPoint y: 88, distance: 15.6
click at [294, 88] on td "Nombre completo : Ana Paula Comunales Romero" at bounding box center [322, 88] width 65 height 14
copy p "Ana Paula Comunales Romero"
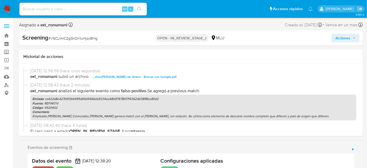
click at [344, 39] on span "Acciones" at bounding box center [342, 38] width 15 height 8
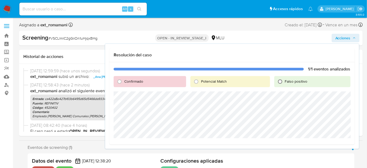
click at [277, 84] on input "Falso positivo" at bounding box center [280, 81] width 8 height 8
radio input "true"
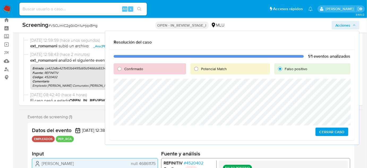
scroll to position [24, 0]
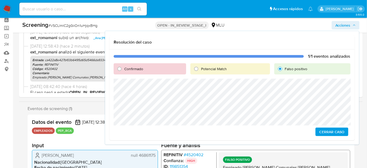
click at [324, 132] on span "Cerrar Caso" at bounding box center [331, 131] width 25 height 7
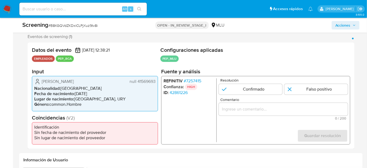
scroll to position [96, 0]
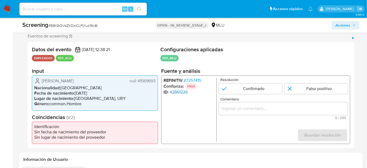
click at [175, 91] on link "42861226" at bounding box center [178, 91] width 18 height 5
click at [193, 80] on span "# 7257415" at bounding box center [193, 80] width 18 height 5
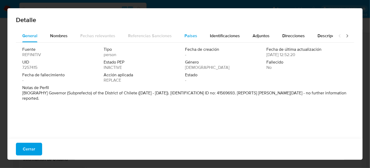
click at [195, 38] on span "Países" at bounding box center [191, 36] width 13 height 6
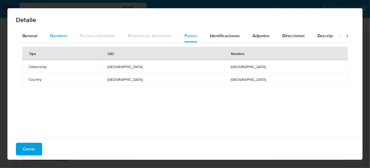
click at [45, 38] on button "Nombres" at bounding box center [59, 35] width 30 height 13
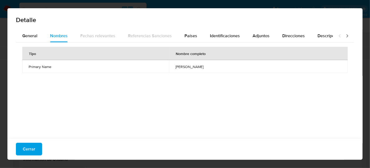
drag, startPoint x: 153, startPoint y: 66, endPoint x: 200, endPoint y: 67, distance: 47.2
click at [200, 67] on td "onan zavaleta chuquitucto" at bounding box center [258, 66] width 179 height 13
click at [190, 35] on span "Países" at bounding box center [191, 36] width 13 height 6
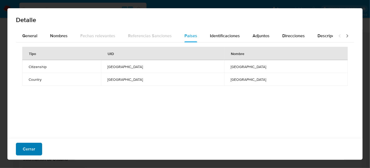
click at [29, 146] on span "Cerrar" at bounding box center [29, 149] width 12 height 12
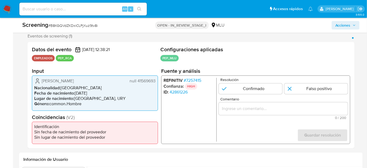
click at [241, 107] on input "Comentario" at bounding box center [283, 108] width 129 height 7
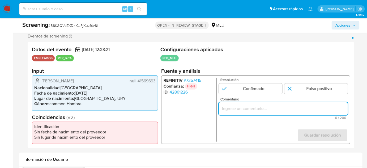
paste input "Empleado Andres Rogelio Margalef Fernandez genera match con el PEP Onan Zavalet…"
type input "Empleado Andres Rogelio Margalef Fernandez genera match con el PEP Onan Zavalet…"
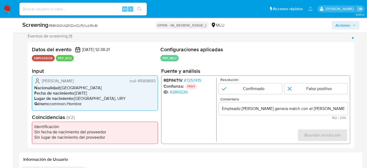
click at [235, 130] on form "Resolución Confirmado Falso positivo Comentario Empleado Andres Rogelio Margale…" at bounding box center [283, 110] width 129 height 64
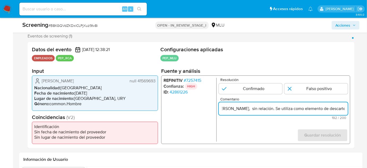
drag, startPoint x: 318, startPoint y: 109, endPoint x: 343, endPoint y: 112, distance: 24.9
click at [343, 112] on div "Empleado Andres Rogelio Margalef Fernandez genera match con el PEP Onan Zavalet…" at bounding box center [283, 108] width 129 height 13
click at [291, 107] on input "Empleado Andres Rogelio Margalef Fernandez genera match con el PEP Onan Zavalet…" at bounding box center [283, 108] width 129 height 7
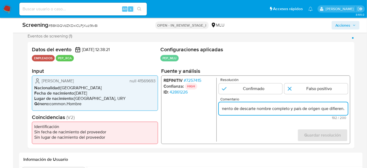
drag, startPoint x: 316, startPoint y: 110, endPoint x: 343, endPoint y: 110, distance: 26.5
click at [343, 110] on input "Empleado Andres Rogelio Margalef Fernandez genera match con el PEP Onan Zavalet…" at bounding box center [283, 108] width 129 height 7
click at [291, 108] on input "Empleado Andres Rogelio Margalef Fernandez genera match con el PEP Onan Zavalet…" at bounding box center [283, 108] width 129 height 7
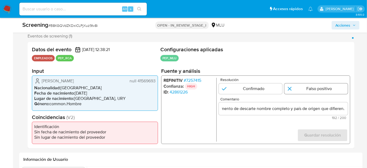
scroll to position [0, 0]
click at [301, 90] on input "1 de 1" at bounding box center [315, 88] width 63 height 11
radio input "true"
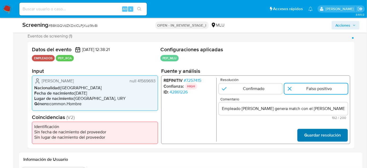
click at [318, 138] on span "Guardar resolución" at bounding box center [322, 135] width 37 height 12
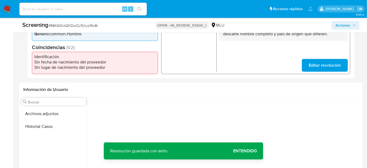
scroll to position [193, 0]
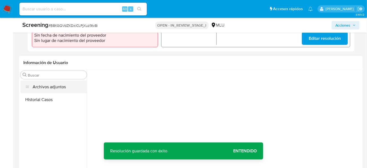
click at [51, 86] on button "Archivos adjuntos" at bounding box center [53, 86] width 66 height 13
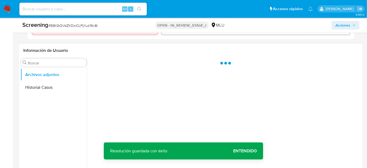
scroll to position [217, 0]
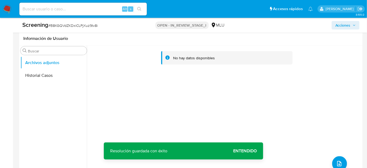
click at [332, 132] on div "No hay datos disponibles" at bounding box center [224, 114] width 274 height 136
click at [336, 163] on icon "upload-file" at bounding box center [339, 163] width 6 height 6
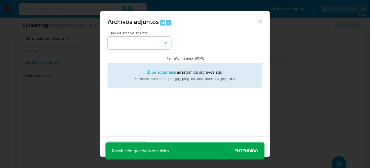
click at [194, 72] on input "Tamaño máximo: 50MB Seleccionar archivos" at bounding box center [185, 75] width 155 height 25
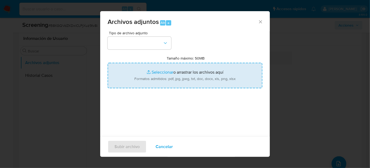
type input "C:\fakepath\_Andres Rogelio Margalef Fernandez_ - Buscar con Google.pdf"
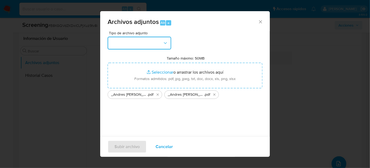
click at [120, 45] on button "button" at bounding box center [140, 43] width 64 height 13
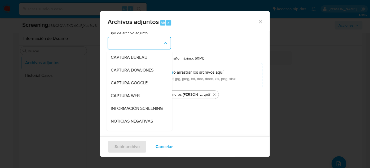
drag, startPoint x: 125, startPoint y: 107, endPoint x: 123, endPoint y: 108, distance: 2.7
click at [125, 107] on span "INFORMACIÓN SCREENING" at bounding box center [137, 108] width 52 height 5
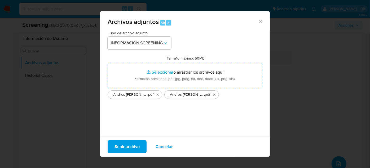
click at [123, 145] on span "Subir archivo" at bounding box center [127, 147] width 25 height 12
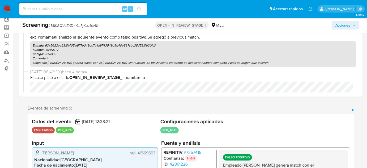
scroll to position [0, 0]
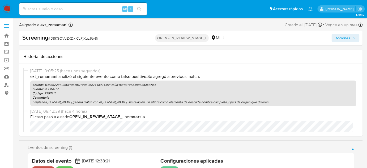
click at [333, 37] on button "Acciones" at bounding box center [345, 38] width 28 height 8
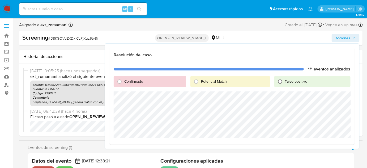
click at [280, 82] on input "Falso positivo" at bounding box center [280, 81] width 8 height 8
radio input "true"
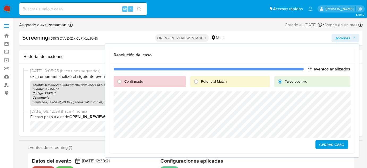
click at [324, 146] on span "Cerrar Caso" at bounding box center [331, 144] width 25 height 7
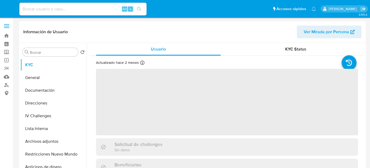
select select "10"
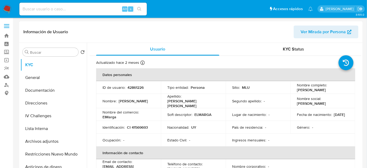
drag, startPoint x: 319, startPoint y: 93, endPoint x: 295, endPoint y: 90, distance: 24.4
click at [297, 90] on p "Andres Rogelio Margalef Fernandez" at bounding box center [311, 89] width 29 height 5
copy p "Andres Rogelio Margalef Fernandez"
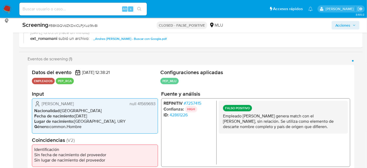
scroll to position [72, 0]
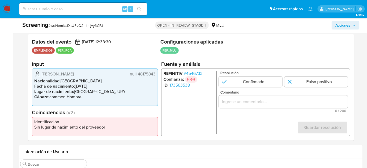
scroll to position [112, 0]
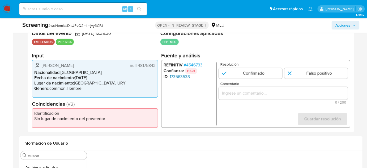
click at [172, 75] on link "173563538" at bounding box center [179, 76] width 20 height 5
click at [194, 64] on span "# 4546733" at bounding box center [193, 64] width 19 height 5
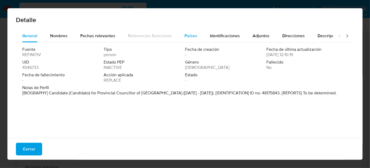
click at [190, 38] on span "Países" at bounding box center [191, 36] width 13 height 6
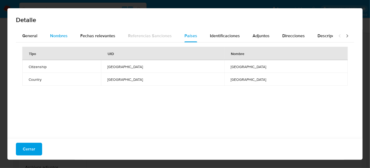
click at [54, 37] on span "Nombres" at bounding box center [59, 36] width 18 height 6
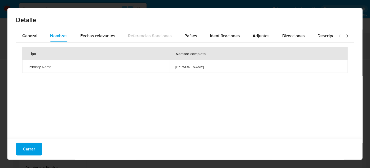
drag, startPoint x: 138, startPoint y: 66, endPoint x: 197, endPoint y: 66, distance: 58.6
click at [197, 66] on td "pierina gabriela gonzales dulanto" at bounding box center [258, 66] width 179 height 13
click at [28, 150] on span "Cerrar" at bounding box center [29, 149] width 12 height 12
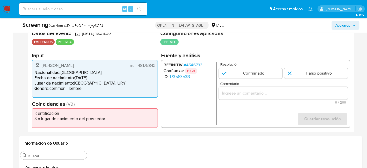
click at [199, 63] on span "# 4546733" at bounding box center [193, 64] width 19 height 5
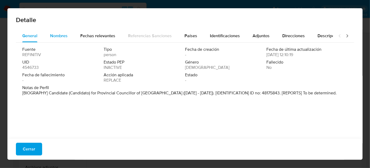
click at [62, 38] on span "Nombres" at bounding box center [59, 36] width 18 height 6
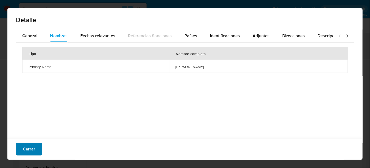
click at [32, 147] on span "Cerrar" at bounding box center [29, 149] width 12 height 12
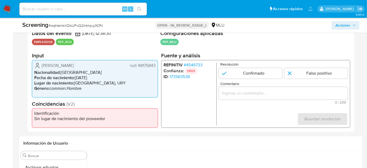
click at [197, 64] on span "# 4546733" at bounding box center [193, 64] width 19 height 5
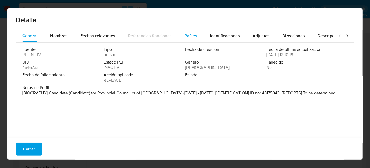
click at [192, 37] on span "Países" at bounding box center [191, 36] width 13 height 6
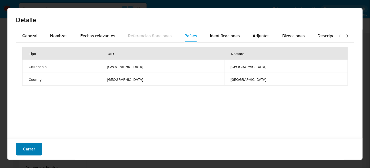
click at [20, 150] on button "Cerrar" at bounding box center [29, 148] width 26 height 13
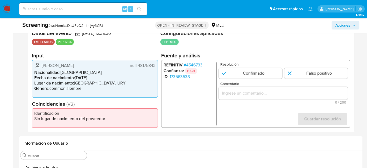
click at [257, 97] on div "1 de 1" at bounding box center [283, 93] width 129 height 13
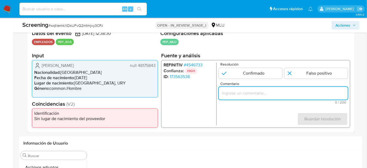
click at [258, 92] on input "Comentario" at bounding box center [283, 93] width 129 height 7
paste input "Empleado Alejandro Daniel Casco Dabosio genera match con el PEP Pierina Gabriel…"
type input "Empleado Alejandro Daniel Casco Dabosio genera match con el PEP Pierina Gabriel…"
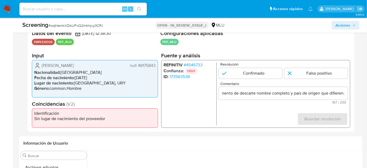
scroll to position [0, 0]
click at [276, 115] on form "Resolución Confirmado Falso positivo Comentario Empleado Alejandro Daniel Casco…" at bounding box center [283, 93] width 129 height 63
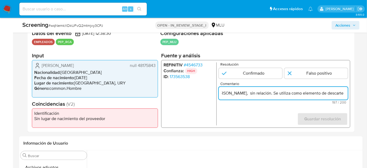
drag, startPoint x: 337, startPoint y: 94, endPoint x: 345, endPoint y: 94, distance: 8.0
click at [345, 94] on input "Empleado Alejandro Daniel Casco Dabosio genera match con el PEP Pierina Gabriel…" at bounding box center [283, 93] width 129 height 7
click at [314, 94] on input "Empleado Alejandro Daniel Casco Dabosio genera match con el PEP Pierina Gabriel…" at bounding box center [283, 93] width 129 height 7
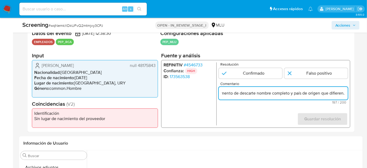
drag, startPoint x: 340, startPoint y: 93, endPoint x: 345, endPoint y: 94, distance: 5.1
click at [345, 94] on input "Empleado Alejandro Daniel Casco Dabosio genera match con el PEP Pierina Gabriel…" at bounding box center [283, 93] width 129 height 7
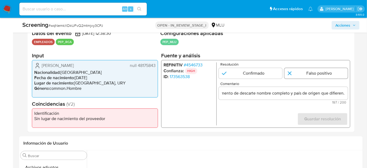
scroll to position [0, 0]
click at [315, 75] on input "1 de 1" at bounding box center [315, 73] width 63 height 11
radio input "true"
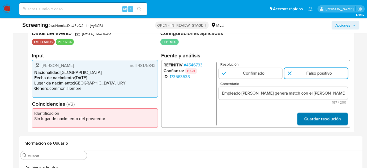
click at [324, 121] on span "Guardar resolución" at bounding box center [322, 119] width 37 height 12
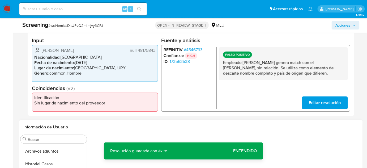
scroll to position [136, 0]
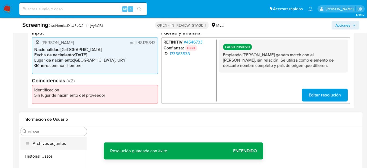
drag, startPoint x: 45, startPoint y: 143, endPoint x: 55, endPoint y: 142, distance: 9.4
click at [45, 144] on button "Archivos adjuntos" at bounding box center [53, 143] width 66 height 13
click at [253, 151] on span "Entendido" at bounding box center [245, 151] width 24 height 0
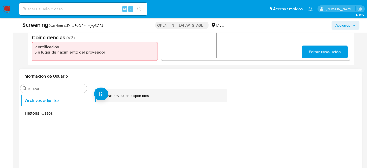
scroll to position [209, 0]
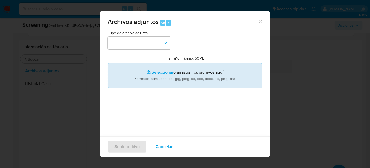
click at [212, 83] on input "Tamaño máximo: 50MB Seleccionar archivos" at bounding box center [185, 75] width 155 height 25
type input "C:\fakepath\_Alejandro Daniel Casco Dabosio_ Lavado de dinero - Buscar con Goog…"
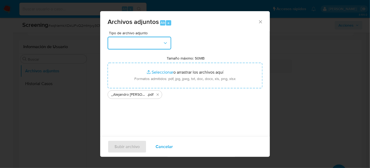
click at [129, 47] on button "button" at bounding box center [140, 43] width 64 height 13
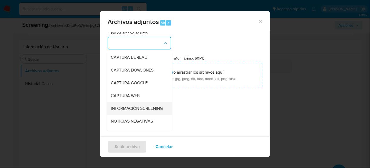
click at [134, 111] on span "INFORMACIÓN SCREENING" at bounding box center [137, 108] width 52 height 5
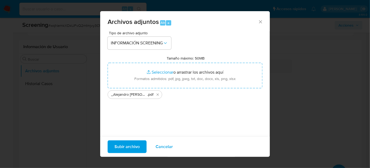
click at [131, 147] on span "Subir archivo" at bounding box center [127, 147] width 25 height 12
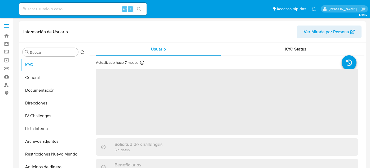
select select "10"
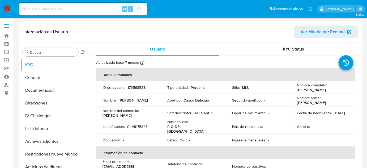
drag, startPoint x: 310, startPoint y: 93, endPoint x: 295, endPoint y: 89, distance: 15.4
click at [297, 89] on p "[PERSON_NAME]" at bounding box center [311, 89] width 29 height 5
copy p "[PERSON_NAME]"
copy p "Alejandro Daniel Casco Dabosio"
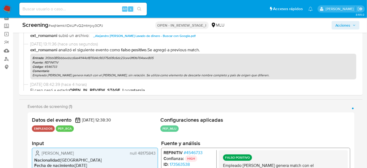
scroll to position [72, 0]
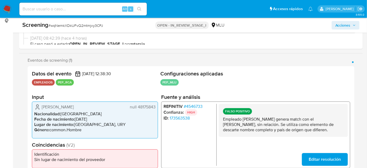
click at [199, 104] on span "# 4546733" at bounding box center [193, 105] width 19 height 5
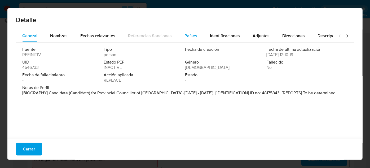
click at [188, 38] on span "Países" at bounding box center [191, 36] width 13 height 6
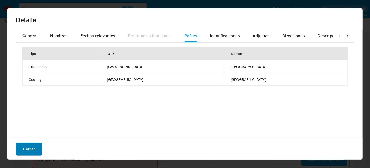
click at [29, 149] on span "Cerrar" at bounding box center [29, 149] width 12 height 12
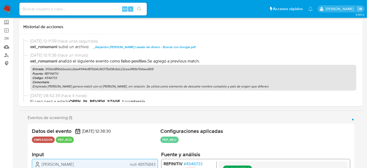
scroll to position [0, 0]
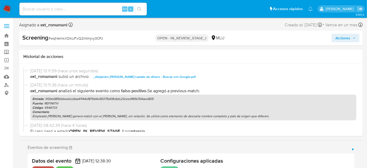
click at [339, 37] on span "Acciones" at bounding box center [342, 38] width 15 height 8
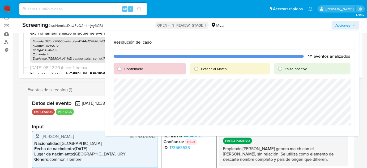
scroll to position [48, 0]
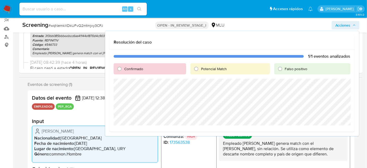
click at [288, 70] on span "Falso positivo" at bounding box center [296, 68] width 23 height 5
click at [284, 70] on input "Falso positivo" at bounding box center [280, 68] width 8 height 8
radio input "true"
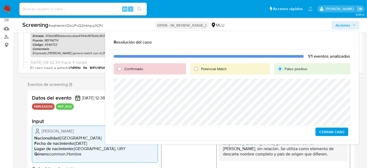
click at [328, 132] on span "Cerrar Caso" at bounding box center [331, 131] width 25 height 7
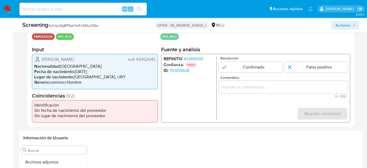
scroll to position [120, 0]
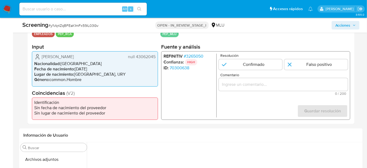
click at [196, 55] on span "# 3265050" at bounding box center [194, 56] width 20 height 5
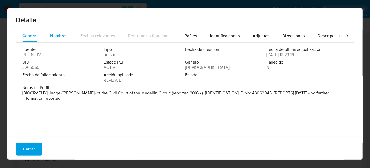
click at [50, 32] on button "Nombres" at bounding box center [59, 35] width 30 height 13
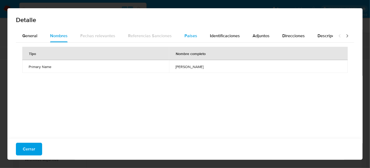
click at [189, 35] on span "Países" at bounding box center [191, 36] width 13 height 6
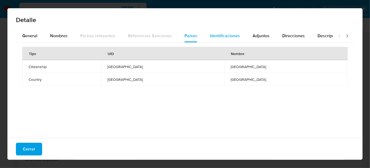
click at [216, 36] on span "Identificaciones" at bounding box center [225, 36] width 30 height 6
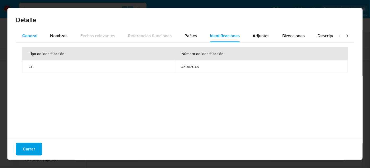
click at [24, 37] on span "General" at bounding box center [29, 36] width 15 height 6
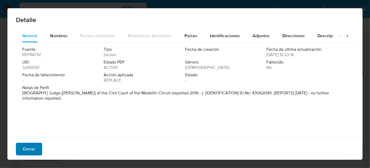
click at [23, 153] on span "Cerrar" at bounding box center [29, 149] width 12 height 12
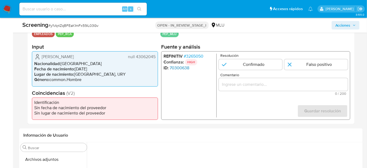
click at [179, 67] on link "70300638" at bounding box center [179, 67] width 20 height 5
click at [195, 56] on span "# 3265050" at bounding box center [194, 56] width 20 height 5
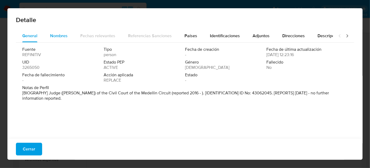
click at [49, 31] on button "Nombres" at bounding box center [59, 35] width 30 height 13
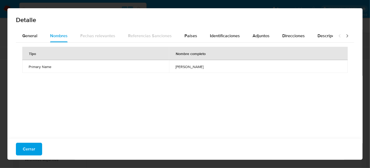
drag, startPoint x: 146, startPoint y: 68, endPoint x: 207, endPoint y: 67, distance: 61.8
click at [207, 67] on td "ana julieta rodriguez sanchez" at bounding box center [258, 66] width 179 height 13
click at [189, 38] on span "Países" at bounding box center [191, 36] width 13 height 6
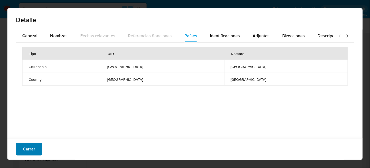
click at [26, 150] on span "Cerrar" at bounding box center [29, 149] width 12 height 12
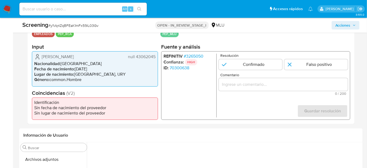
click at [257, 87] on input "Comentario" at bounding box center [283, 84] width 129 height 7
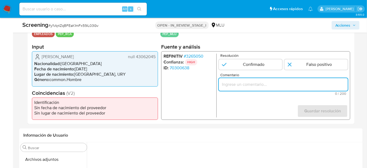
paste input "Empleado [PERSON_NAME] genera match con el PEP [PERSON_NAME], sin relación. Se …"
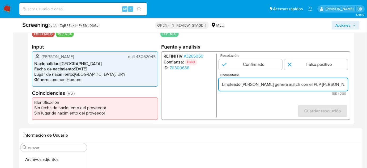
scroll to position [0, 234]
type input "Empleado [PERSON_NAME] genera match con el PEP [PERSON_NAME], sin relación. Se …"
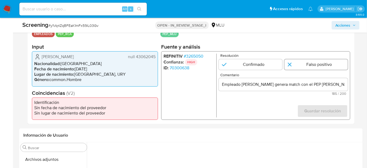
click at [303, 67] on input "1 de 1" at bounding box center [315, 64] width 63 height 11
radio input "true"
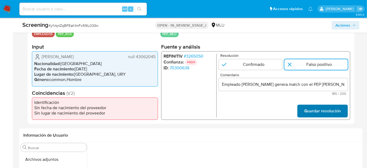
click at [309, 110] on span "Guardar resolución" at bounding box center [322, 111] width 37 height 12
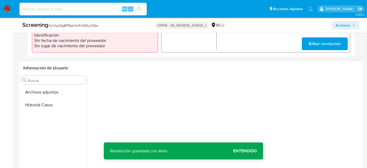
scroll to position [193, 0]
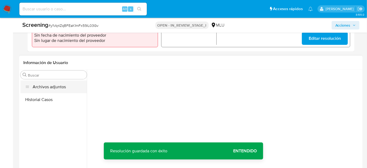
click at [62, 88] on button "Archivos adjuntos" at bounding box center [53, 86] width 66 height 13
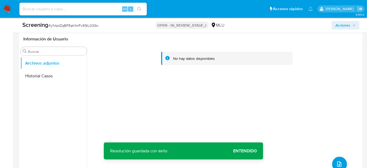
scroll to position [217, 0]
click at [336, 161] on icon "upload-file" at bounding box center [339, 163] width 6 height 6
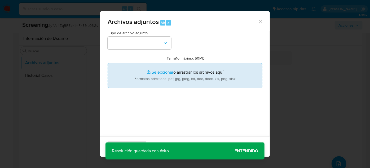
click at [197, 79] on input "Tamaño máximo: 50MB Seleccionar archivos" at bounding box center [185, 75] width 155 height 25
type input "C:\fakepath\_Agustín Cerdena Fearne_ Lavado de dinero - Buscar con Google.pdf"
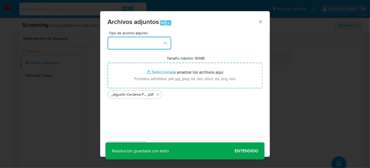
click at [155, 46] on button "button" at bounding box center [140, 43] width 64 height 13
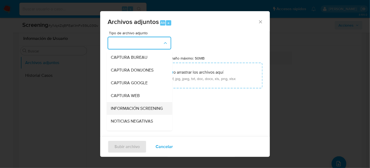
click at [126, 107] on span "INFORMACIÓN SCREENING" at bounding box center [137, 108] width 52 height 5
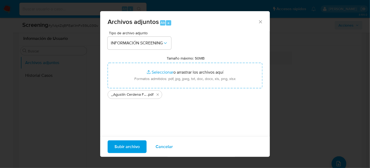
click at [133, 146] on span "Subir archivo" at bounding box center [127, 147] width 25 height 12
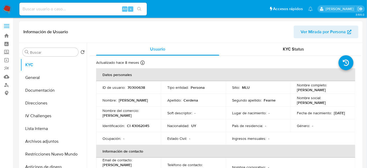
select select "10"
drag, startPoint x: 338, startPoint y: 90, endPoint x: 295, endPoint y: 90, distance: 42.7
click at [297, 90] on div "Nombre completo : Agustín Cerdena Fearne" at bounding box center [323, 87] width 52 height 10
copy p "Agustín Cerdena Fearne"
click at [54, 90] on button "Documentación" at bounding box center [51, 90] width 62 height 13
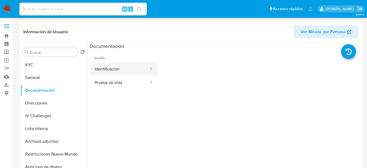
click at [118, 69] on button "Identificación" at bounding box center [119, 69] width 59 height 14
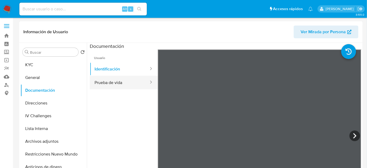
click at [125, 84] on button "Prueba de vida" at bounding box center [119, 83] width 59 height 14
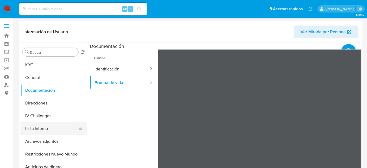
click at [46, 131] on button "Lista Interna" at bounding box center [51, 128] width 62 height 13
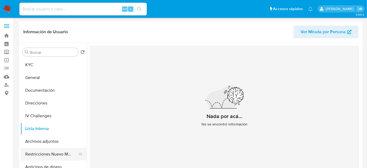
click at [51, 153] on button "Restricciones Nuevo Mundo" at bounding box center [51, 153] width 62 height 13
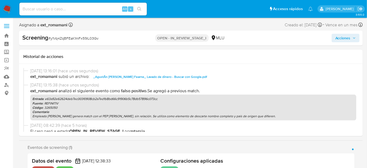
drag, startPoint x: 337, startPoint y: 37, endPoint x: 334, endPoint y: 40, distance: 4.2
click at [336, 37] on span "Acciones" at bounding box center [342, 38] width 15 height 8
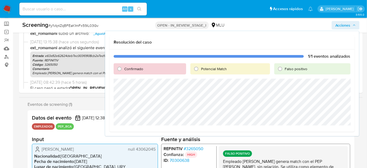
scroll to position [48, 0]
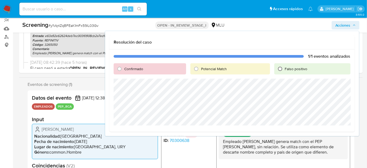
click at [279, 71] on input "Falso positivo" at bounding box center [280, 68] width 8 height 8
radio input "true"
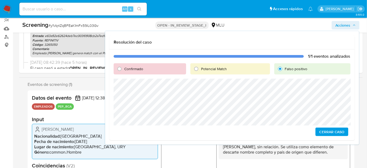
click at [325, 130] on span "Cerrar Caso" at bounding box center [331, 131] width 25 height 7
